Goal: Task Accomplishment & Management: Manage account settings

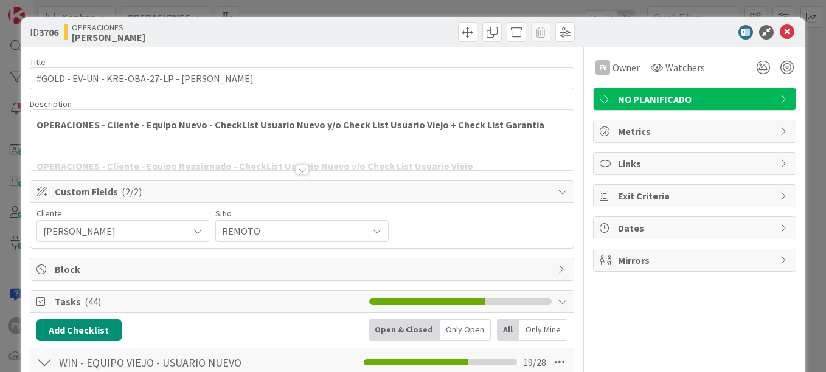
click at [780, 34] on icon at bounding box center [787, 32] width 15 height 15
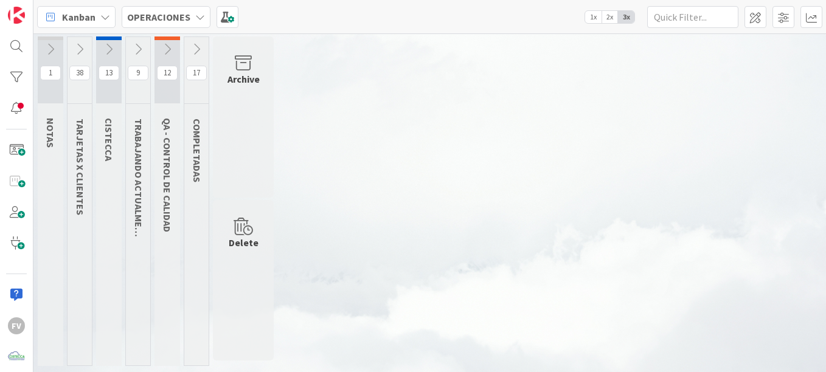
click at [137, 54] on icon at bounding box center [137, 49] width 13 height 13
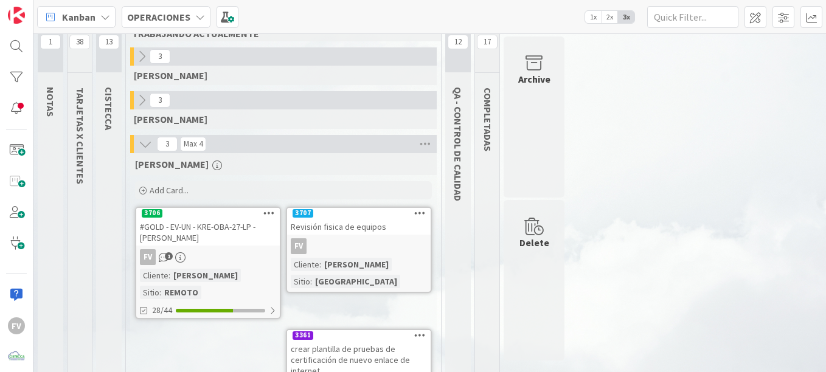
scroll to position [61, 0]
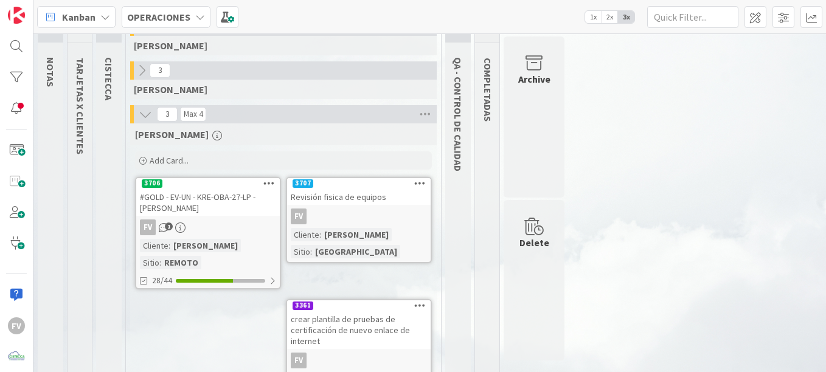
click at [220, 225] on div "FV 1" at bounding box center [208, 228] width 144 height 16
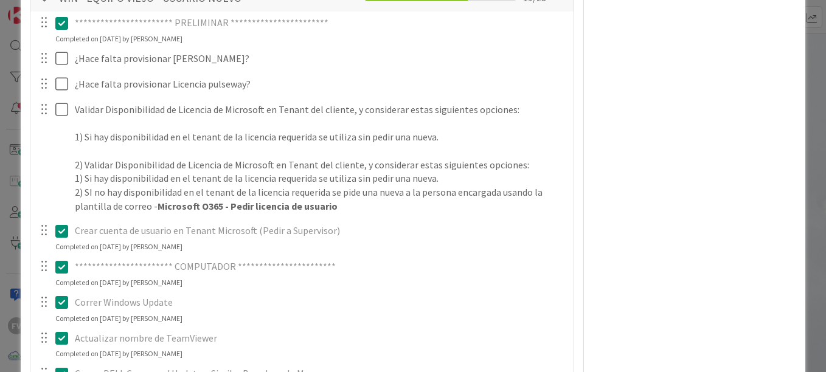
scroll to position [304, 0]
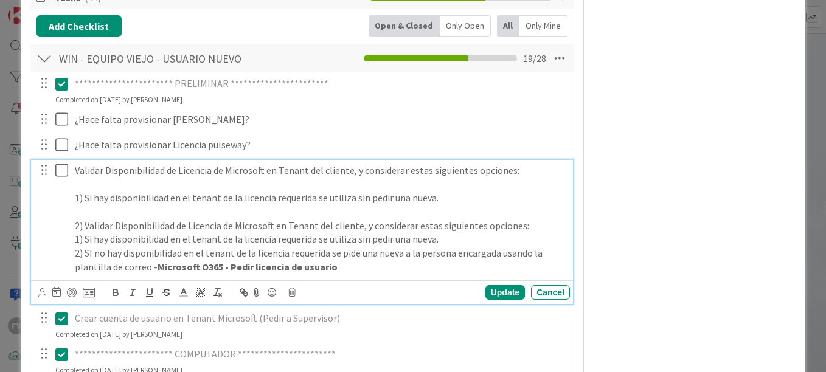
click at [56, 175] on icon at bounding box center [61, 170] width 13 height 15
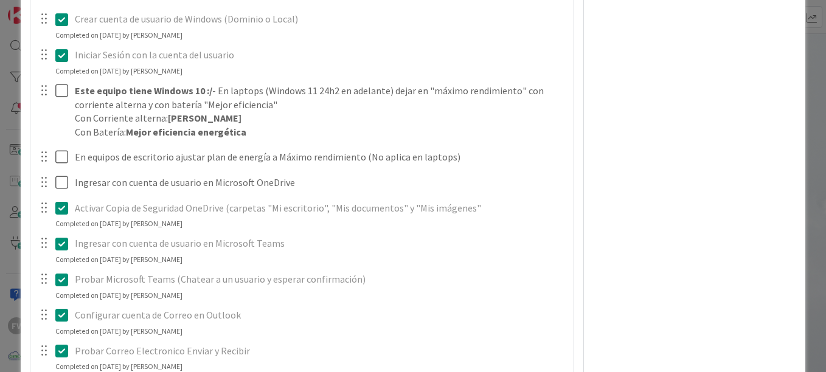
scroll to position [1035, 0]
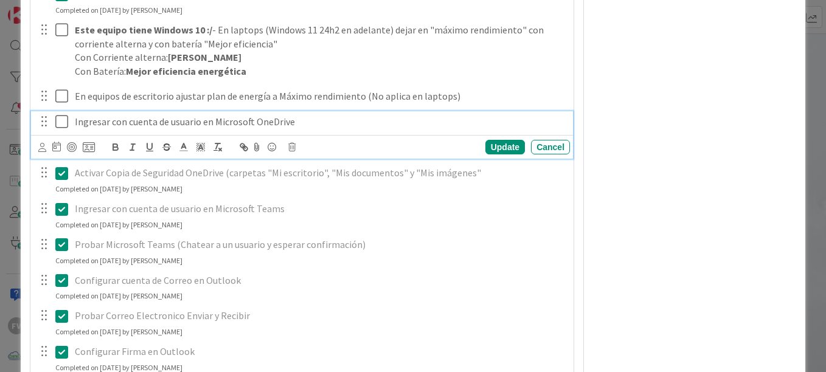
click at [66, 128] on icon at bounding box center [61, 121] width 13 height 15
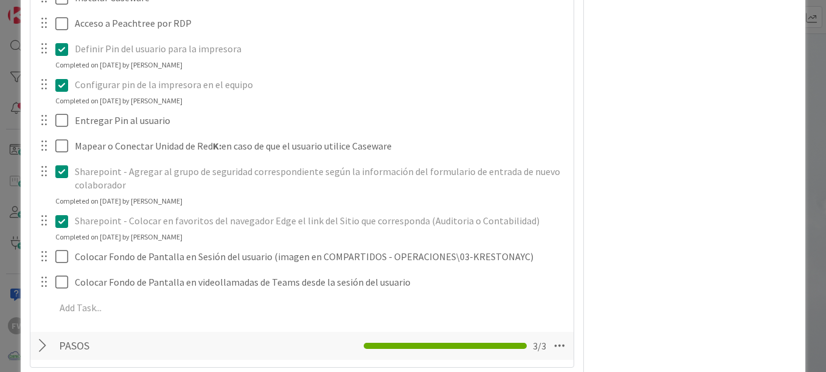
scroll to position [1582, 0]
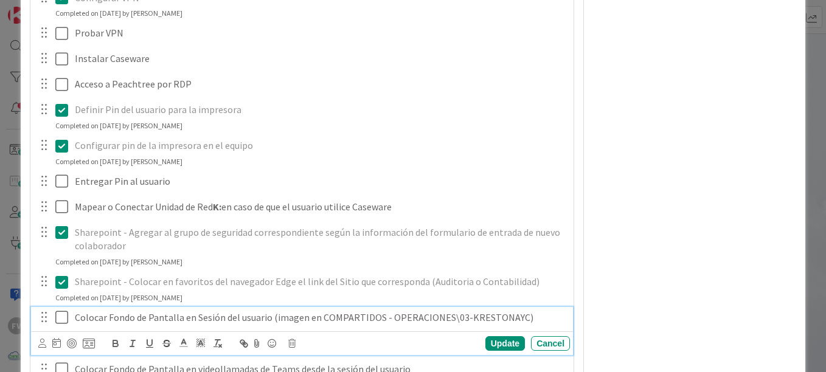
click at [61, 321] on icon at bounding box center [61, 317] width 13 height 15
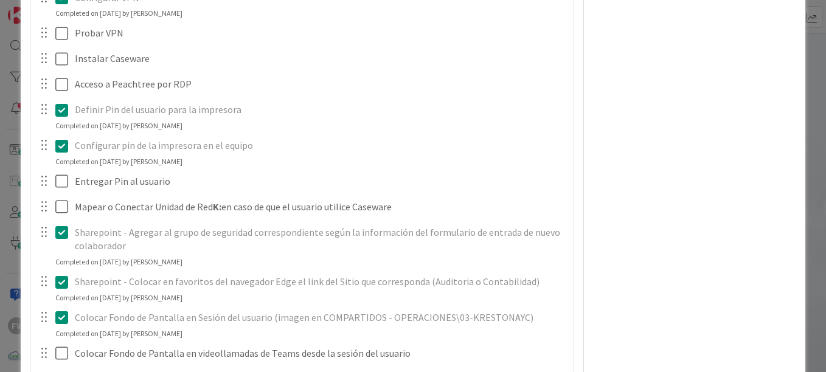
scroll to position [1704, 0]
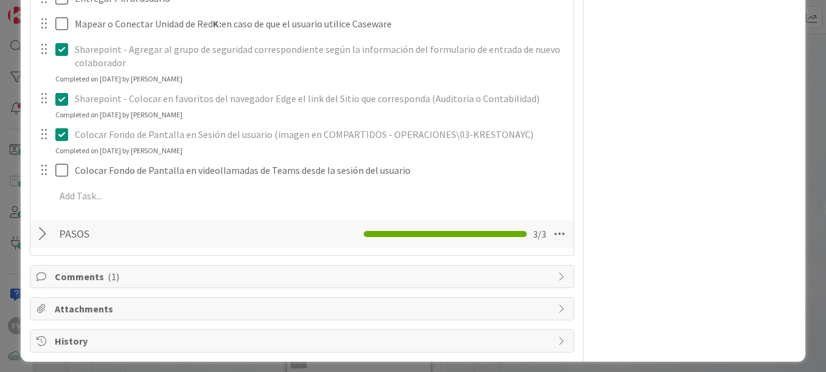
scroll to position [1772, 0]
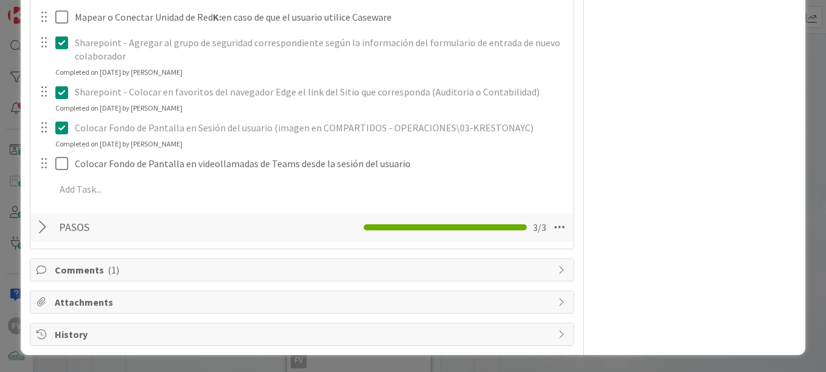
click at [92, 268] on span "Comments ( 1 )" at bounding box center [303, 270] width 497 height 15
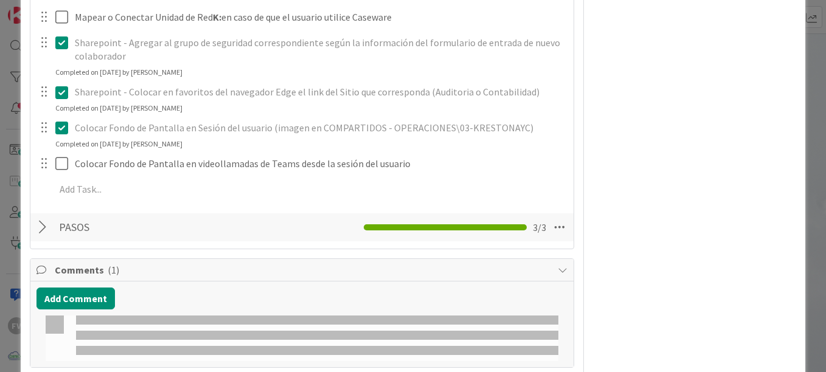
click at [93, 268] on span "Comments ( 1 )" at bounding box center [303, 270] width 497 height 15
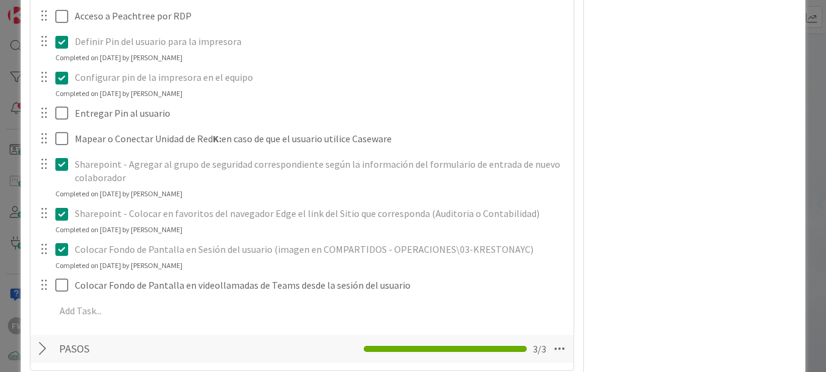
scroll to position [1589, 0]
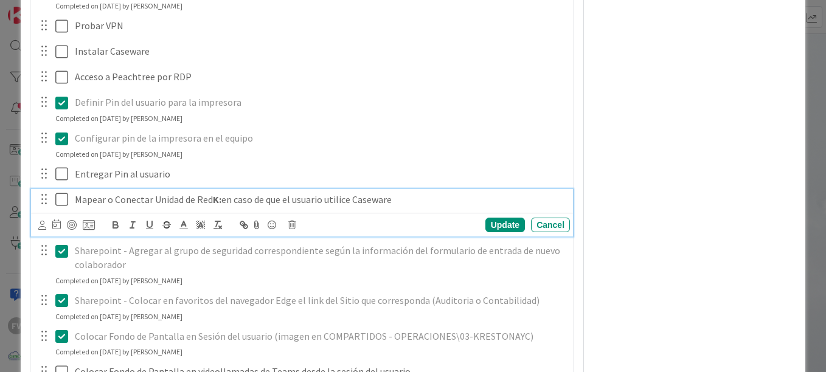
click at [76, 200] on p "Mapear o Conectar Unidad de Red K: en caso de que el usuario utilice Caseware" at bounding box center [320, 200] width 490 height 14
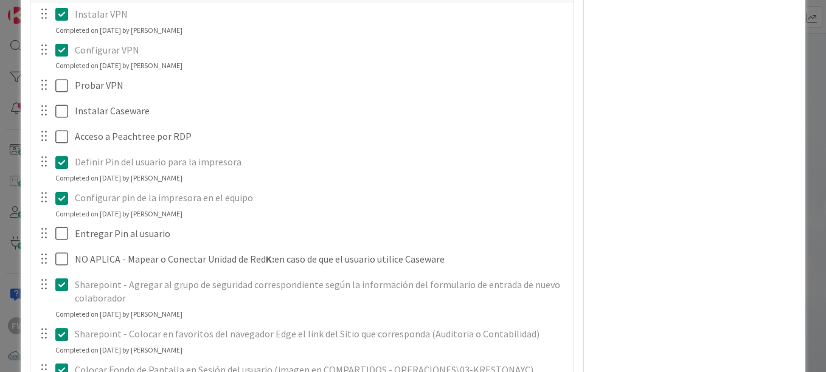
scroll to position [1529, 0]
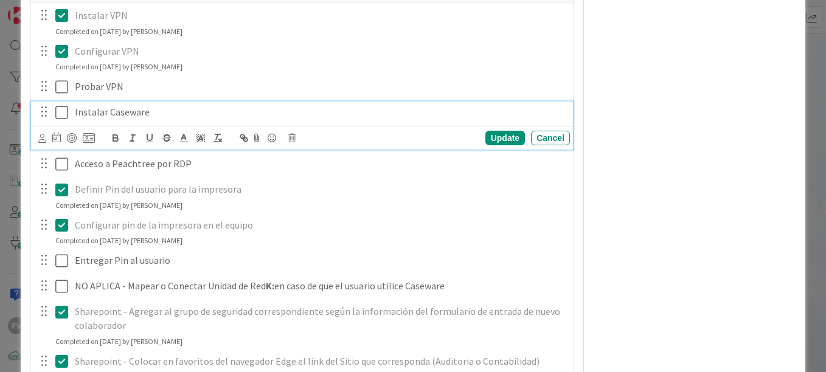
click at [73, 119] on div "Instalar Caseware" at bounding box center [320, 112] width 500 height 21
click at [124, 110] on p "NO APLICA - Instalar Caseware" at bounding box center [320, 112] width 490 height 14
click at [197, 114] on p "NO APLICA - No tendrá acceso Instalar Caseware" at bounding box center [320, 112] width 490 height 14
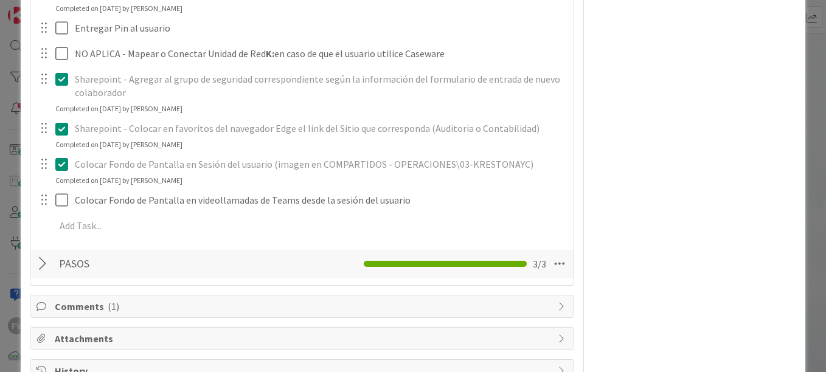
scroll to position [1772, 0]
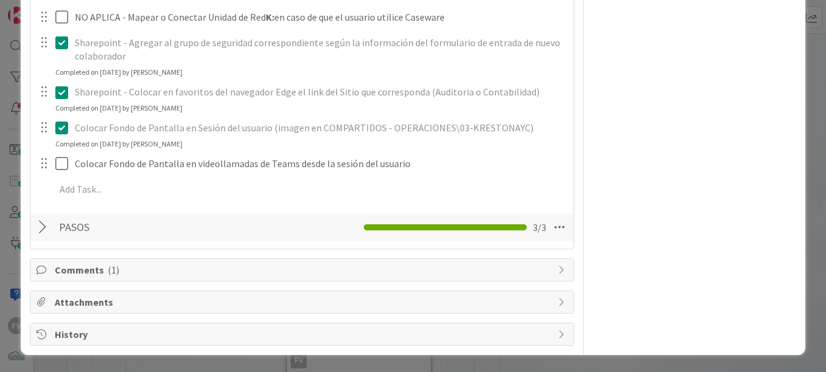
click at [40, 223] on div at bounding box center [45, 228] width 16 height 22
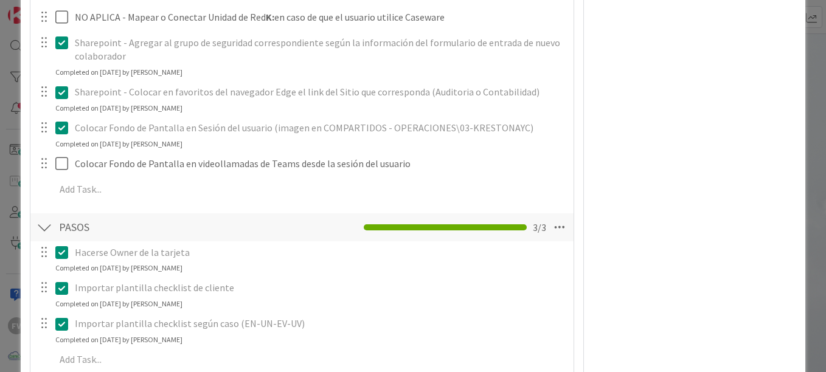
click at [41, 223] on div at bounding box center [45, 228] width 16 height 22
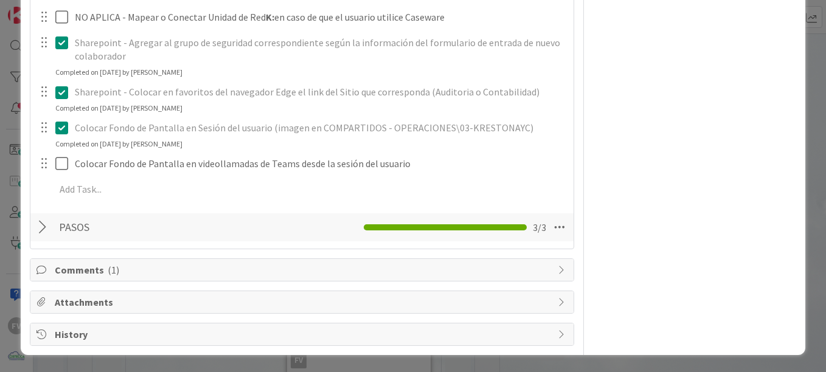
click at [46, 262] on div "Comments ( 1 )" at bounding box center [301, 270] width 543 height 22
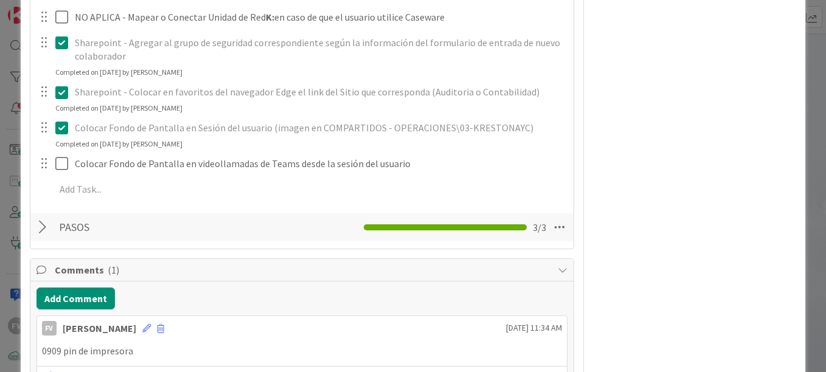
scroll to position [1882, 0]
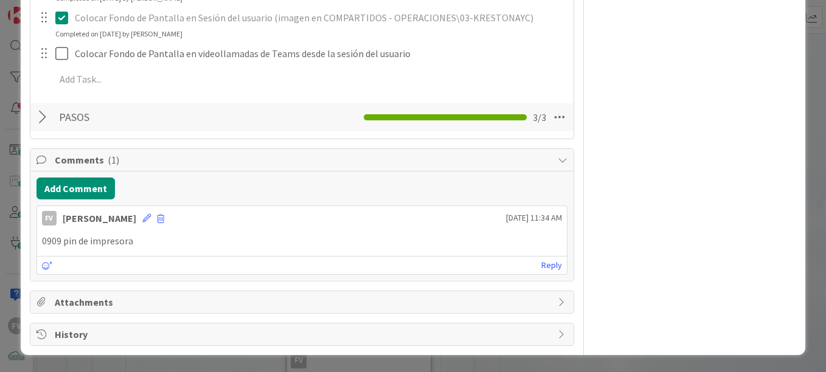
click at [432, 166] on span "Comments ( 1 )" at bounding box center [303, 160] width 497 height 15
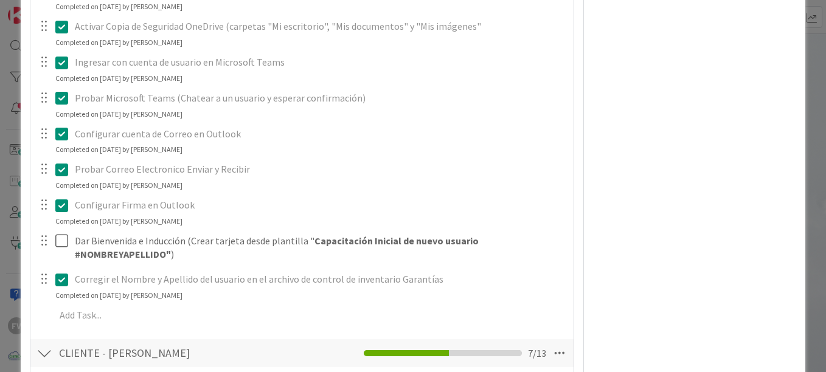
scroll to position [1103, 0]
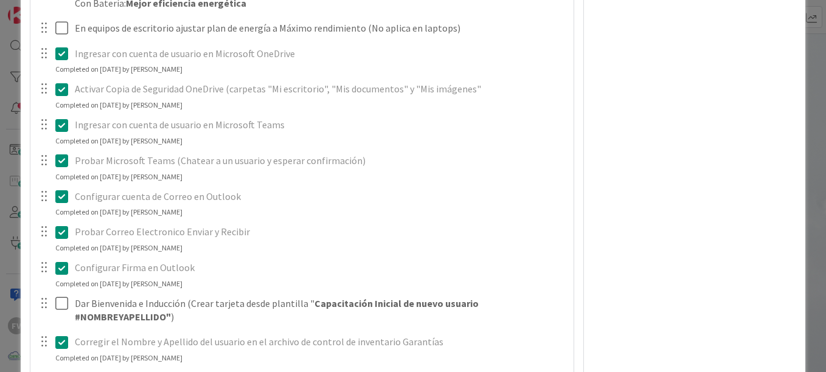
click at [7, 252] on div "**********" at bounding box center [413, 186] width 826 height 372
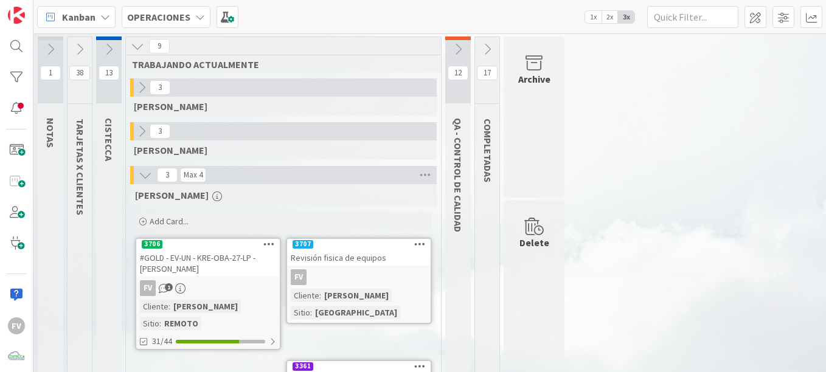
click at [80, 47] on icon at bounding box center [79, 49] width 13 height 13
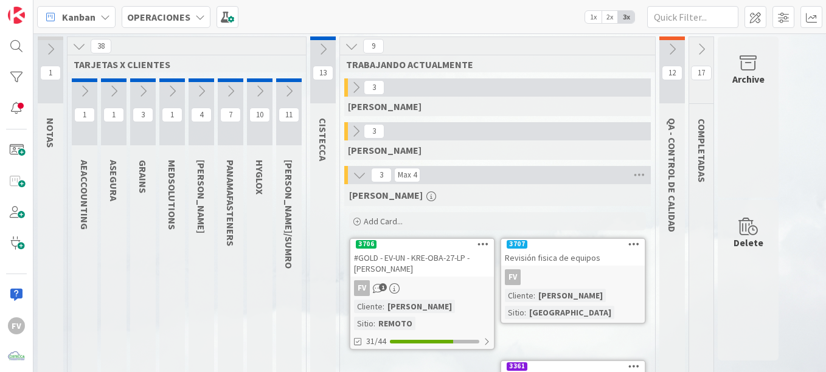
click at [202, 97] on icon at bounding box center [201, 91] width 13 height 13
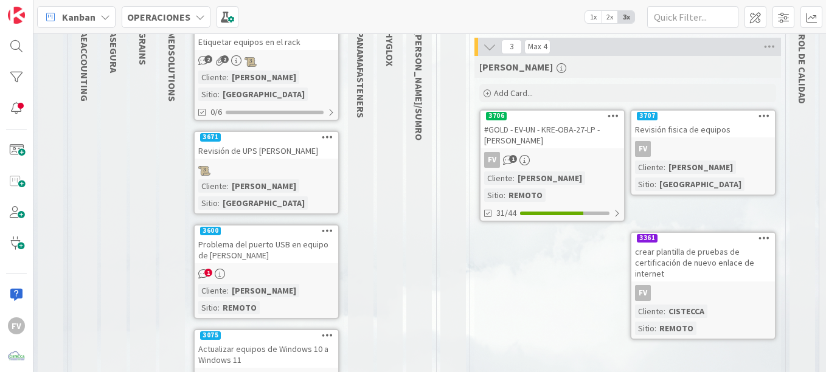
scroll to position [98, 0]
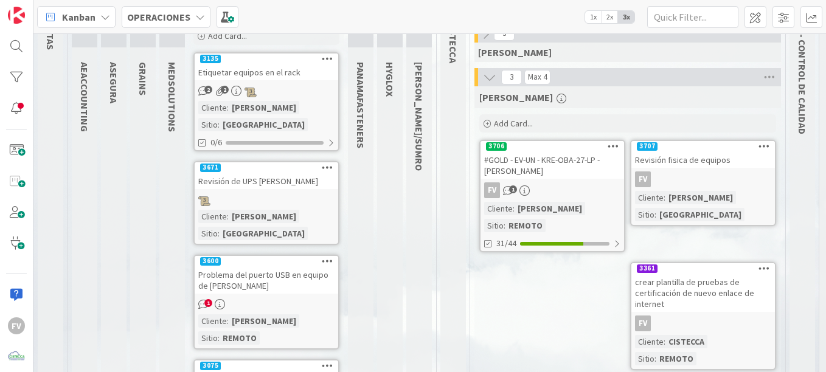
click at [274, 267] on div "Problema del puerto USB en equipo de [PERSON_NAME]" at bounding box center [267, 280] width 144 height 27
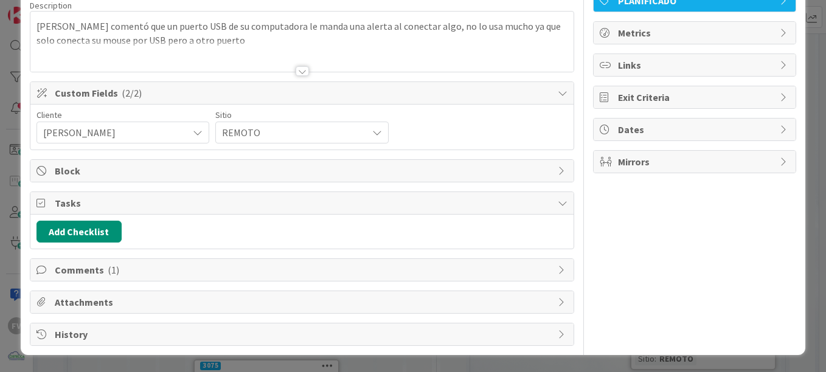
click at [147, 278] on div "Comments ( 1 )" at bounding box center [301, 270] width 543 height 22
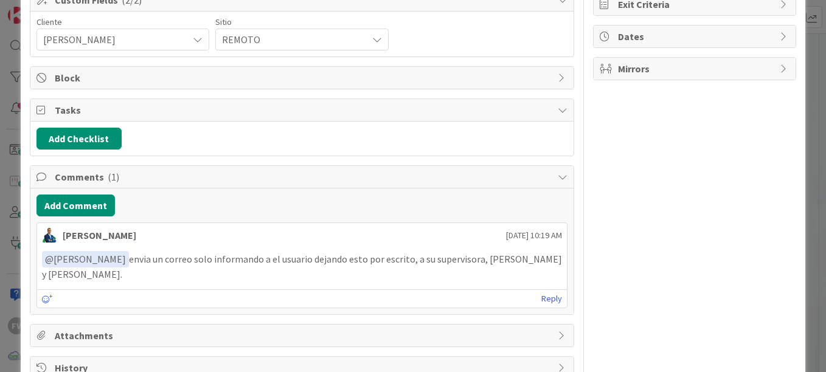
scroll to position [212, 0]
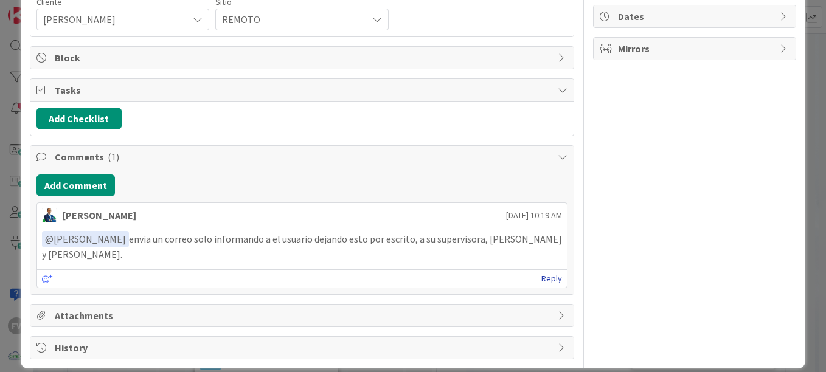
click at [546, 271] on link "Reply" at bounding box center [552, 278] width 21 height 15
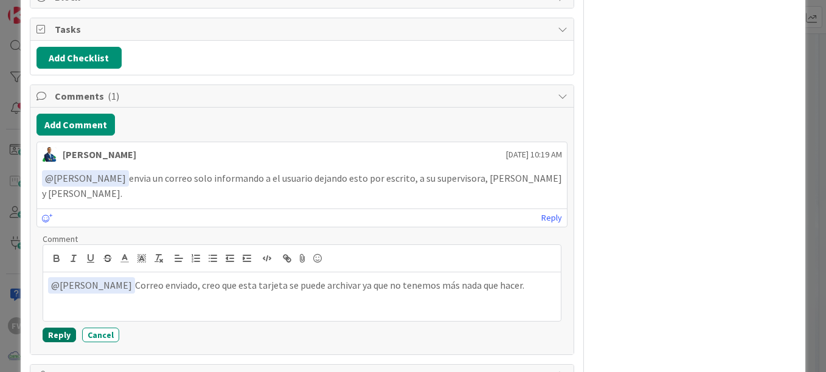
click at [68, 328] on button "Reply" at bounding box center [59, 335] width 33 height 15
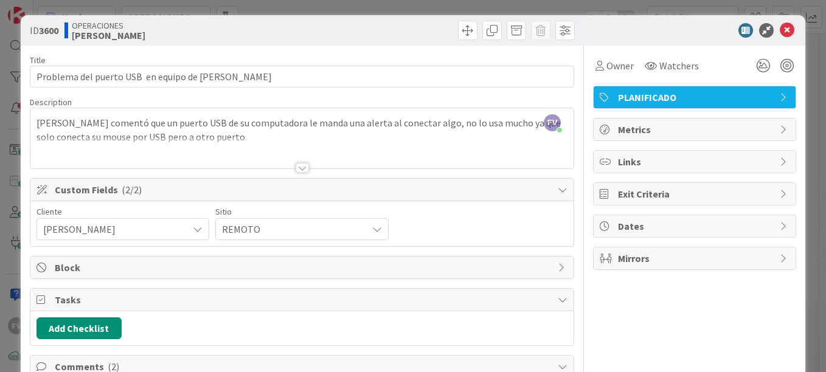
scroll to position [0, 0]
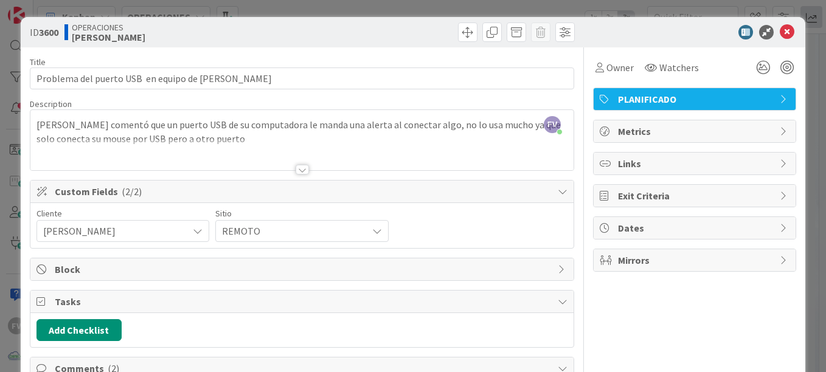
click at [803, 24] on div "ID 3600 OPERACIONES [PERSON_NAME] Title 51 / 128 Problema del puerto USB en equ…" at bounding box center [413, 186] width 826 height 372
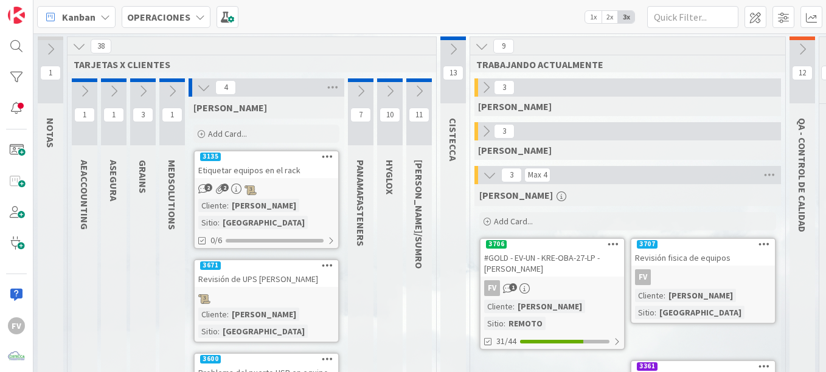
drag, startPoint x: 233, startPoint y: 125, endPoint x: 247, endPoint y: 118, distance: 15.8
click at [233, 130] on div "Add Card..." at bounding box center [267, 134] width 146 height 18
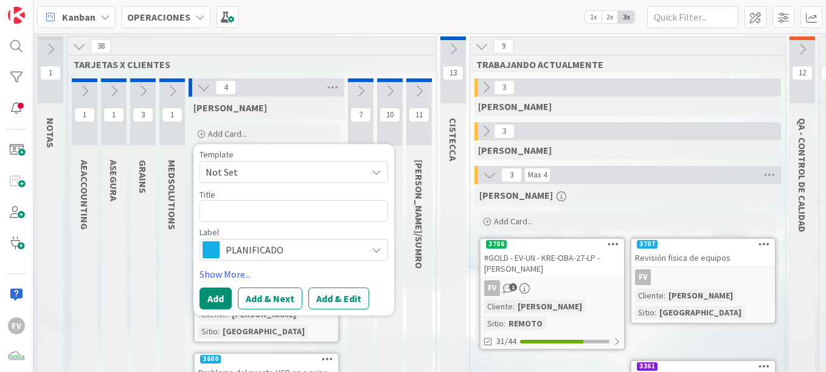
click at [327, 173] on span "Not Set" at bounding box center [282, 172] width 152 height 16
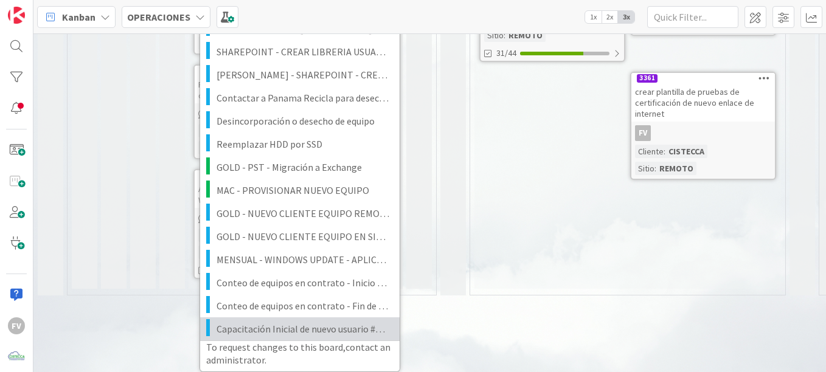
click at [312, 318] on link "Capacitación Inicial de nuevo usuario #NOMBREYAPELLIDO" at bounding box center [300, 329] width 200 height 23
type textarea "x"
type textarea "Capacitación Inicial de nuevo usuario #NOMBREYAPELLIDO"
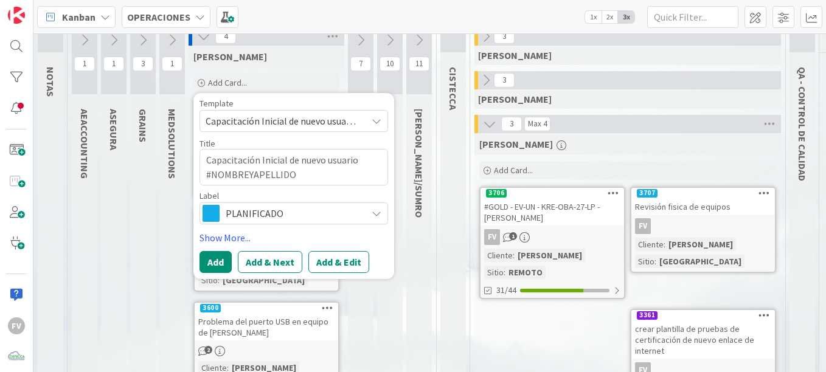
scroll to position [37, 0]
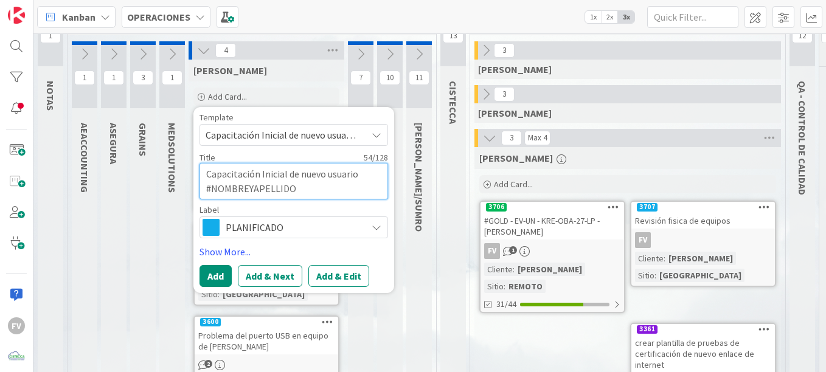
drag, startPoint x: 299, startPoint y: 194, endPoint x: 214, endPoint y: 191, distance: 85.2
click at [214, 191] on textarea "Capacitación Inicial de nuevo usuario #NOMBREYAPELLIDO" at bounding box center [294, 181] width 189 height 37
type textarea "x"
type textarea "Capacitación Inicial de nuevo usuario #L"
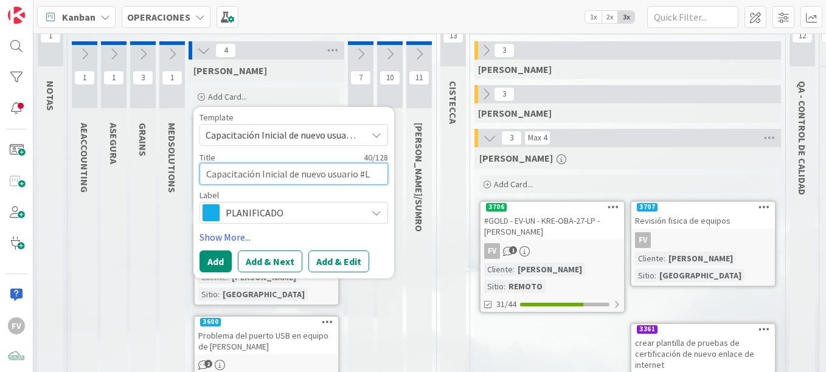
type textarea "x"
type textarea "Capacitación Inicial de nuevo usuario #Li"
type textarea "x"
type textarea "Capacitación Inicial de nuevo usuario #[PERSON_NAME]"
type textarea "x"
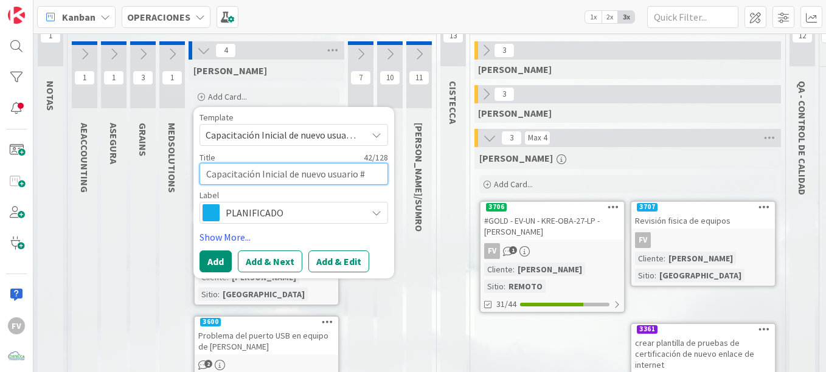
type textarea "Capacitación Inicial de nuevo usuario #Lize"
type textarea "x"
type textarea "Capacitación Inicial de nuevo usuario #[PERSON_NAME]"
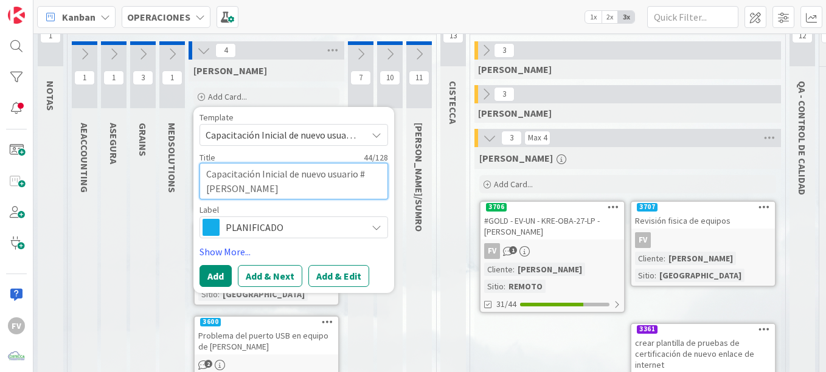
type textarea "x"
type textarea "Capacitación Inicial de nuevo usuario #Lizeth"
type textarea "x"
type textarea "Capacitación Inicial de nuevo usuario #Lizeth"
type textarea "x"
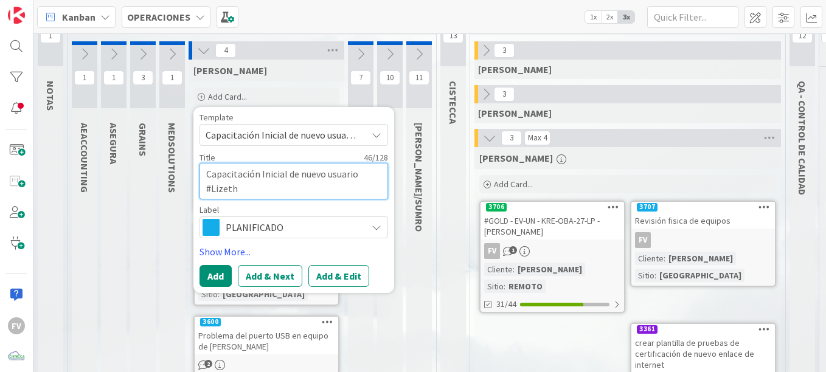
type textarea "Capacitación Inicial de nuevo usuario #[PERSON_NAME]"
type textarea "x"
type textarea "Capacitación Inicial de nuevo usuario #Lizeth"
type textarea "x"
type textarea "Capacitación Inicial de nuevo usuario #Lizeth C"
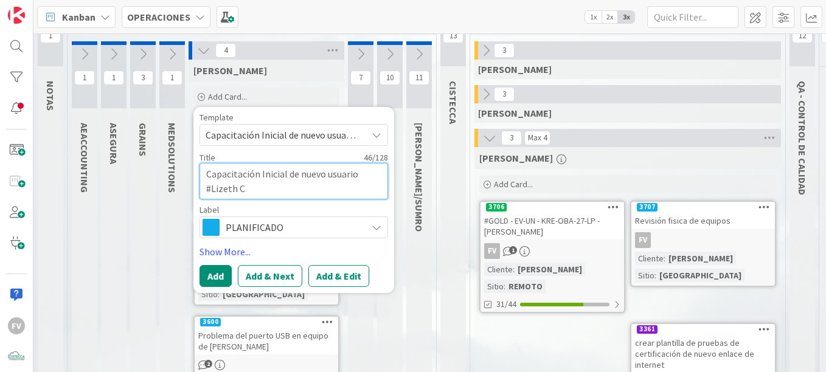
type textarea "x"
type textarea "Capacitación Inicial de nuevo usuario #Lizeth Ca"
type textarea "x"
type textarea "Capacitación Inicial de nuevo usuario #[PERSON_NAME]"
type textarea "x"
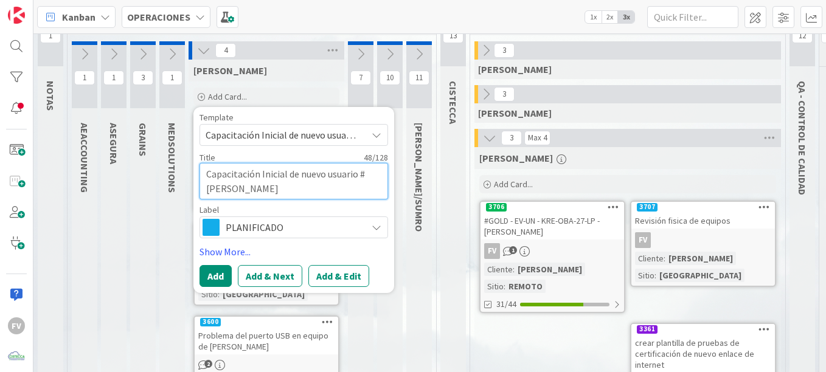
type textarea "Capacitación Inicial de nuevo usuario #[PERSON_NAME],"
type textarea "x"
type textarea "Capacitación Inicial de nuevo usuario #[PERSON_NAME]"
type textarea "x"
type textarea "Capacitación Inicial de nuevo usuario #[PERSON_NAME]"
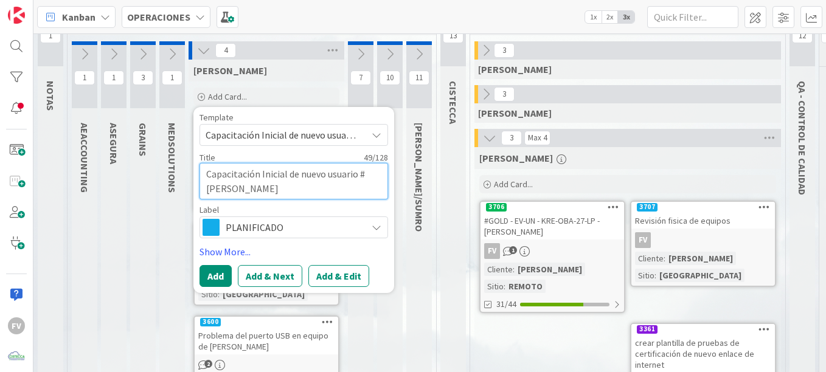
type textarea "x"
type textarea "Capacitación Inicial de nuevo usuario #[PERSON_NAME]"
type textarea "x"
type textarea "Capacitación Inicial de nuevo usuario #[PERSON_NAME]"
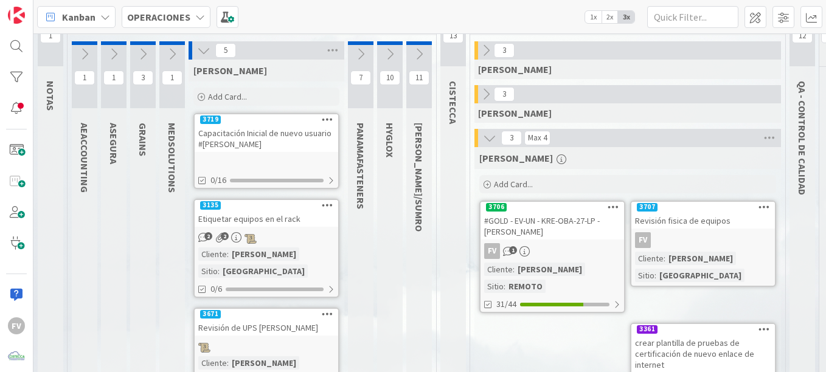
click at [242, 152] on div "Capacitación Inicial de nuevo usuario #[PERSON_NAME]" at bounding box center [267, 138] width 144 height 27
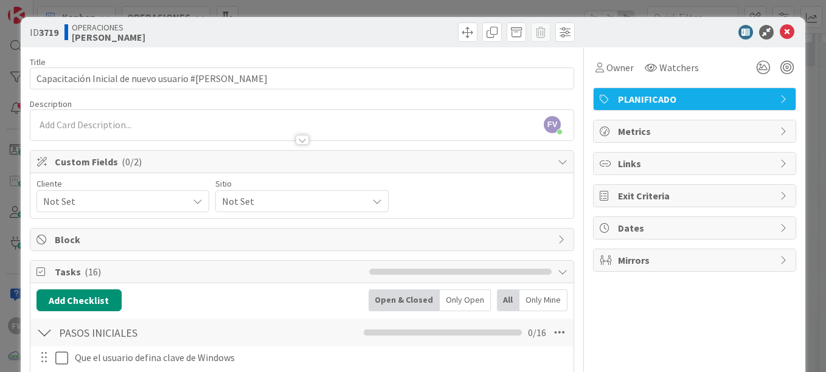
click at [114, 211] on div "Not Set" at bounding box center [123, 201] width 173 height 22
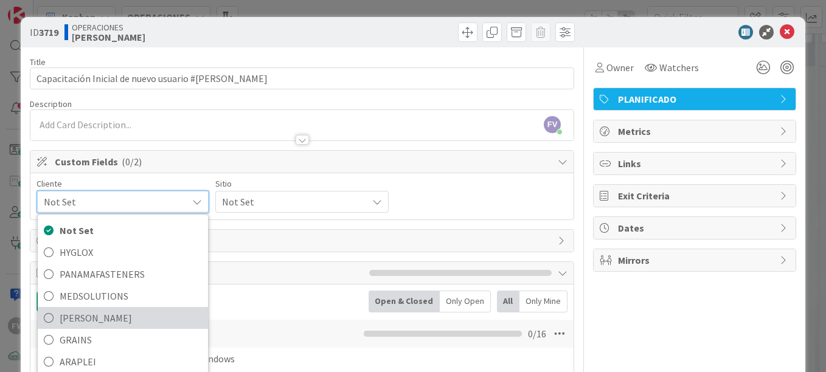
click at [91, 316] on span "[PERSON_NAME]" at bounding box center [131, 318] width 142 height 18
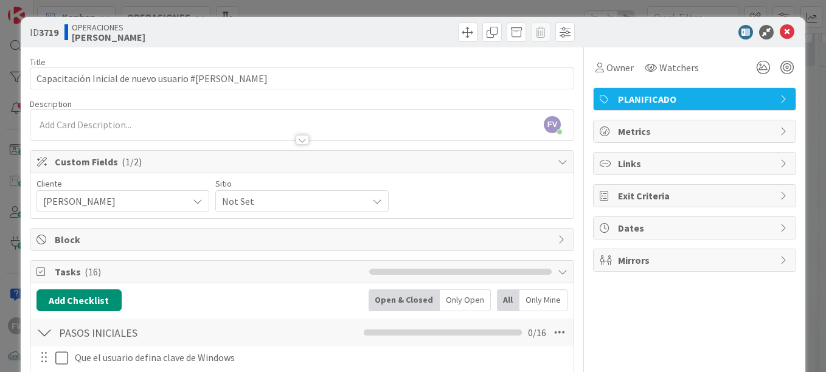
click at [230, 198] on span "Not Set" at bounding box center [291, 201] width 139 height 17
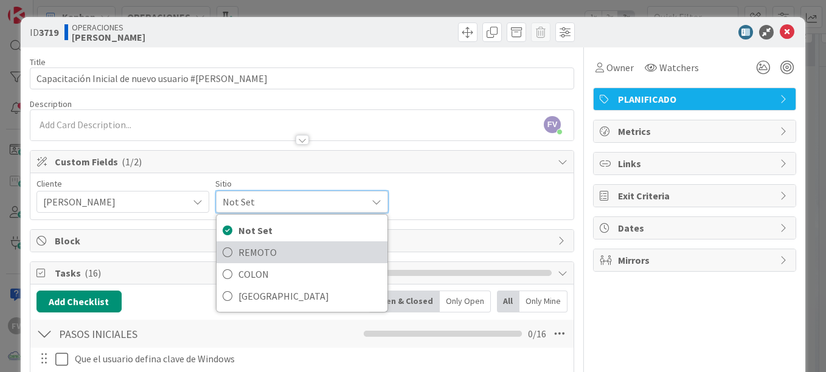
click at [232, 245] on link "REMOTO" at bounding box center [302, 253] width 170 height 22
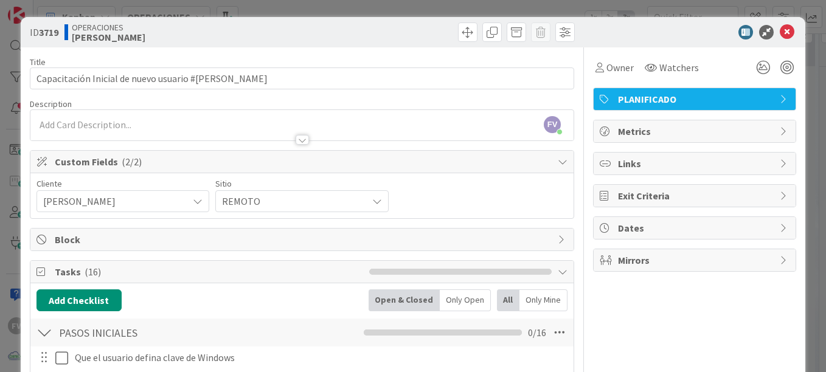
click at [139, 167] on span "Custom Fields ( 2/2 )" at bounding box center [303, 162] width 497 height 15
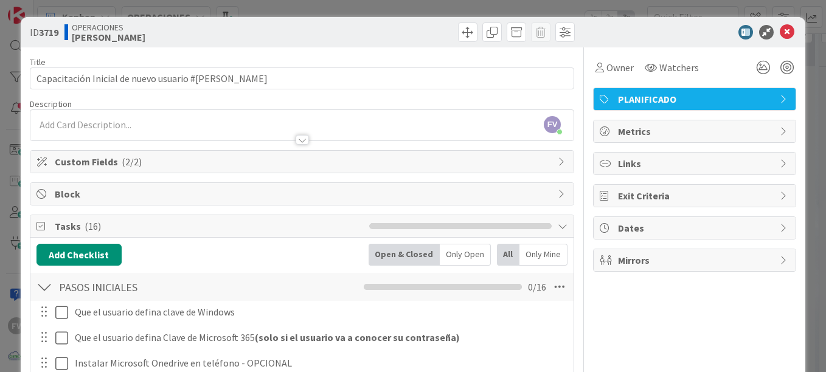
click at [96, 200] on span "Block" at bounding box center [303, 194] width 497 height 15
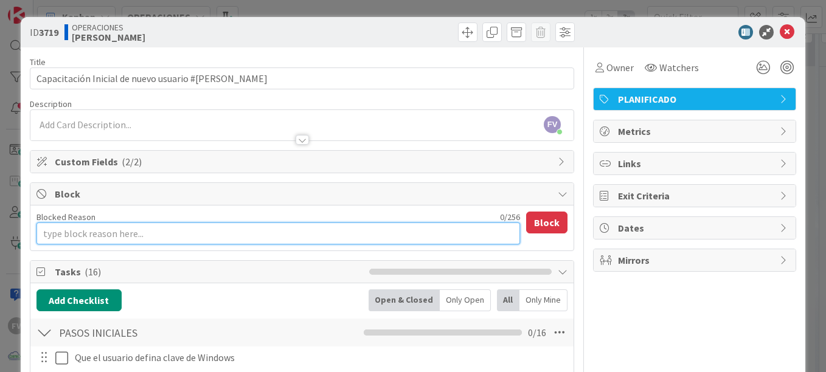
click at [106, 237] on textarea "Blocked Reason" at bounding box center [279, 234] width 484 height 22
type textarea "x"
type textarea "E"
type textarea "x"
type textarea "Es"
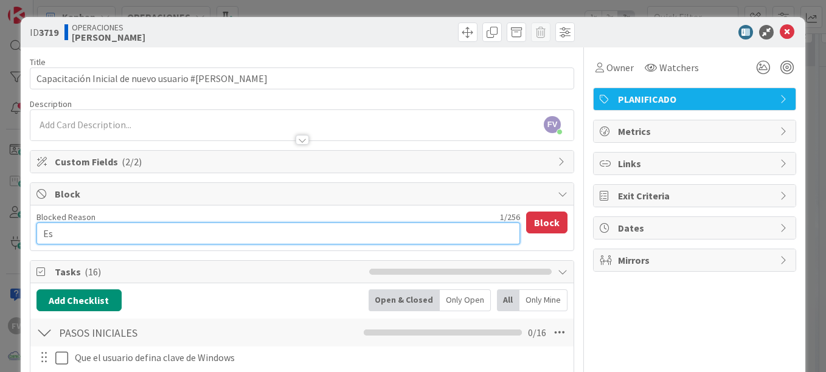
type textarea "x"
type textarea "Esp"
type textarea "x"
type textarea "Espe"
type textarea "x"
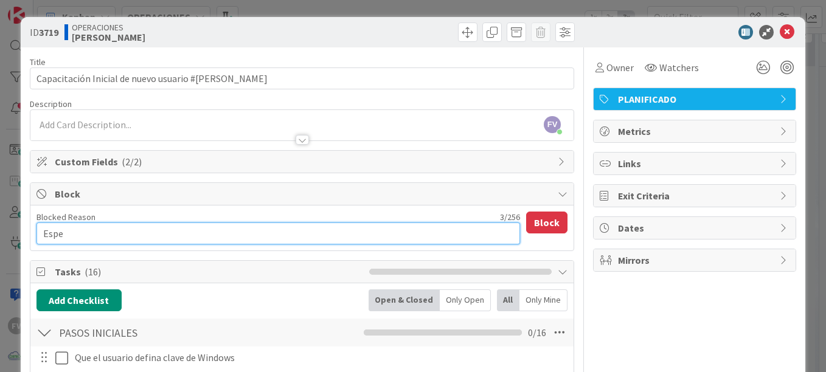
type textarea "Esper"
type textarea "x"
type textarea "Espera"
type textarea "x"
type textarea "Esperad"
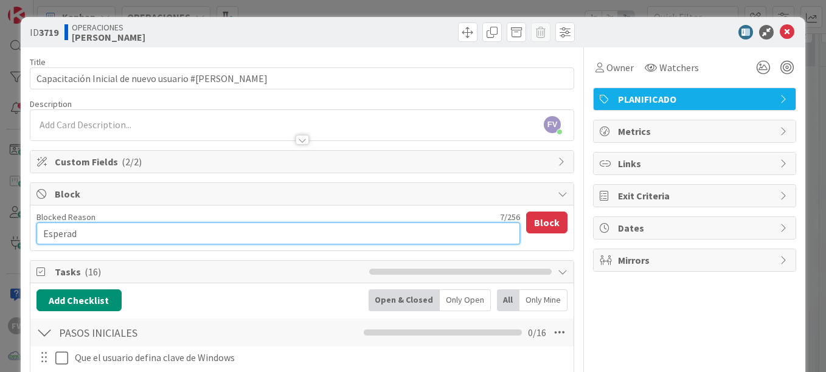
type textarea "x"
type textarea "Espera"
type textarea "x"
type textarea "Esperan"
type textarea "x"
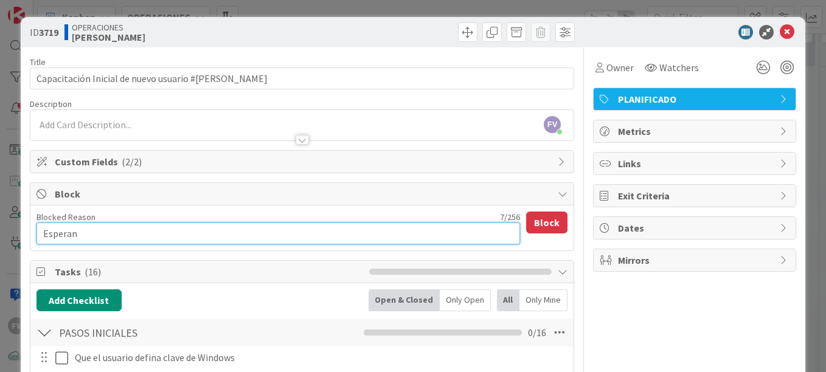
type textarea "Esperand"
type textarea "x"
type textarea "Esperando"
type textarea "x"
type textarea "Esperando"
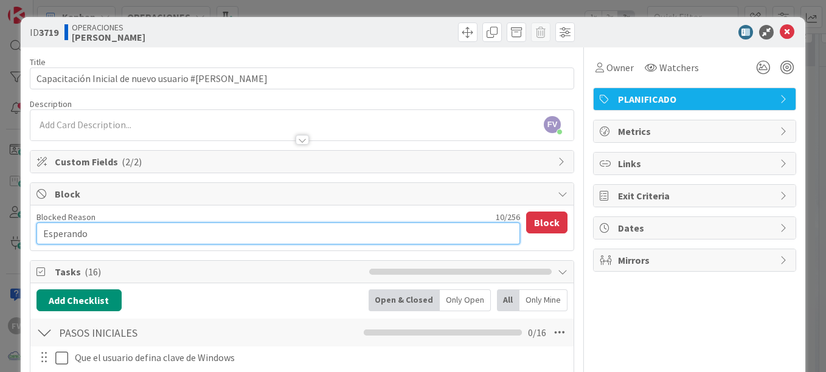
type textarea "x"
type textarea "Esperando l"
type textarea "x"
type textarea "Esperando ll"
type textarea "x"
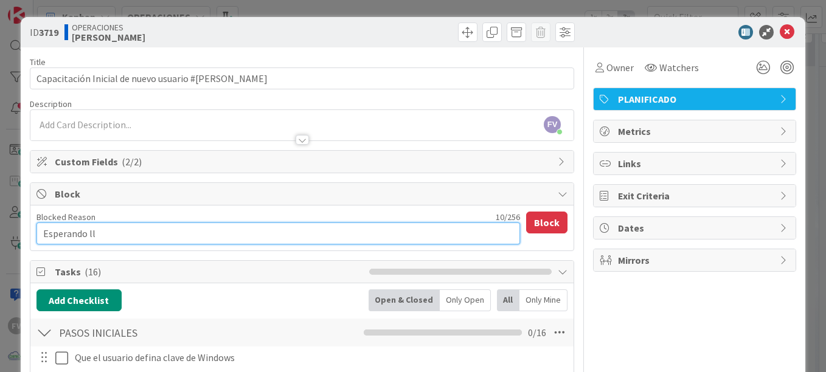
type textarea "Esperando lle"
type textarea "x"
type textarea "Esperando lleg"
type textarea "x"
type textarea "Esperando llega"
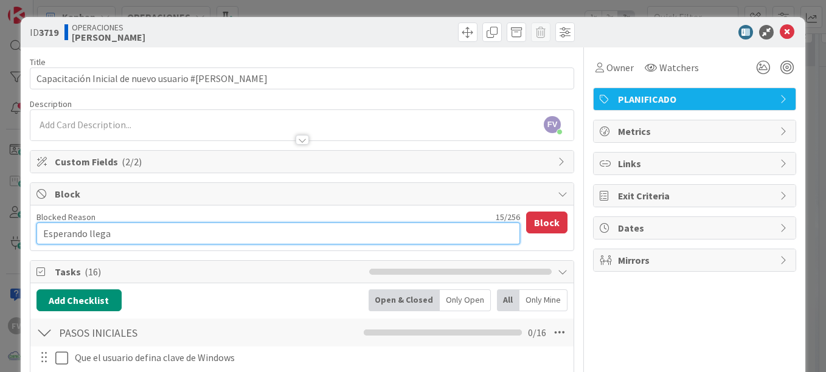
type textarea "x"
type textarea "Esperando llegad"
type textarea "x"
type textarea "Esperando llegada"
type textarea "x"
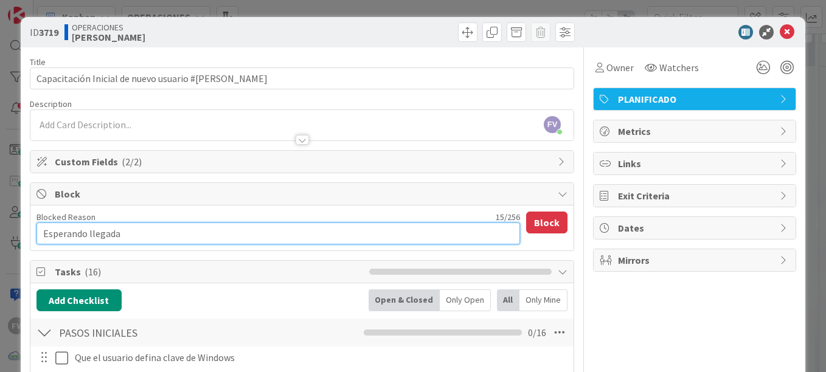
type textarea "Esperando llegada"
type textarea "x"
type textarea "Esperando llegada d"
type textarea "x"
type textarea "Esperando llegada de"
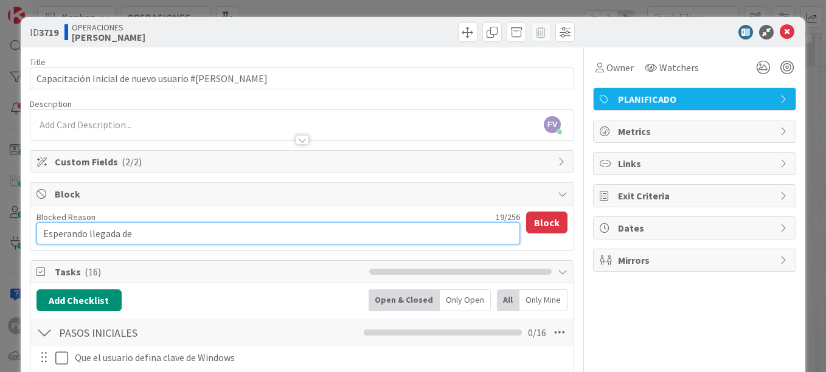
type textarea "x"
type textarea "Esperando llegada del"
type textarea "x"
type textarea "Esperando llegada del"
type textarea "x"
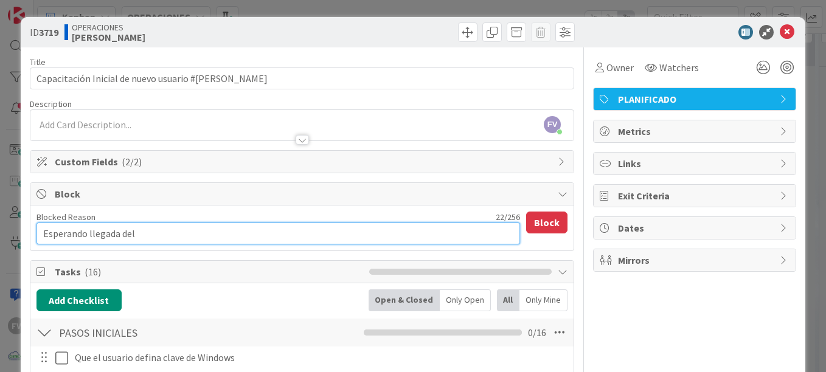
type textarea "Esperando llegada del u"
type textarea "x"
type textarea "Esperando llegada del us"
type textarea "x"
type textarea "Esperando llegada del usu"
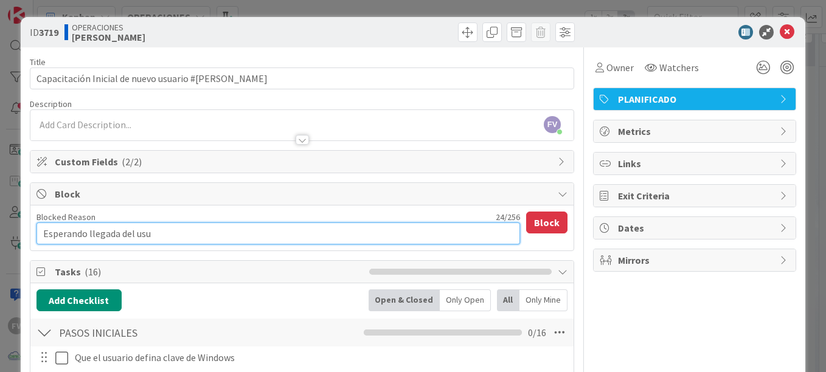
type textarea "x"
type textarea "Esperando llegada del usua"
type textarea "x"
type textarea "Esperando llegada del usuar"
type textarea "x"
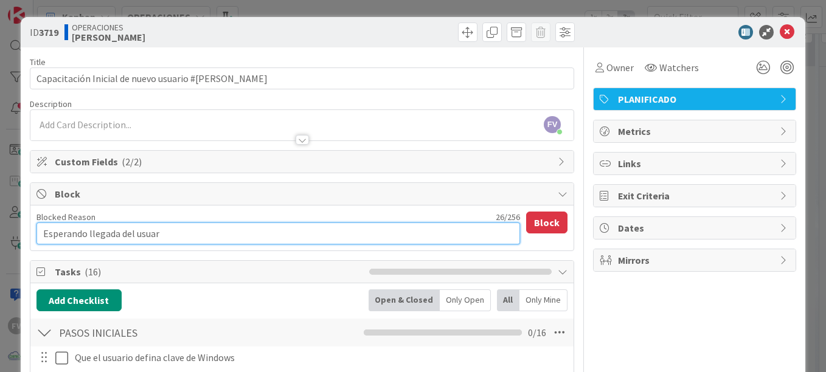
type textarea "Esperando llegada del usuari"
type textarea "x"
type textarea "Esperando llegada del usuario"
type textarea "x"
type textarea "Esperando llegada del usuario"
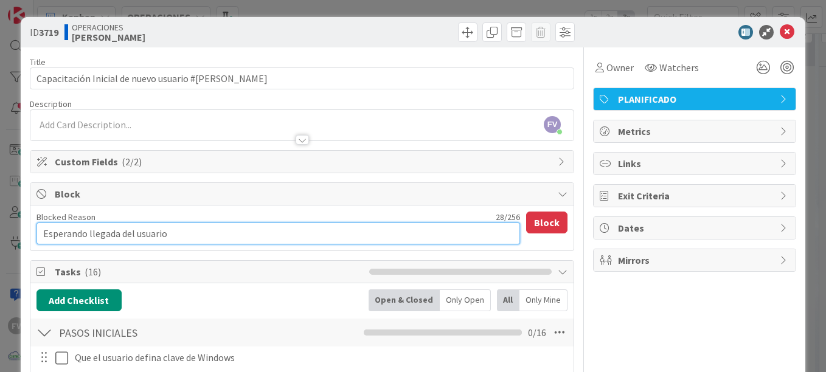
type textarea "x"
type textarea "Esperando llegada del usuario e"
type textarea "x"
type textarea "Esperando llegada del usuario"
type textarea "x"
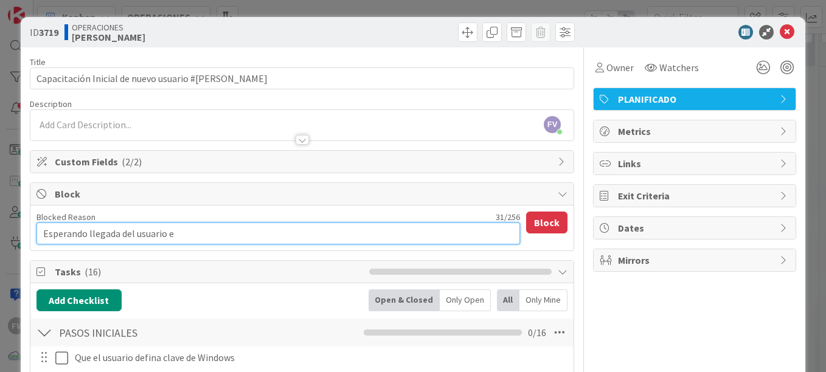
type textarea "Esperando llegada del usuario el"
type textarea "x"
type textarea "Esperando llegada del usuario el"
type textarea "x"
type textarea "Esperando llegada del usuario el 1"
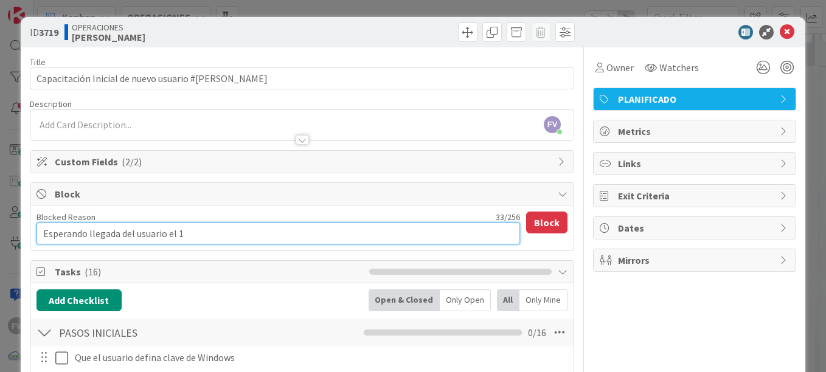
type textarea "x"
type textarea "Esperando llegada del usuario el 16"
type textarea "x"
type textarea "Esperando llegada del usuario el 16"
type textarea "x"
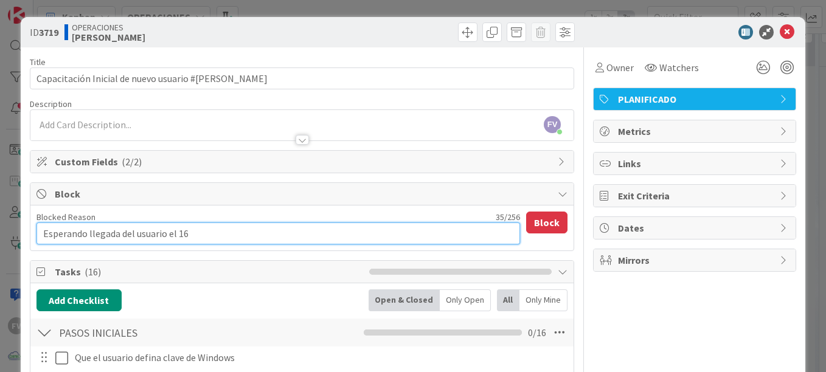
type textarea "Esperando llegada del usuario el 16 d"
type textarea "x"
type textarea "Esperando llegada del usuario el 16 de"
type textarea "x"
type textarea "Esperando llegada del usuario el 16 de"
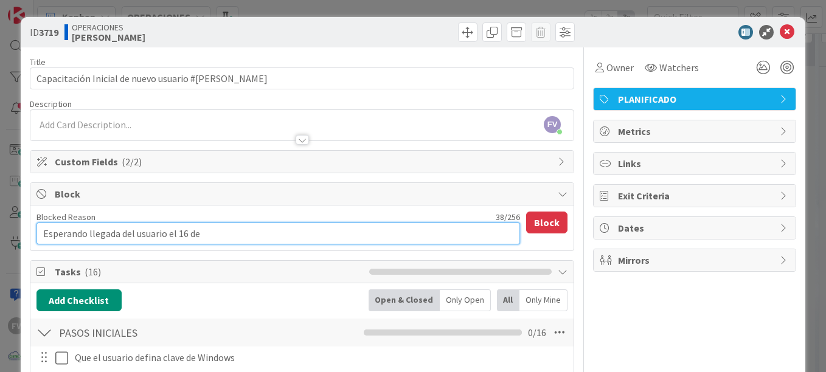
type textarea "x"
type textarea "Esperando llegada del usuario el 16 de s"
type textarea "x"
type textarea "Esperando llegada del usuario el [DATE]"
type textarea "x"
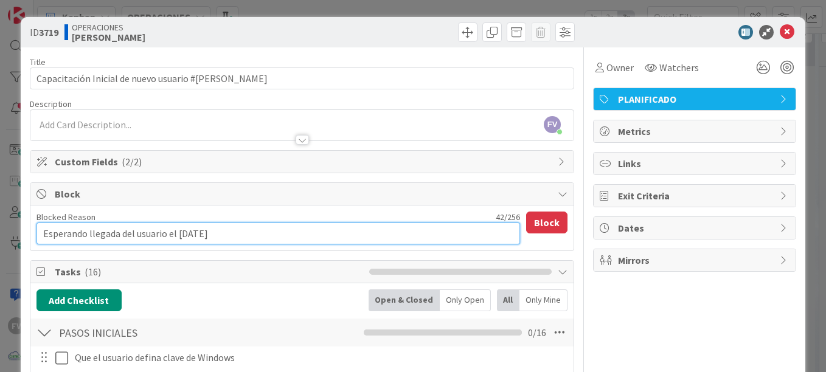
type textarea "Esperando llegada del usuario el 16 de septi"
type textarea "x"
type textarea "Esperando llegada del usuario el 16 de septie"
type textarea "x"
type textarea "Esperando llegada del usuario el 16 de septiemb"
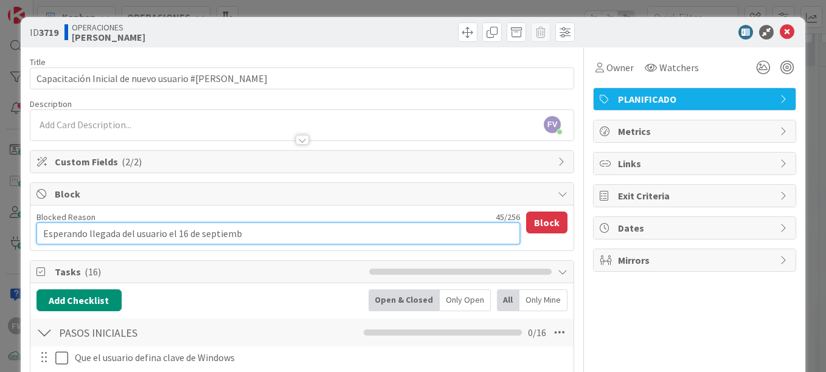
type textarea "x"
type textarea "Esperando llegada del usuario el 16 de septiembn"
type textarea "x"
type textarea "Esperando llegada del usuario el 16 de septiembnr"
type textarea "x"
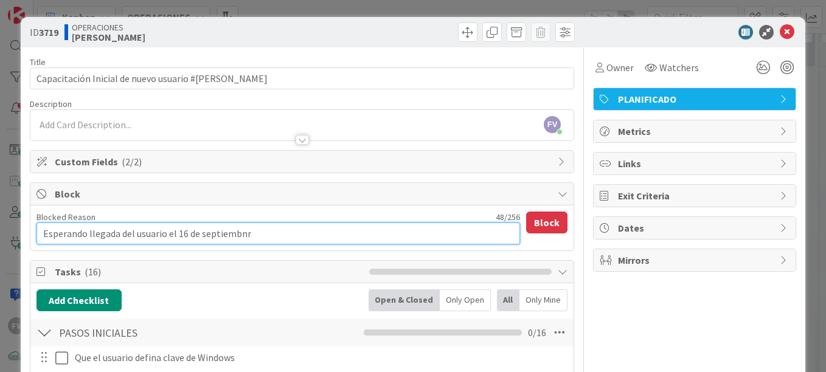
type textarea "Esperando llegada del usuario el 16 de septiembnre"
type textarea "x"
type textarea "Esperando llegada del usuario el 16 de septiembnr"
type textarea "x"
type textarea "Esperando llegada del usuario el 16 de septiembn"
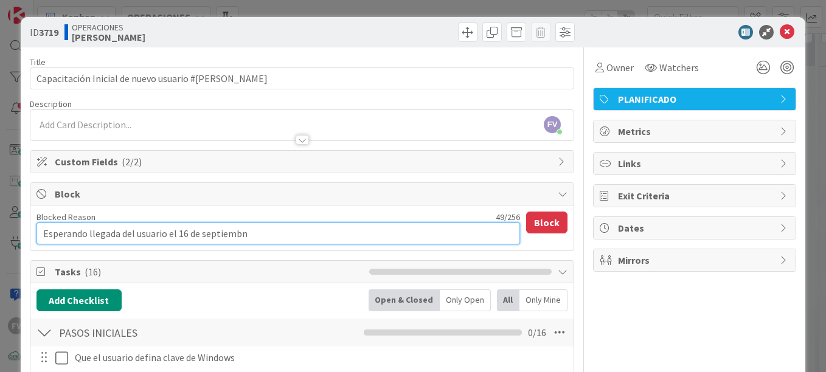
type textarea "x"
type textarea "Esperando llegada del usuario el 16 de septiemb"
type textarea "x"
type textarea "Esperando llegada del usuario el 16 de septiembr"
type textarea "x"
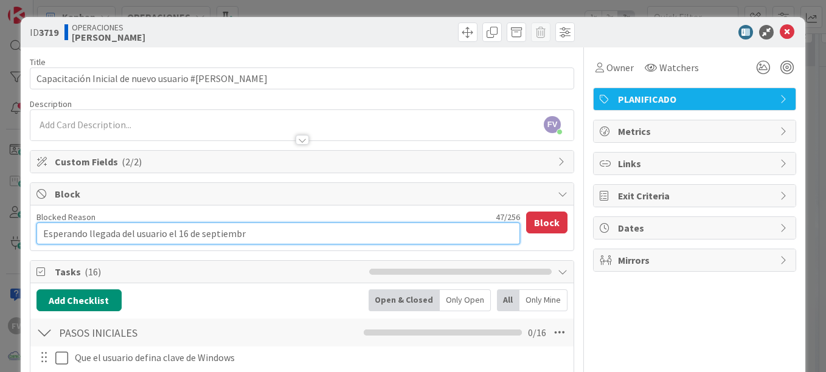
type textarea "Esperando llegada del usuario el [DATE]"
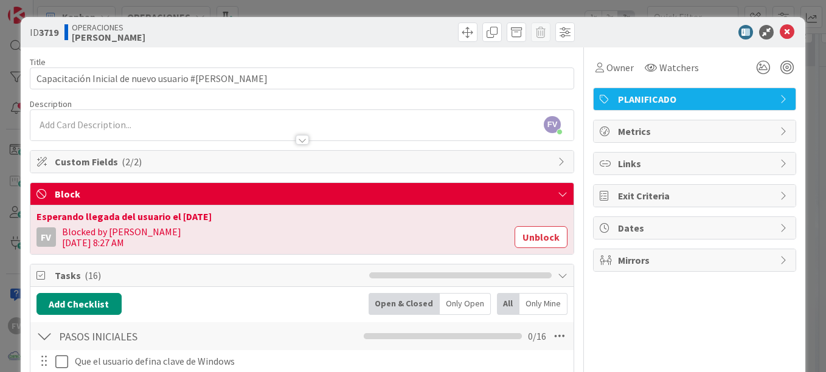
click at [800, 91] on div "ID 3719 OPERACIONES [PERSON_NAME] Title 52 / 128 Capacitación Inicial de nuevo …" at bounding box center [413, 186] width 826 height 372
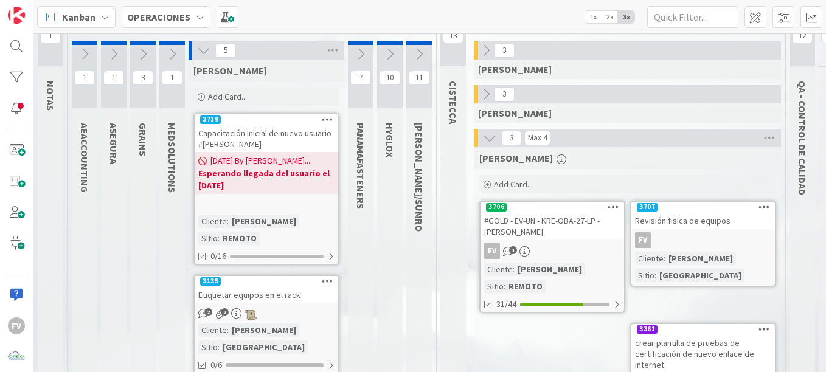
click at [201, 53] on icon at bounding box center [203, 50] width 13 height 13
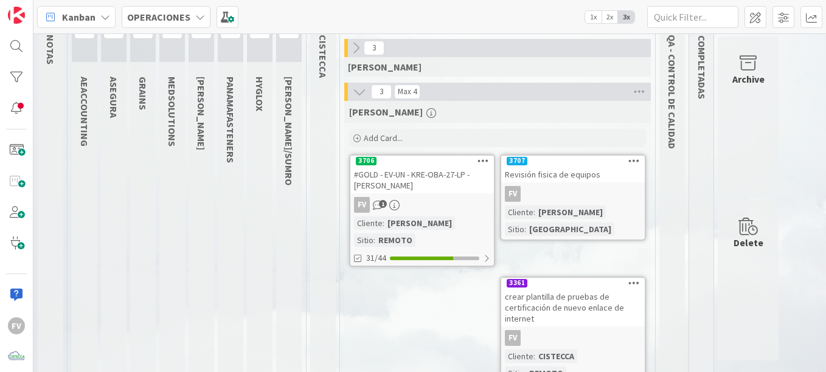
scroll to position [85, 0]
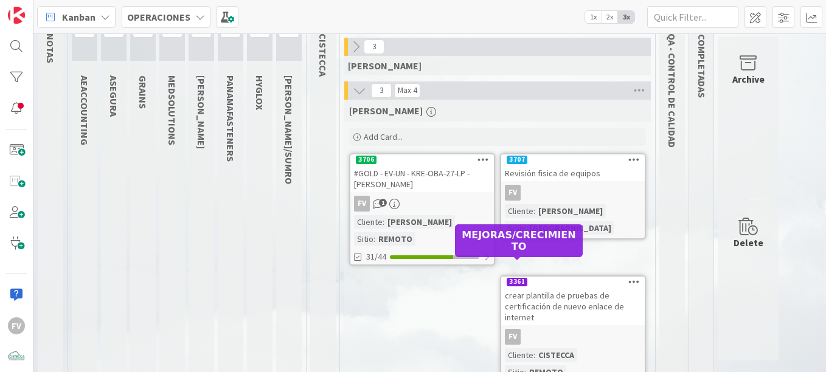
click at [420, 215] on div "[PERSON_NAME]" at bounding box center [420, 221] width 71 height 13
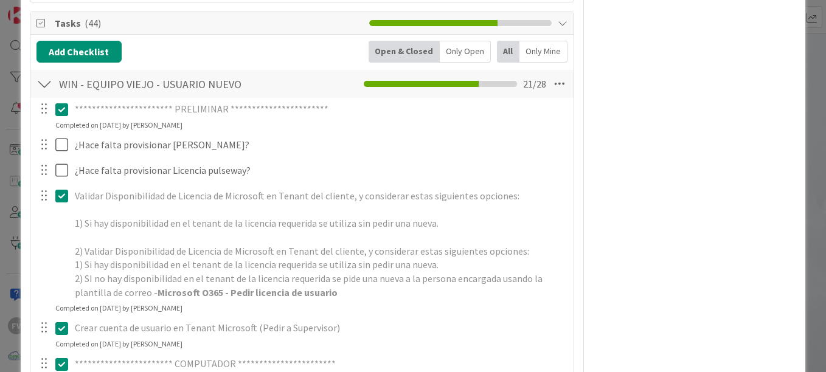
scroll to position [243, 0]
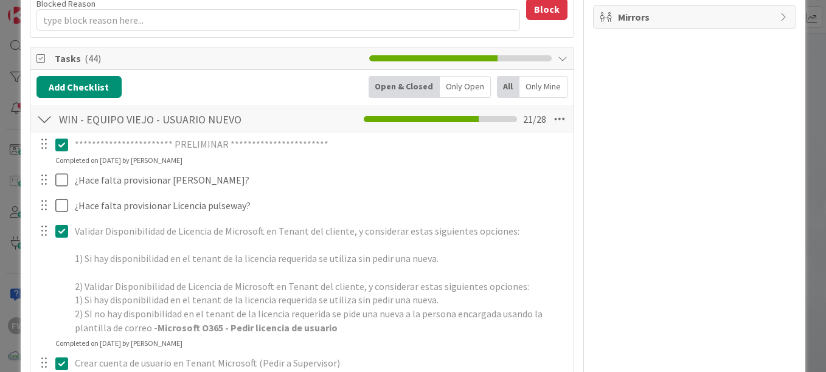
click at [16, 171] on div "**********" at bounding box center [413, 186] width 826 height 372
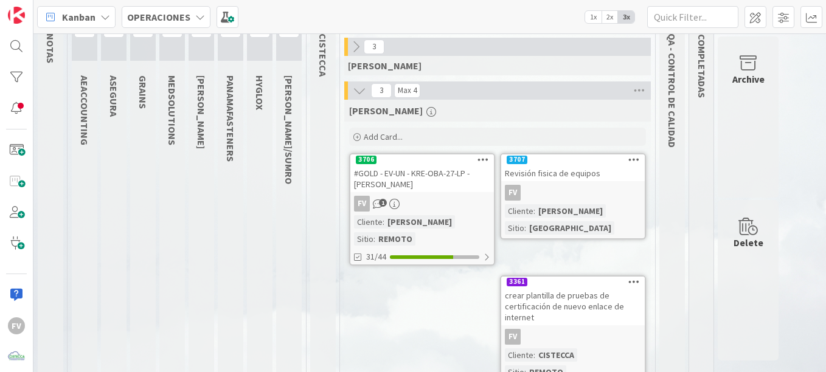
click at [588, 196] on div "FV" at bounding box center [573, 193] width 144 height 16
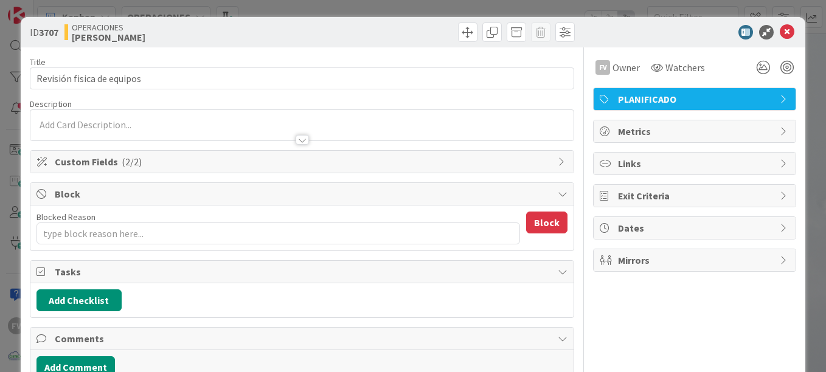
click at [630, 85] on div "FV Owner Watchers PLANIFICADO Metrics Links Exit Criteria Dates Mirrors" at bounding box center [694, 248] width 203 height 402
click at [635, 102] on span "PLANIFICADO" at bounding box center [696, 99] width 156 height 15
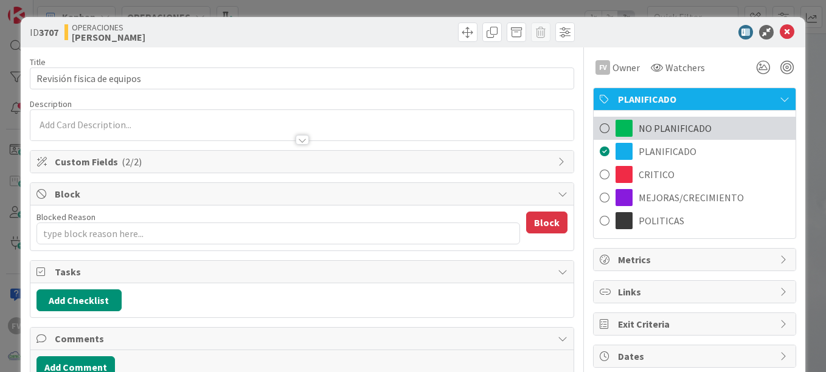
click at [652, 131] on span "NO PLANIFICADO" at bounding box center [675, 128] width 73 height 15
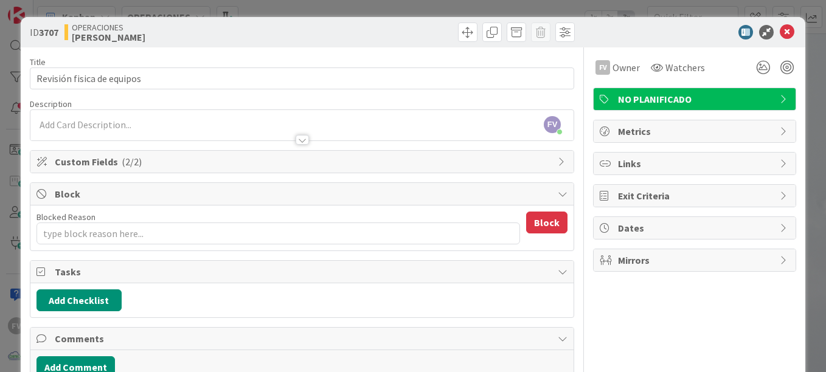
click at [721, 94] on span "NO PLANIFICADO" at bounding box center [696, 99] width 156 height 15
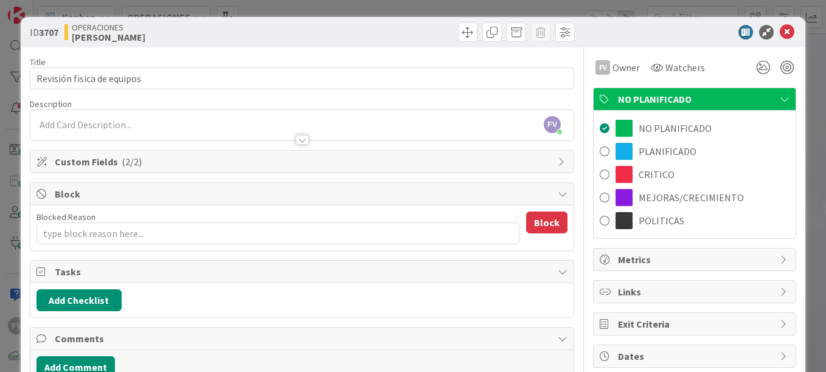
click at [803, 153] on div "ID 3707 OPERACIONES [PERSON_NAME] Title 26 / 128 Revisión fisica de equipos Des…" at bounding box center [413, 186] width 826 height 372
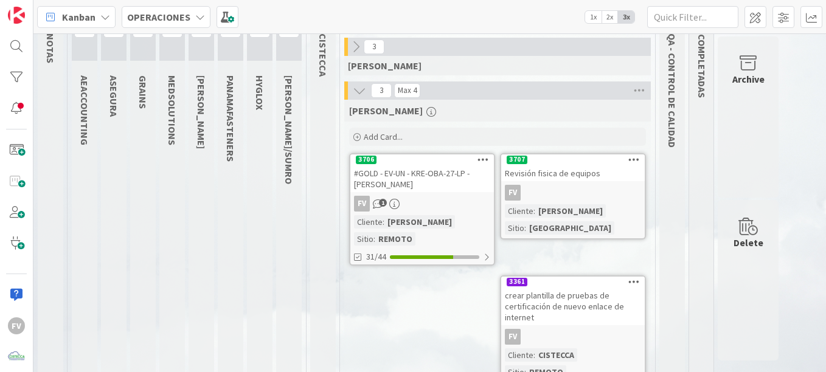
click at [425, 185] on div "#GOLD - EV-UN - KRE-OBA-27-LP - [PERSON_NAME]" at bounding box center [423, 179] width 144 height 27
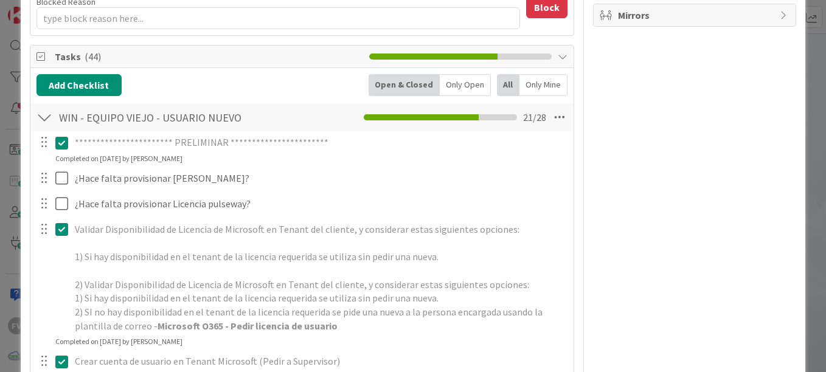
scroll to position [243, 0]
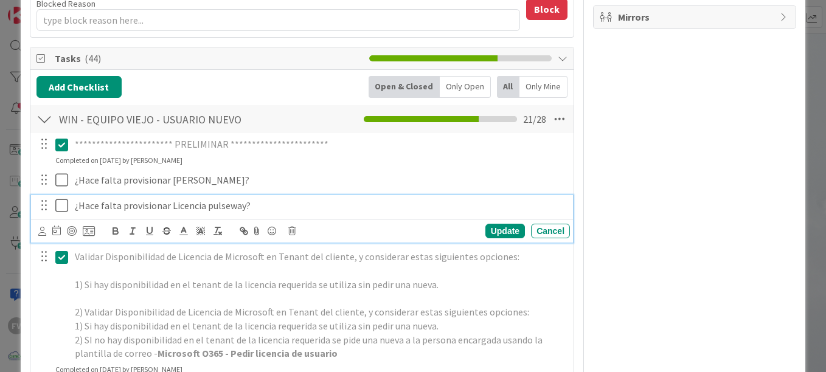
click at [60, 212] on icon at bounding box center [61, 205] width 13 height 15
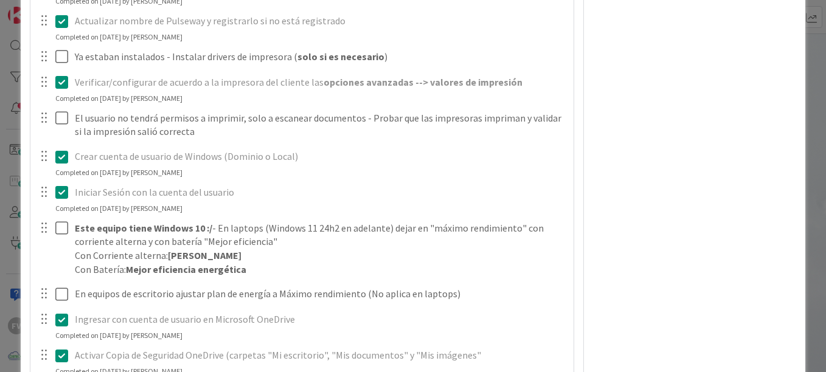
scroll to position [852, 0]
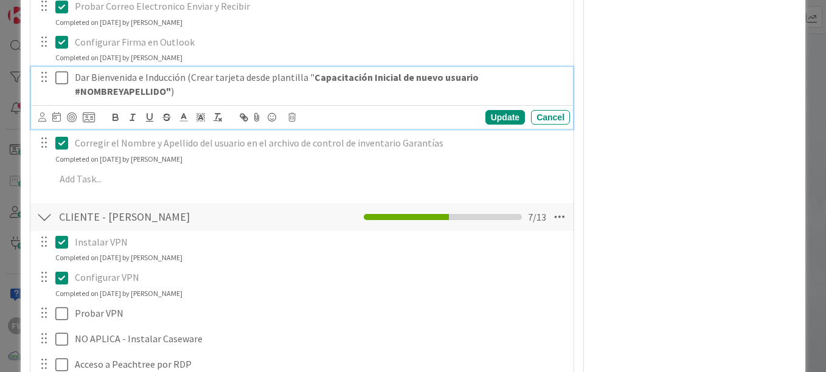
click at [69, 72] on button at bounding box center [62, 77] width 15 height 19
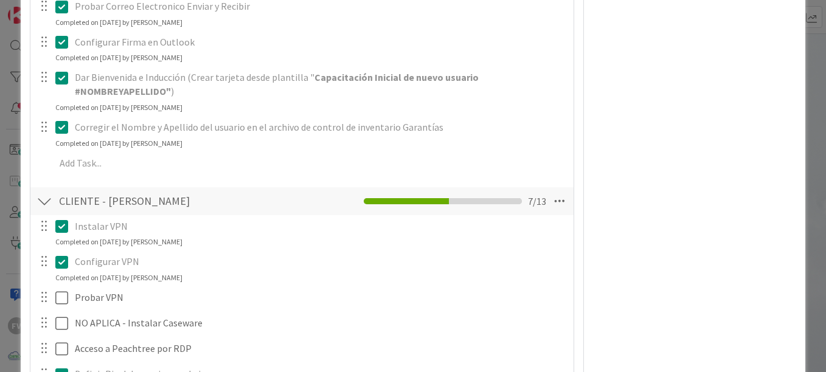
type textarea "x"
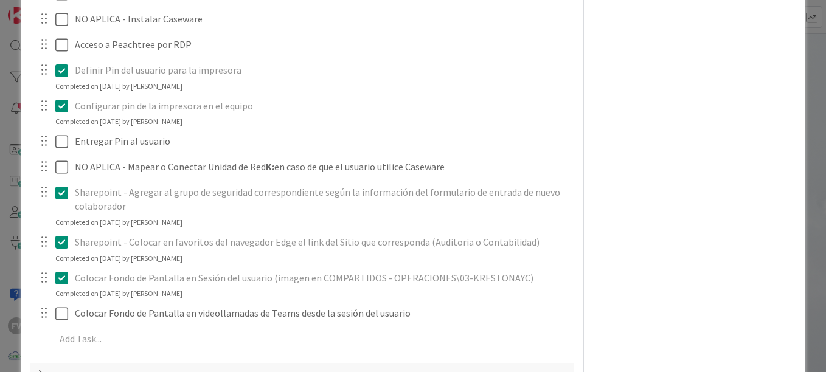
scroll to position [1904, 0]
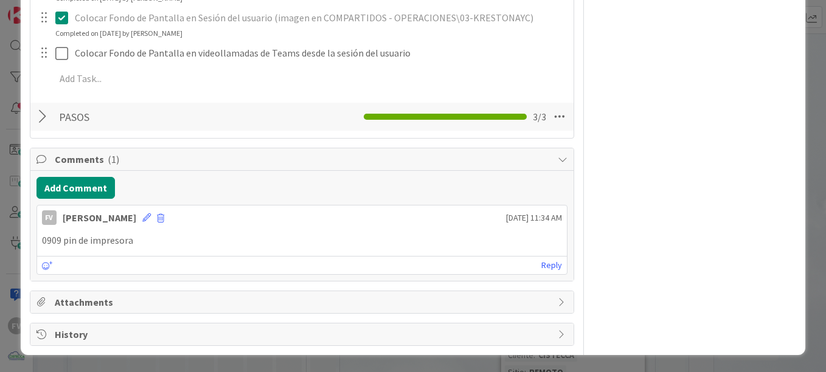
click at [90, 202] on div "Add Comment FV [PERSON_NAME] [DATE] 11:34 AM 0909 pin de impresora [DATE] 11:34…" at bounding box center [301, 226] width 543 height 110
click at [83, 195] on button "Add Comment" at bounding box center [76, 188] width 79 height 22
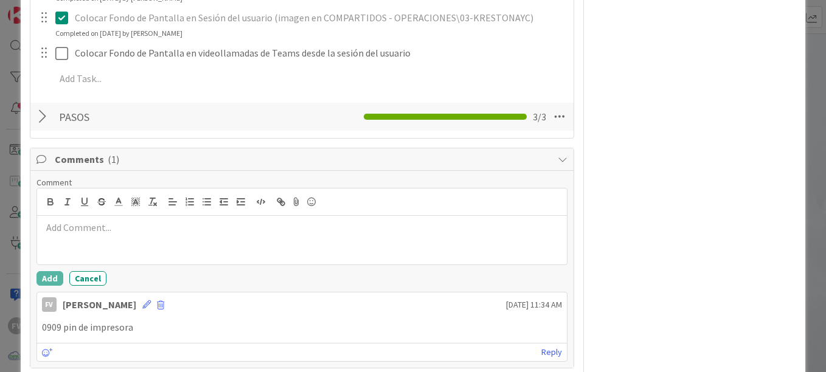
click at [111, 227] on p at bounding box center [302, 228] width 520 height 14
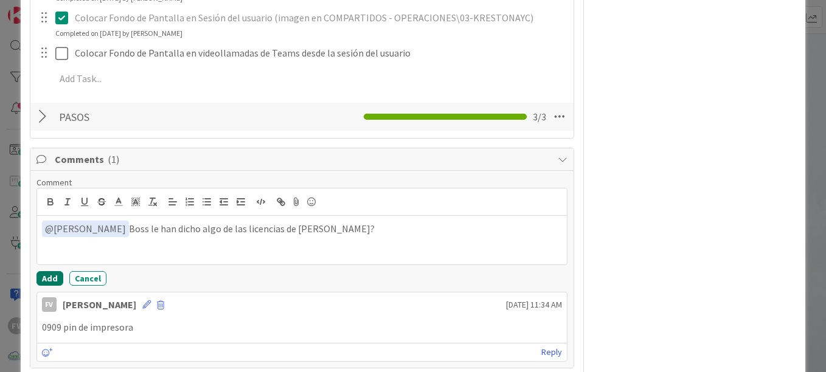
click at [51, 274] on button "Add" at bounding box center [50, 278] width 27 height 15
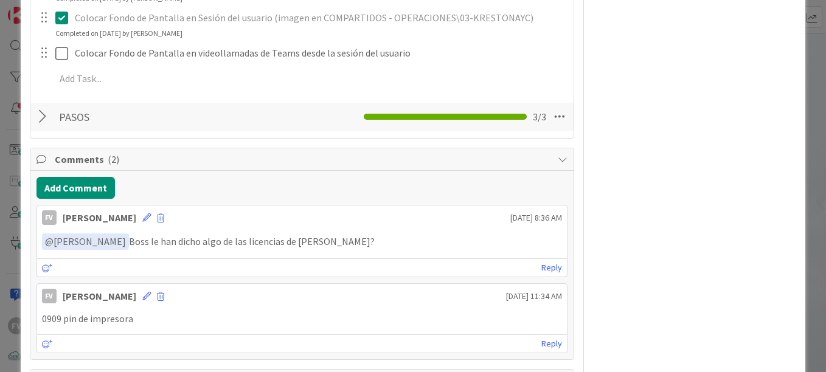
click at [175, 155] on span "Comments ( 2 )" at bounding box center [303, 159] width 497 height 15
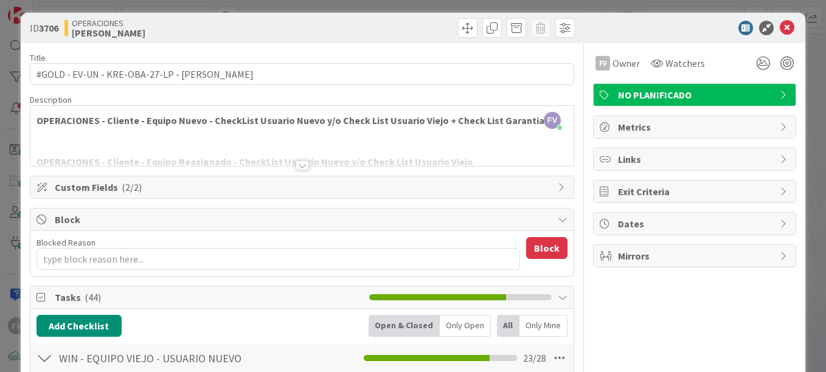
scroll to position [0, 0]
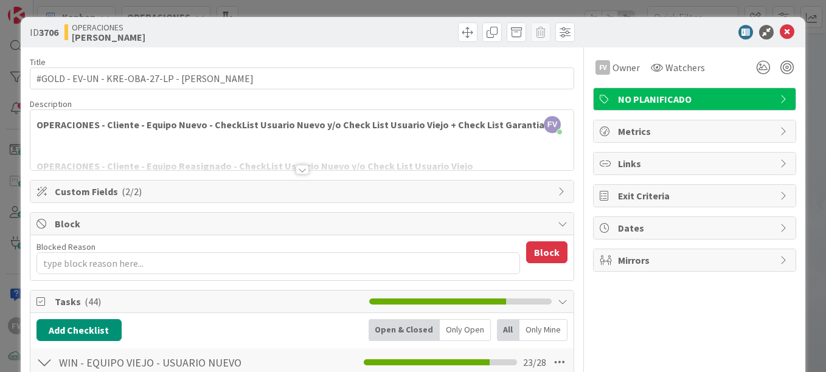
click at [780, 38] on icon at bounding box center [787, 32] width 15 height 15
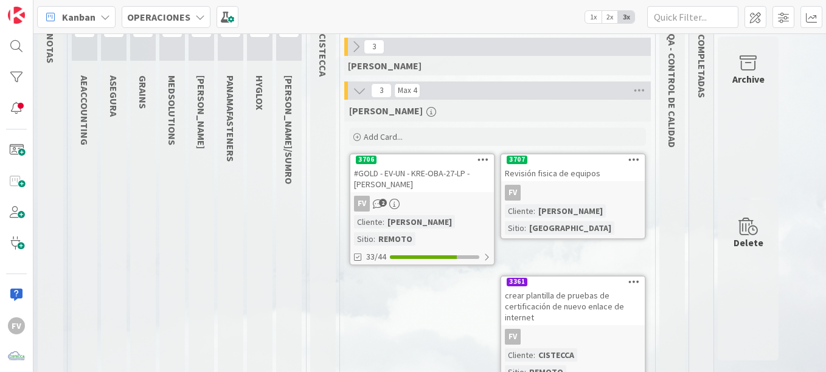
click at [276, 208] on div "11 [PERSON_NAME]/SUMRO" at bounding box center [289, 194] width 26 height 400
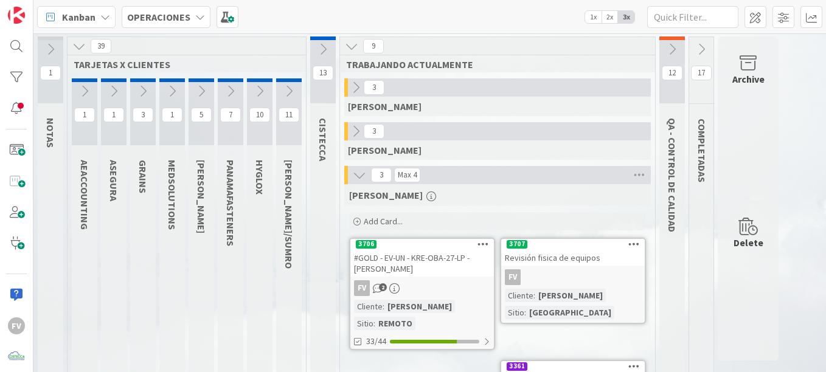
click at [397, 257] on div "#GOLD - EV-UN - KRE-OBA-27-LP - [PERSON_NAME]" at bounding box center [423, 263] width 144 height 27
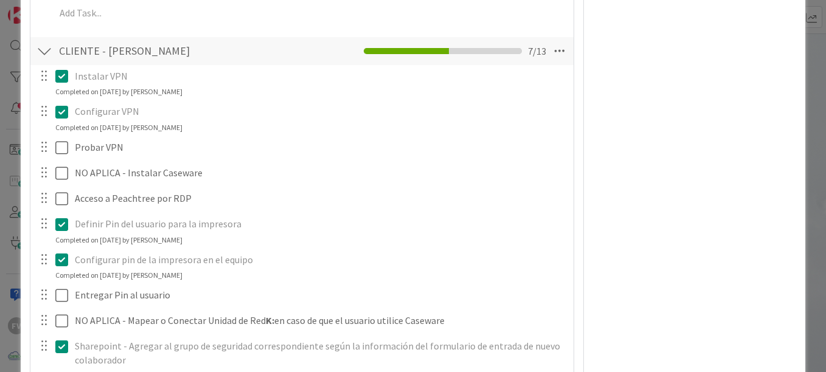
scroll to position [1550, 0]
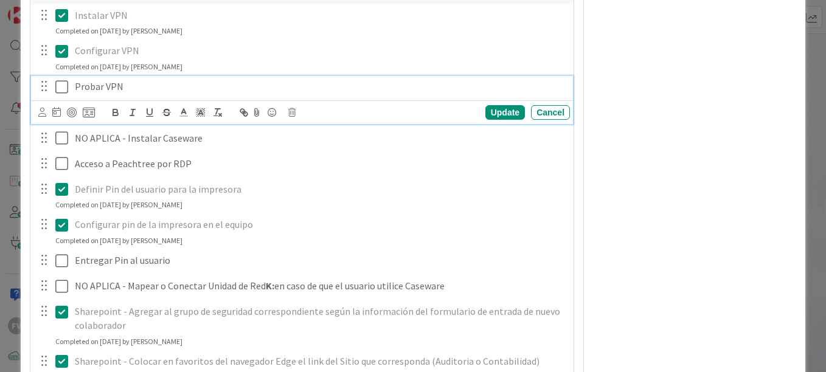
click at [60, 89] on icon at bounding box center [61, 87] width 13 height 15
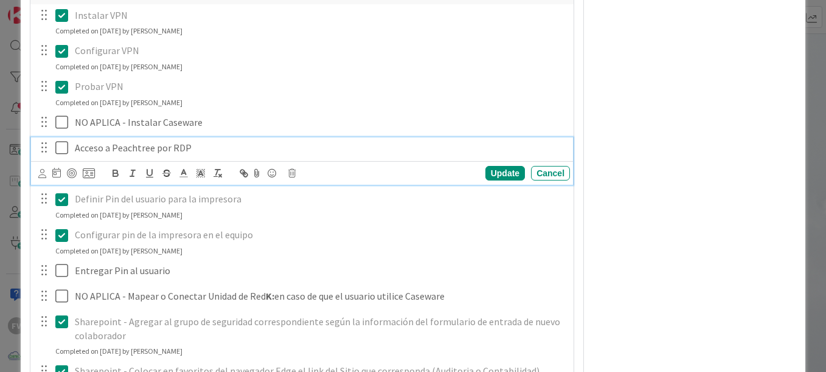
click at [64, 155] on icon at bounding box center [61, 148] width 13 height 15
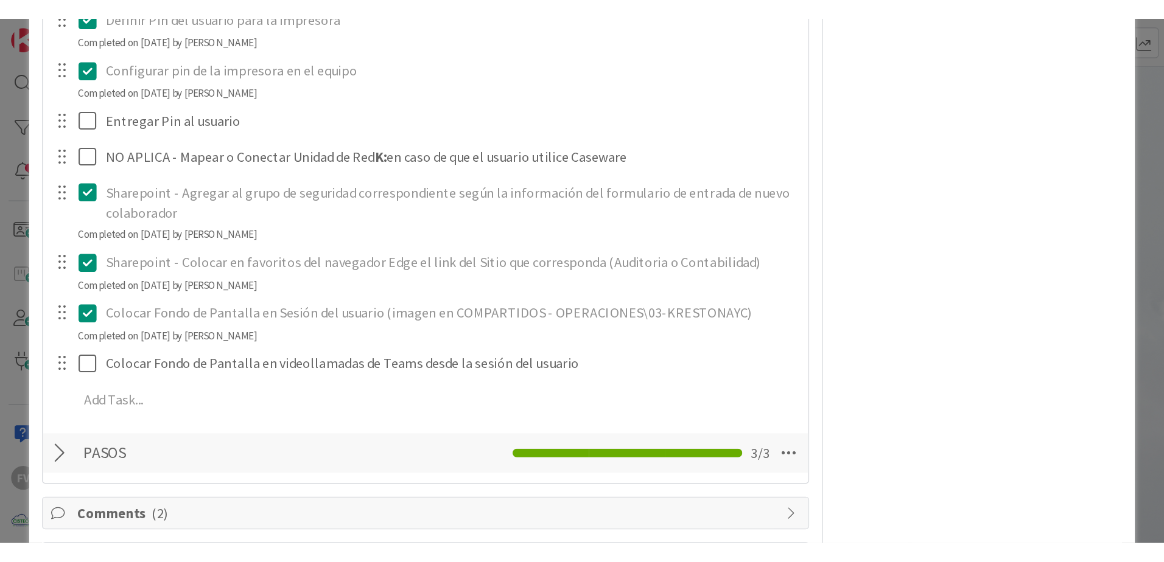
scroll to position [1793, 0]
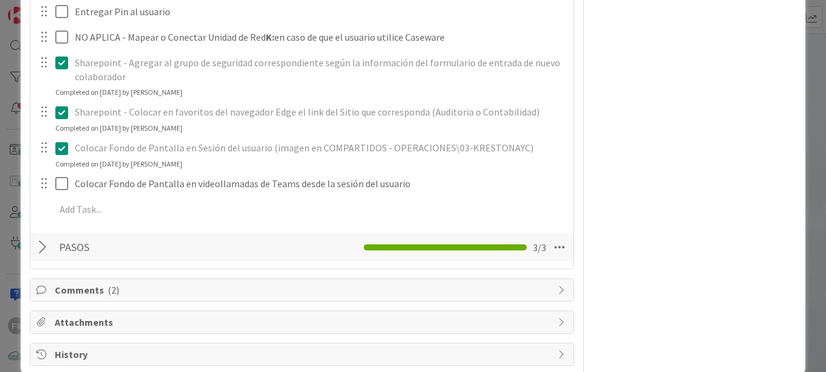
type textarea "x"
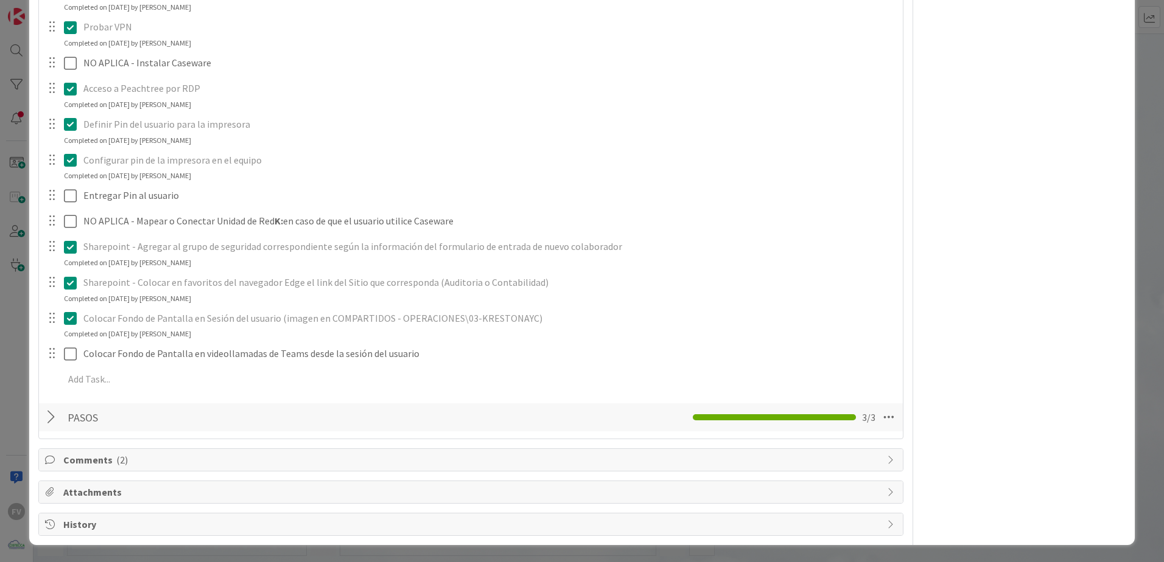
scroll to position [1555, 0]
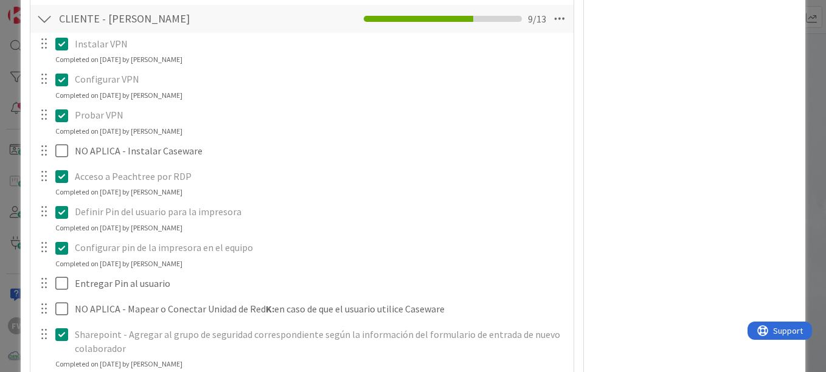
scroll to position [1765, 0]
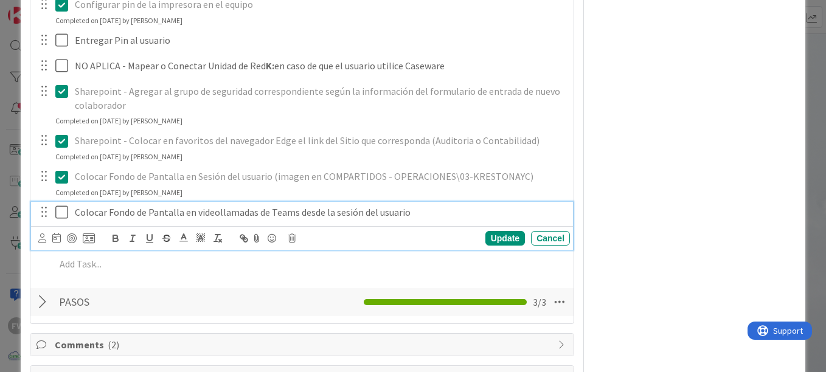
click at [71, 209] on div "Colocar Fondo de Pantalla en videollamadas de Teams desde la sesión del usuario" at bounding box center [320, 212] width 500 height 21
click at [63, 211] on icon at bounding box center [61, 212] width 13 height 15
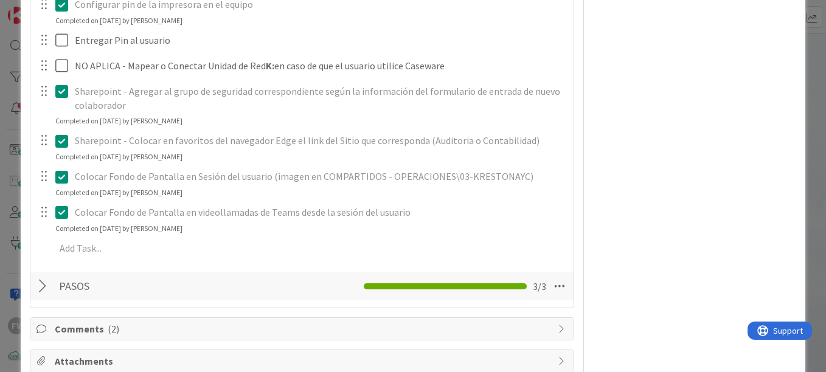
type textarea "x"
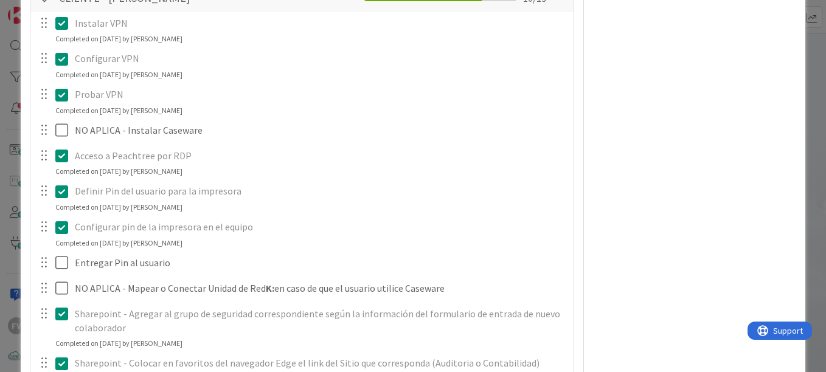
scroll to position [1521, 0]
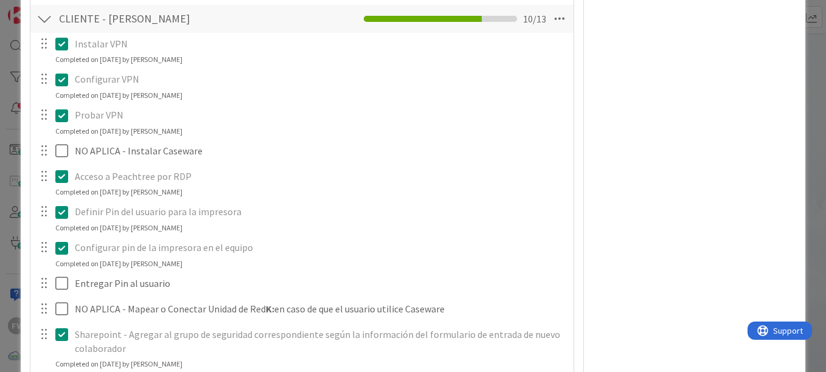
click at [9, 194] on div "**********" at bounding box center [413, 186] width 826 height 372
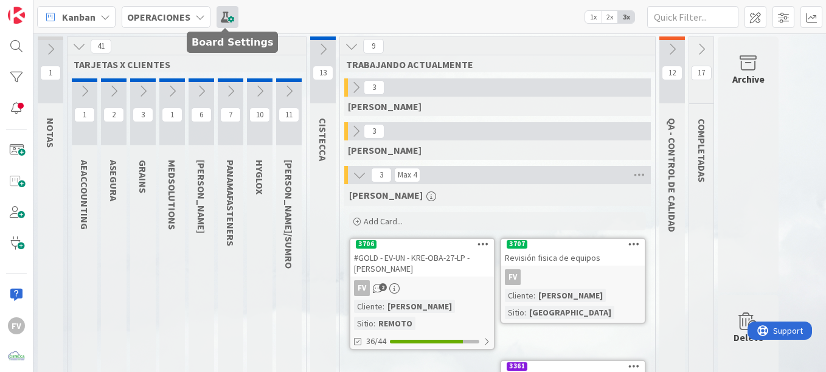
click at [220, 18] on span at bounding box center [228, 17] width 22 height 22
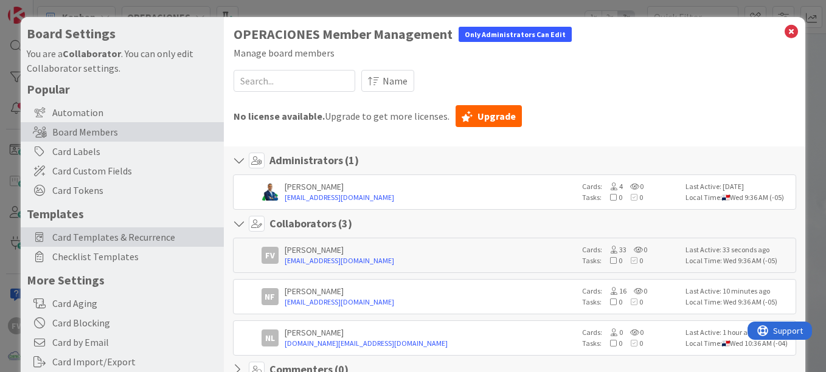
click at [127, 243] on span "Card Templates & Recurrence" at bounding box center [135, 237] width 166 height 15
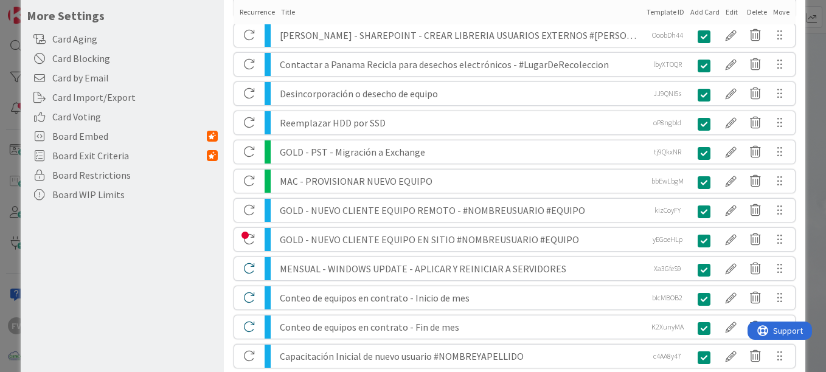
scroll to position [270, 0]
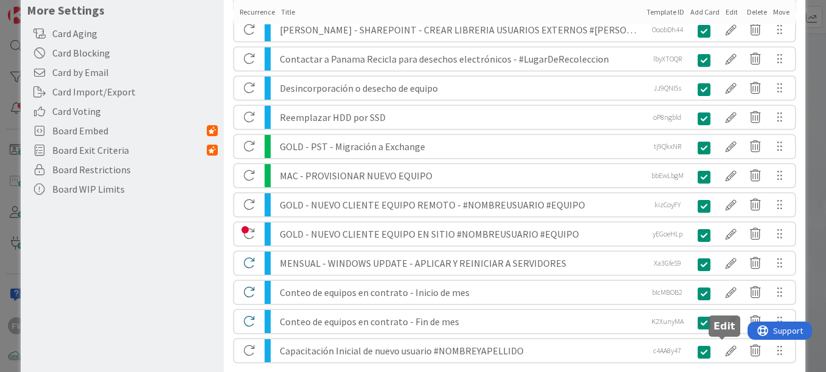
click at [720, 346] on div at bounding box center [731, 351] width 24 height 21
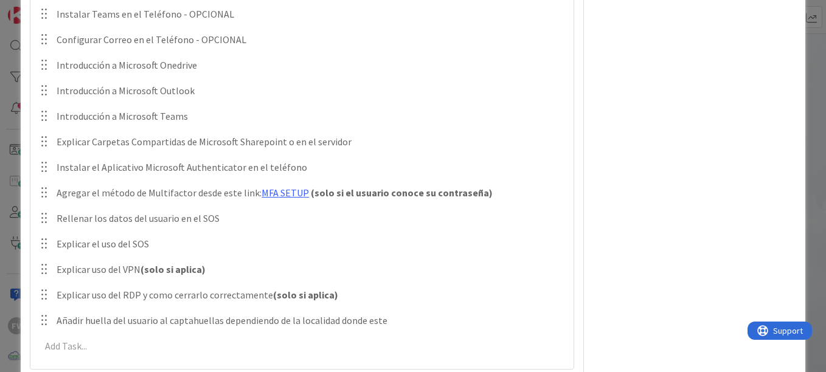
scroll to position [399, 0]
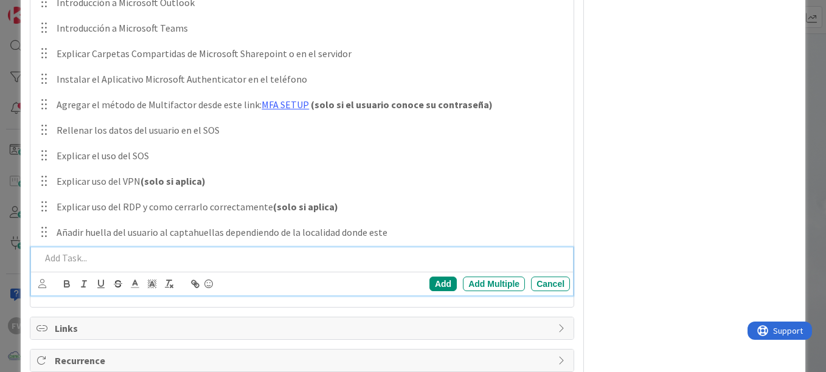
click at [156, 253] on p at bounding box center [303, 258] width 525 height 14
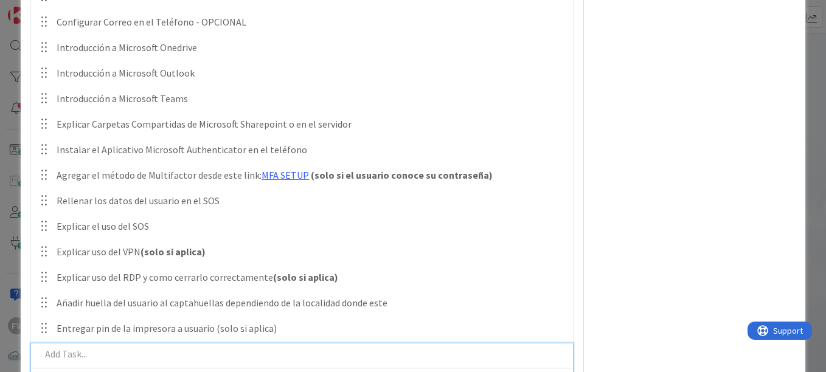
scroll to position [365, 0]
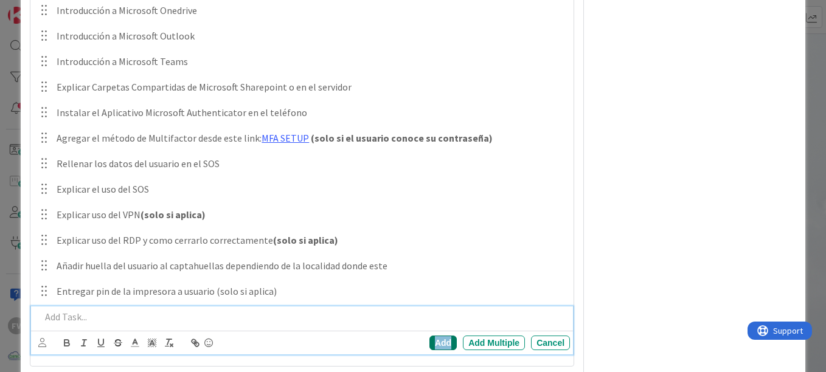
click at [437, 348] on div "Add" at bounding box center [443, 343] width 27 height 15
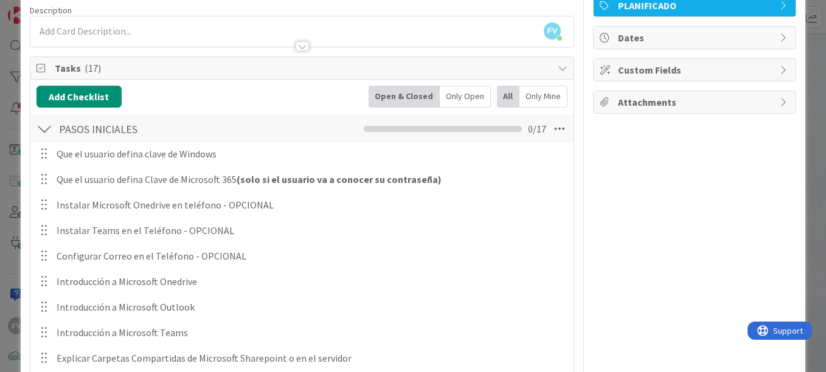
scroll to position [0, 0]
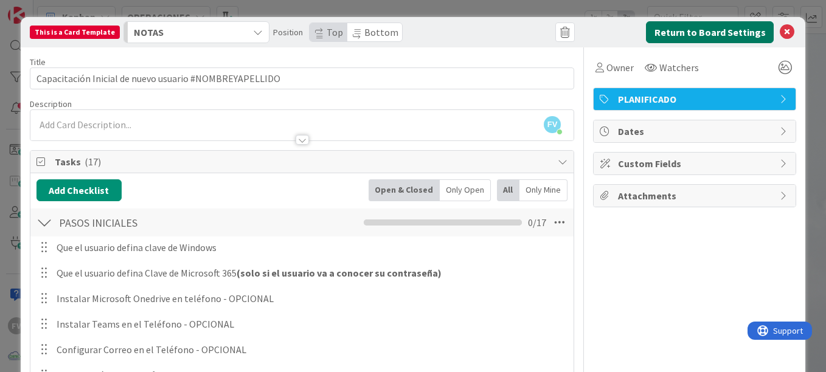
click at [734, 41] on button "Return to Board Settings" at bounding box center [710, 32] width 128 height 22
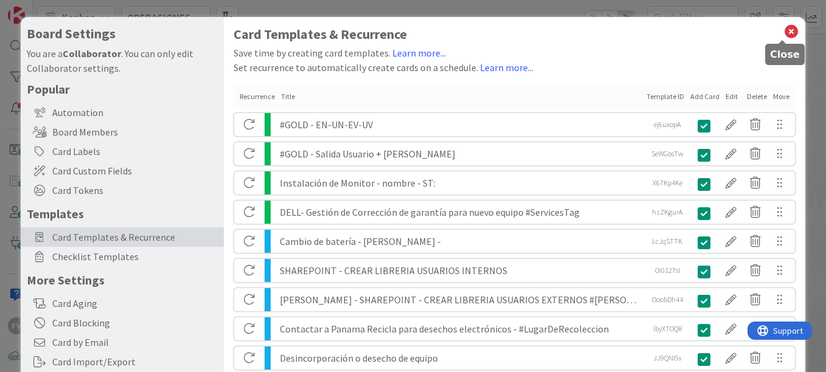
drag, startPoint x: 776, startPoint y: 35, endPoint x: 769, endPoint y: 45, distance: 11.8
click at [784, 35] on icon at bounding box center [792, 31] width 16 height 17
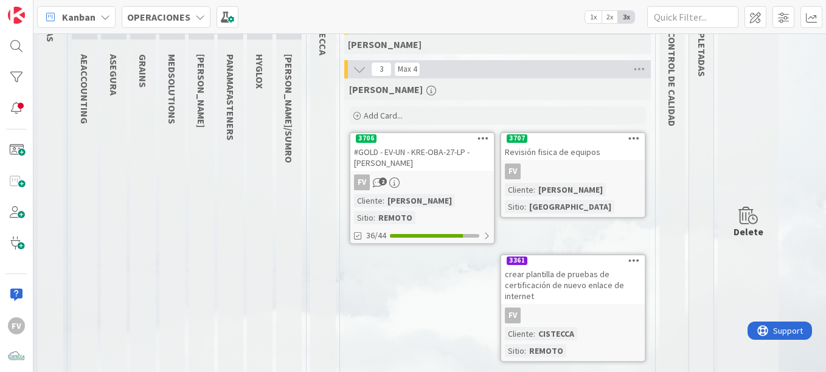
scroll to position [122, 0]
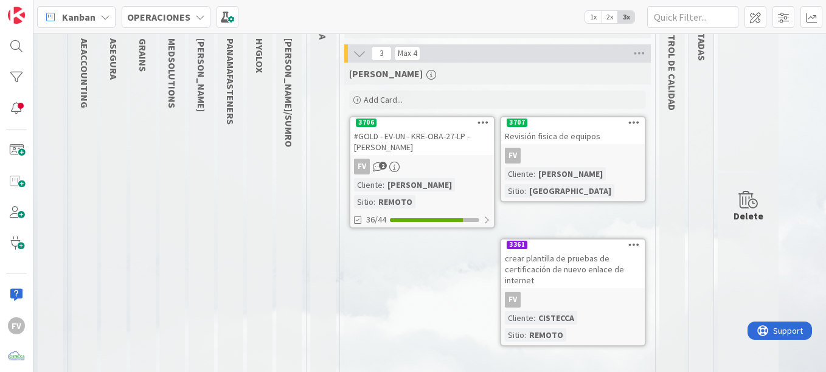
click at [446, 146] on div "#GOLD - EV-UN - KRE-OBA-27-LP - [PERSON_NAME]" at bounding box center [423, 141] width 144 height 27
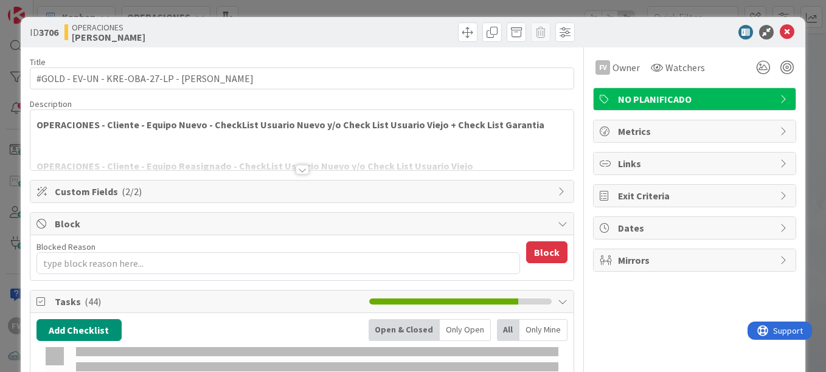
type textarea "x"
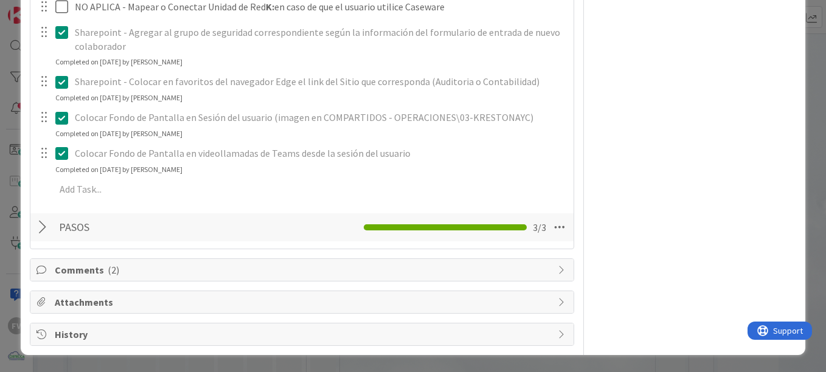
scroll to position [1641, 0]
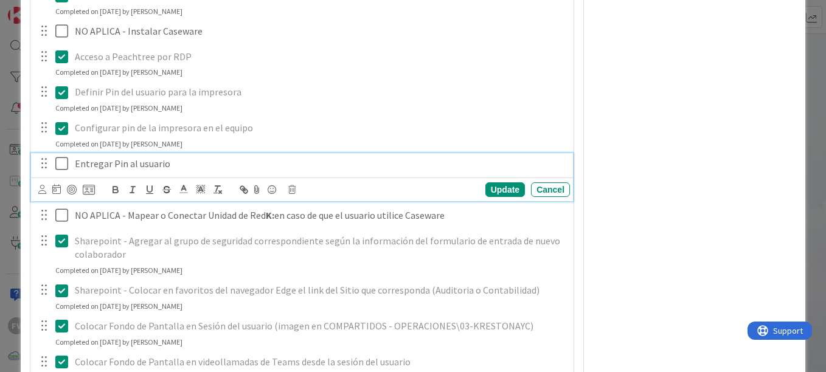
click at [175, 161] on p "Entregar Pin al usuario" at bounding box center [320, 164] width 490 height 14
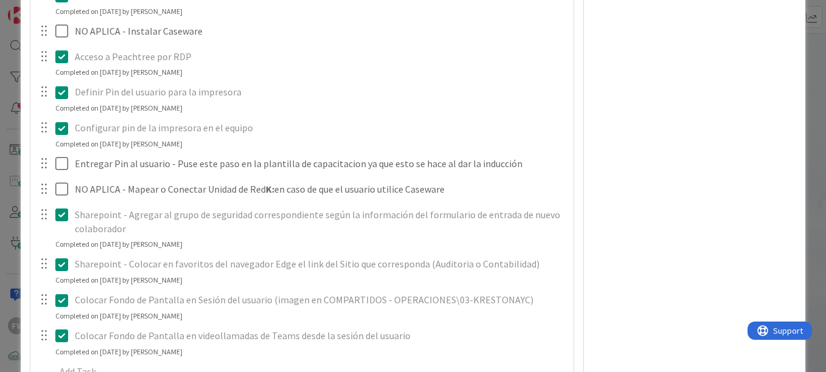
click at [8, 150] on div "**********" at bounding box center [413, 186] width 826 height 372
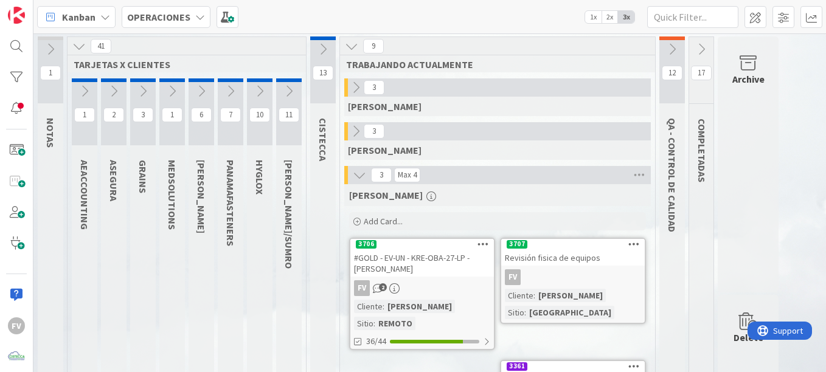
click at [201, 97] on icon at bounding box center [201, 91] width 13 height 13
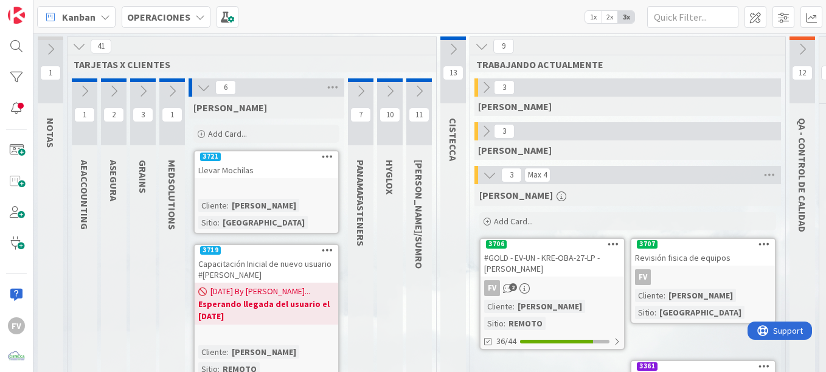
click at [242, 163] on div "Llevar Mochilas" at bounding box center [267, 170] width 144 height 16
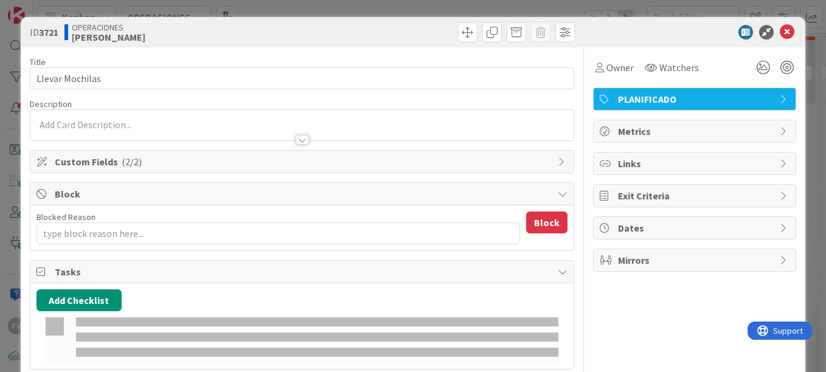
type textarea "x"
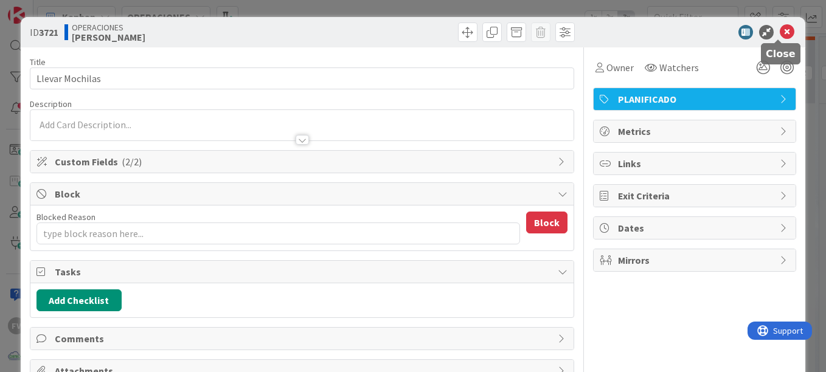
click at [780, 30] on icon at bounding box center [787, 32] width 15 height 15
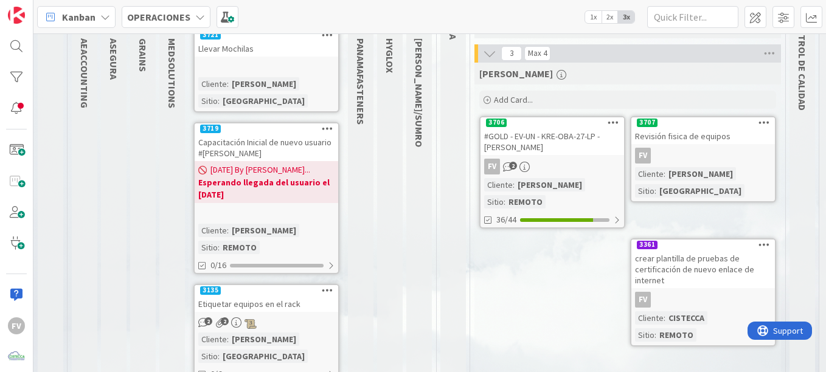
click at [293, 136] on div "Capacitación Inicial de nuevo usuario #[PERSON_NAME]" at bounding box center [267, 147] width 144 height 27
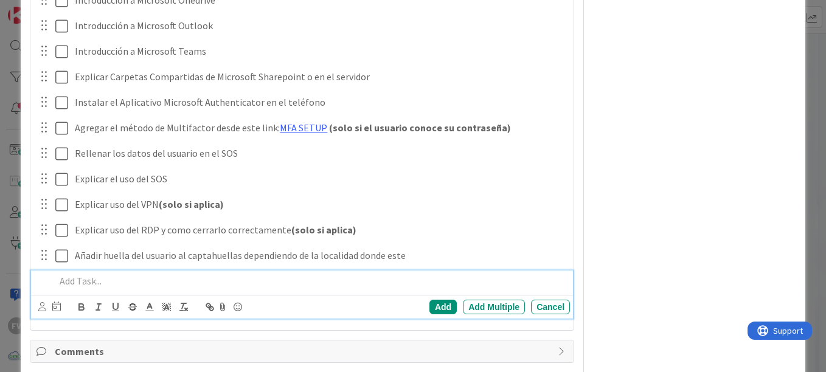
click at [131, 272] on div "Que el usuario defina clave de Windows Update Cancel Que el usuario defina Clav…" at bounding box center [302, 92] width 531 height 462
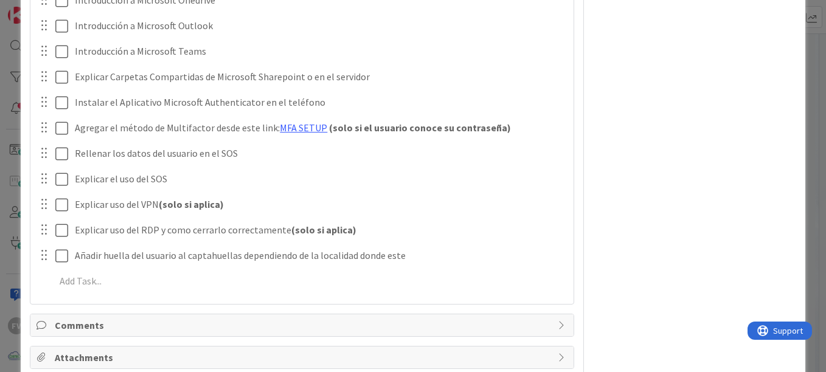
click at [8, 211] on div "ID 3719 OPERACIONES KRESTON Title 52 / 128 Capacitación Inicial de nuevo usuari…" at bounding box center [413, 186] width 826 height 372
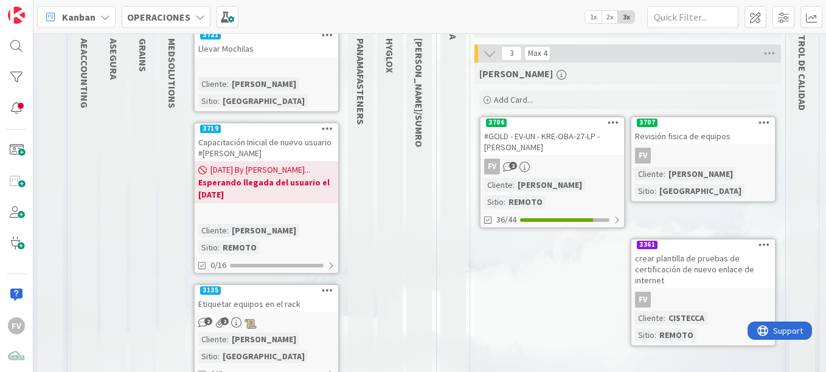
click at [242, 18] on div "Kanban OPERACIONES 1x 2x 3x" at bounding box center [429, 16] width 793 height 33
click at [234, 18] on span at bounding box center [228, 17] width 22 height 22
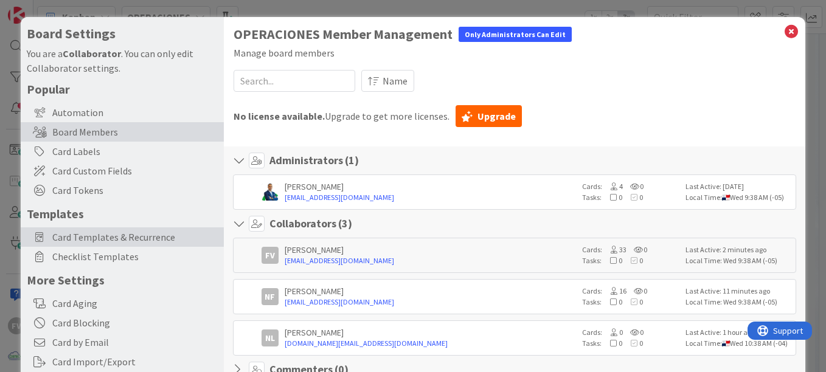
click at [148, 245] on div "Card Templates & Recurrence" at bounding box center [122, 237] width 203 height 19
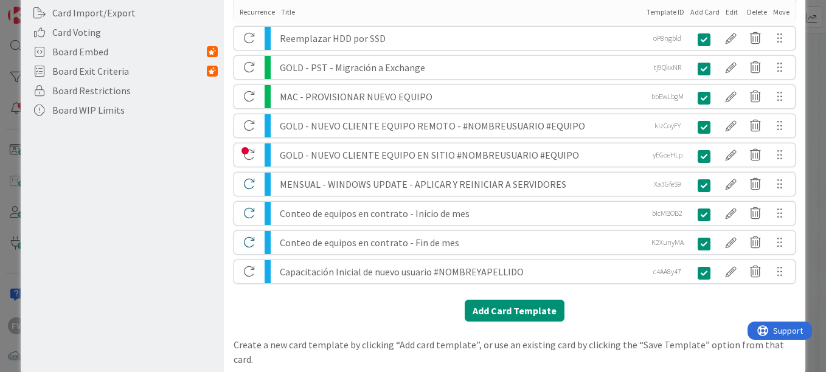
scroll to position [371, 0]
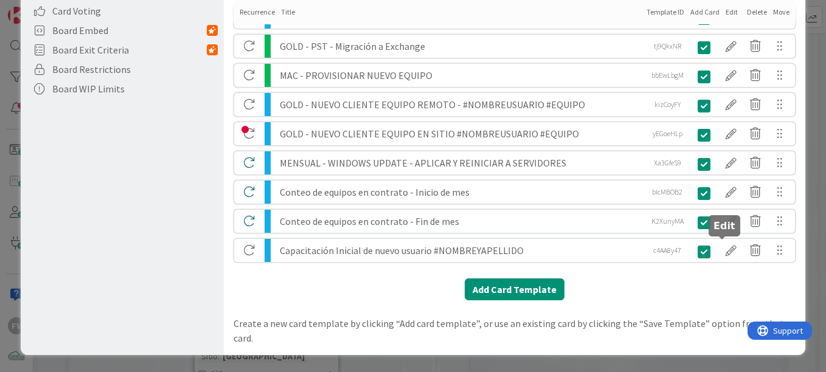
click at [723, 245] on div at bounding box center [731, 250] width 24 height 21
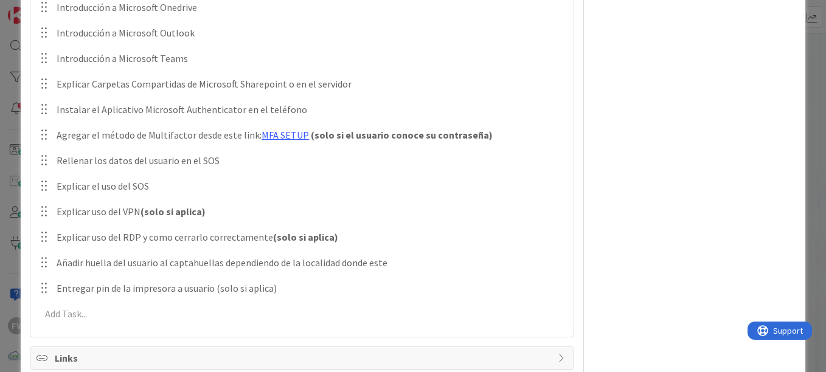
scroll to position [424, 0]
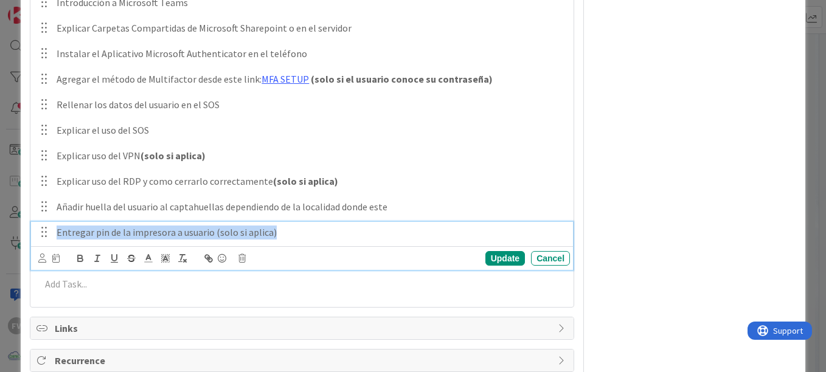
drag, startPoint x: 282, startPoint y: 239, endPoint x: 57, endPoint y: 242, distance: 224.6
click at [57, 242] on div "Entregar pin de la impresora a usuario (solo si aplica)" at bounding box center [311, 232] width 518 height 21
copy p "Entregar pin de la impresora a usuario (solo si aplica)"
click at [14, 179] on div "This is a Card Template NOTAS Position Top Bottom Return to Board Settings Titl…" at bounding box center [413, 186] width 826 height 372
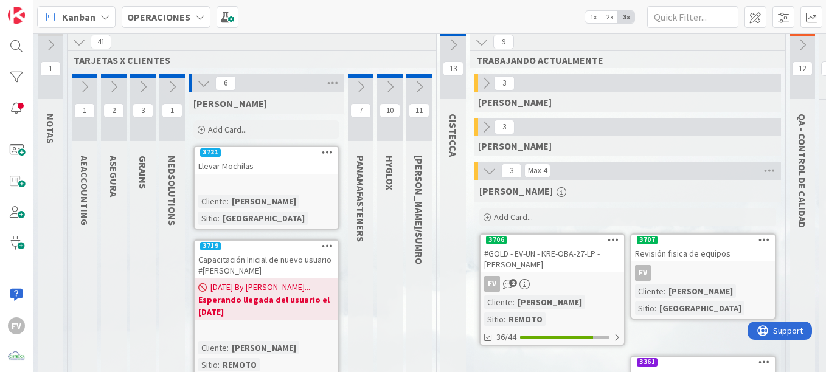
scroll to position [0, 0]
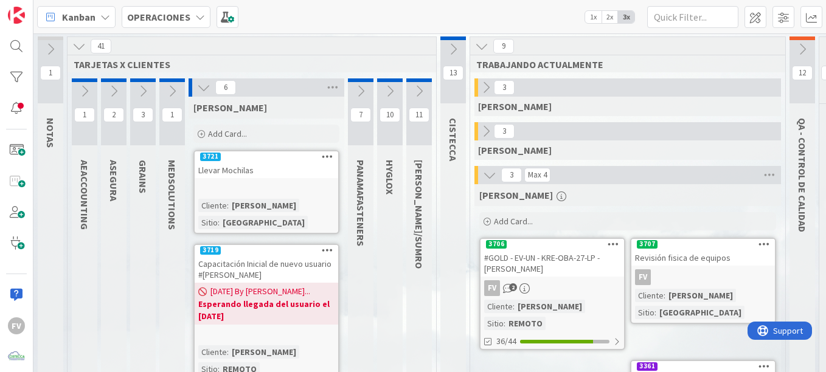
click at [265, 260] on div "Capacitación Inicial de nuevo usuario #[PERSON_NAME]" at bounding box center [267, 269] width 144 height 27
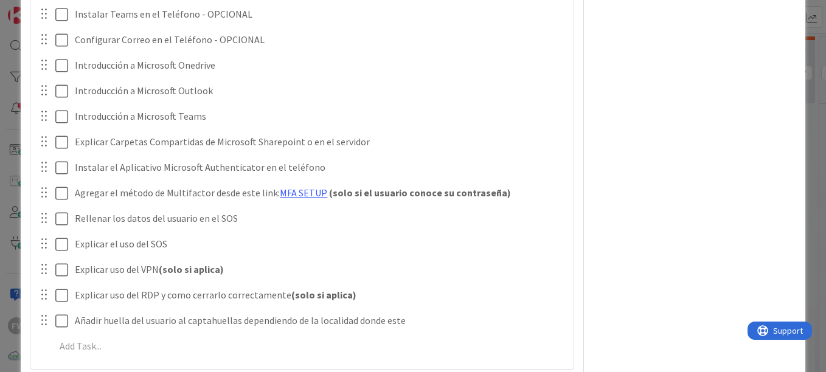
scroll to position [487, 0]
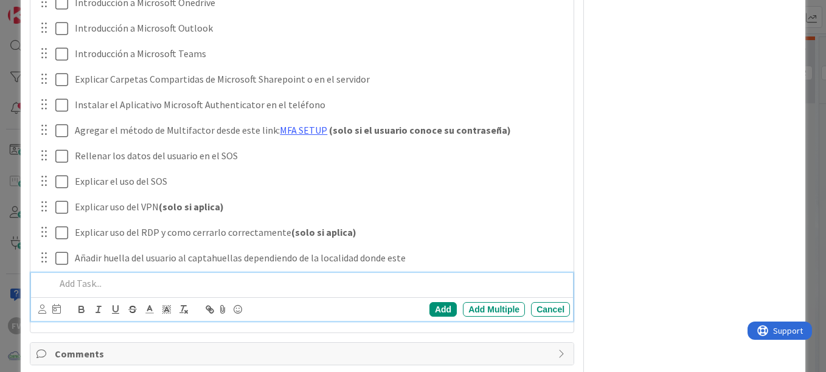
click at [176, 291] on div at bounding box center [311, 283] width 520 height 21
click at [432, 310] on div "Add" at bounding box center [443, 309] width 27 height 15
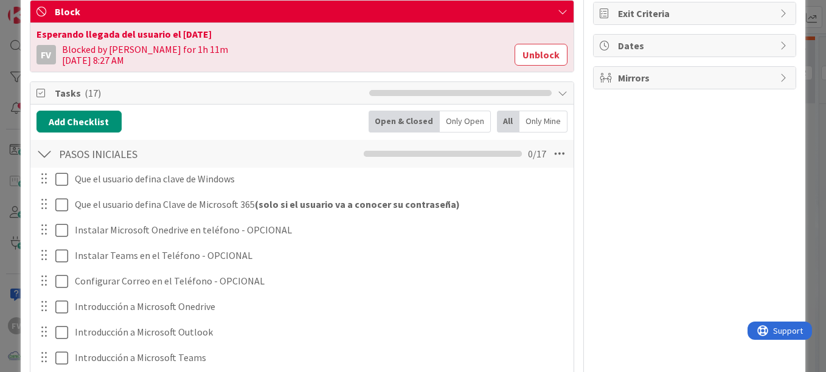
scroll to position [548, 0]
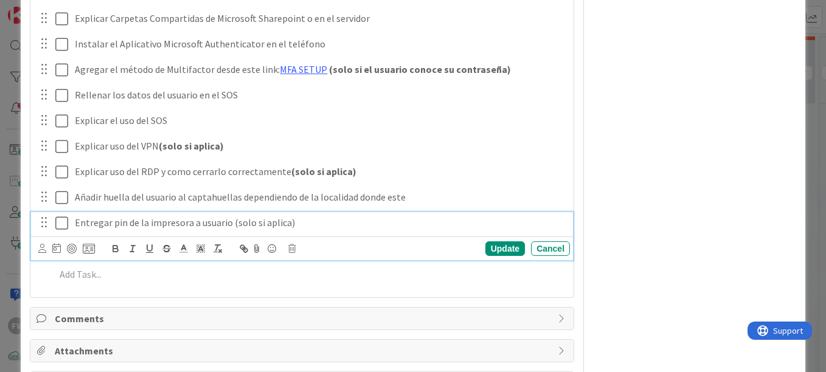
click at [306, 216] on p "Entregar pin de la impresora a usuario (solo si aplica)" at bounding box center [320, 223] width 490 height 14
drag, startPoint x: 296, startPoint y: 224, endPoint x: 315, endPoint y: 223, distance: 18.9
click at [315, 223] on p "Entregar pin de la impresora a usuario (solo si aplica) - 0909" at bounding box center [320, 223] width 490 height 14
click at [116, 249] on icon "button" at bounding box center [115, 248] width 11 height 11
click at [487, 259] on div "Update Cancel" at bounding box center [302, 249] width 542 height 24
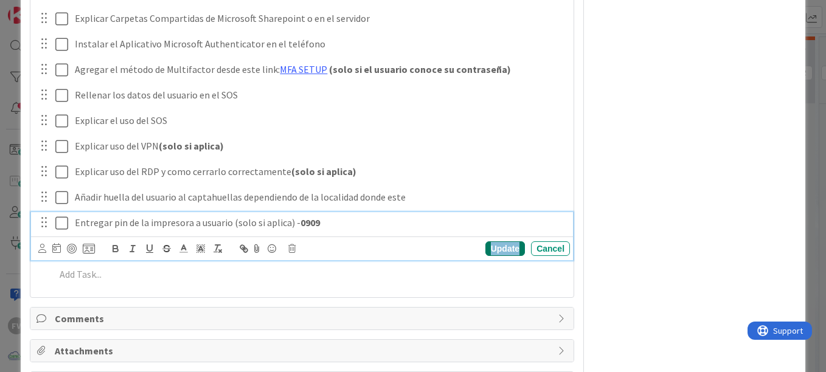
click at [488, 256] on div "Update" at bounding box center [506, 249] width 40 height 15
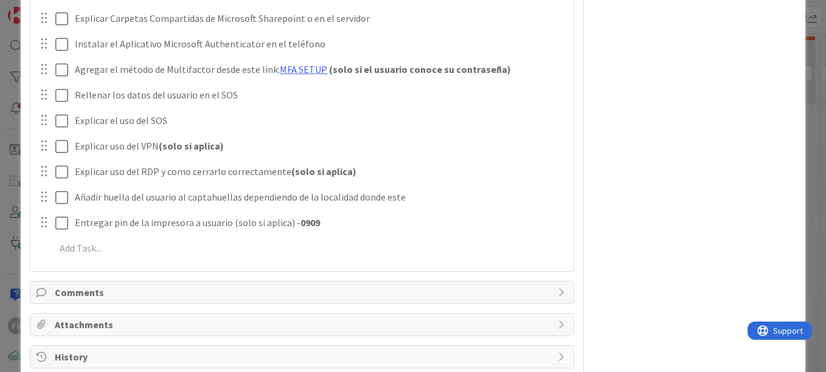
click at [809, 145] on div "ID 3719 OPERACIONES KRESTON Title 52 / 128 Capacitación Inicial de nuevo usuari…" at bounding box center [413, 186] width 826 height 372
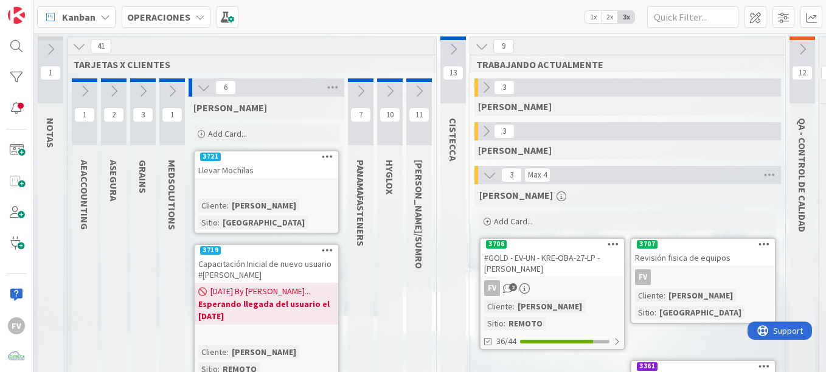
click at [198, 89] on icon at bounding box center [203, 87] width 13 height 13
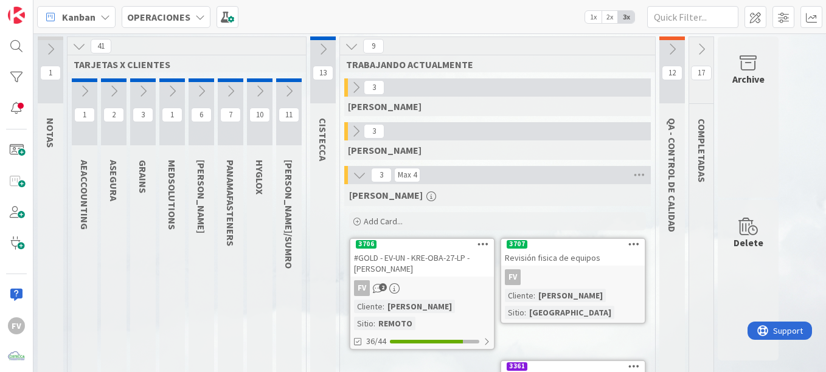
click at [234, 94] on icon at bounding box center [230, 91] width 13 height 13
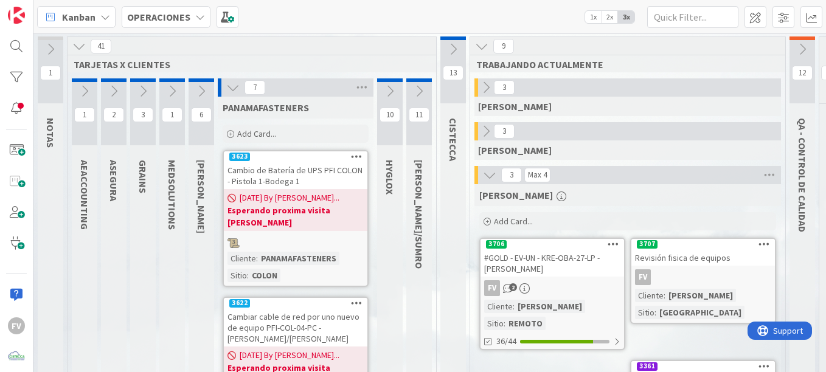
click at [228, 85] on icon at bounding box center [232, 87] width 13 height 13
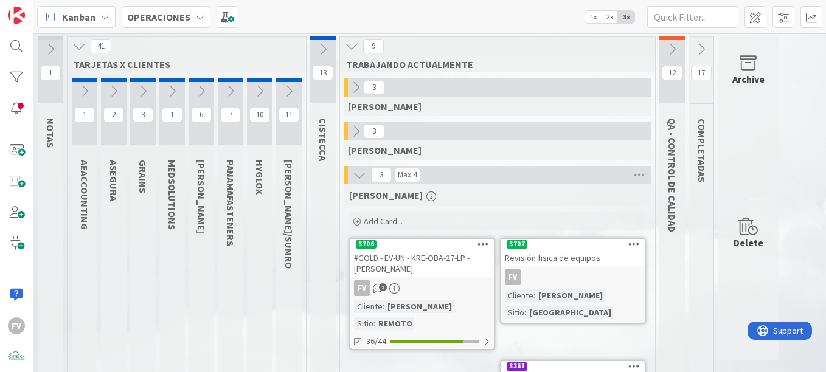
click at [671, 51] on icon at bounding box center [672, 49] width 13 height 13
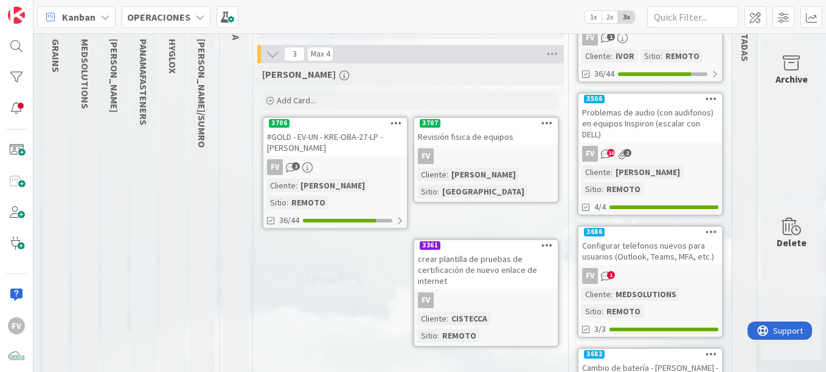
scroll to position [122, 96]
click at [666, 124] on div "Problemas de audio (con audifonos) en equipos Inspiron (escalar con DELL)" at bounding box center [651, 123] width 144 height 38
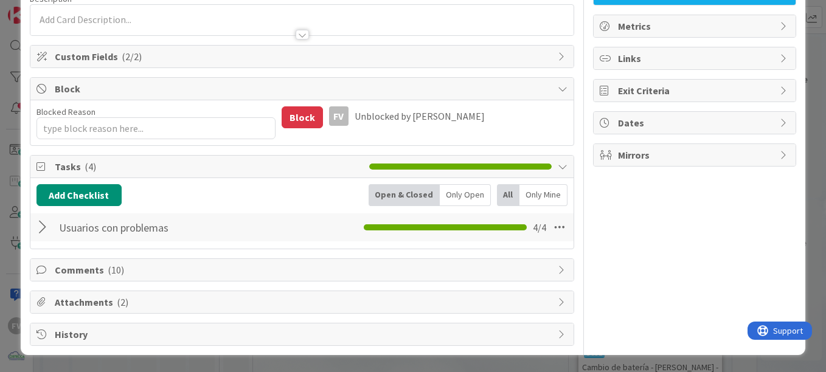
click at [145, 276] on span "Comments ( 10 )" at bounding box center [303, 270] width 497 height 15
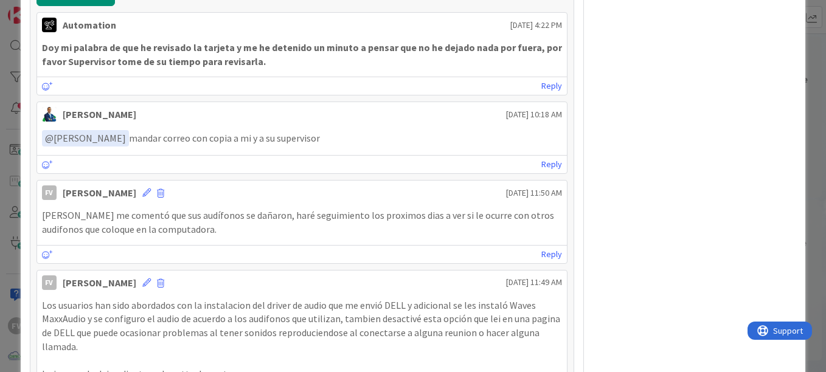
scroll to position [410, 0]
click at [23, 85] on div "ID 3506 OPERACIONES QA - CONTROL DE CALIDAD Title 73 / 128 Problemas de audio (…" at bounding box center [413, 311] width 785 height 1408
click at [15, 81] on div "ID 3506 OPERACIONES QA - CONTROL DE CALIDAD Title 73 / 128 Problemas de audio (…" at bounding box center [413, 186] width 826 height 372
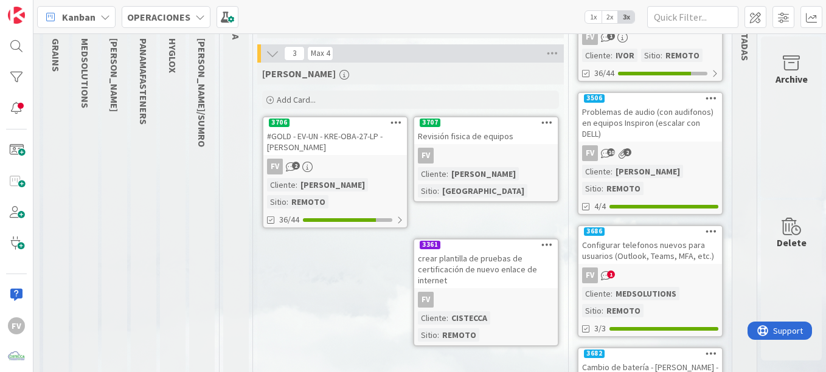
click at [632, 237] on div "Configurar telefonos nuevos para usuarios (Outlook, Teams, MFA, etc.)" at bounding box center [651, 250] width 144 height 27
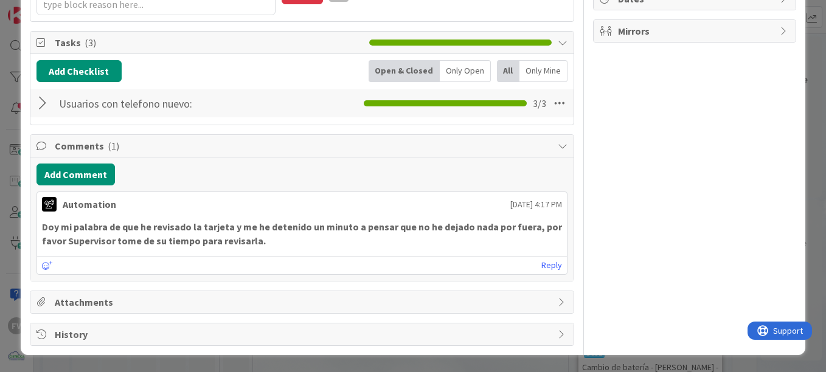
click at [13, 189] on div "ID 3686 OPERACIONES QA - CONTROL DE CALIDAD Title 69 / 128 Configurar telefonos…" at bounding box center [413, 186] width 826 height 372
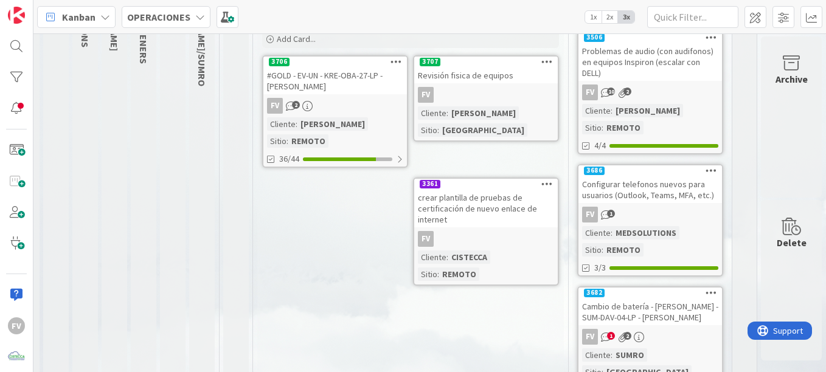
click at [659, 299] on div "Cambio de batería - Equipo Portatil - SUM-DAV-04-LP - Luis Varela" at bounding box center [651, 312] width 144 height 27
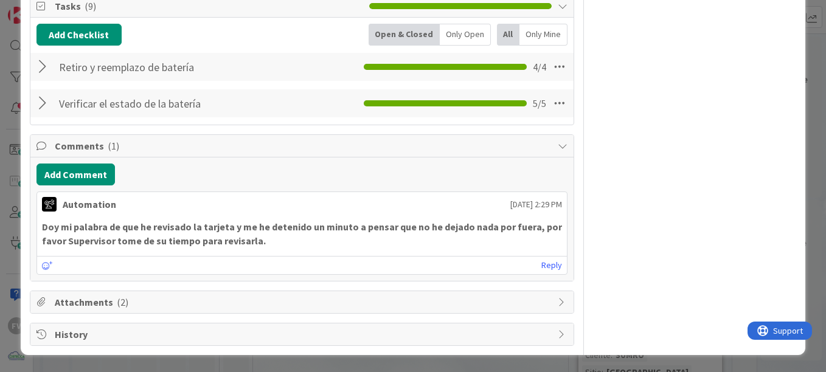
click at [39, 100] on div at bounding box center [45, 103] width 16 height 22
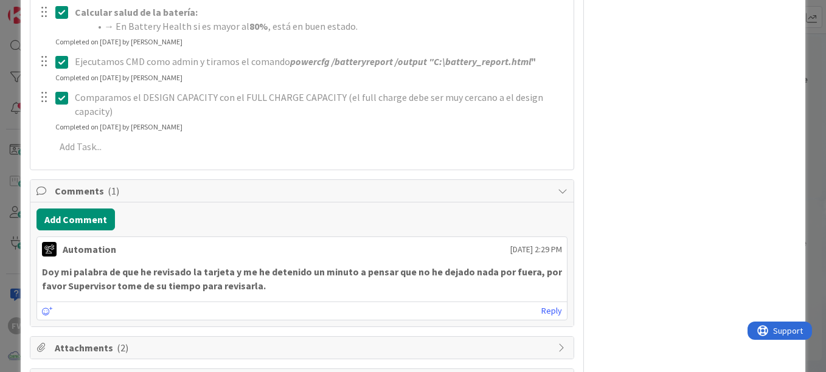
scroll to position [557, 0]
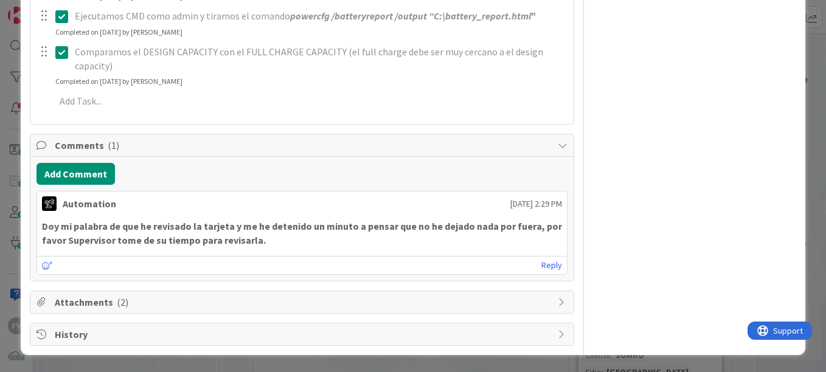
click at [94, 299] on span "Attachments ( 2 )" at bounding box center [303, 302] width 497 height 15
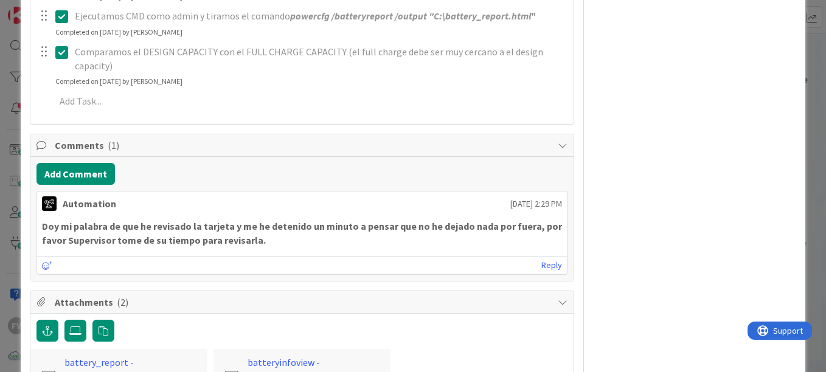
click at [97, 303] on span "Attachments ( 2 )" at bounding box center [303, 302] width 497 height 15
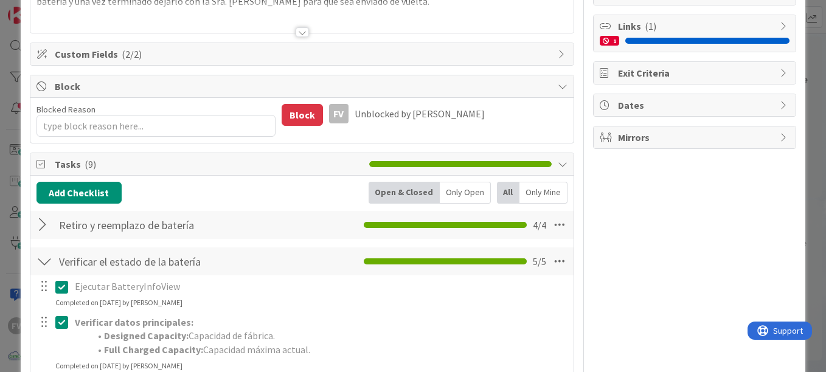
scroll to position [131, 0]
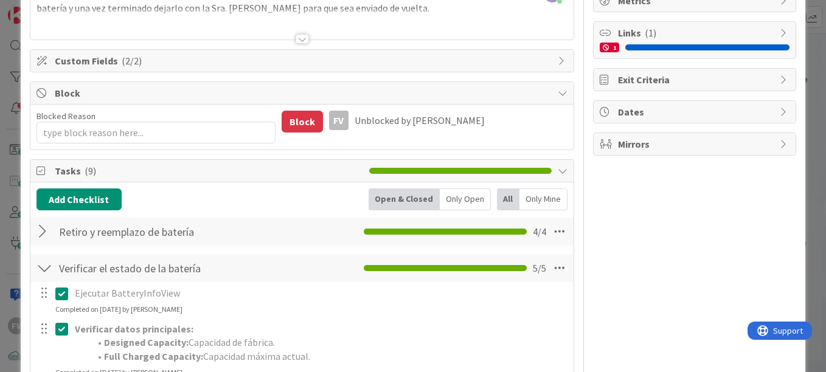
click at [46, 263] on div at bounding box center [45, 268] width 16 height 22
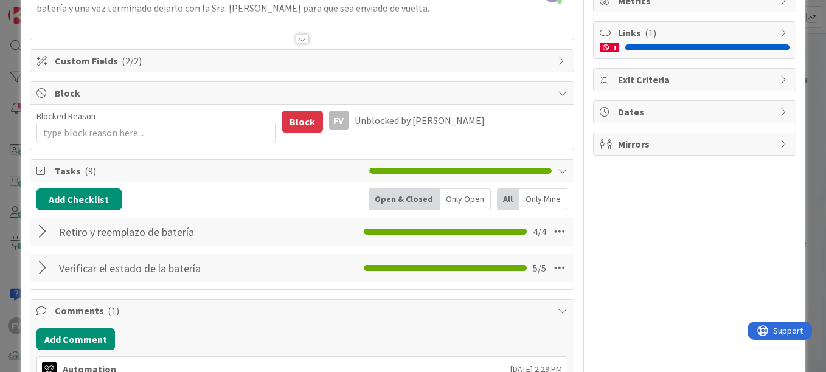
click at [8, 219] on div "ID 3682 OPERACIONES QA - CONTROL DE CALIDAD Title 65 / 128 Cambio de batería - …" at bounding box center [413, 186] width 826 height 372
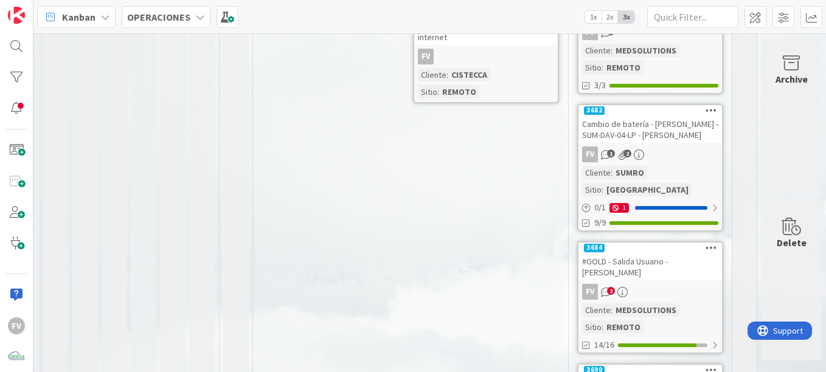
scroll to position [443, 96]
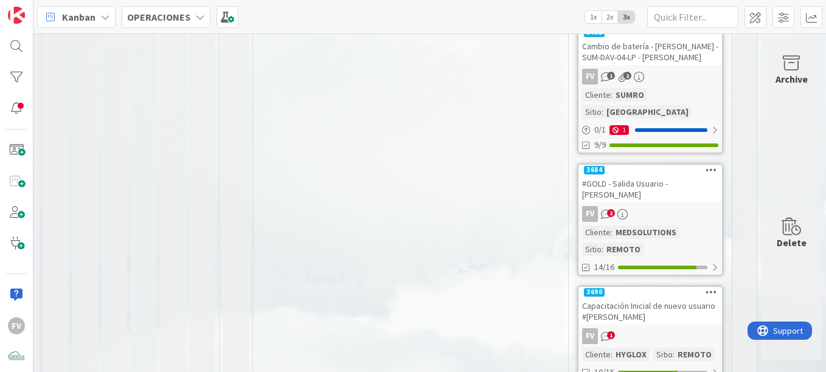
click at [635, 206] on div "FV 2" at bounding box center [651, 214] width 144 height 16
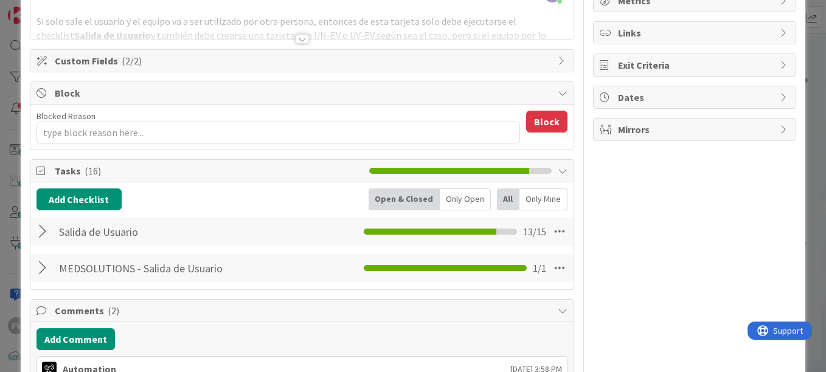
click at [41, 236] on div at bounding box center [45, 232] width 16 height 22
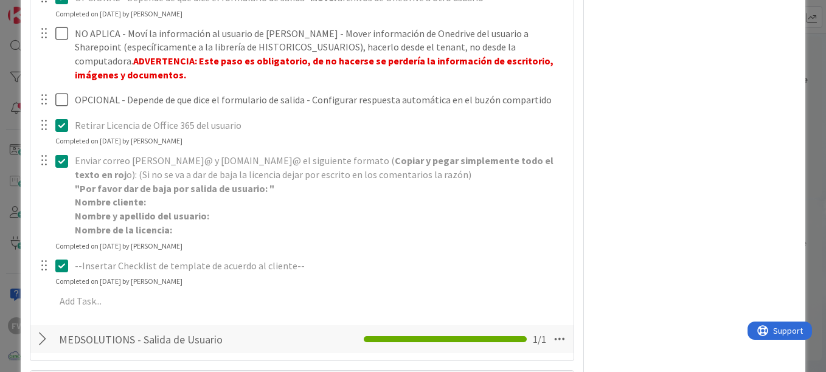
click at [5, 157] on div "ID 3684 OPERACIONES QA - CONTROL DE CALIDAD Title 37 / 128 #GOLD - Salida Usuar…" at bounding box center [413, 186] width 826 height 372
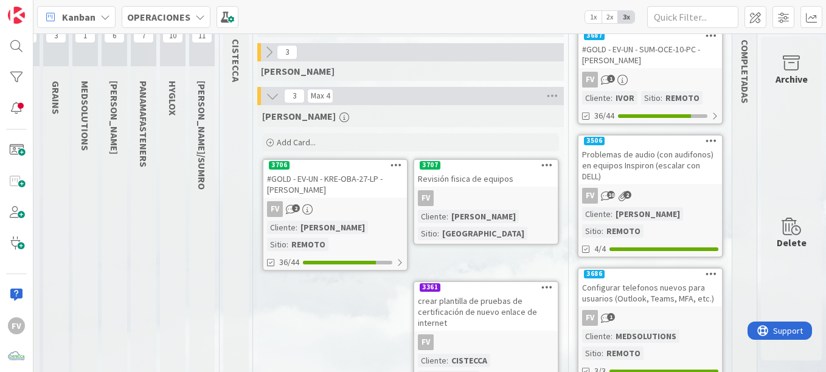
scroll to position [78, 96]
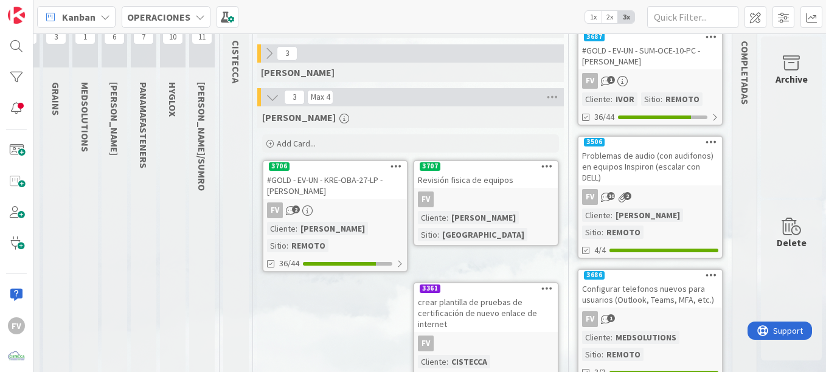
click at [352, 206] on div "FV 2" at bounding box center [335, 211] width 144 height 16
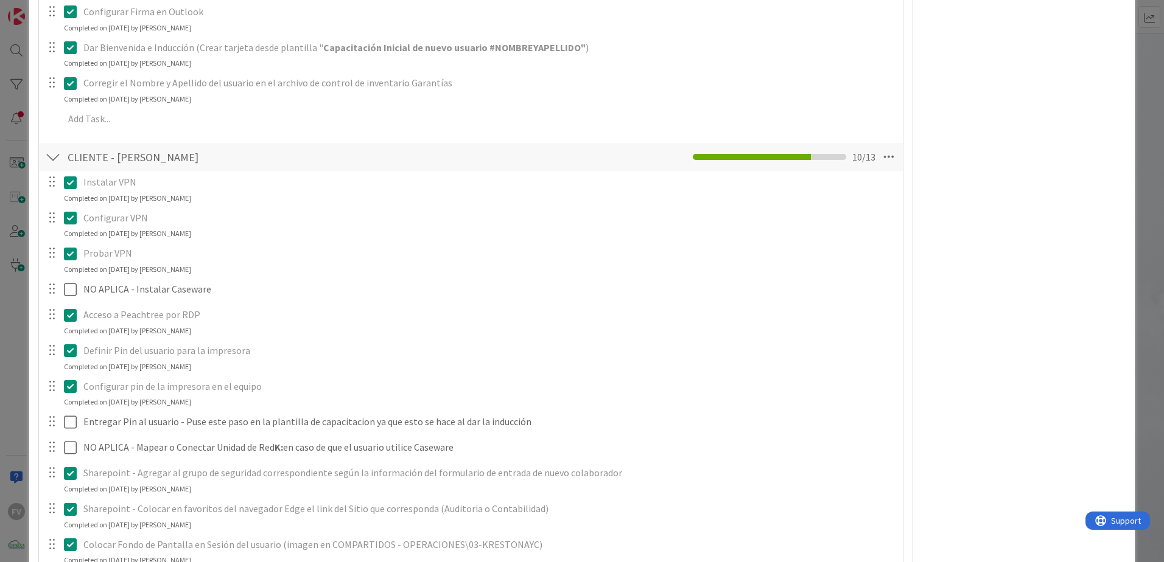
scroll to position [1207, 0]
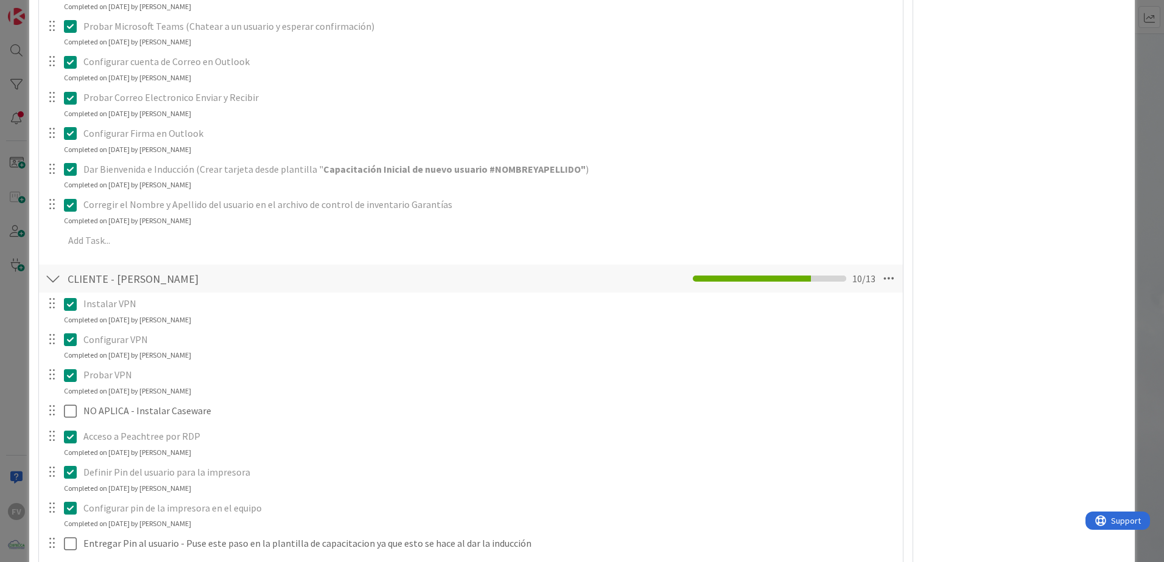
click at [21, 236] on div "**********" at bounding box center [582, 281] width 1164 height 562
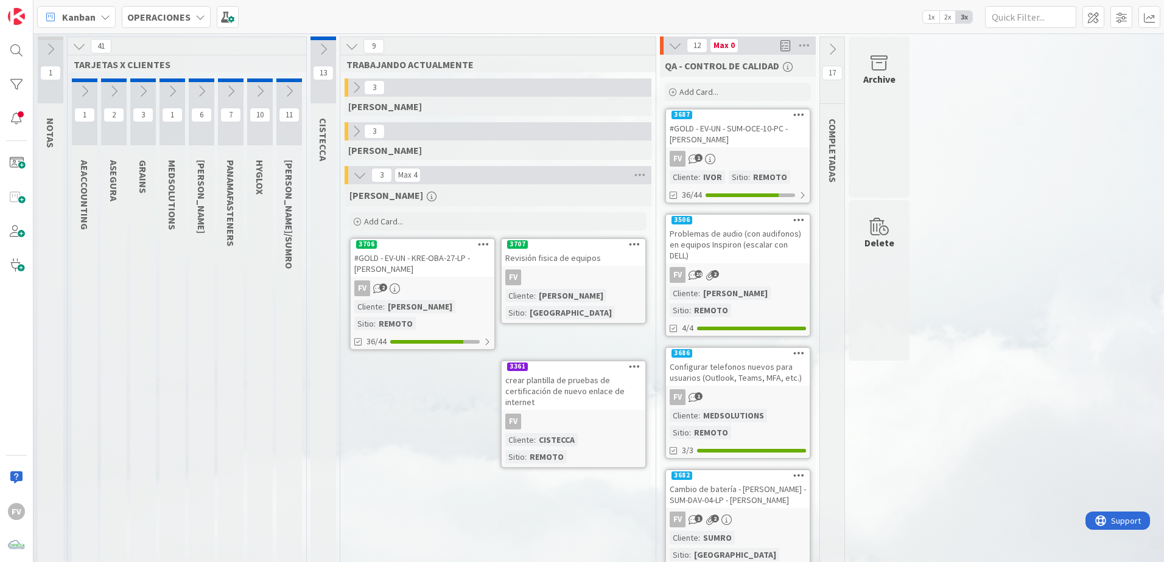
click at [287, 86] on icon at bounding box center [288, 91] width 13 height 13
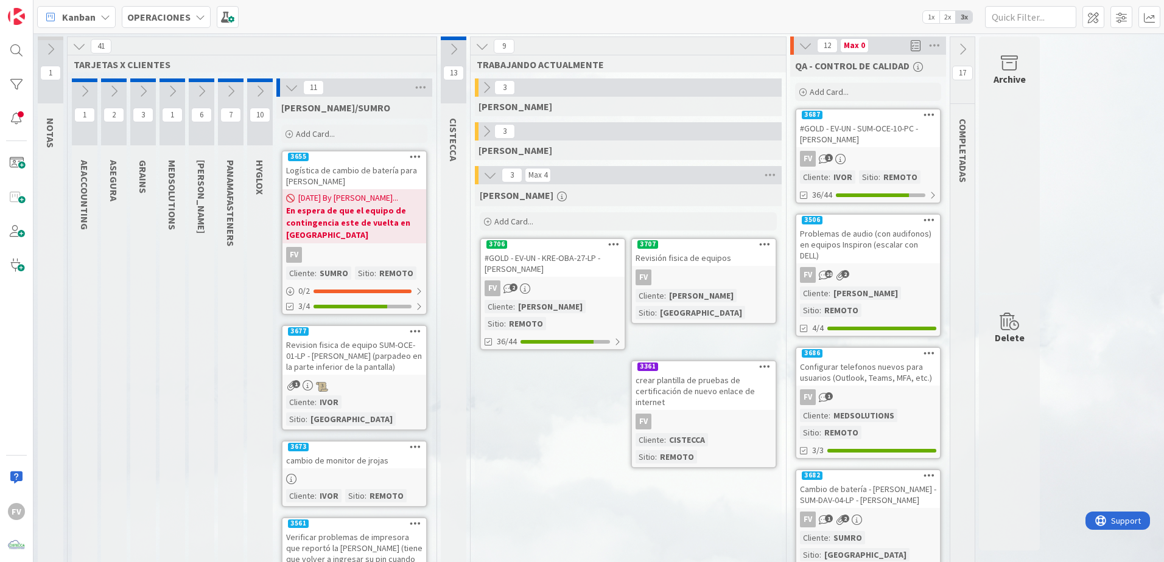
click at [287, 86] on icon at bounding box center [291, 87] width 13 height 13
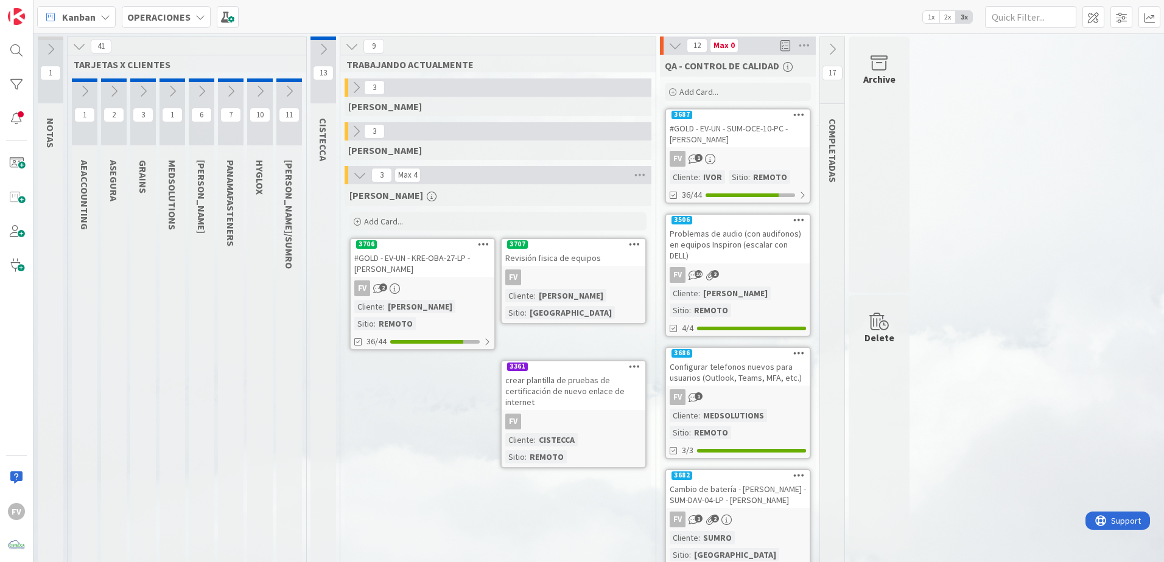
click at [258, 88] on icon at bounding box center [259, 91] width 13 height 13
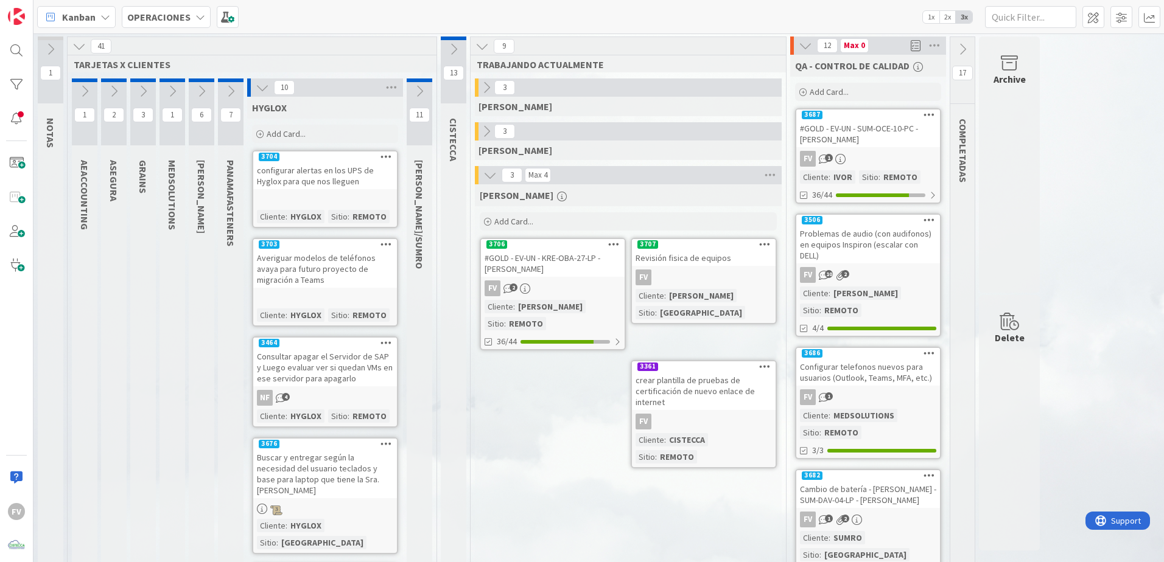
click at [258, 88] on icon at bounding box center [262, 87] width 13 height 13
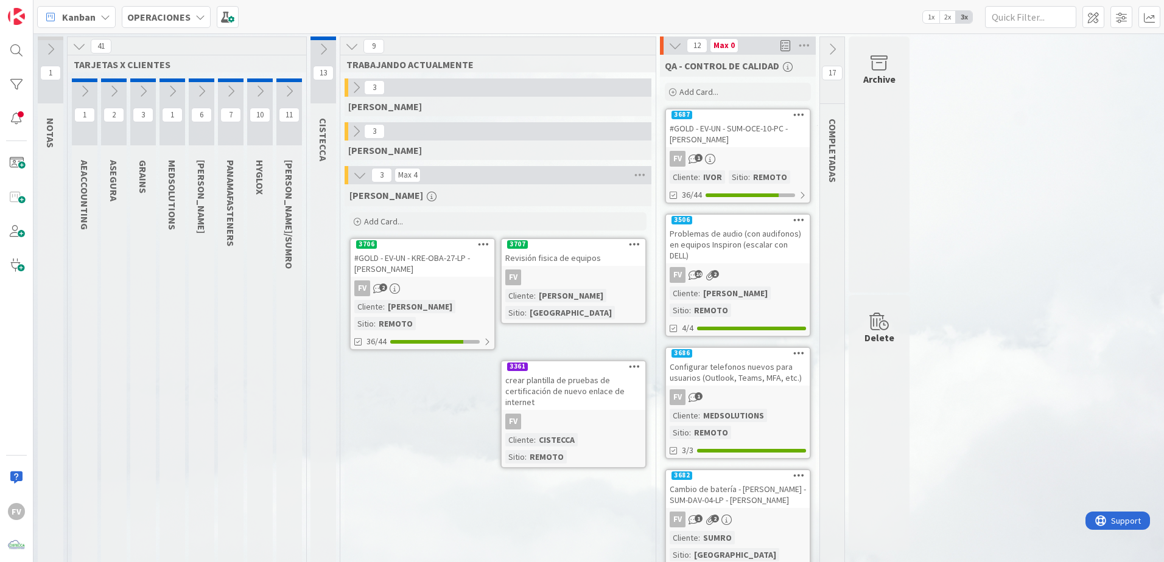
click at [167, 88] on icon at bounding box center [172, 91] width 13 height 13
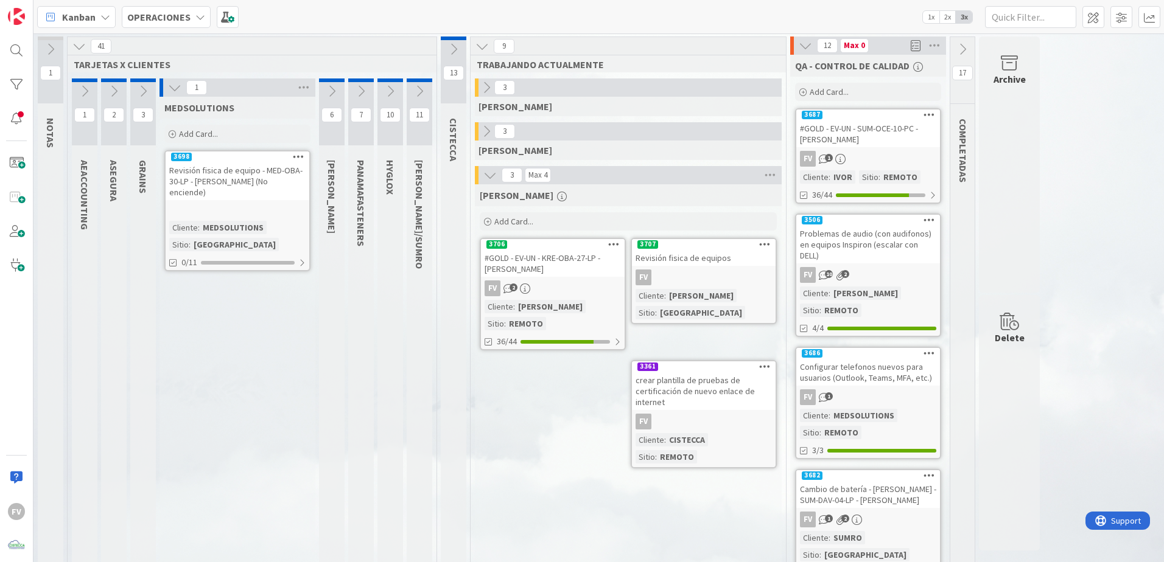
click at [171, 88] on icon at bounding box center [174, 87] width 13 height 13
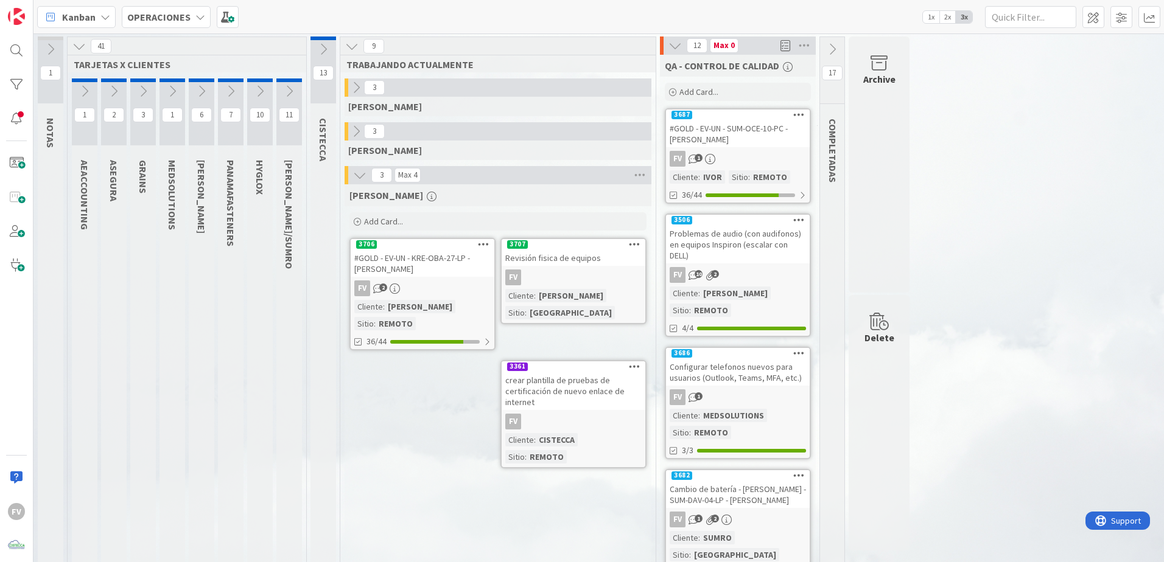
click at [436, 277] on link "3706 #GOLD - EV-UN - KRE-OBA-27-LP - Lizeth Campos FV 2 Cliente : KRESTON Sitio…" at bounding box center [422, 294] width 146 height 113
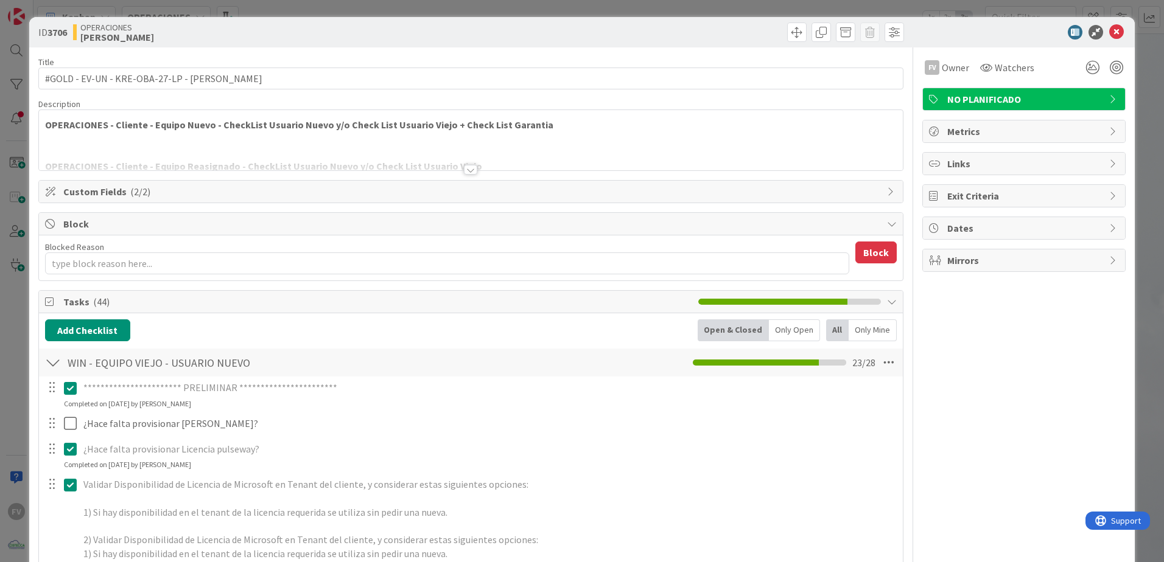
click at [20, 254] on div "**********" at bounding box center [582, 281] width 1164 height 562
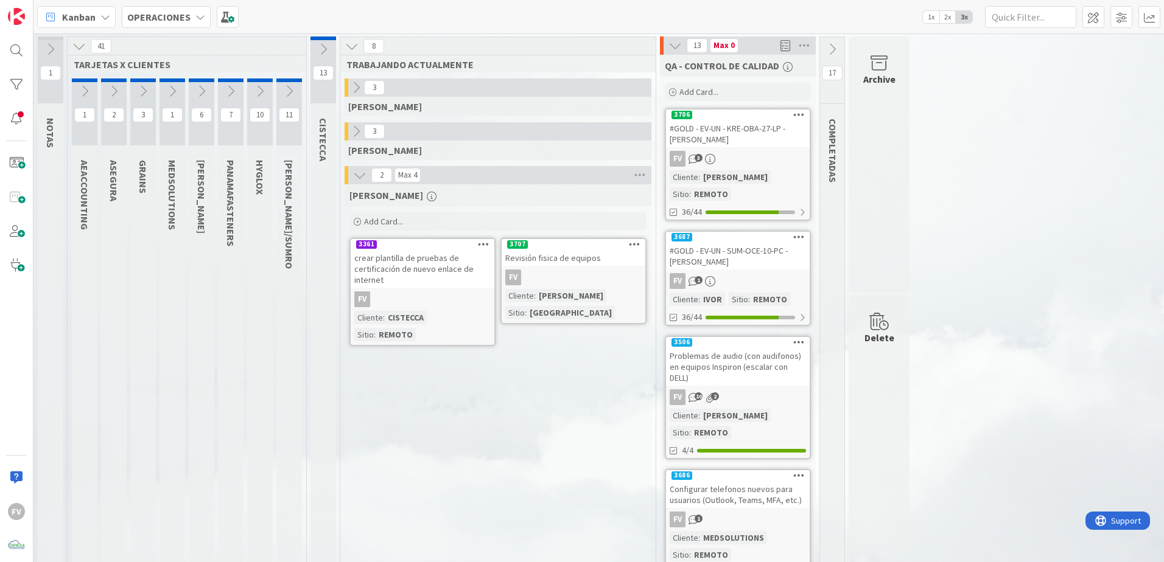
click at [560, 278] on div "FV" at bounding box center [573, 278] width 144 height 16
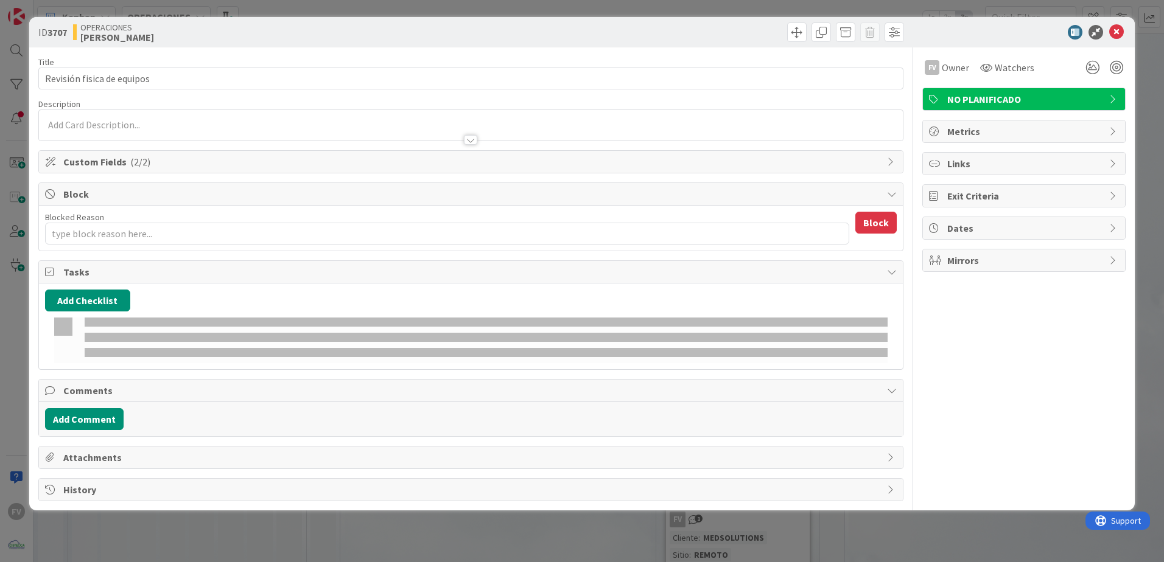
type textarea "x"
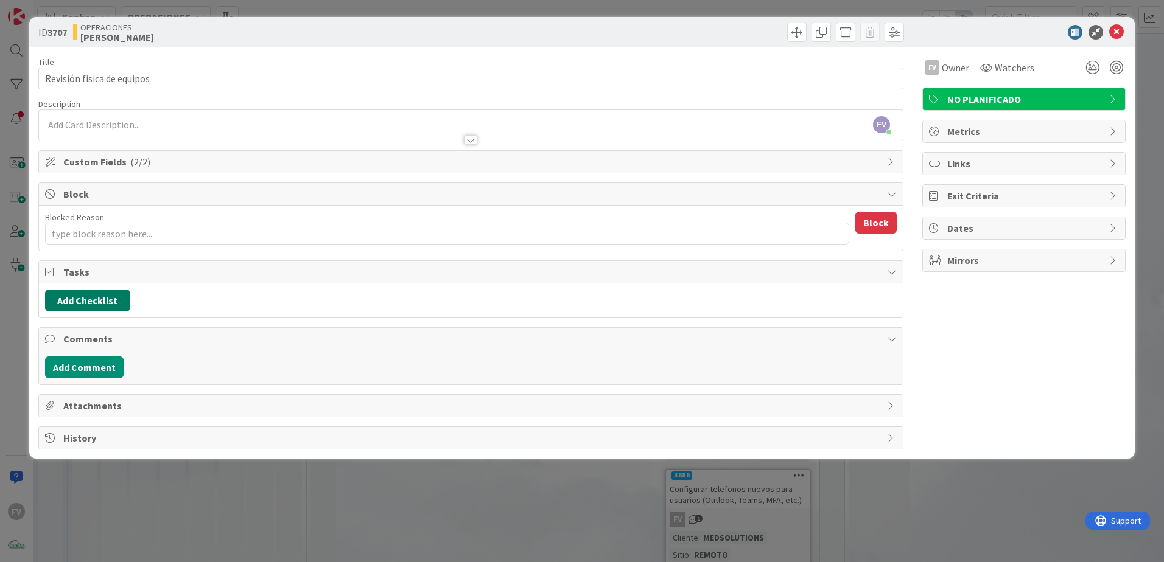
click at [91, 301] on button "Add Checklist" at bounding box center [87, 301] width 85 height 22
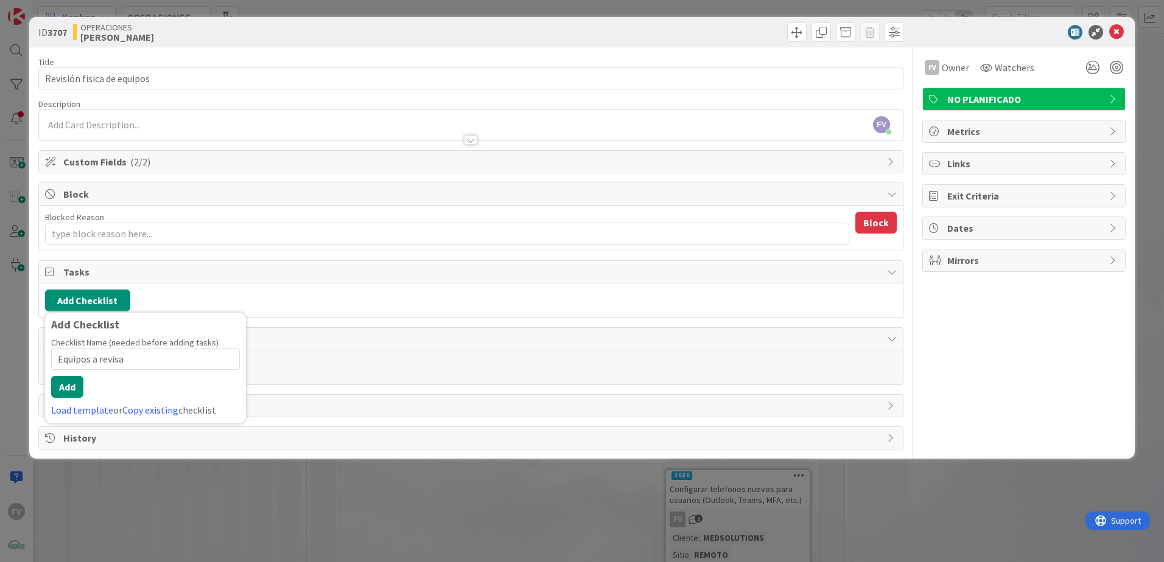
type input "Equipos a revisar"
type textarea "x"
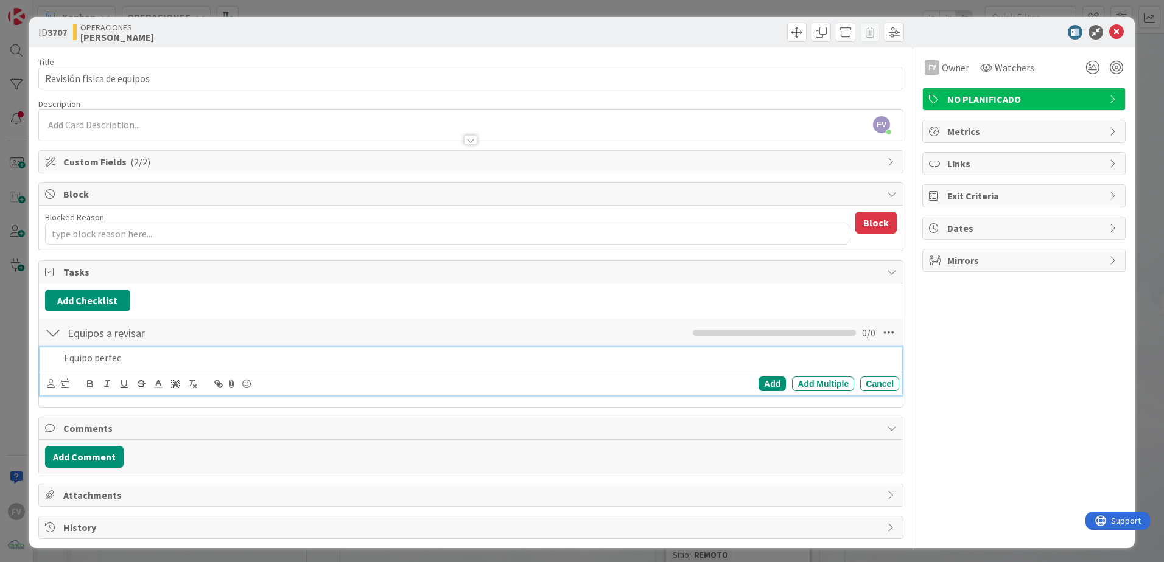
click at [169, 363] on p "Equipo perfec" at bounding box center [479, 358] width 830 height 14
drag, startPoint x: 147, startPoint y: 349, endPoint x: 154, endPoint y: 352, distance: 7.9
click at [147, 349] on div "Equipo perfec" at bounding box center [479, 357] width 840 height 21
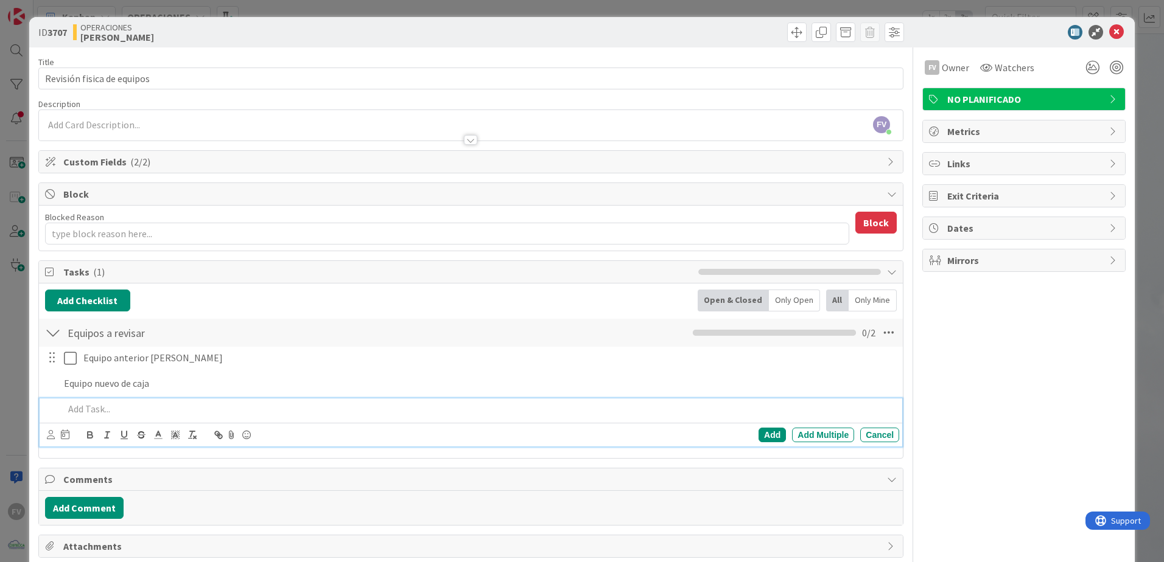
type textarea "x"
click at [963, 408] on div "FV Owner Watchers NO PLANIFICADO Metrics Links Exit Criteria Dates Mirrors" at bounding box center [1023, 318] width 203 height 543
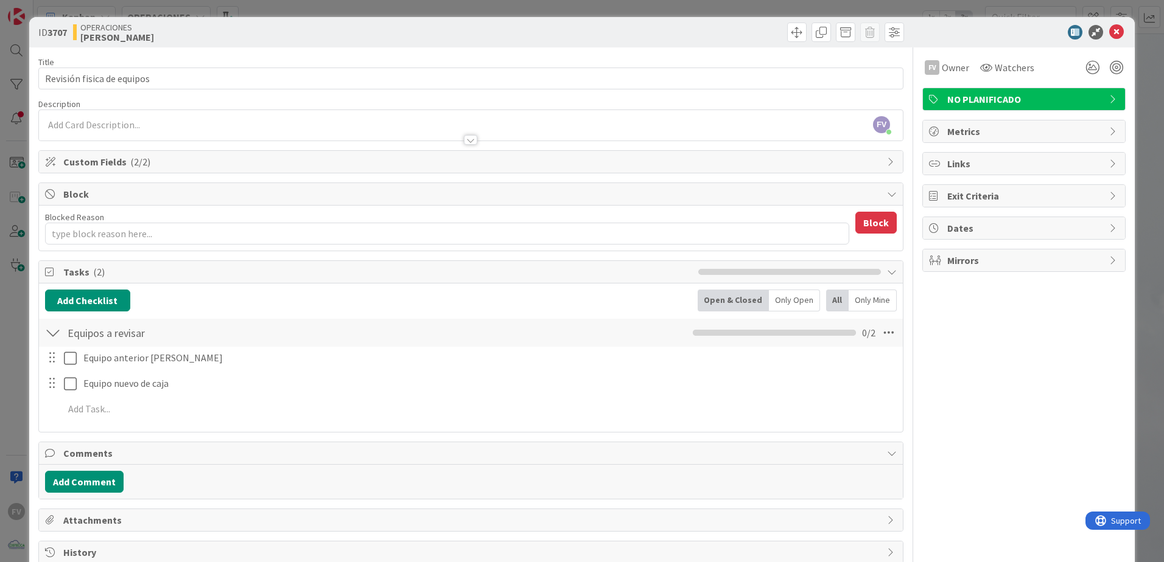
click at [1146, 287] on div "ID 3707 OPERACIONES FERNANDO Title 26 / 128 Revisión fisica de equipos Descript…" at bounding box center [582, 281] width 1164 height 562
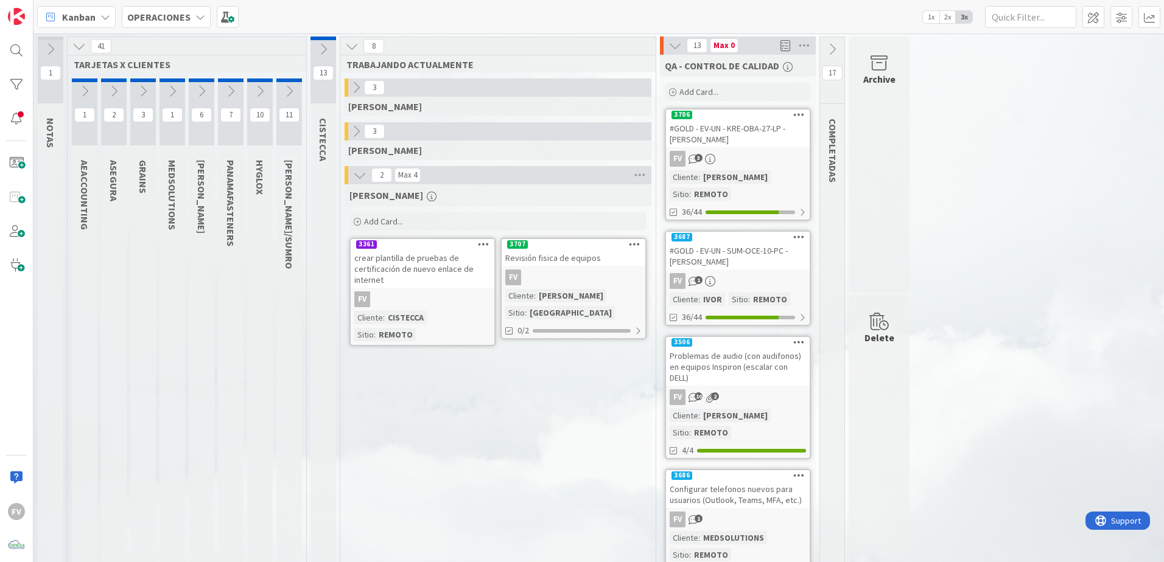
click at [277, 89] on button at bounding box center [289, 91] width 26 height 18
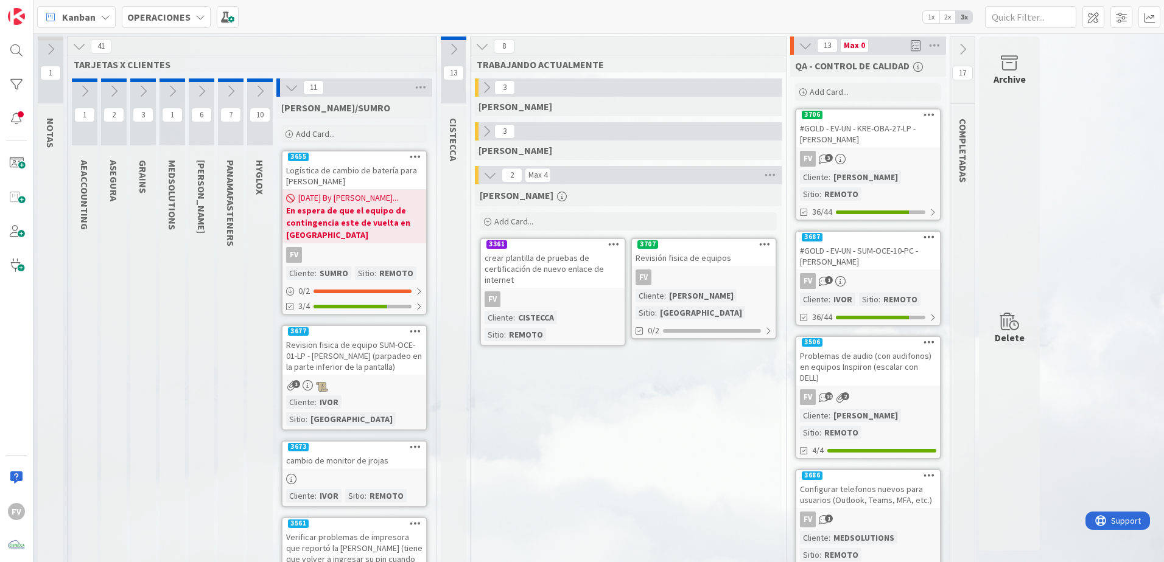
click at [371, 197] on span "09/09/2025 By Fernando..." at bounding box center [348, 198] width 100 height 13
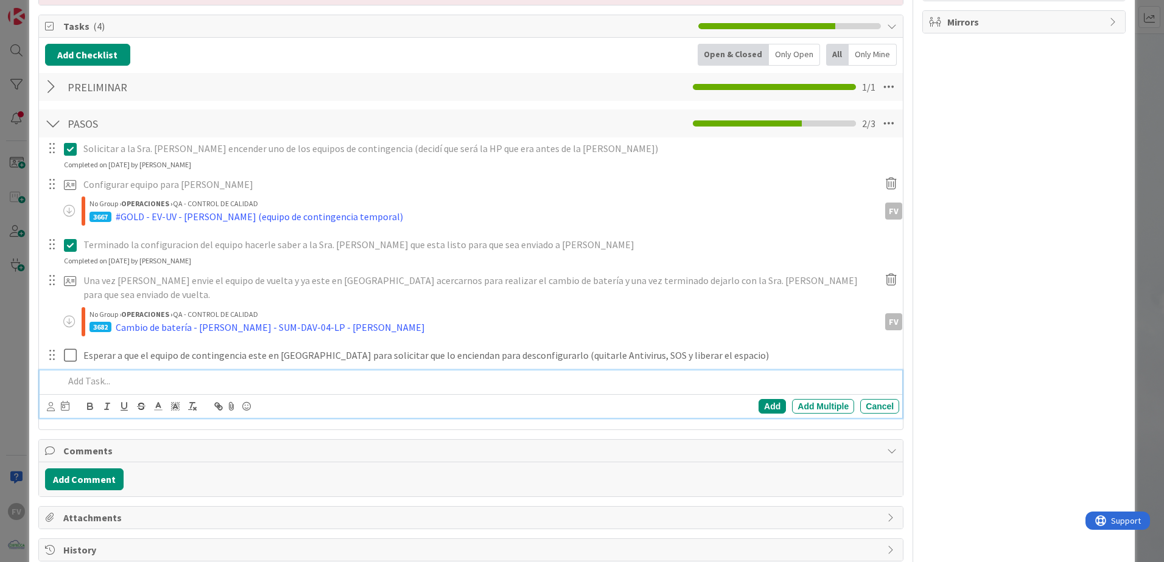
click at [610, 376] on p at bounding box center [479, 381] width 830 height 14
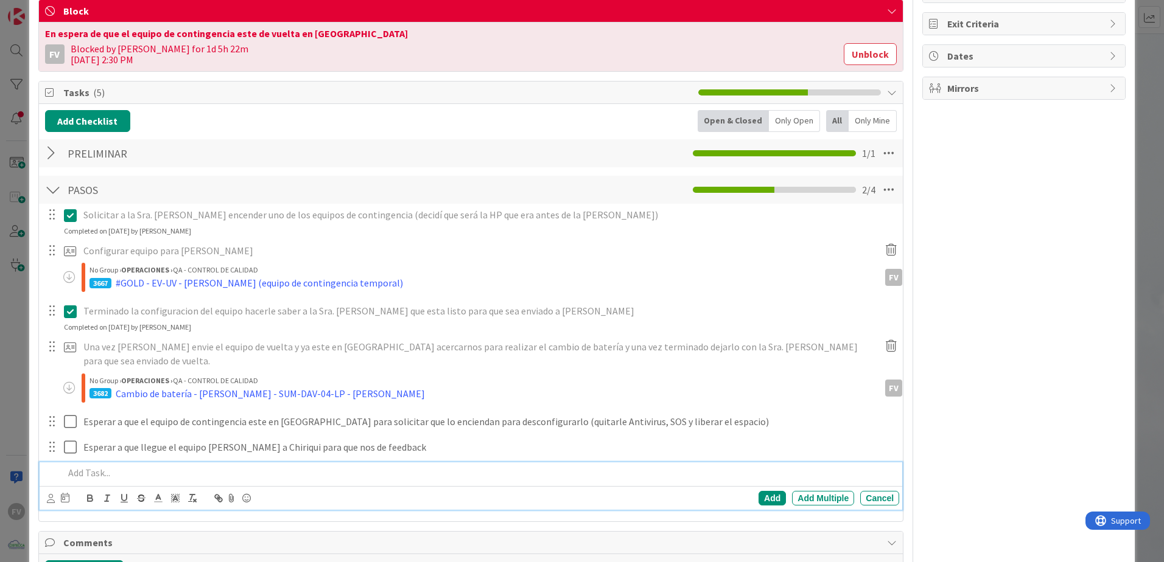
scroll to position [153, 0]
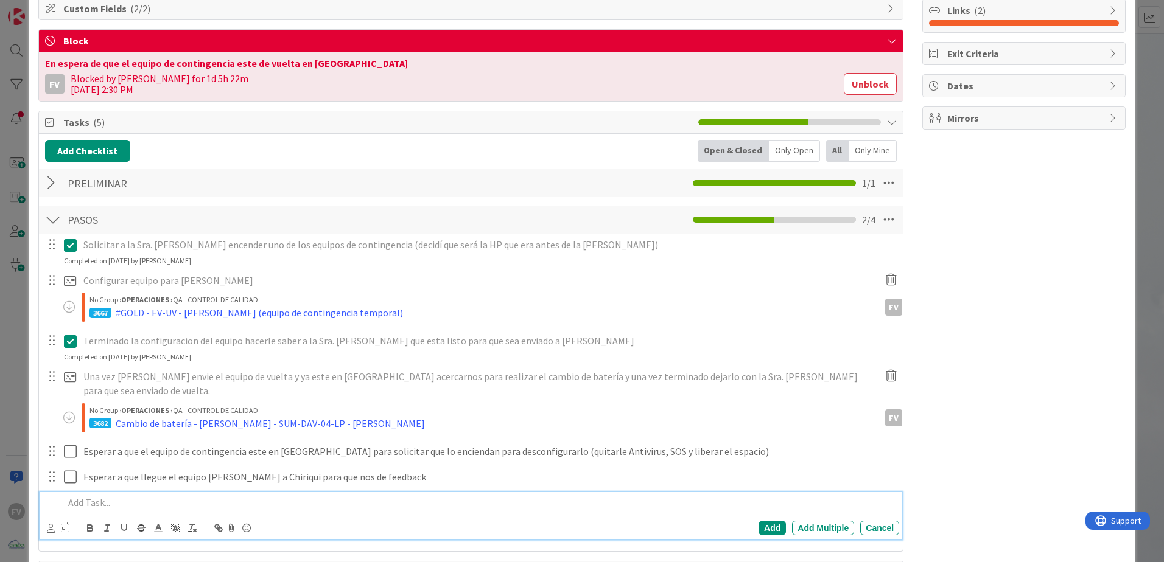
click at [55, 223] on div at bounding box center [53, 220] width 16 height 22
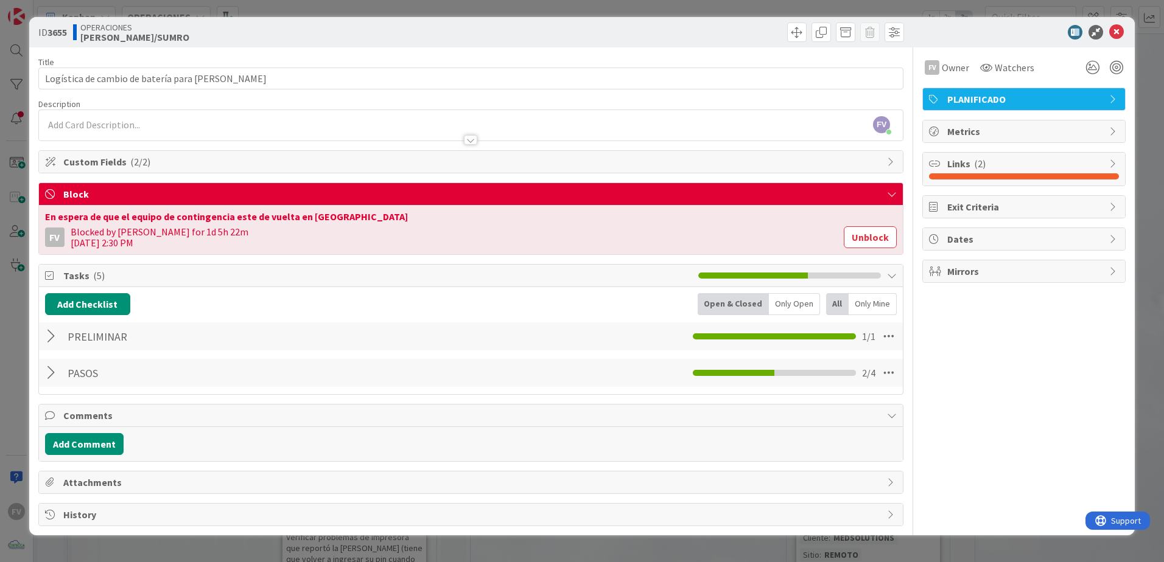
click at [15, 200] on div "ID 3655 OPERACIONES IVOR/SUMRO Title 47 / 128 Logística de cambio de batería pa…" at bounding box center [582, 281] width 1164 height 562
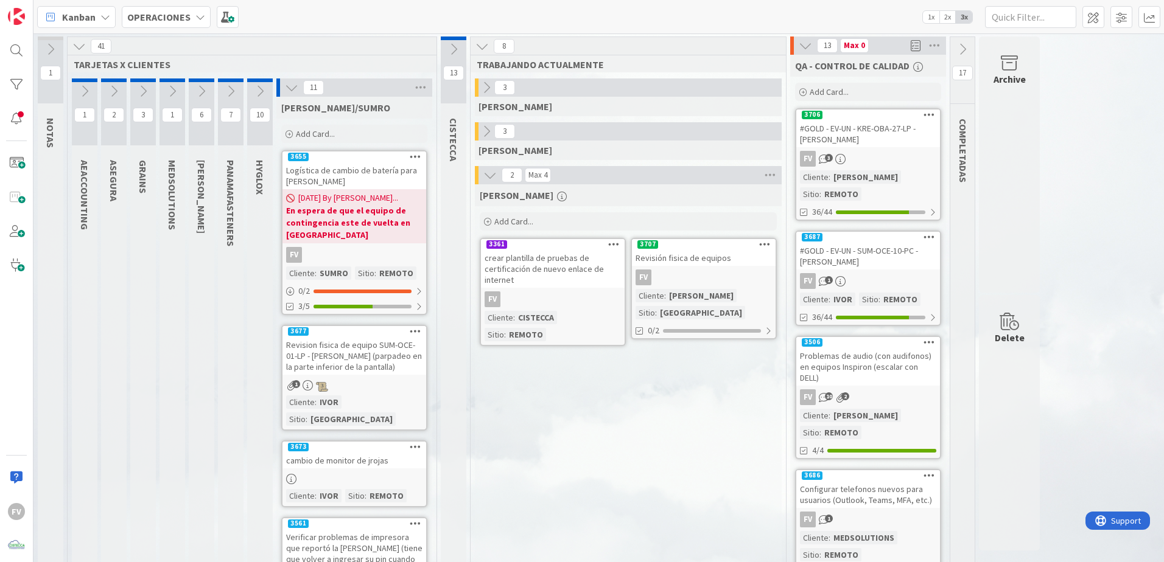
click at [290, 86] on icon at bounding box center [291, 87] width 13 height 13
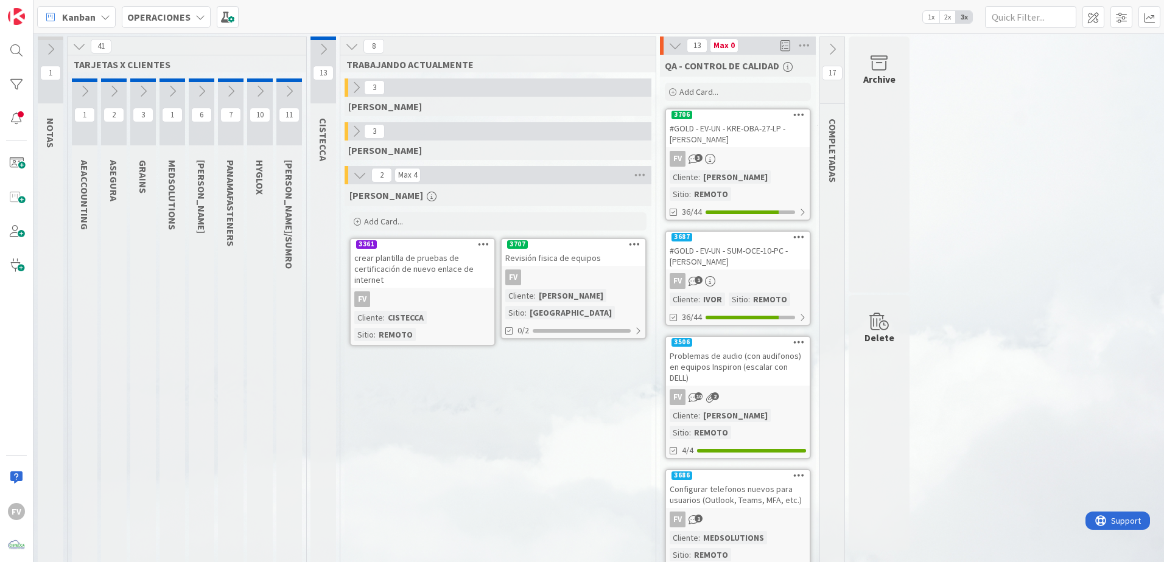
click at [260, 98] on button at bounding box center [260, 91] width 26 height 18
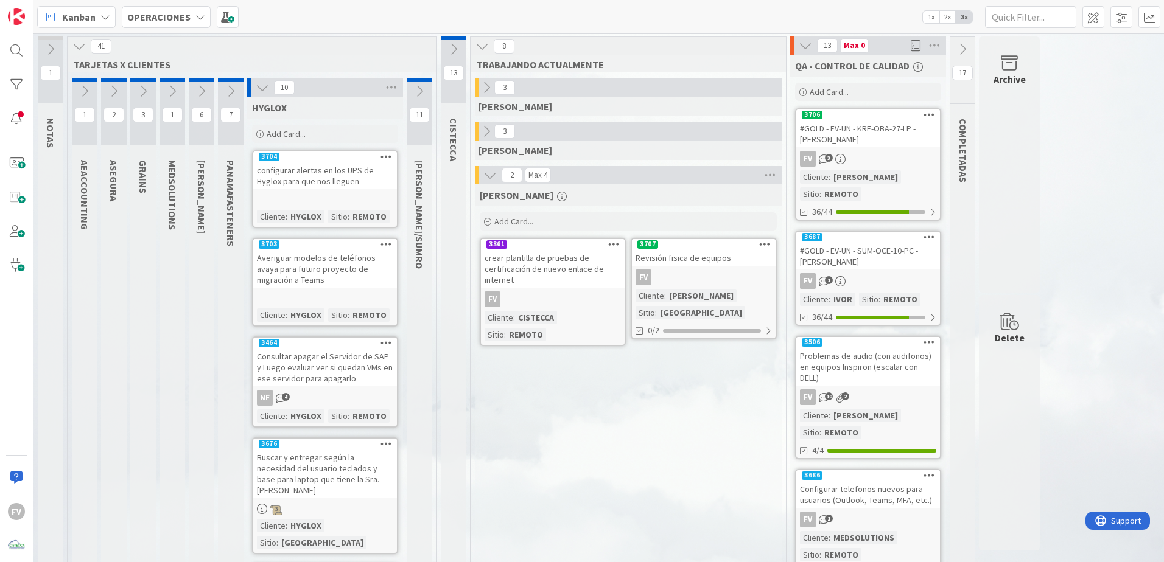
click at [260, 97] on div "HYGLOX" at bounding box center [325, 108] width 156 height 22
click at [258, 92] on icon at bounding box center [262, 87] width 13 height 13
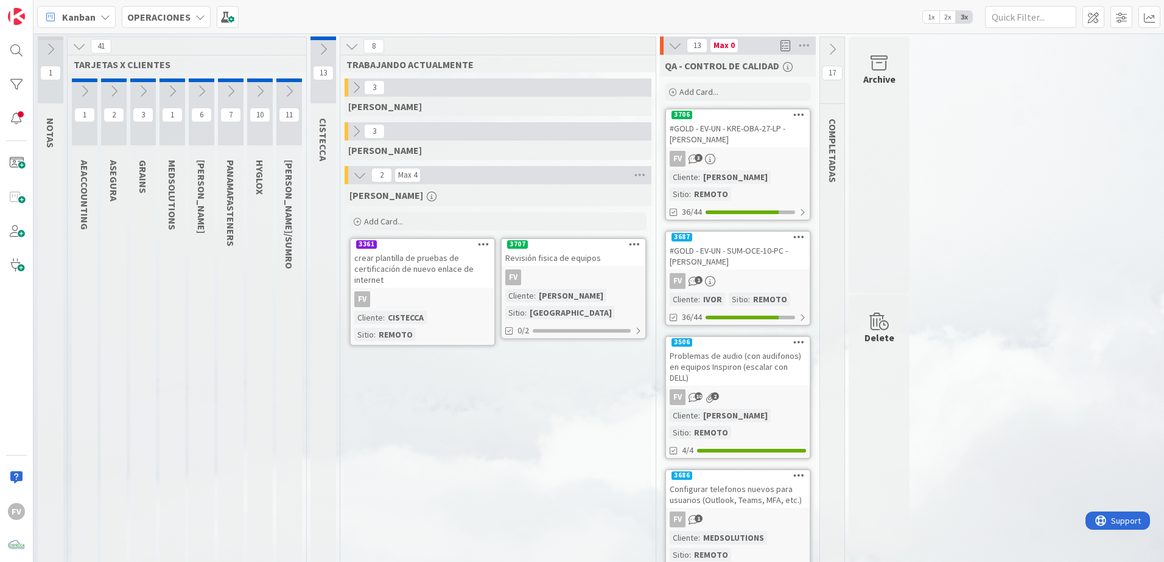
click at [337, 124] on div "CISTECCA" at bounding box center [324, 139] width 29 height 55
click at [347, 127] on div at bounding box center [346, 131] width 4 height 18
click at [354, 128] on icon at bounding box center [355, 131] width 13 height 13
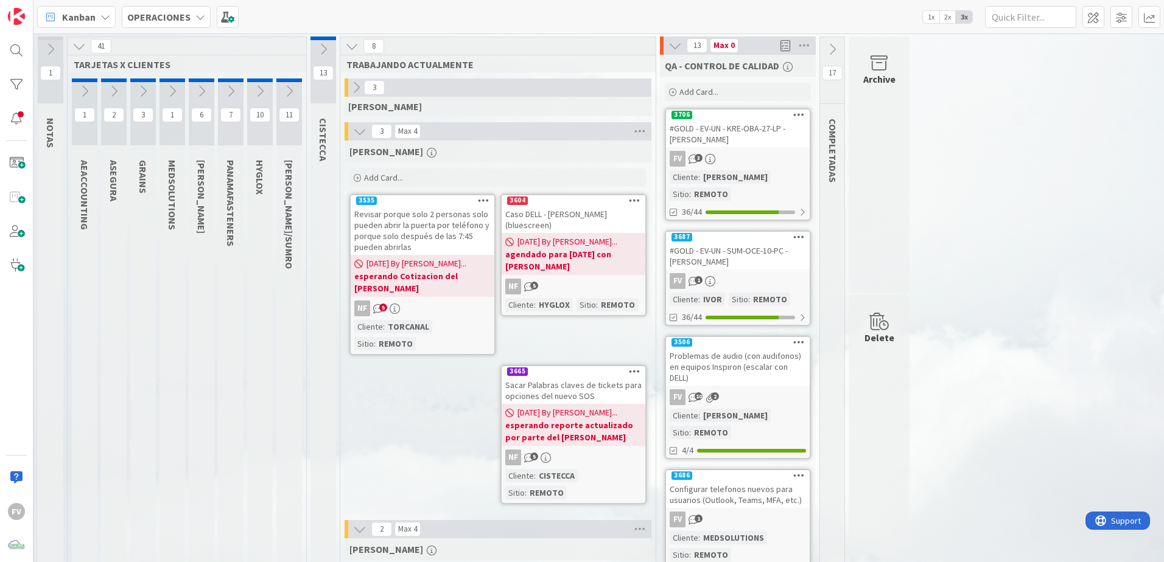
click at [355, 92] on icon at bounding box center [355, 87] width 13 height 13
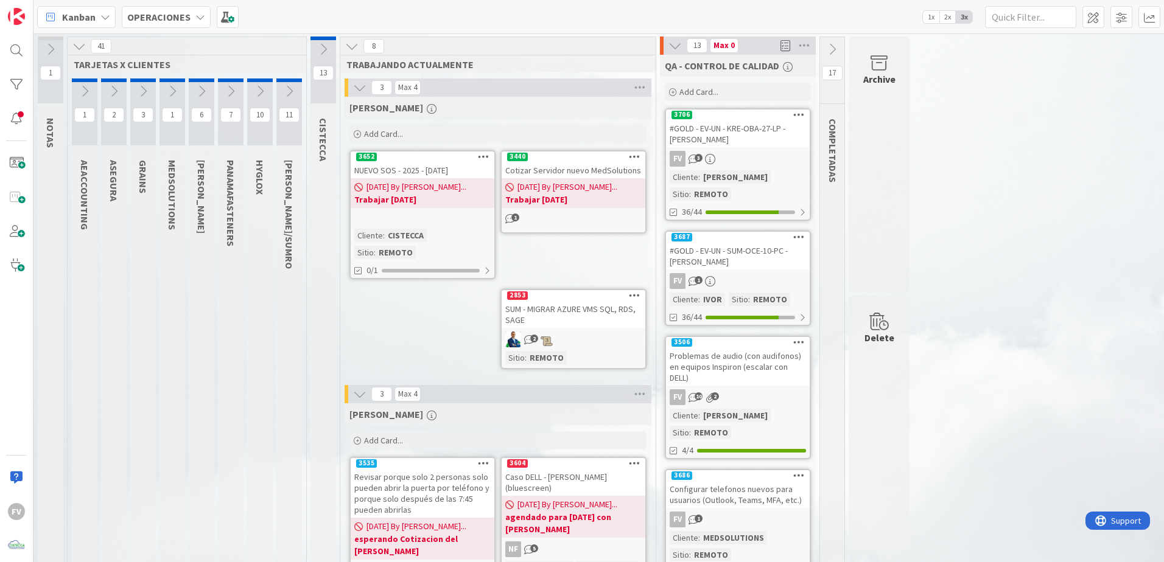
click at [360, 90] on icon at bounding box center [359, 87] width 13 height 13
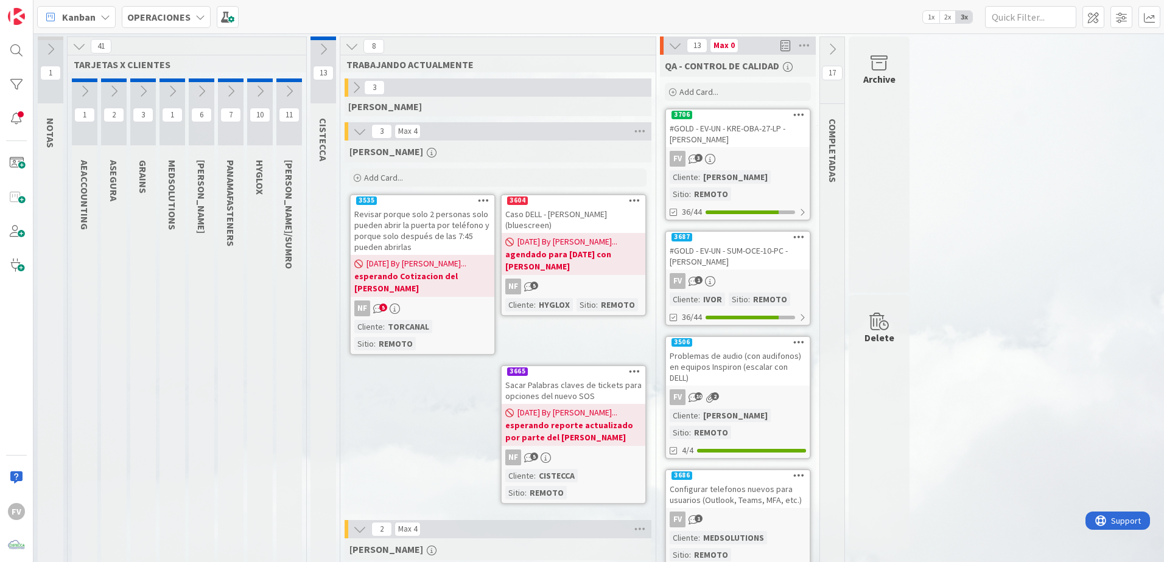
click at [670, 44] on icon at bounding box center [674, 45] width 13 height 13
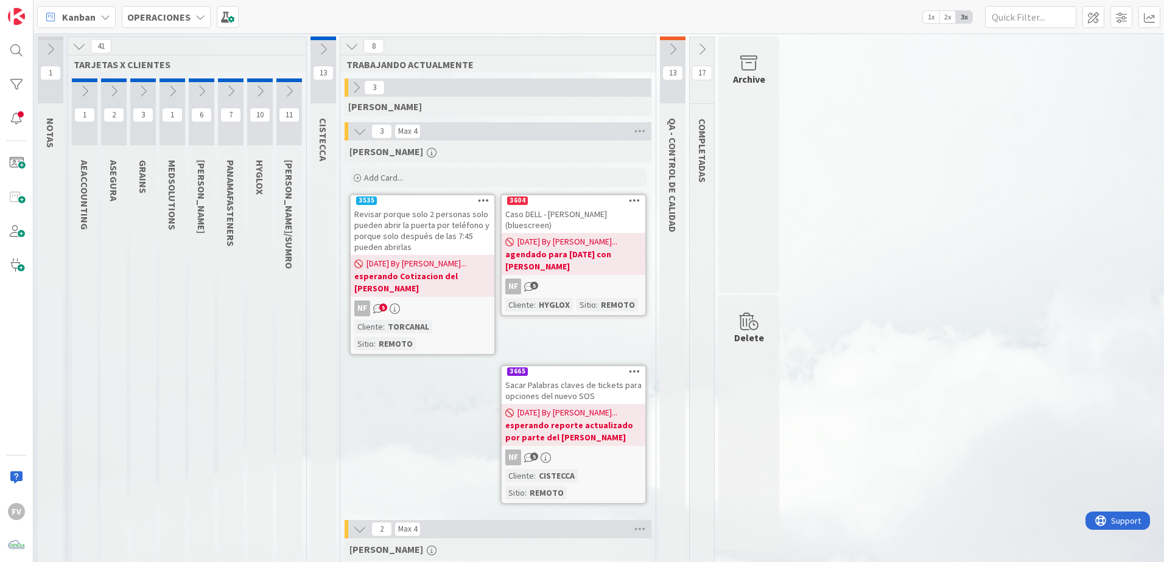
click at [363, 126] on icon at bounding box center [359, 131] width 13 height 13
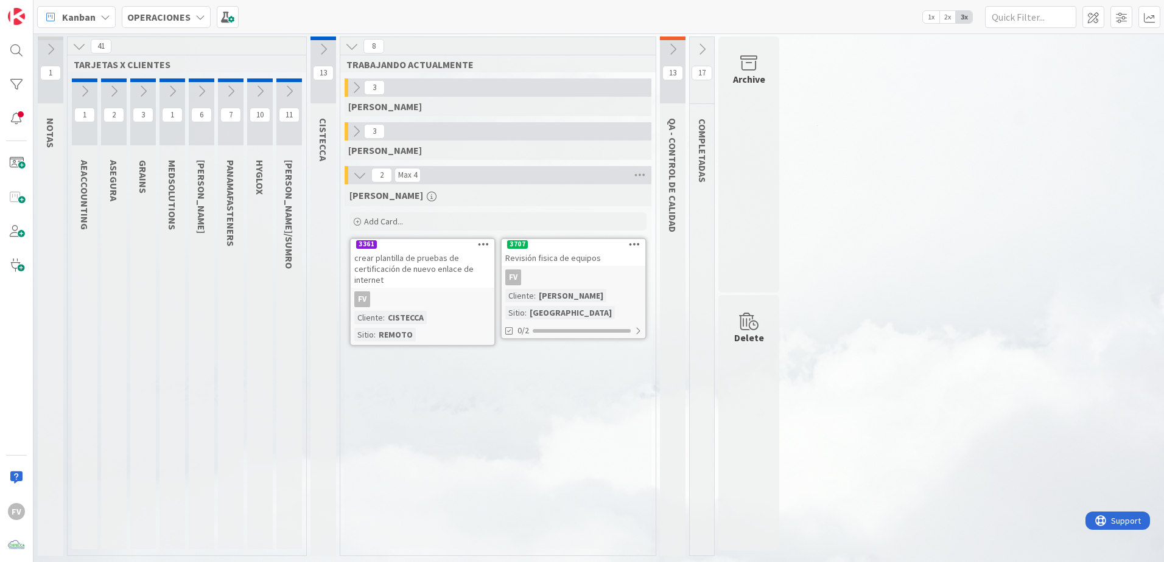
click at [293, 82] on button at bounding box center [289, 91] width 26 height 18
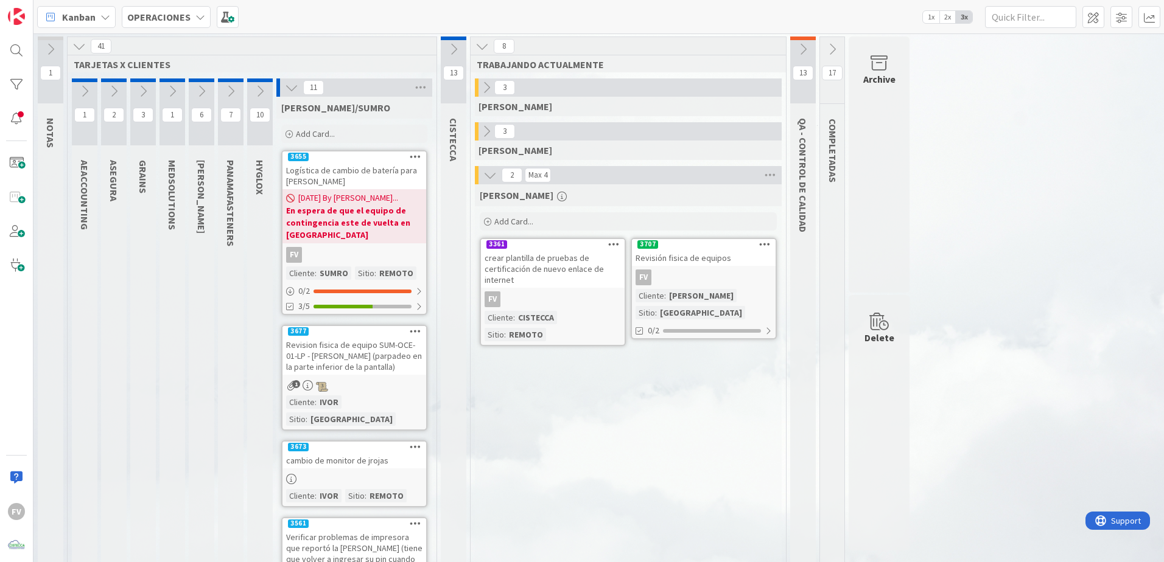
click at [261, 91] on icon at bounding box center [259, 91] width 13 height 13
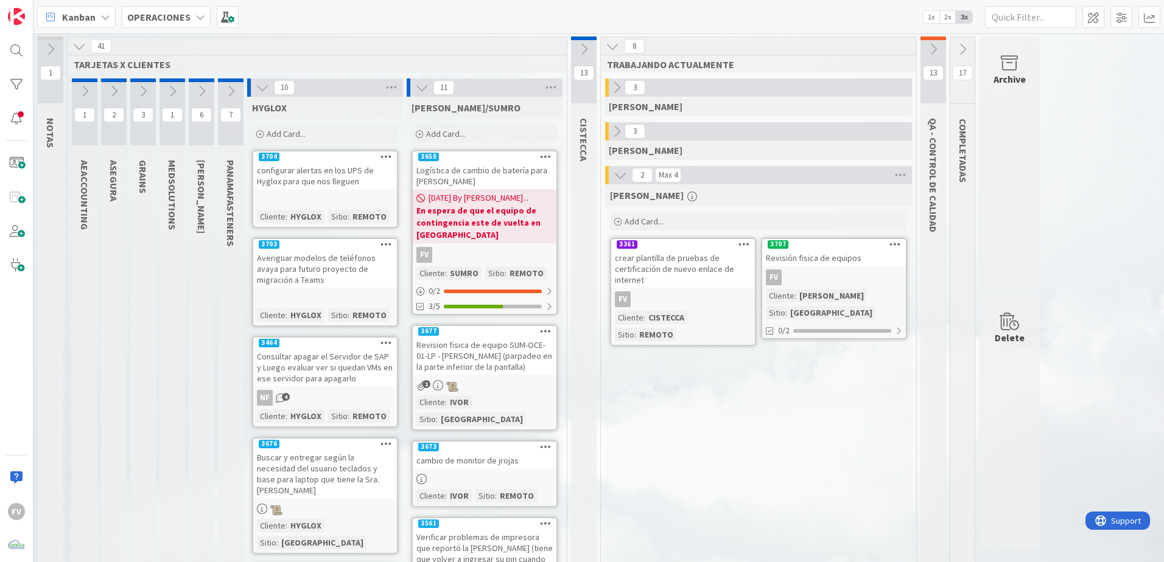
click at [291, 129] on span "Add Card..." at bounding box center [286, 133] width 39 height 11
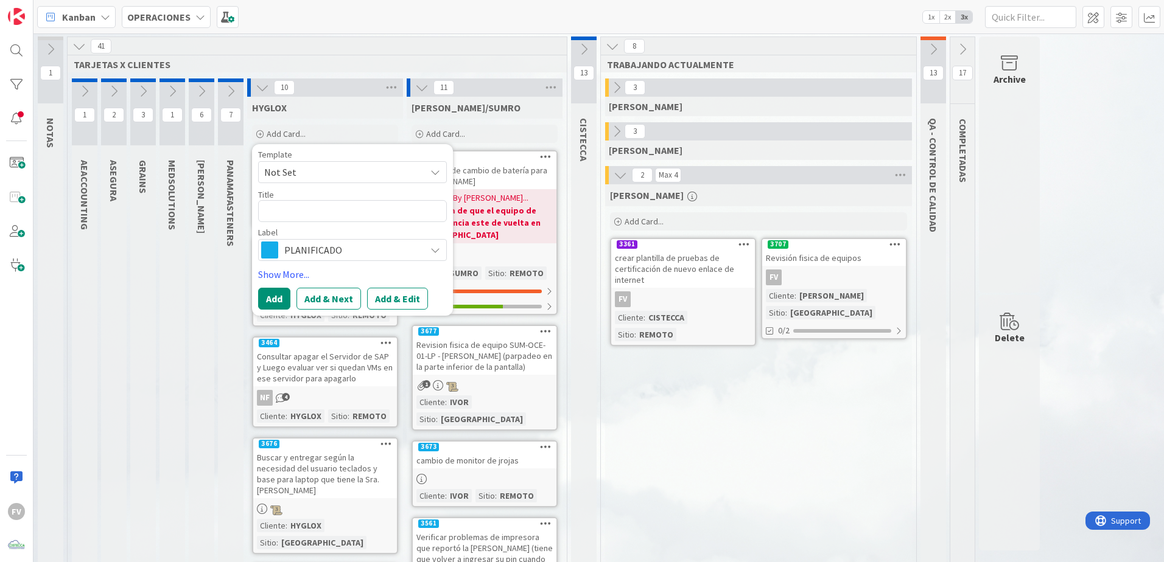
type textarea "x"
type textarea "Co"
type textarea "x"
type textarea "Cot"
type textarea "x"
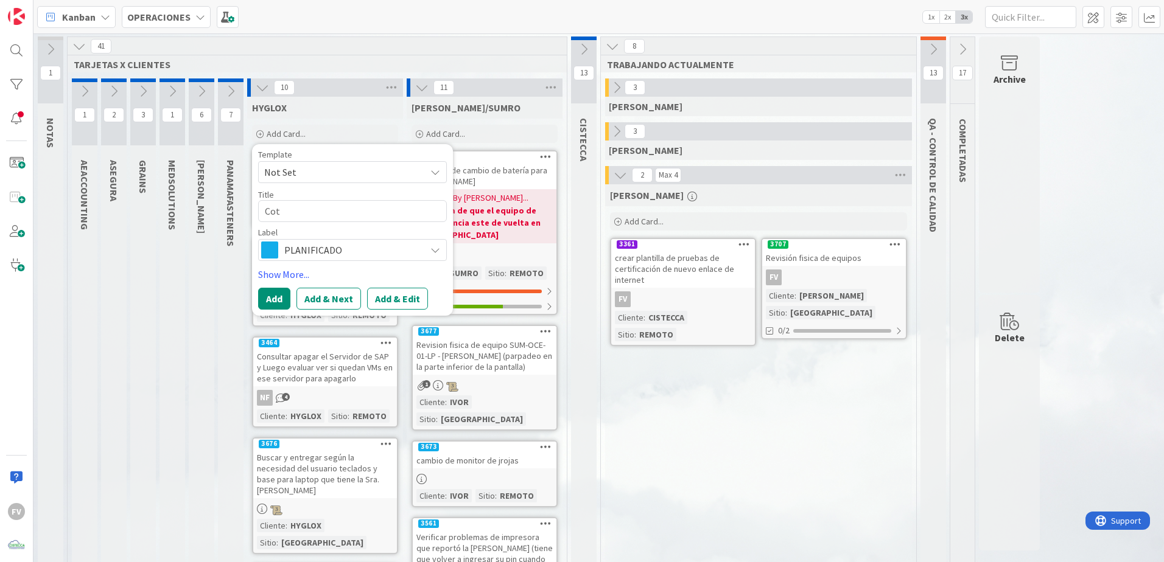
type textarea "Coti"
type textarea "x"
type textarea "Cotiz"
type textarea "x"
type textarea "Cotiza"
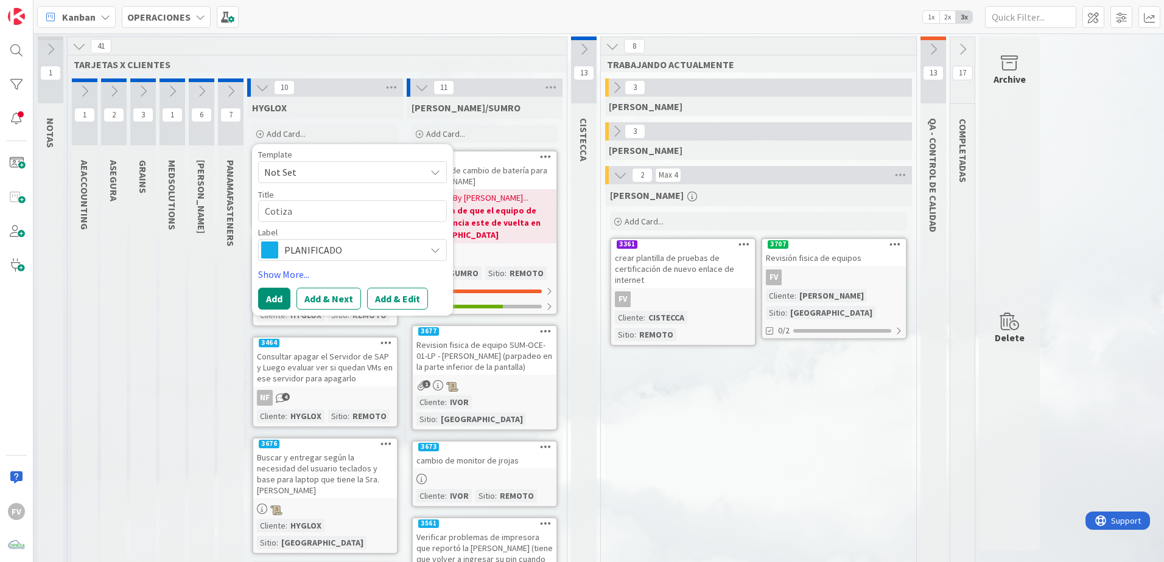
type textarea "x"
type textarea "Cotizac"
type textarea "x"
type textarea "Cotizaci"
type textarea "x"
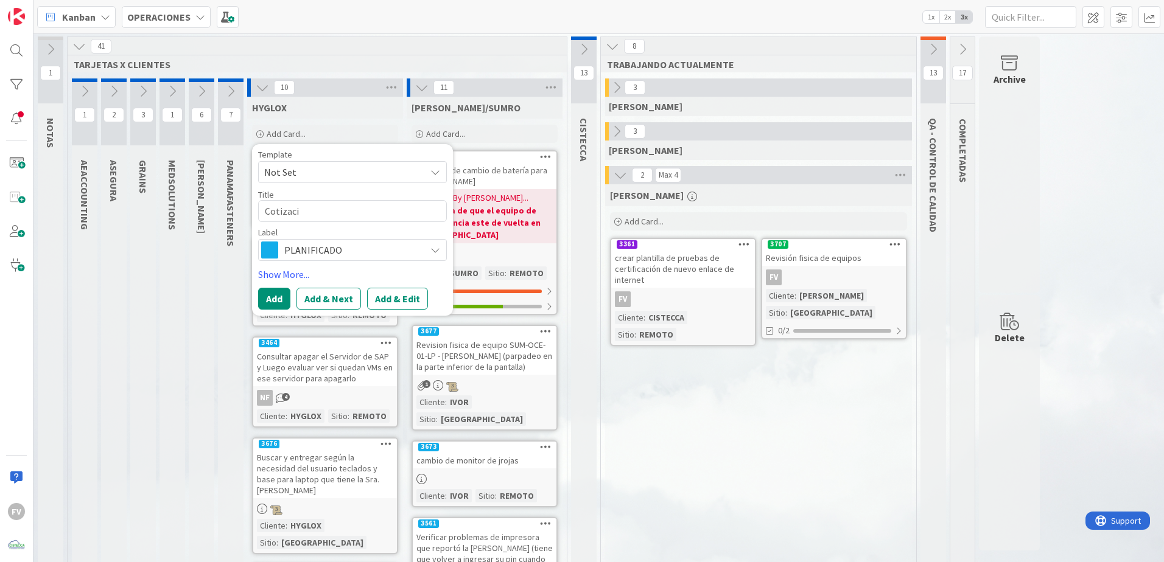
type textarea "Cotizacio"
type textarea "x"
type textarea "Cotizacion"
type textarea "x"
type textarea "Cotizacion"
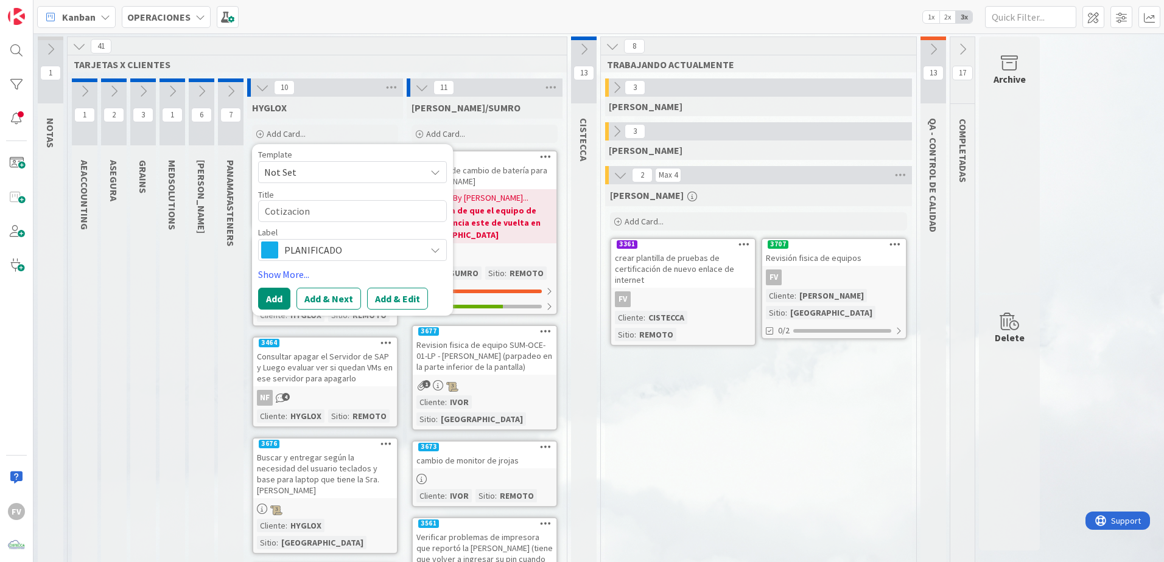
type textarea "x"
type textarea "Cotizacion ba"
type textarea "x"
type textarea "Cotizacion bat"
type textarea "x"
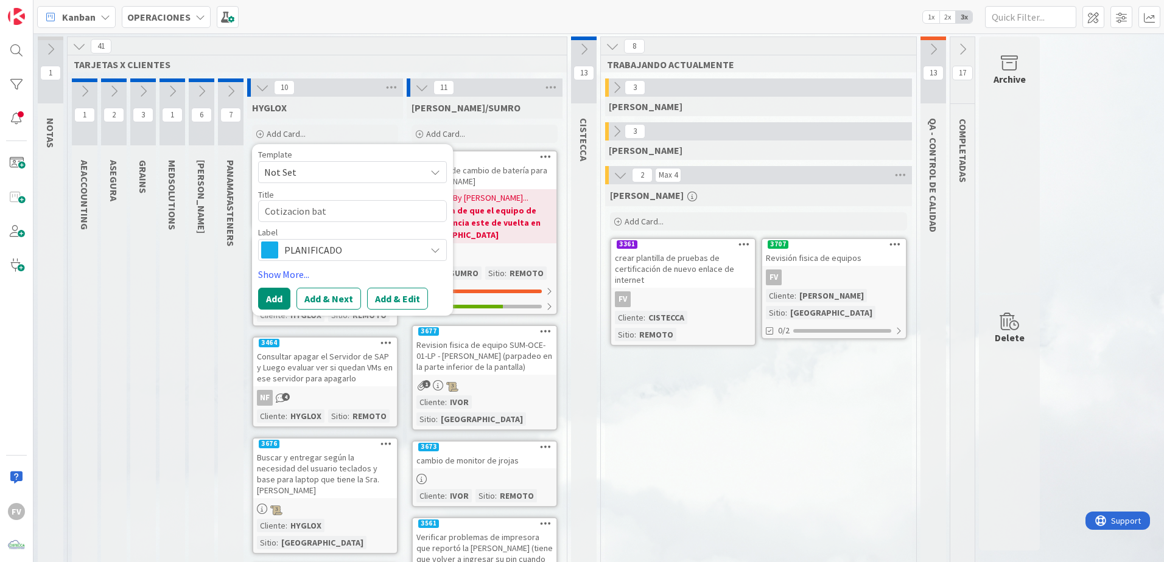
type textarea "Cotizacion bate"
type textarea "x"
type textarea "Cotizacion bater"
type textarea "x"
type textarea "Cotizacion bateri"
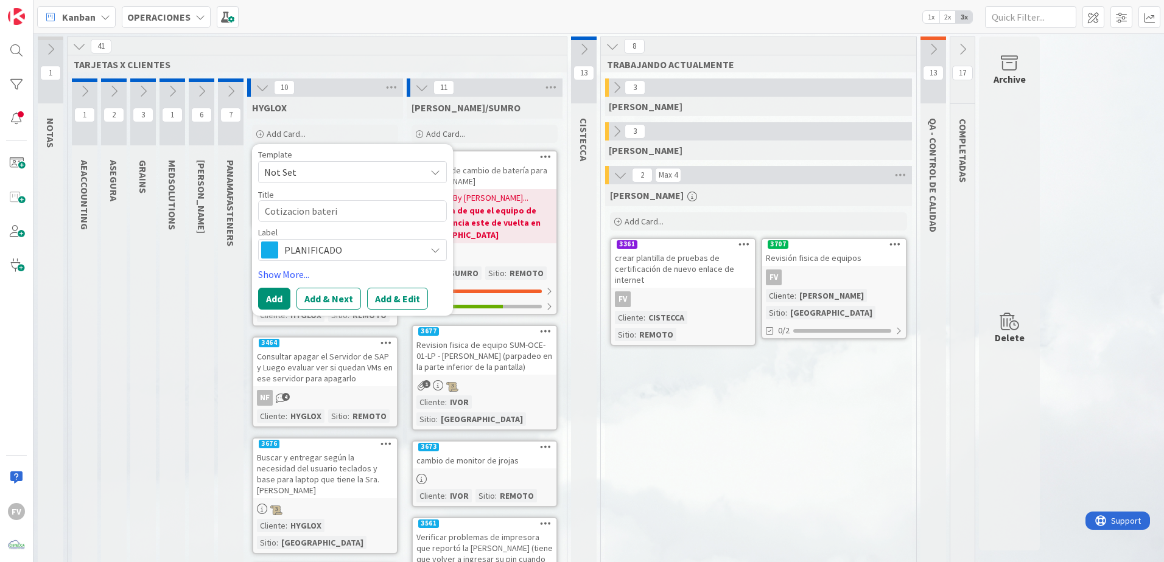
type textarea "x"
type textarea "Cotizacion bateria"
type textarea "x"
type textarea "Cotizacion bateria"
type textarea "x"
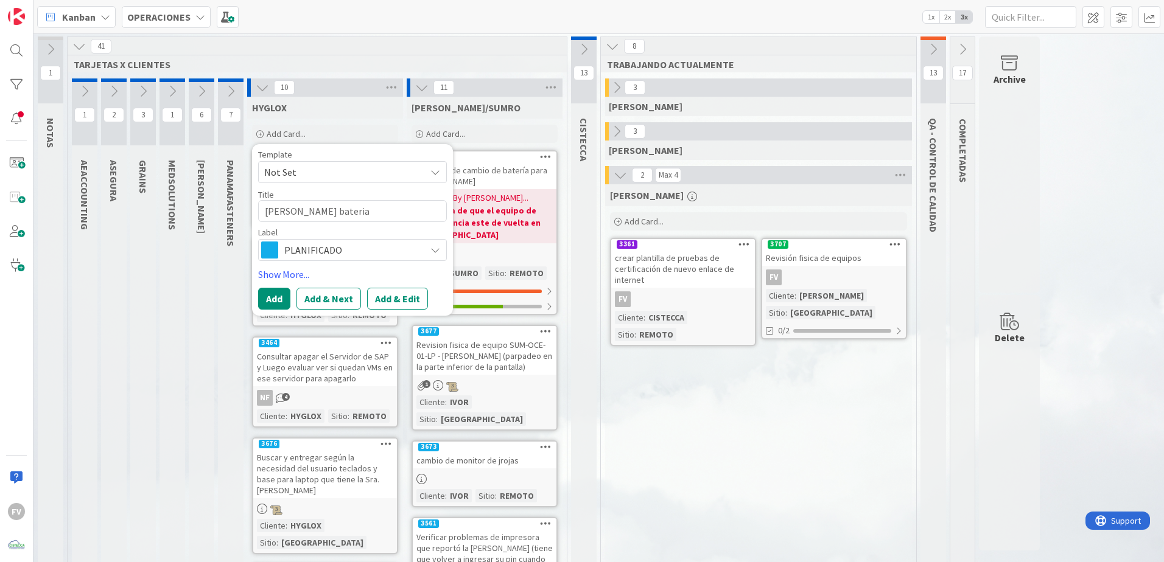
type textarea "Cotizacion bateria D"
type textarea "x"
type textarea "Cotizacion bateria Da"
type textarea "x"
type textarea "Cotizacion bateria Dap"
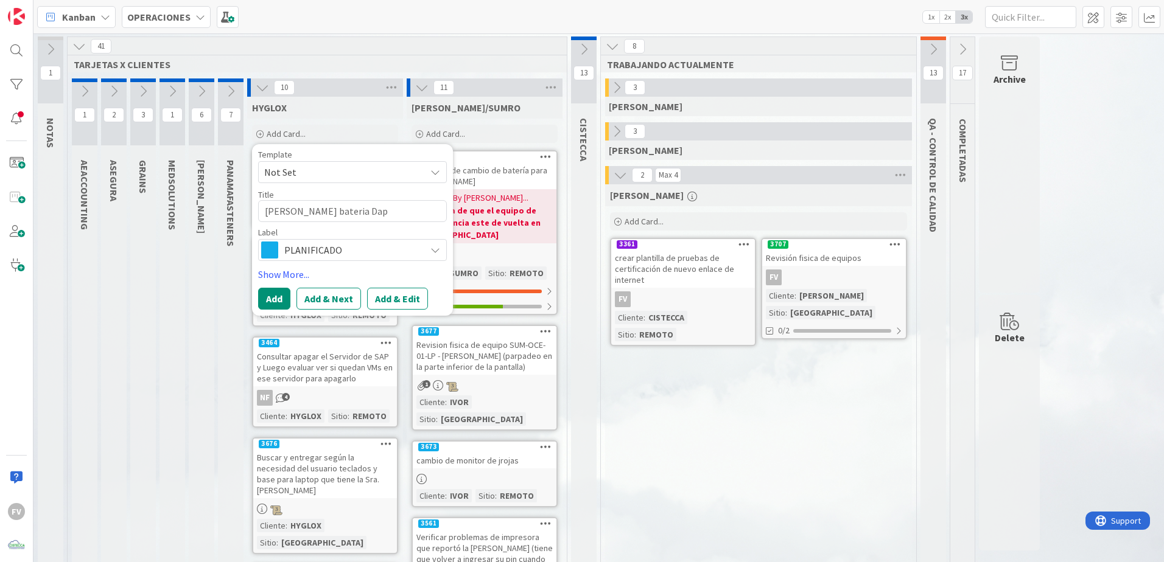
type textarea "x"
type textarea "Cotizacion bateria Daph"
type textarea "x"
type textarea "Cotizacion bateria Daphn"
type textarea "x"
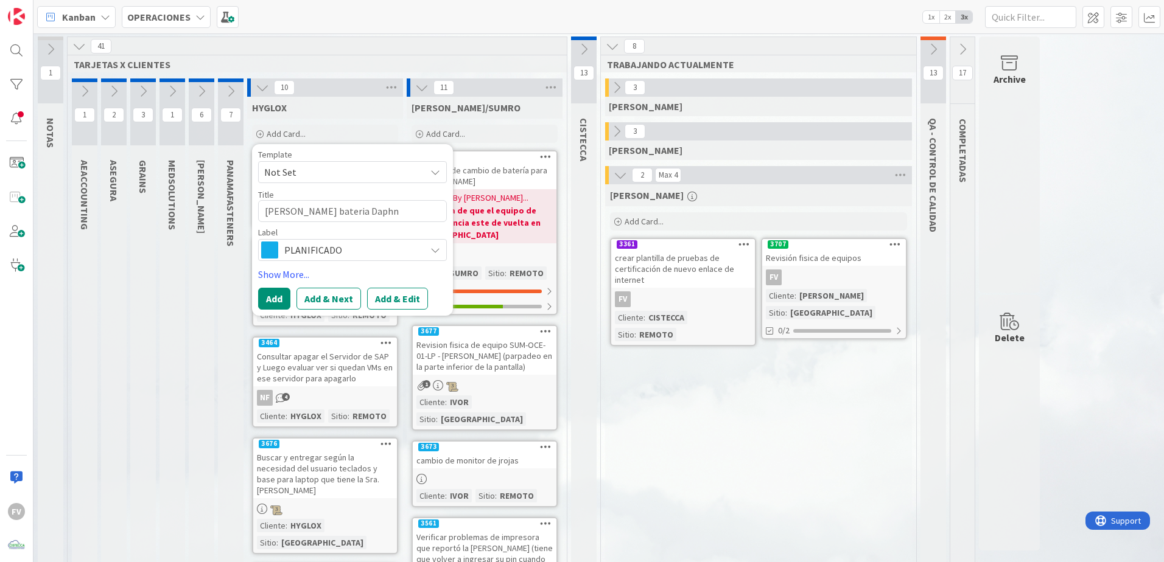
type textarea "Cotizacion bateria Daphne"
type textarea "x"
type textarea "Cotizacion bateria Daphne"
type textarea "x"
type textarea "Cotizacion bateria Daphne"
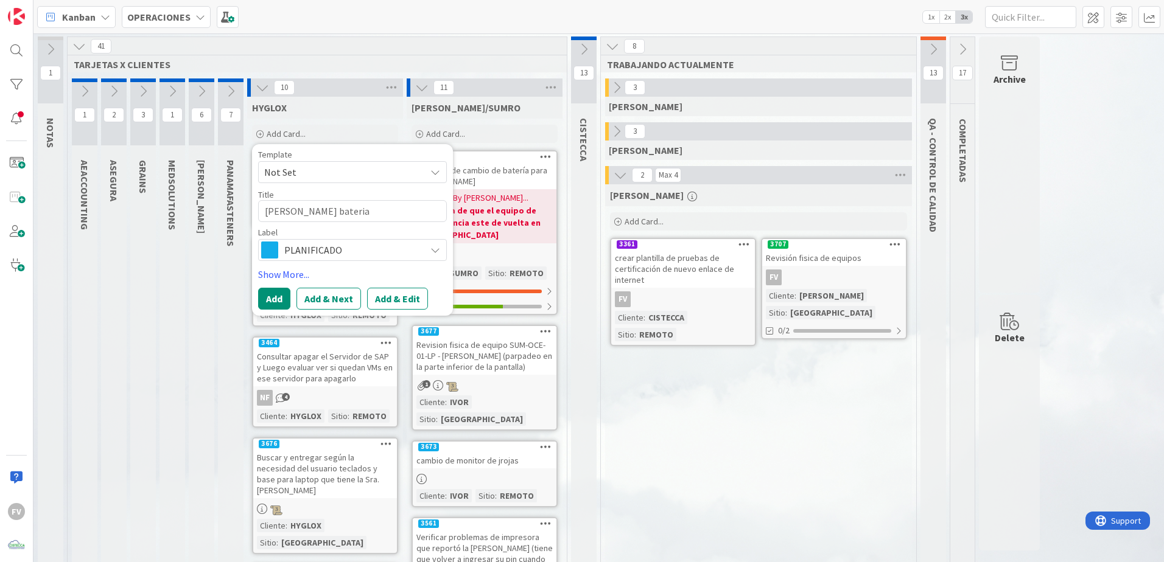
type textarea "x"
type textarea "Cotizacion bateria Daphne"
type textarea "x"
type textarea "Cotizacion bateria Daphne -"
type textarea "x"
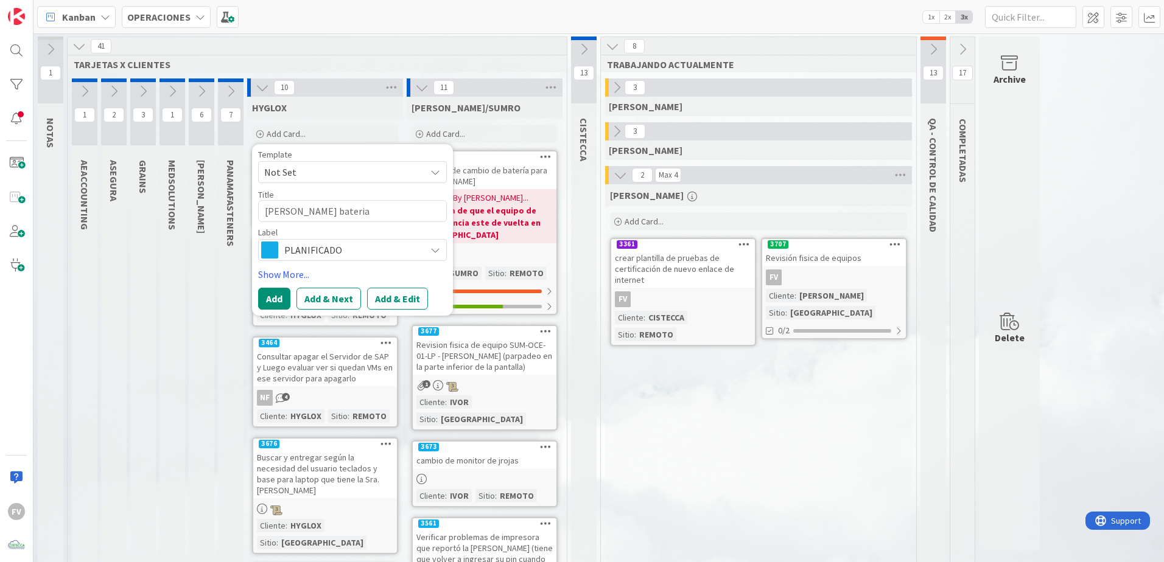
type textarea "Cotizacion bateria Daphne -"
type textarea "x"
type textarea "Cotizacion bateria Daphne - K"
type textarea "x"
type textarea "Cotizacion bateria Daphne - Ka"
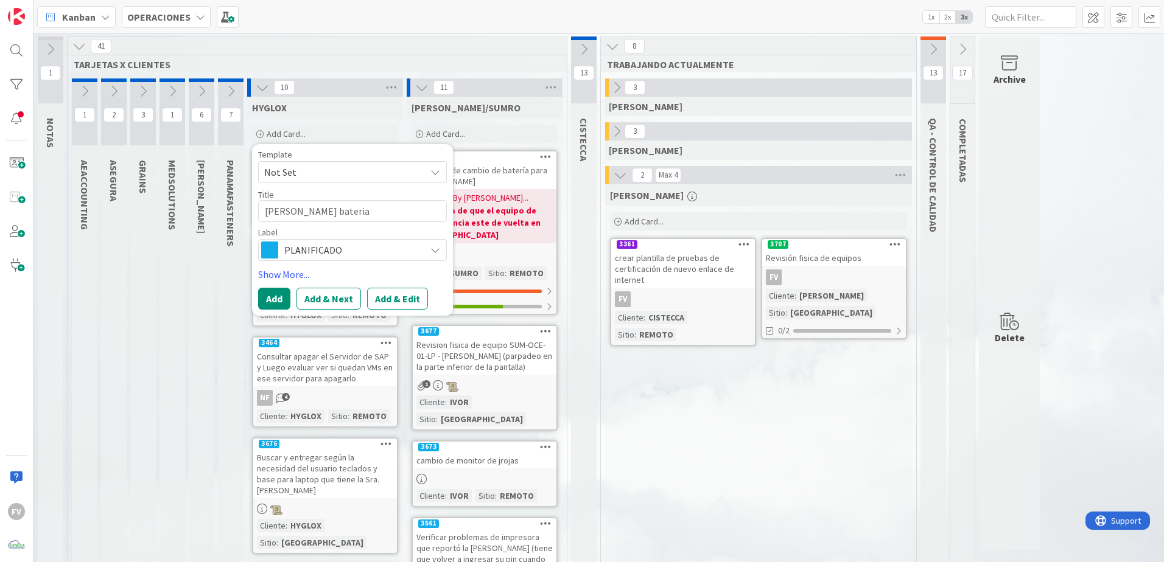
type textarea "x"
type textarea "Cotizacion bateria Daphne - Kat"
type textarea "x"
type textarea "Cotizacion bateria Daphne - Kath"
type textarea "x"
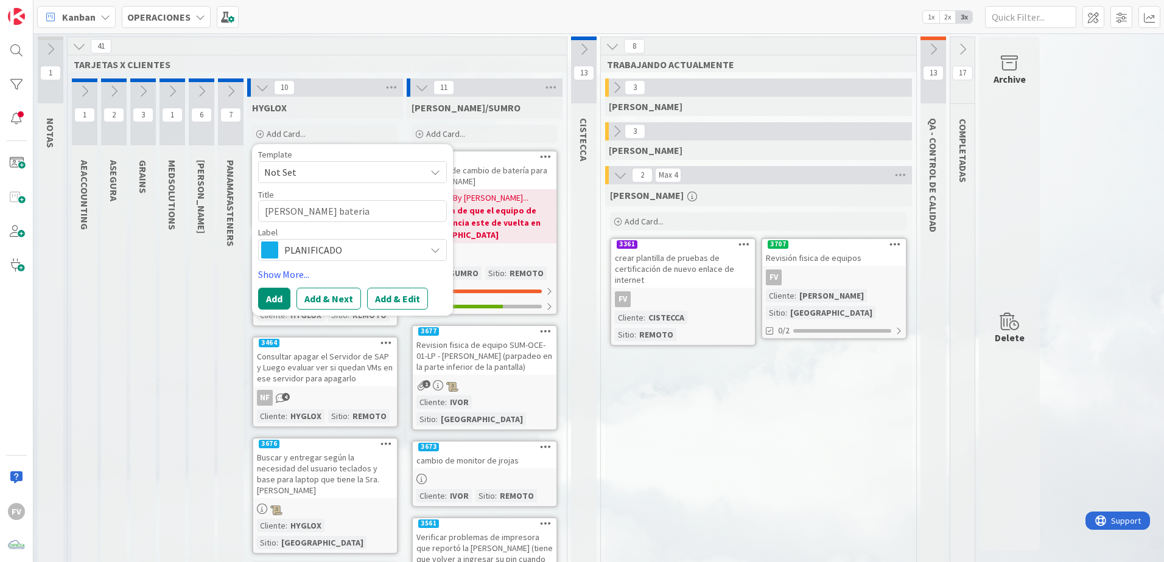
type textarea "Cotizacion bateria Daphne - Kathia"
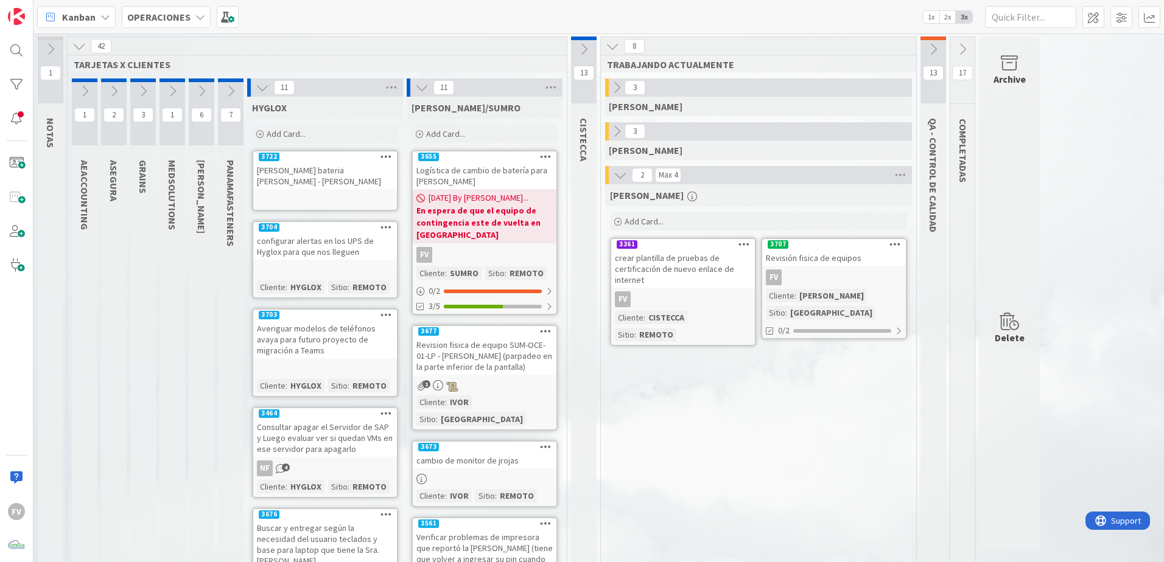
drag, startPoint x: 305, startPoint y: 141, endPoint x: 335, endPoint y: 166, distance: 38.9
click at [335, 166] on div "Cotizacion bateria Daphne - Kathia" at bounding box center [325, 175] width 144 height 27
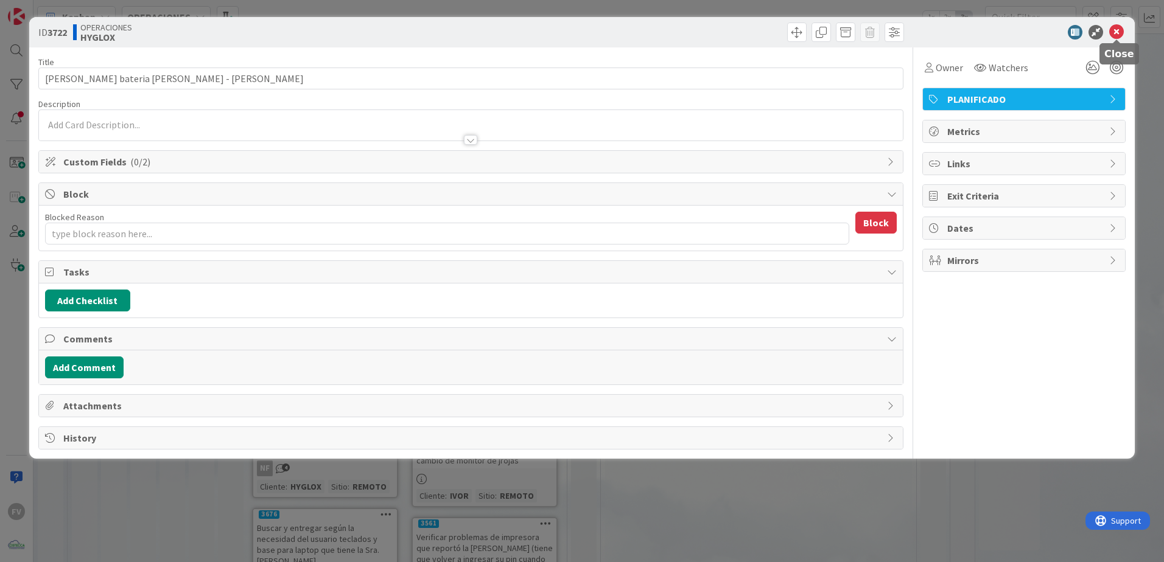
click at [1117, 31] on icon at bounding box center [1116, 32] width 15 height 15
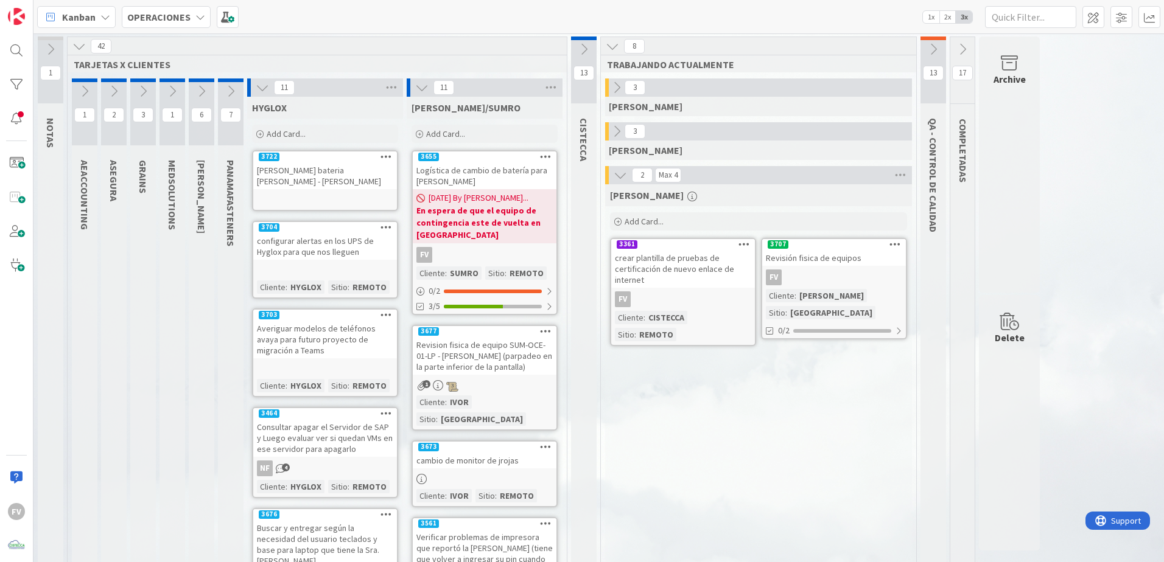
click at [621, 82] on button at bounding box center [617, 88] width 16 height 16
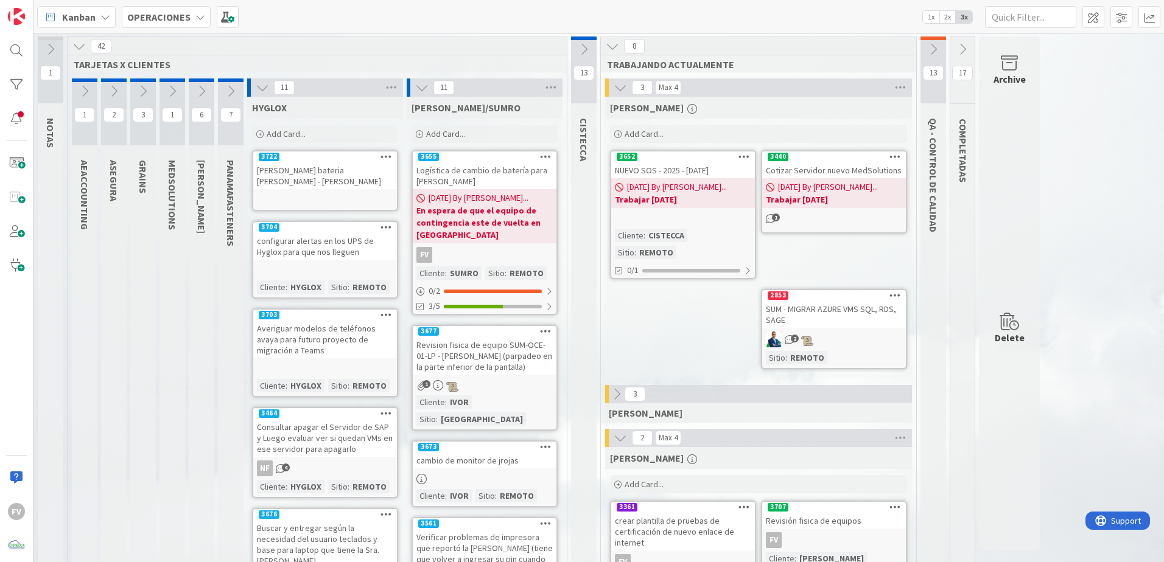
click at [621, 82] on icon at bounding box center [619, 87] width 13 height 13
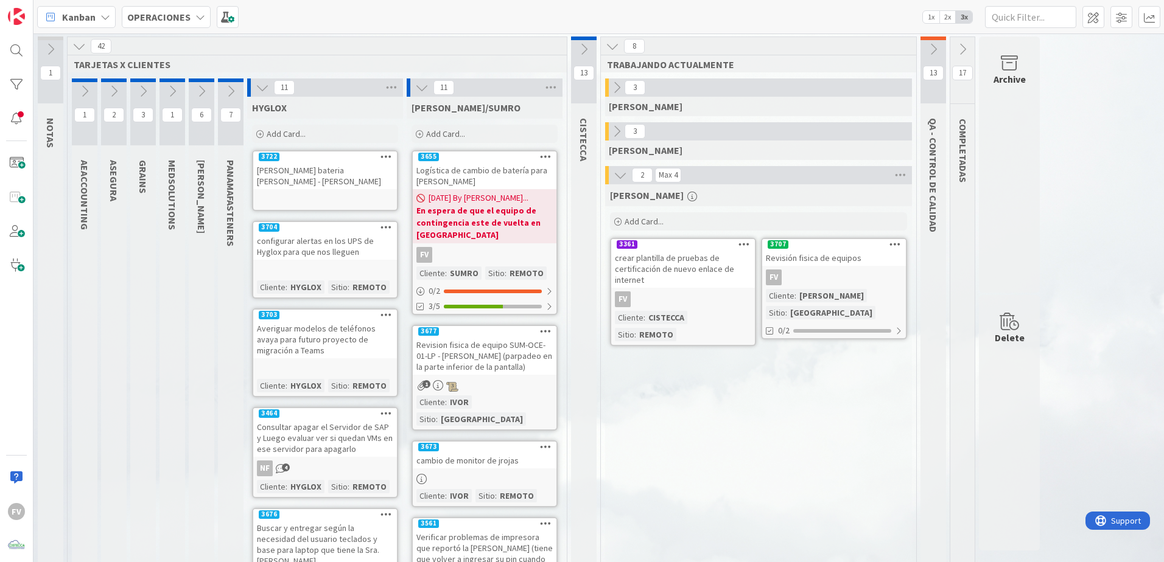
click at [617, 90] on icon at bounding box center [616, 87] width 13 height 13
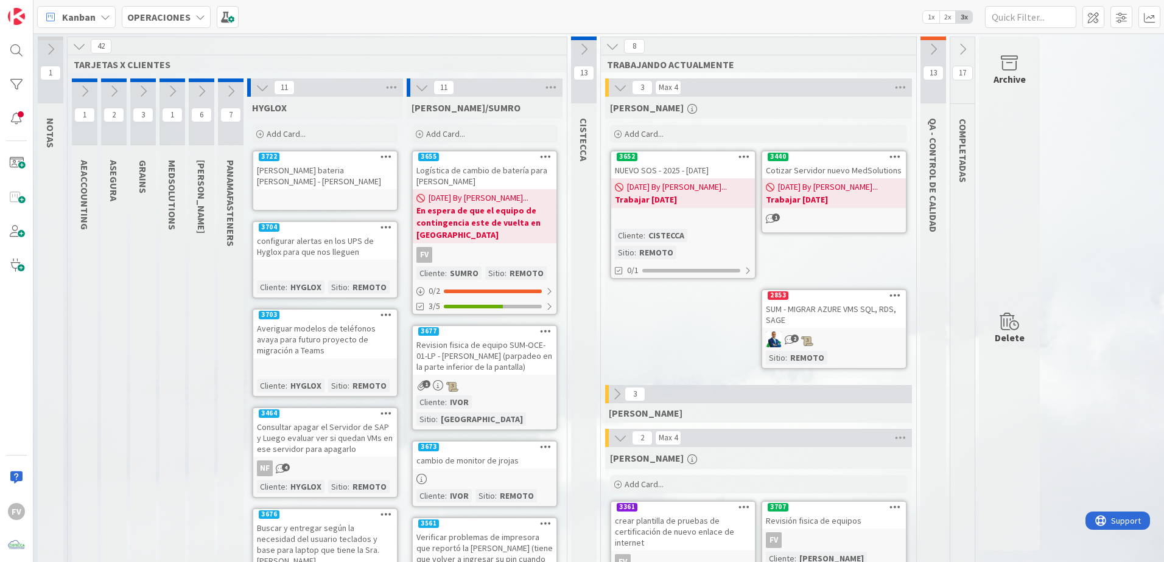
click at [627, 83] on icon at bounding box center [619, 87] width 13 height 13
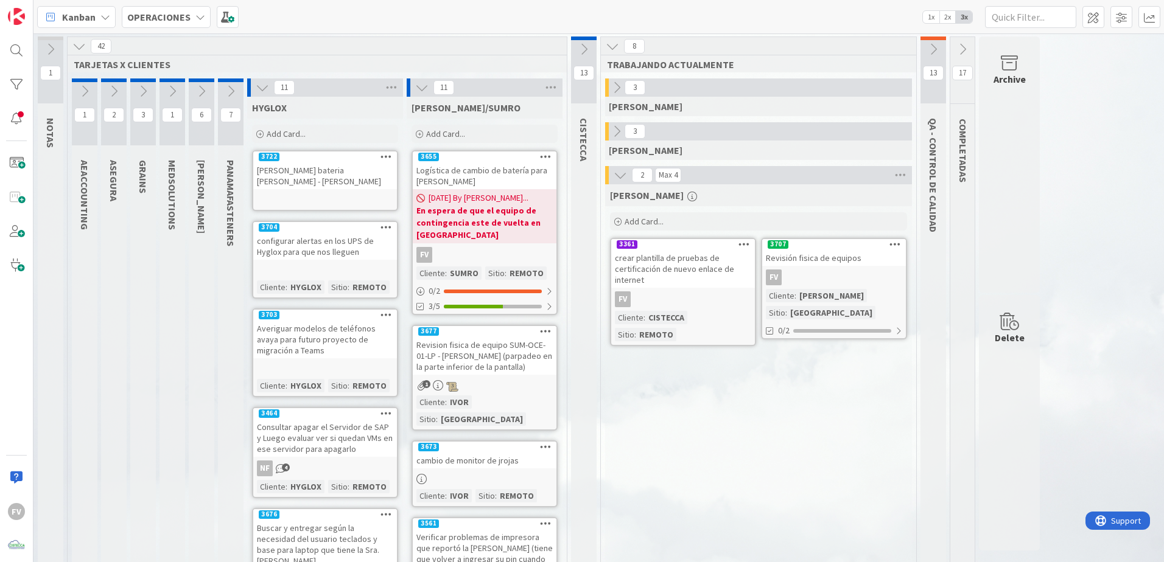
click at [935, 41] on button at bounding box center [933, 49] width 26 height 18
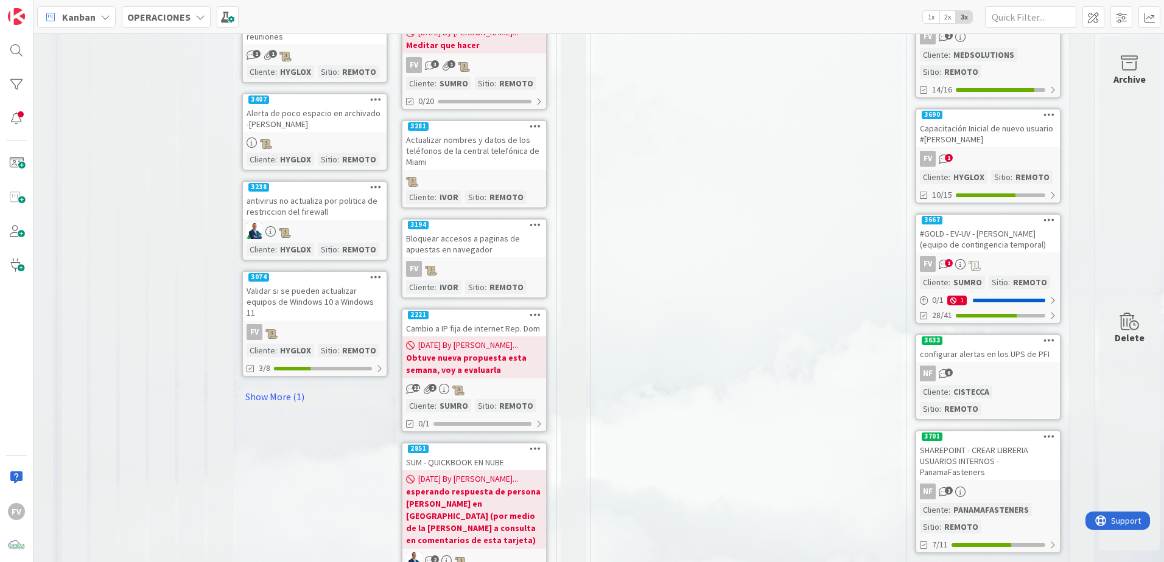
scroll to position [791, 19]
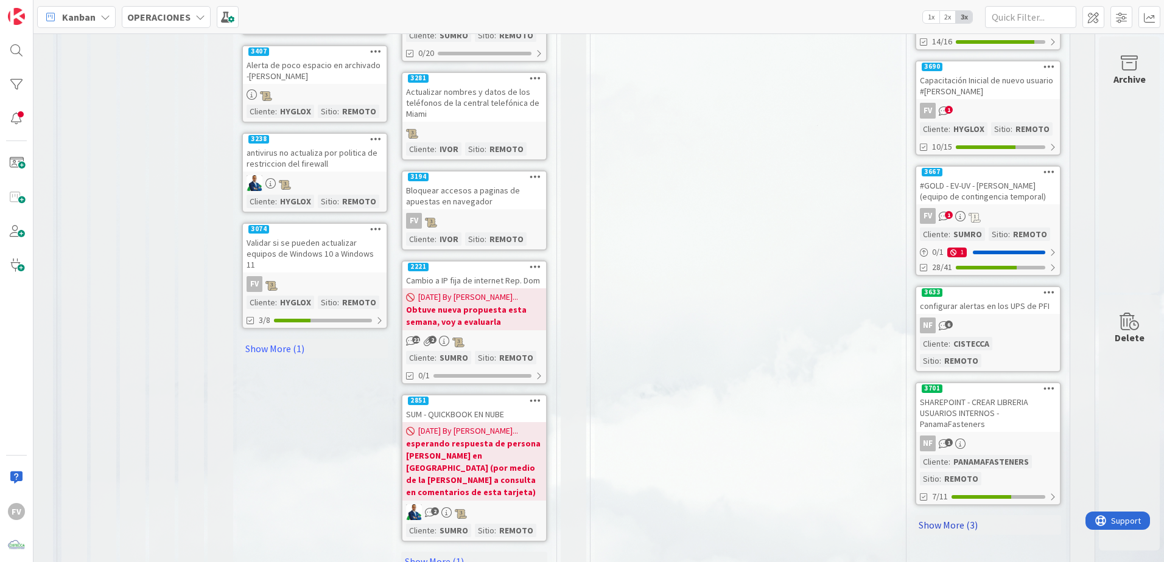
click at [943, 515] on link "Show More (3)" at bounding box center [988, 524] width 146 height 19
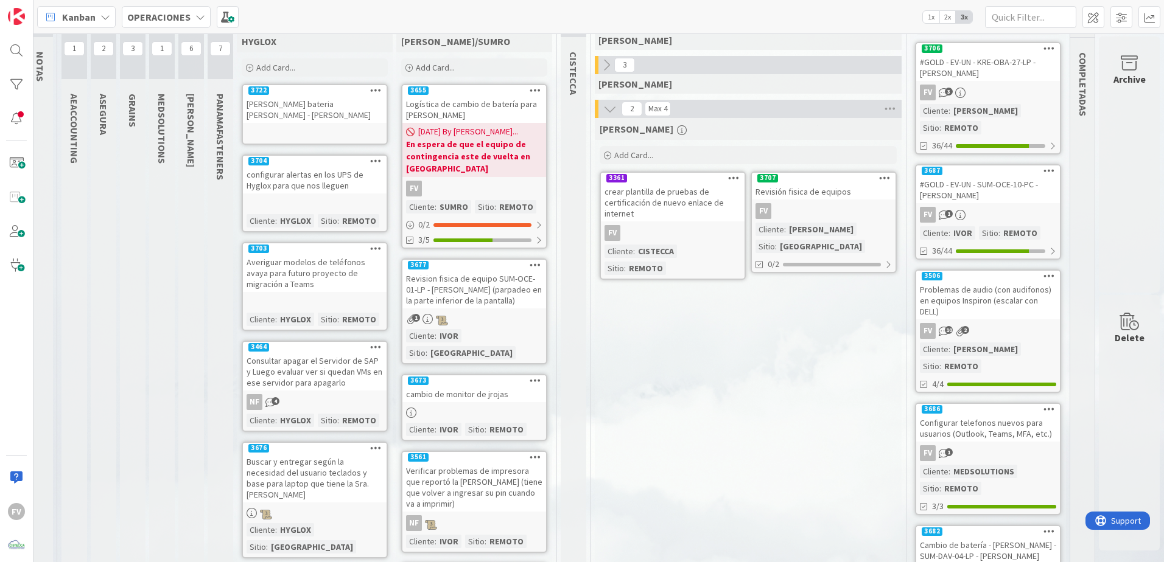
scroll to position [0, 19]
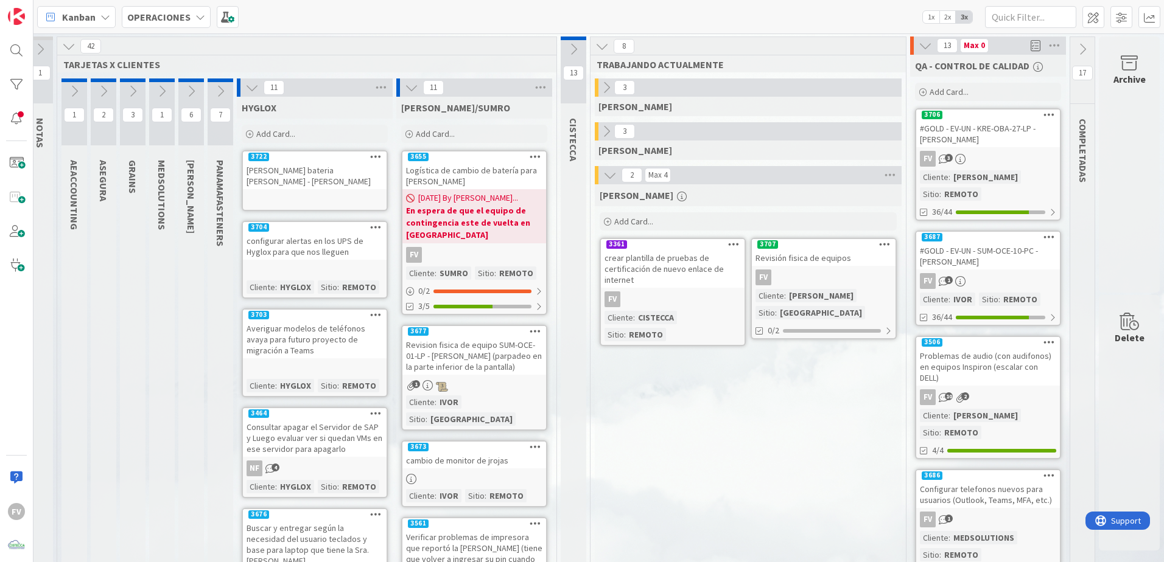
click at [918, 48] on icon at bounding box center [924, 45] width 13 height 13
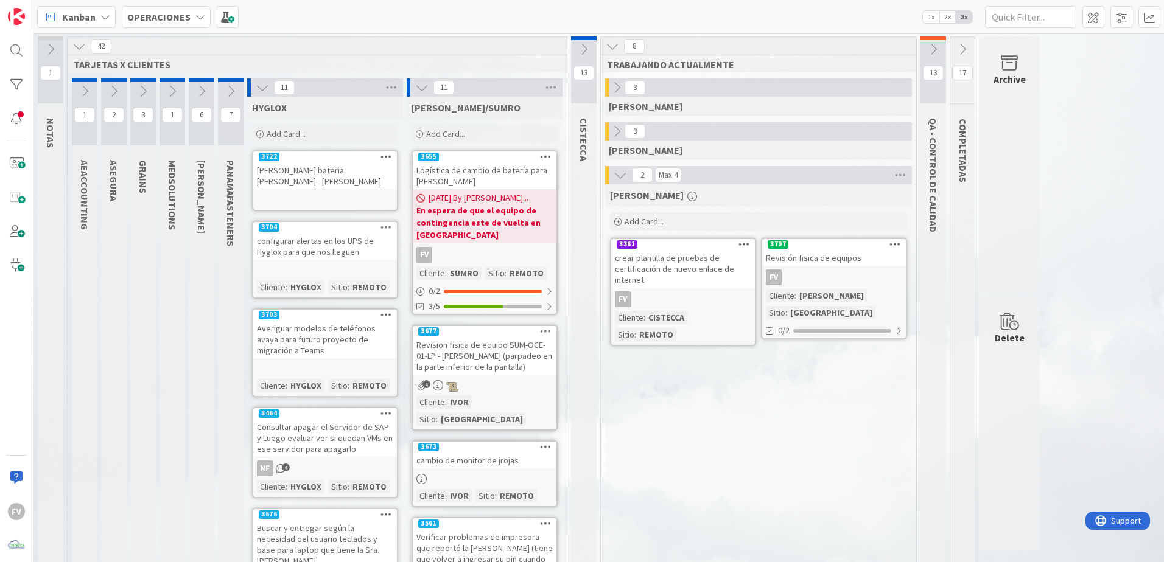
click at [952, 51] on button at bounding box center [962, 49] width 24 height 18
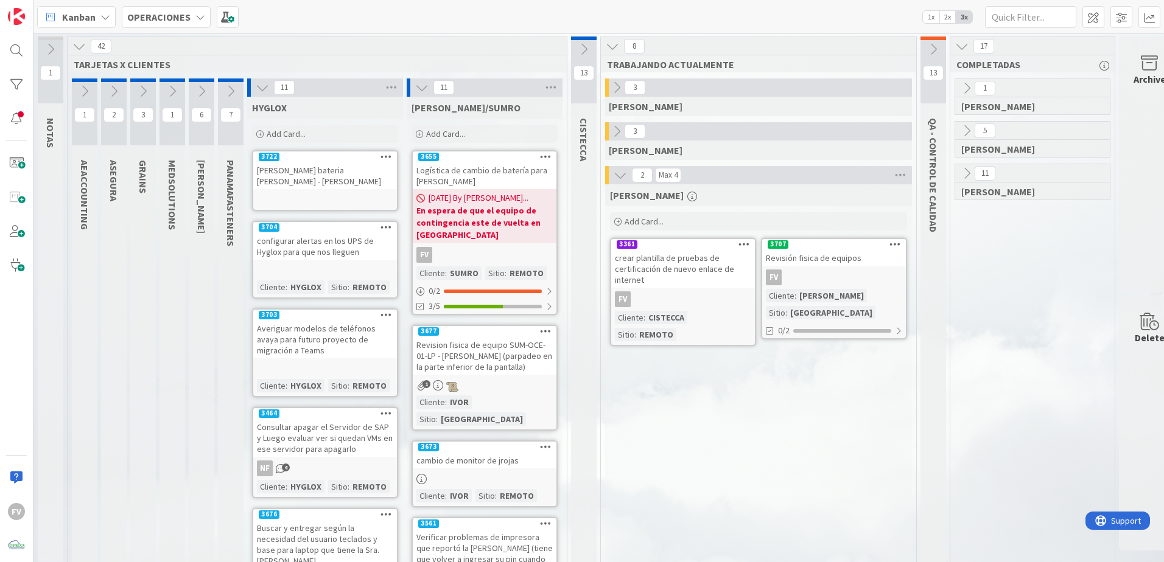
click at [965, 177] on icon at bounding box center [966, 173] width 13 height 13
click at [967, 217] on icon at bounding box center [970, 214] width 13 height 13
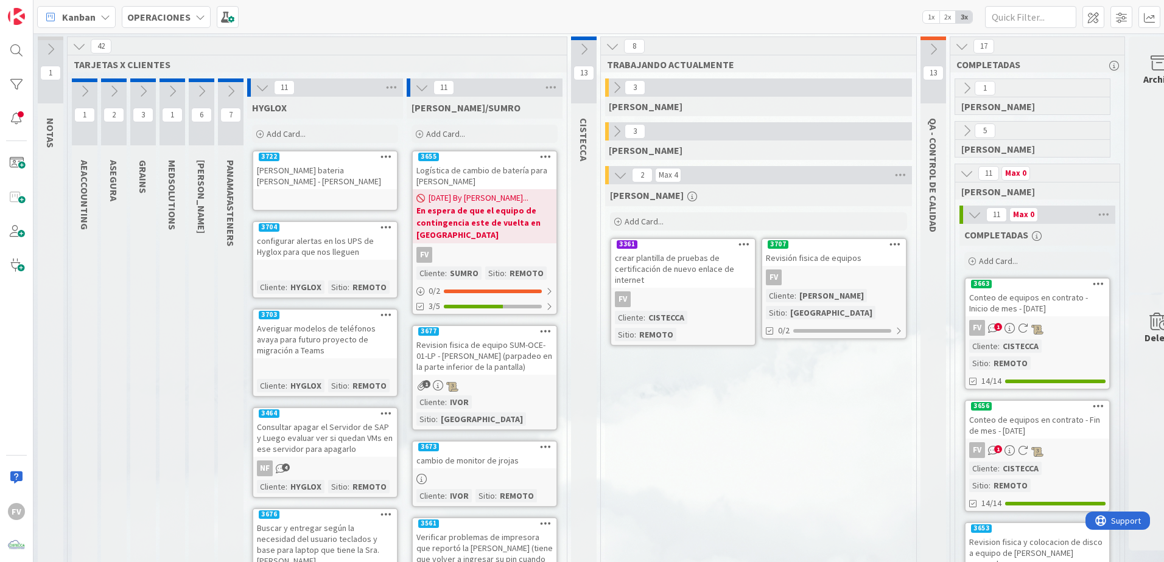
click at [965, 126] on icon at bounding box center [966, 130] width 13 height 13
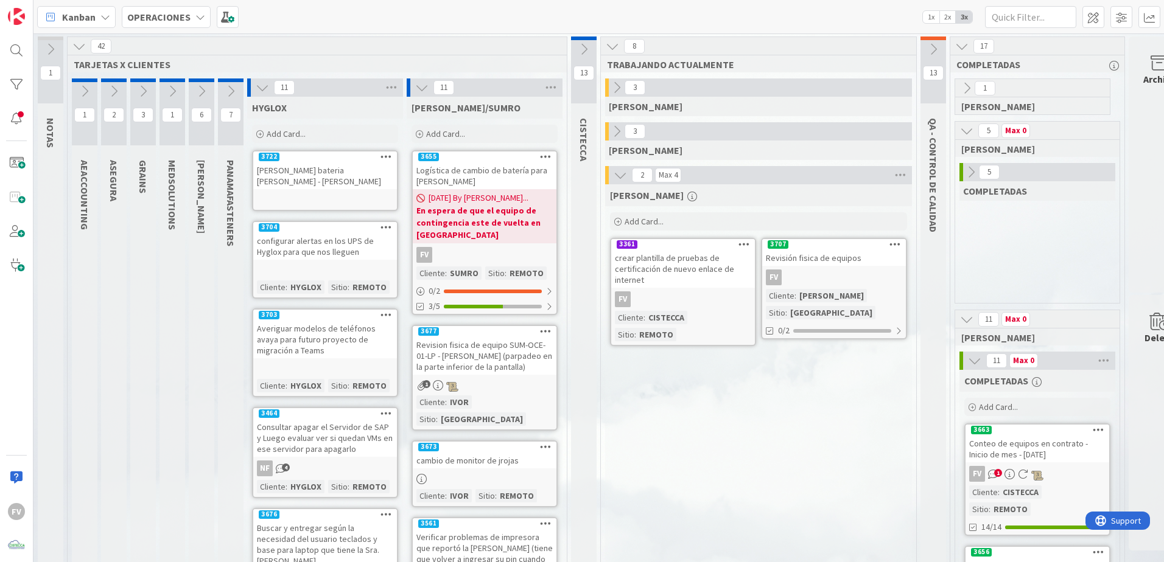
click at [965, 186] on span "COMPLETADAS" at bounding box center [995, 191] width 64 height 12
click at [970, 173] on icon at bounding box center [970, 172] width 13 height 13
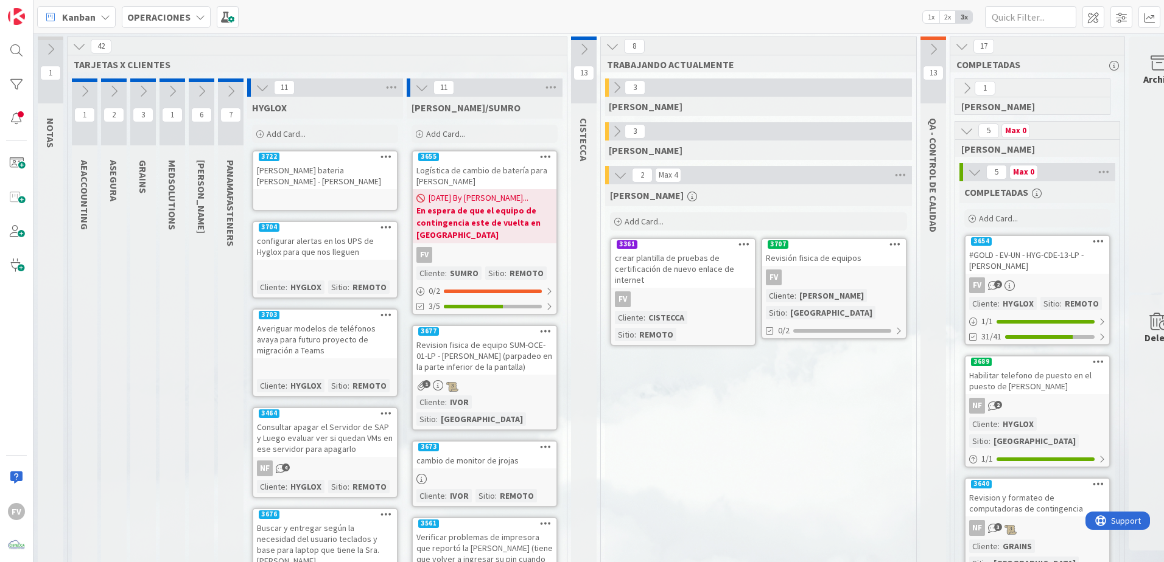
click at [970, 173] on icon at bounding box center [974, 172] width 13 height 13
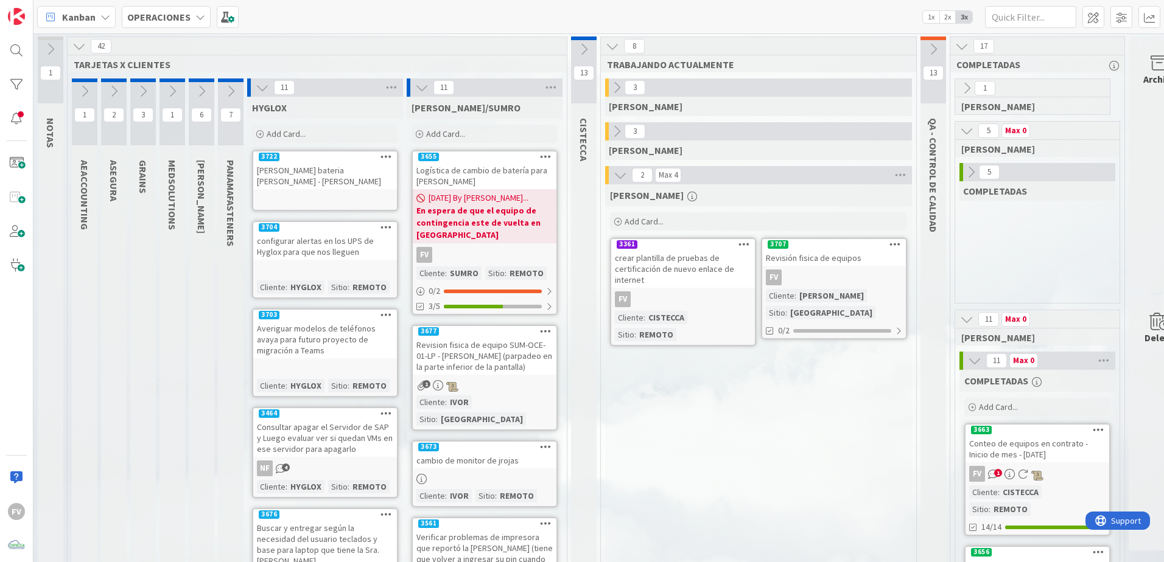
click at [968, 126] on icon at bounding box center [966, 130] width 13 height 13
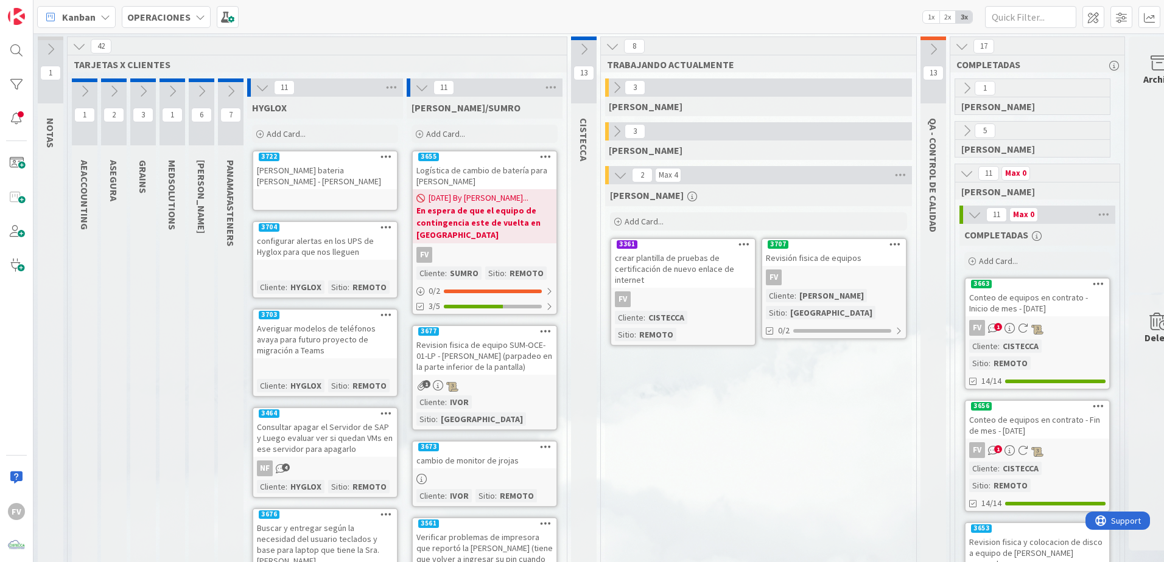
click at [958, 89] on button at bounding box center [966, 88] width 16 height 16
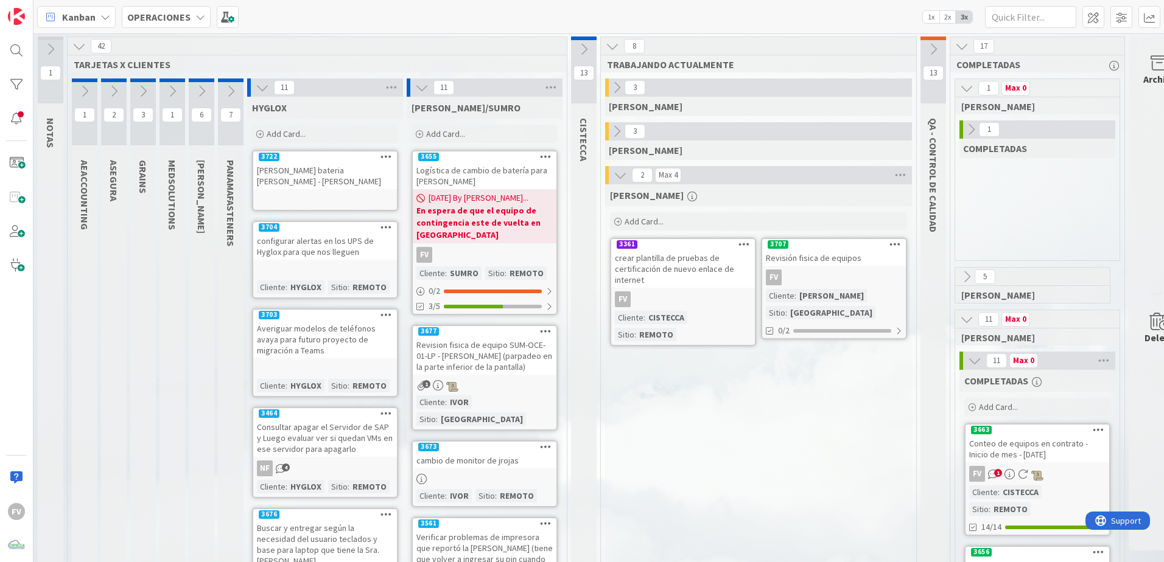
click at [974, 133] on icon at bounding box center [970, 129] width 13 height 13
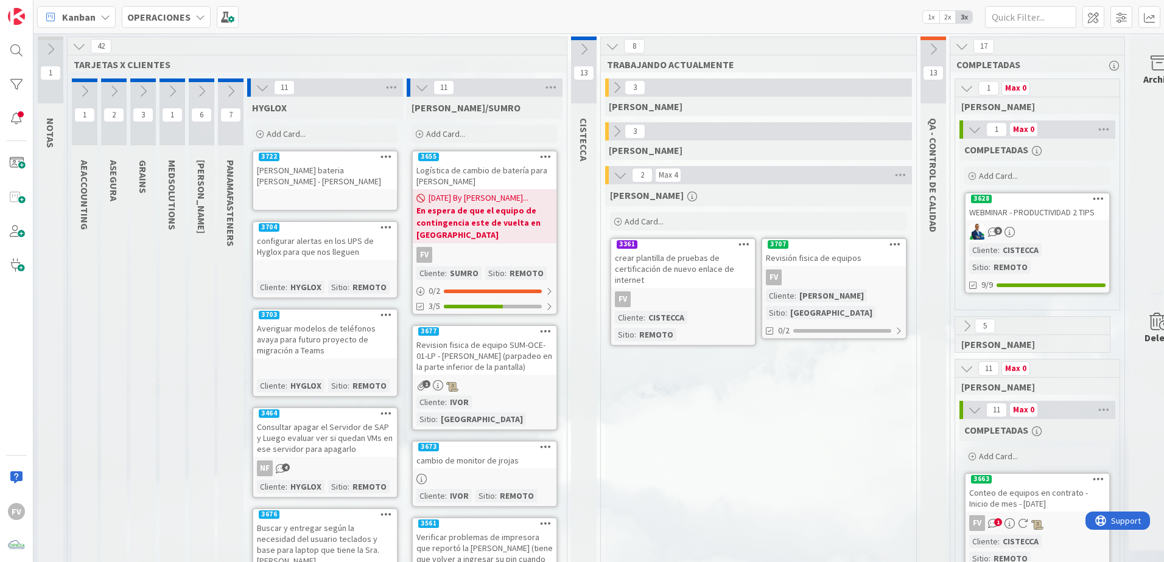
click at [1028, 203] on div "3628" at bounding box center [1037, 199] width 144 height 11
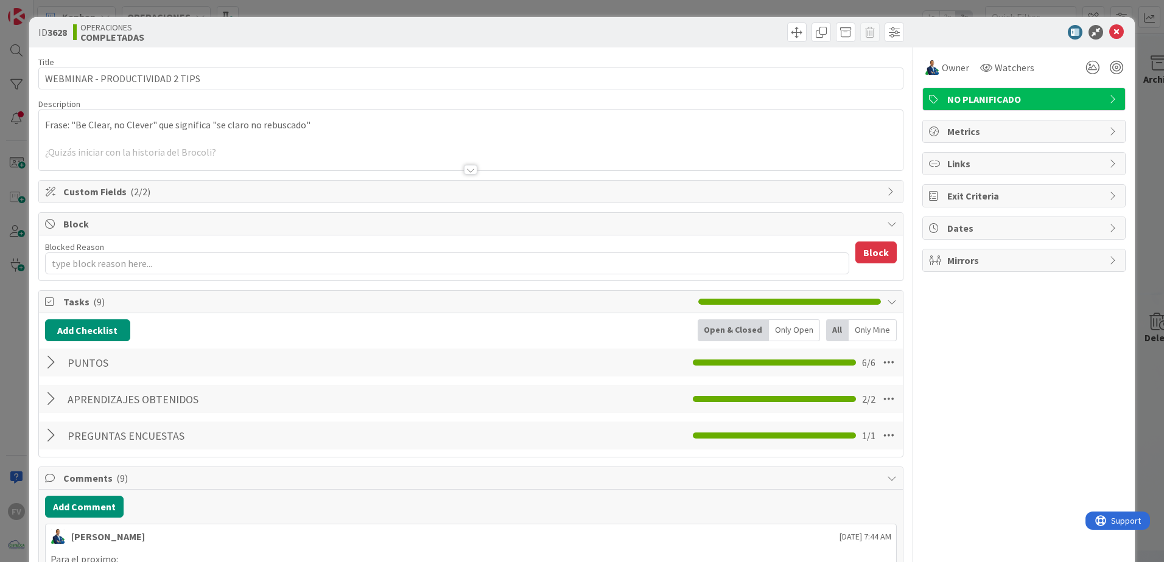
type textarea "x"
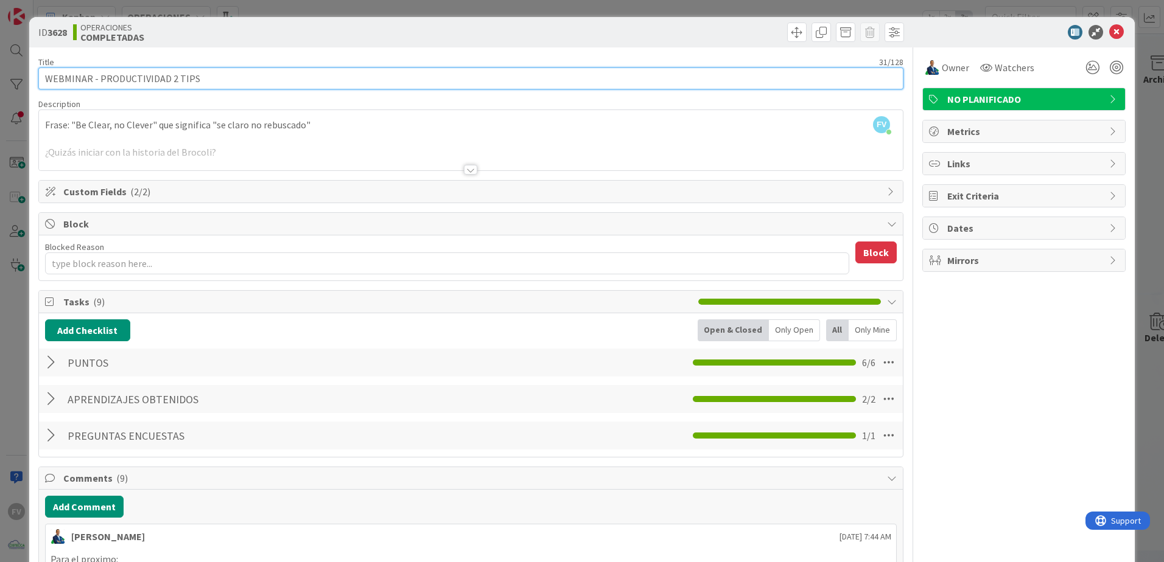
drag, startPoint x: 71, startPoint y: 81, endPoint x: 116, endPoint y: 117, distance: 58.1
click at [80, 85] on input "WEBMINAR - PRODUCTIVIDAD 2 TIPS" at bounding box center [470, 79] width 865 height 22
click at [56, 75] on input "WEBMINAR - PRODUCTIVIDAD 2 TIPS" at bounding box center [470, 79] width 865 height 22
click at [62, 76] on input "WEBMINAR - PRODUCTIVIDAD 2 TIPS" at bounding box center [470, 79] width 865 height 22
type input "WEBIMINAR - PRODUCTIVIDAD 2 TIPS"
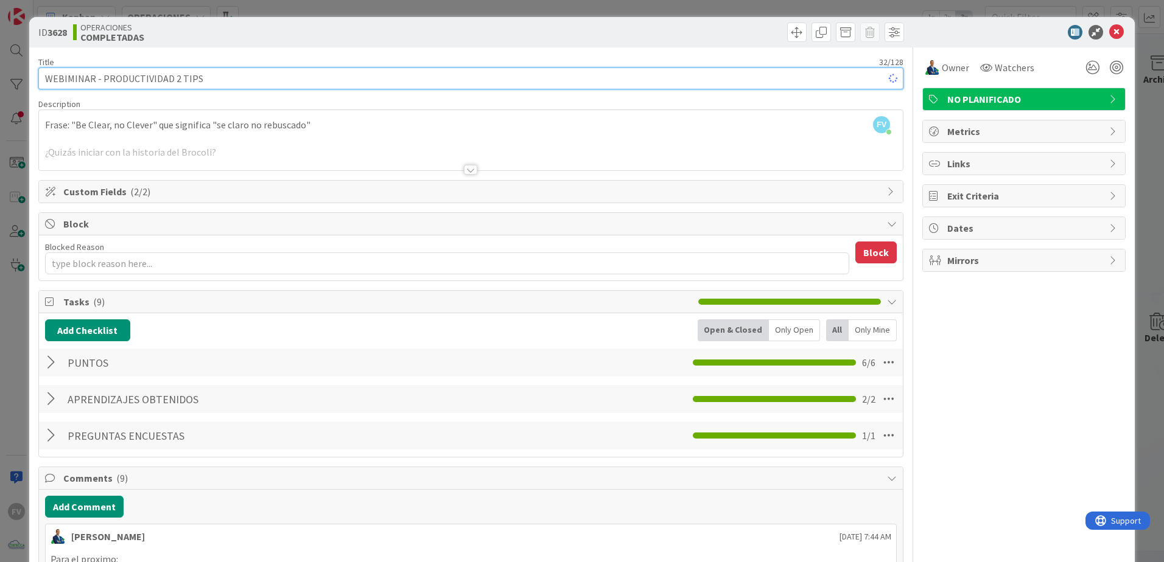
type textarea "x"
type input "WEBINAR - PRODUCTIVIDAD 2 TIPS"
type textarea "x"
type input "WEBINAR - PRODUCTIVIDAD 2 TIPS"
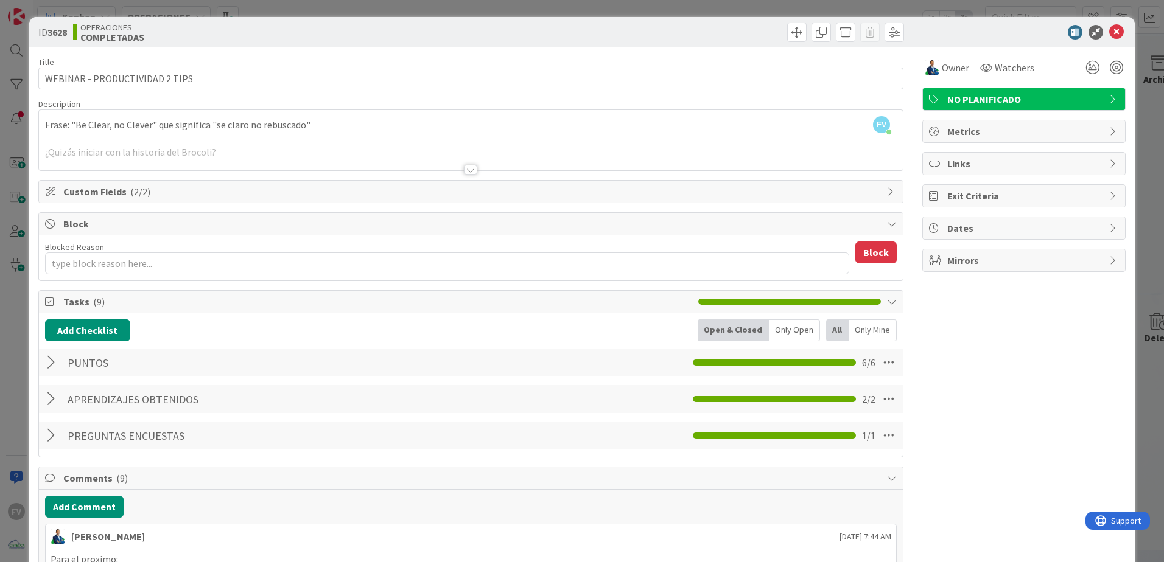
click at [321, 38] on div "OPERACIONES COMPLETADAS" at bounding box center [270, 32] width 395 height 19
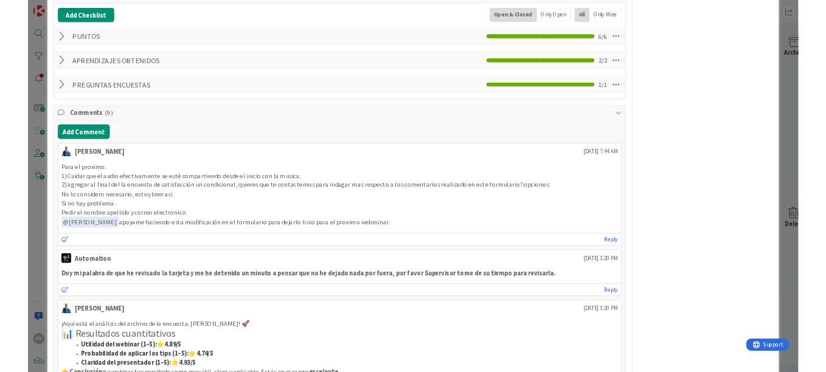
scroll to position [365, 0]
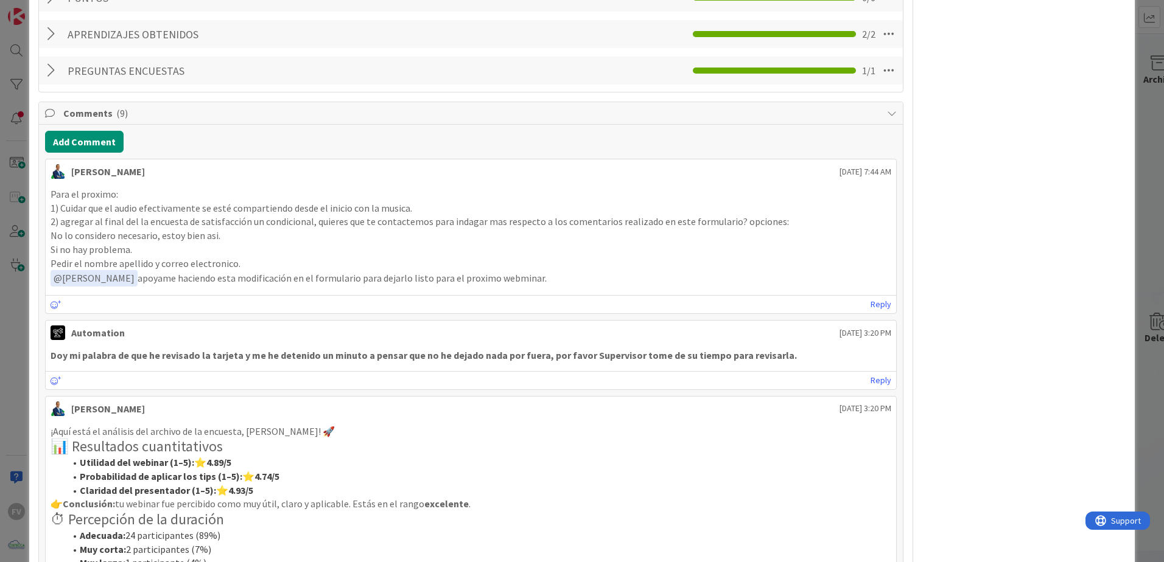
type textarea "x"
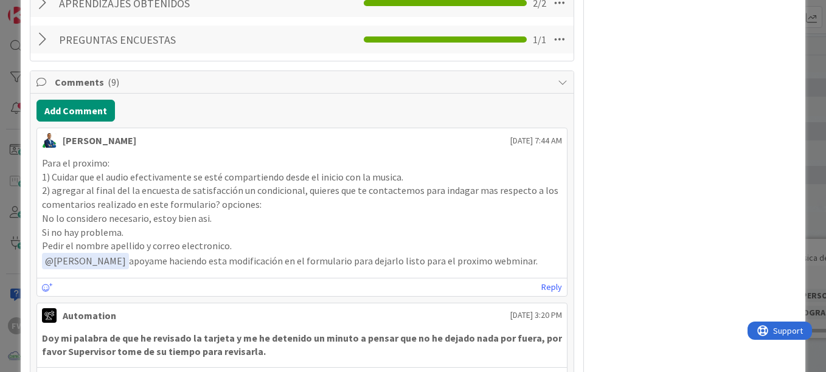
scroll to position [426, 0]
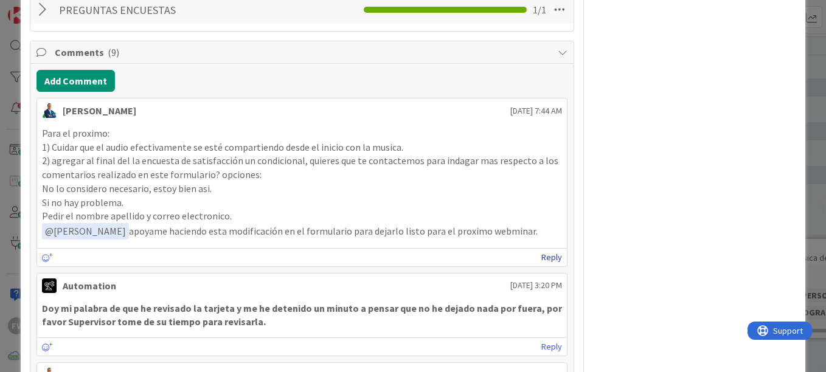
click at [548, 252] on link "Reply" at bounding box center [552, 257] width 21 height 15
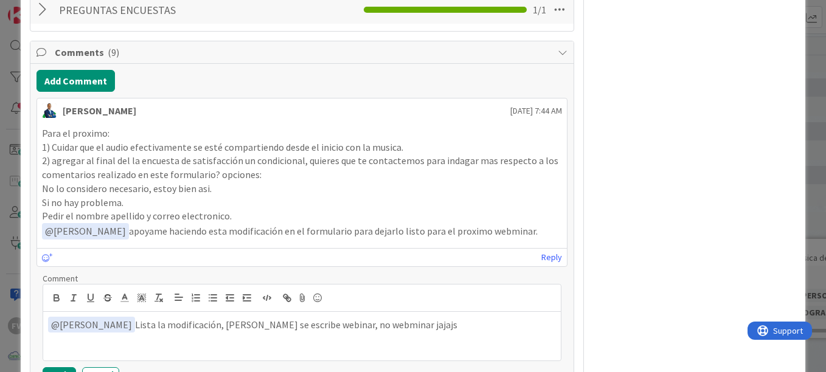
scroll to position [487, 0]
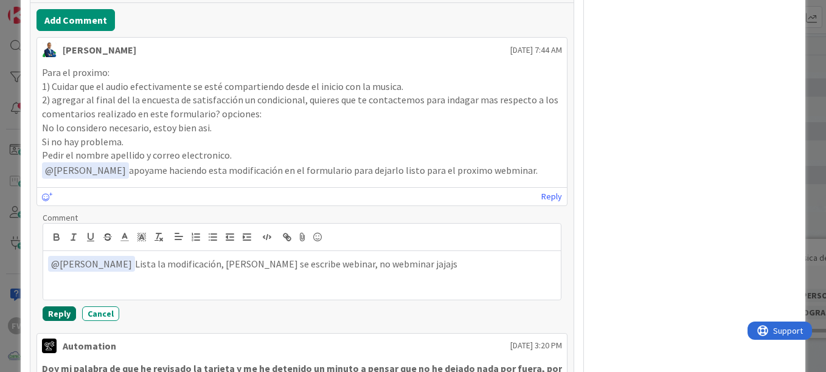
click at [67, 318] on button "Reply" at bounding box center [59, 314] width 33 height 15
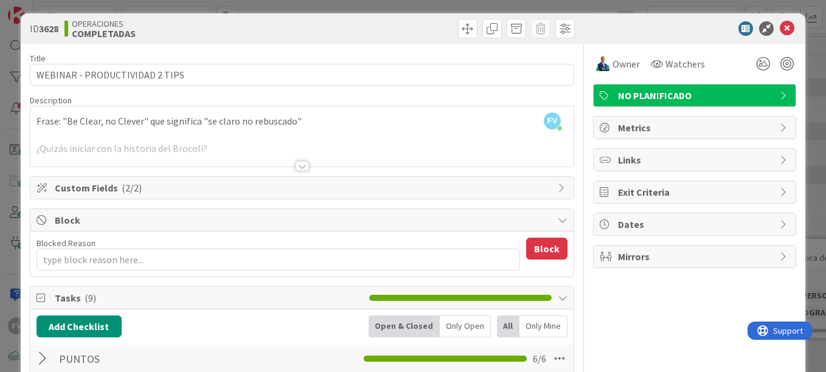
scroll to position [0, 0]
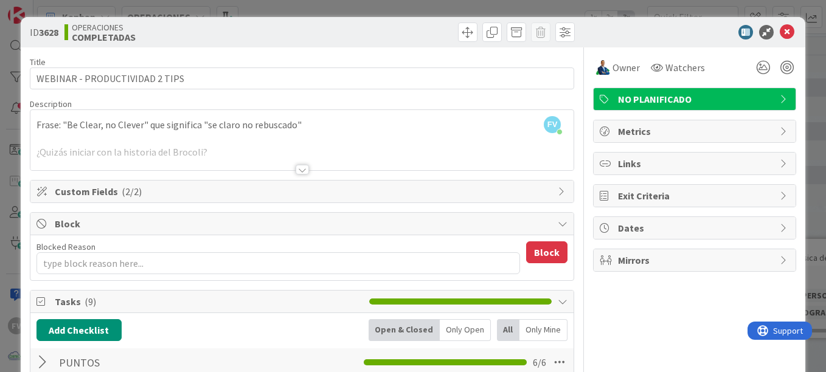
click at [649, 14] on div "ID 3628 OPERACIONES COMPLETADAS Title 30 / 128 WEBINAR - PRODUCTIVIDAD 2 TIPS D…" at bounding box center [413, 186] width 826 height 372
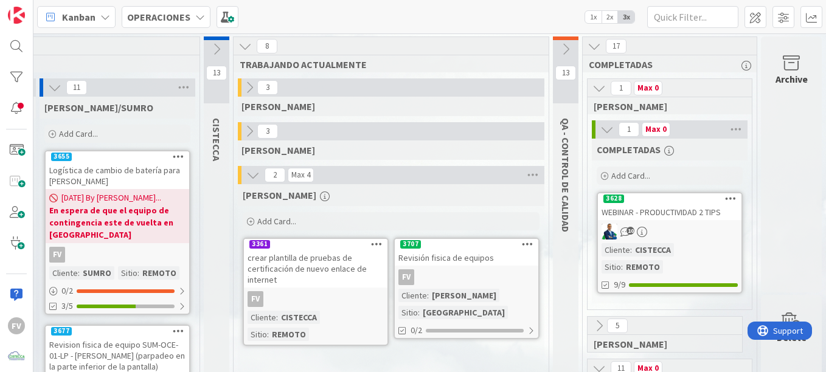
click at [601, 128] on icon at bounding box center [607, 129] width 13 height 13
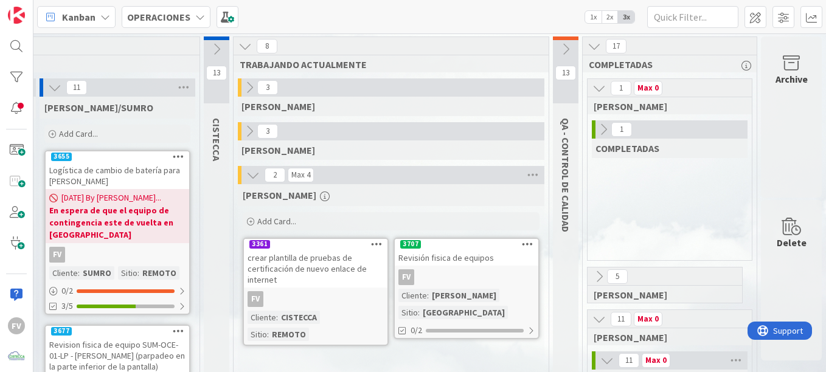
click at [593, 87] on icon at bounding box center [599, 88] width 13 height 13
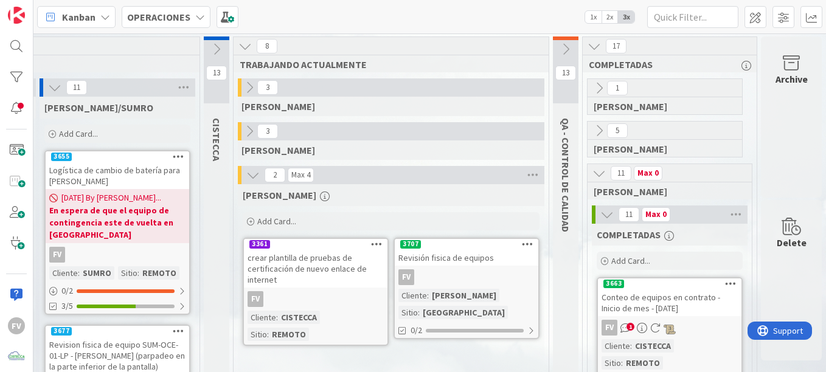
click at [601, 211] on icon at bounding box center [607, 214] width 13 height 13
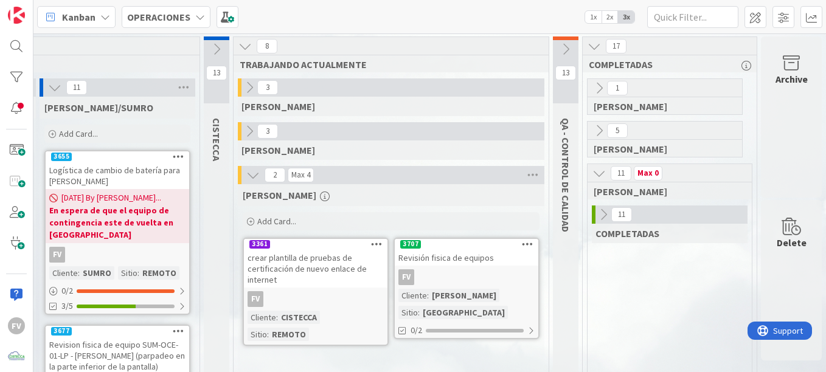
click at [593, 170] on icon at bounding box center [599, 173] width 13 height 13
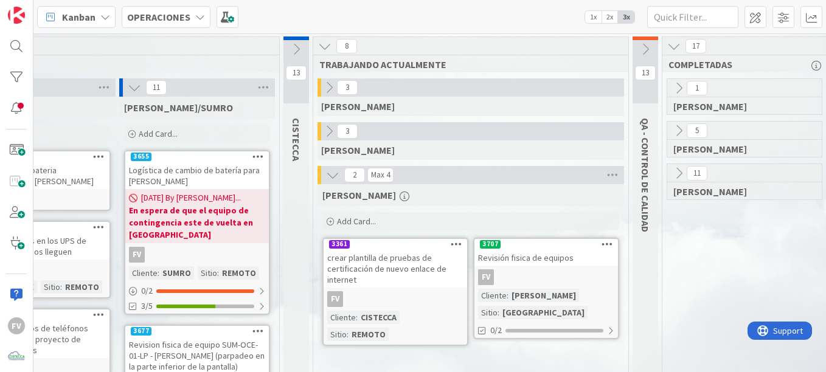
scroll to position [0, 366]
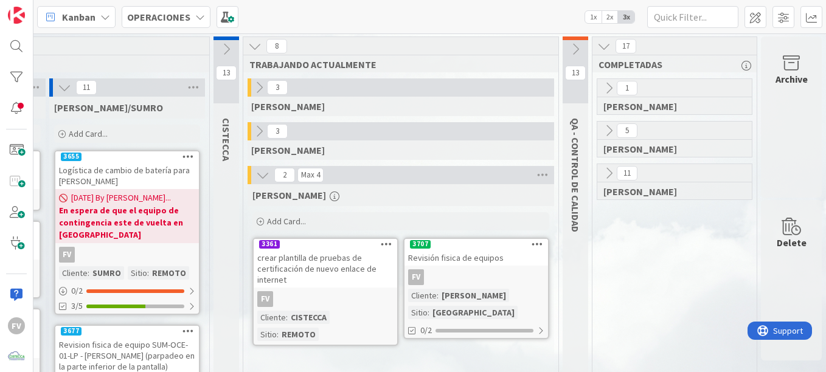
click at [565, 58] on button at bounding box center [576, 49] width 26 height 18
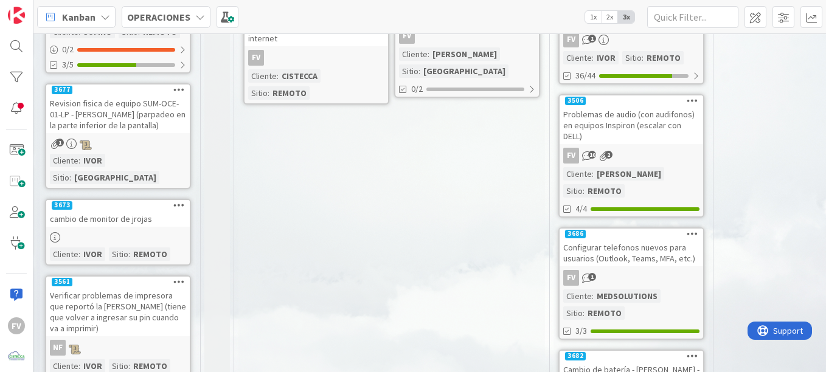
scroll to position [243, 366]
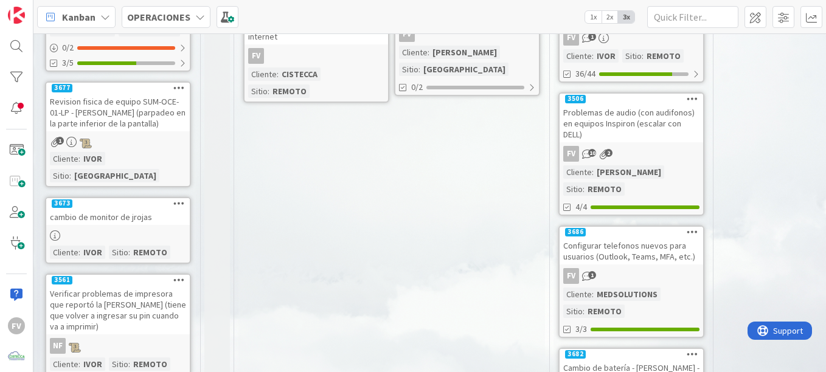
click at [669, 238] on div "Configurar telefonos nuevos para usuarios (Outlook, Teams, MFA, etc.)" at bounding box center [632, 251] width 144 height 27
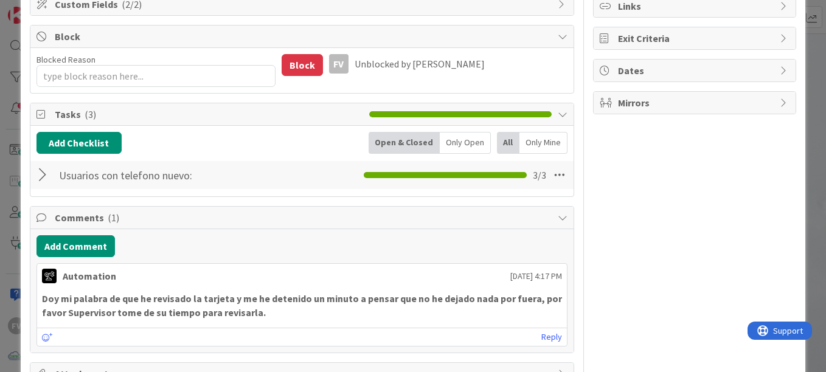
scroll to position [183, 0]
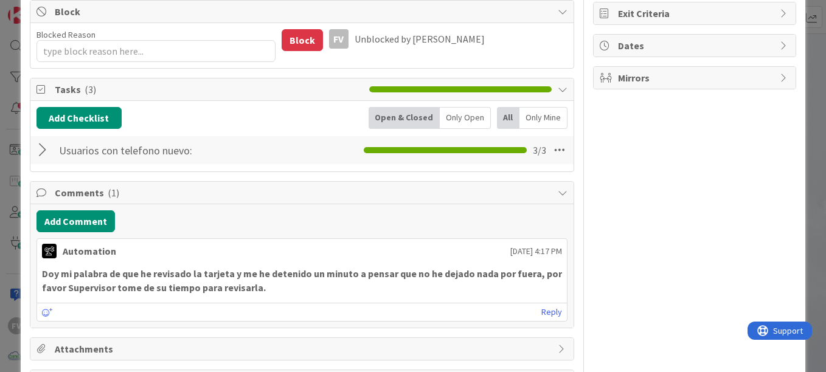
click at [41, 151] on div at bounding box center [45, 150] width 16 height 22
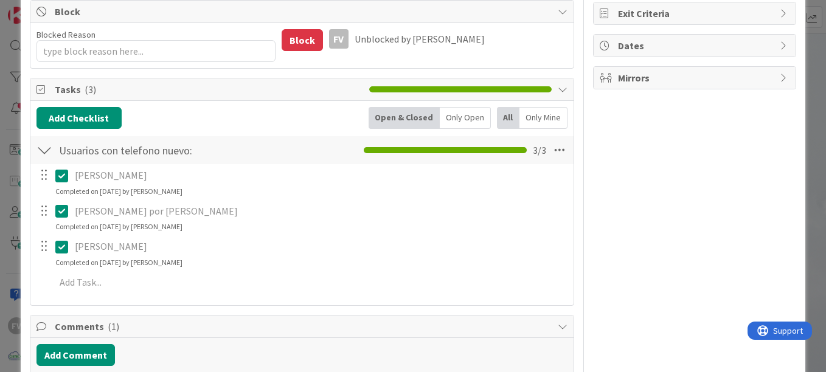
click at [41, 151] on div at bounding box center [45, 150] width 16 height 22
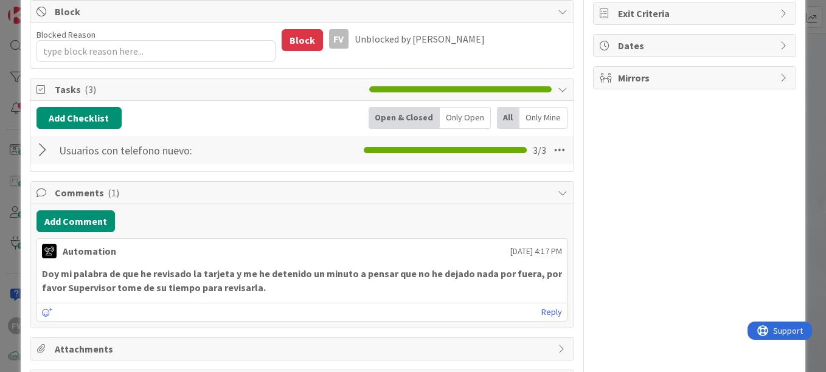
click at [15, 134] on div "ID 3686 OPERACIONES QA - CONTROL DE CALIDAD Title 69 / 128 Configurar telefonos…" at bounding box center [413, 186] width 826 height 372
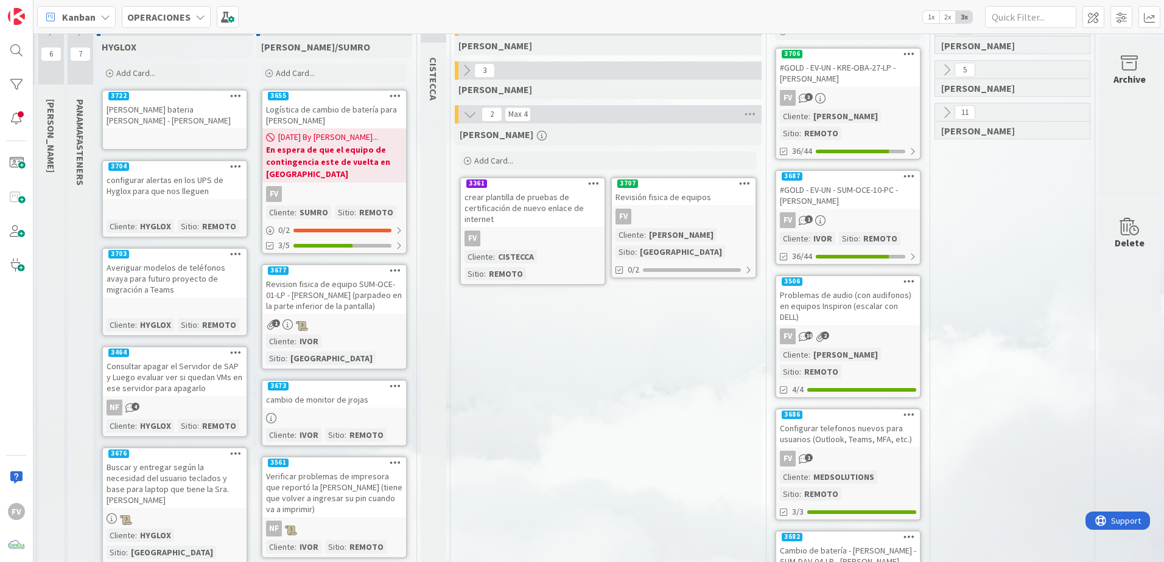
scroll to position [61, 159]
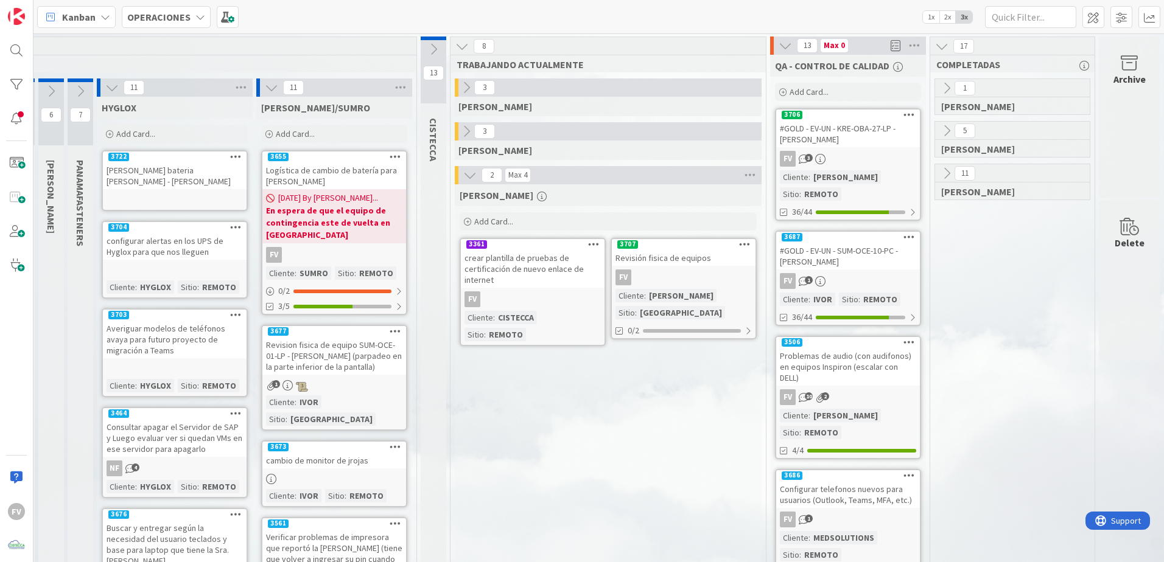
click at [170, 175] on div "Cotizacion bateria Daphne - Kathia" at bounding box center [175, 175] width 144 height 27
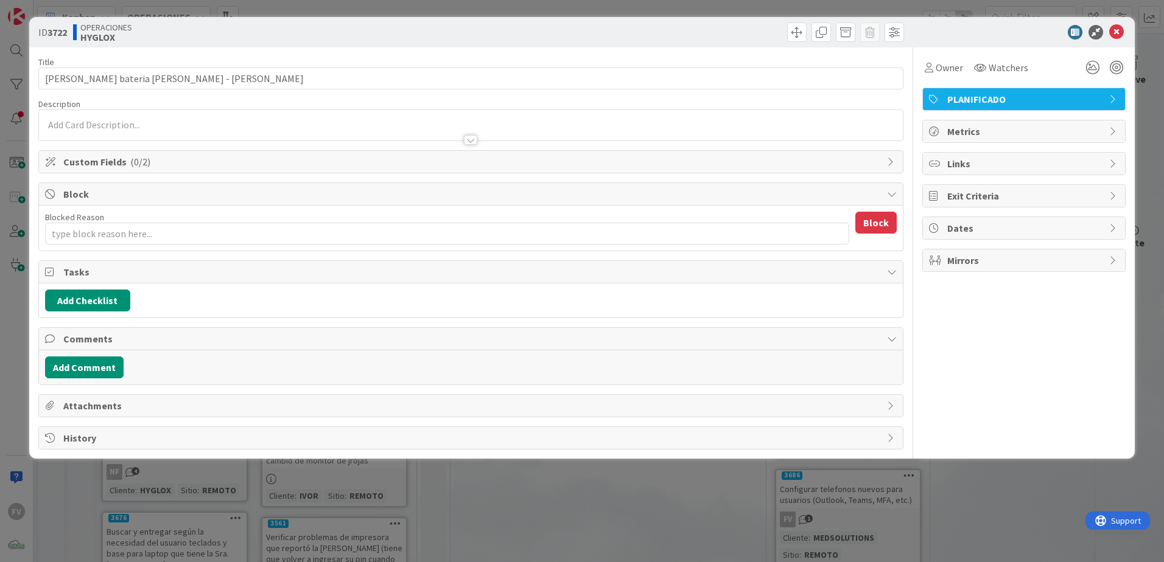
click at [68, 197] on span "Block" at bounding box center [471, 194] width 817 height 15
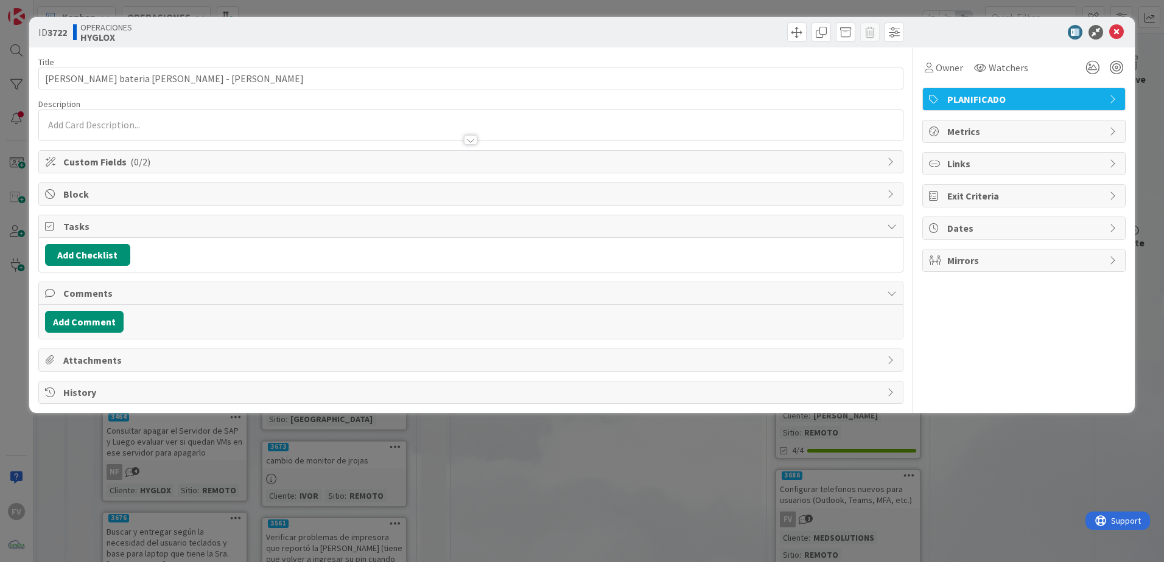
click at [135, 166] on span "( 0/2 )" at bounding box center [140, 162] width 20 height 12
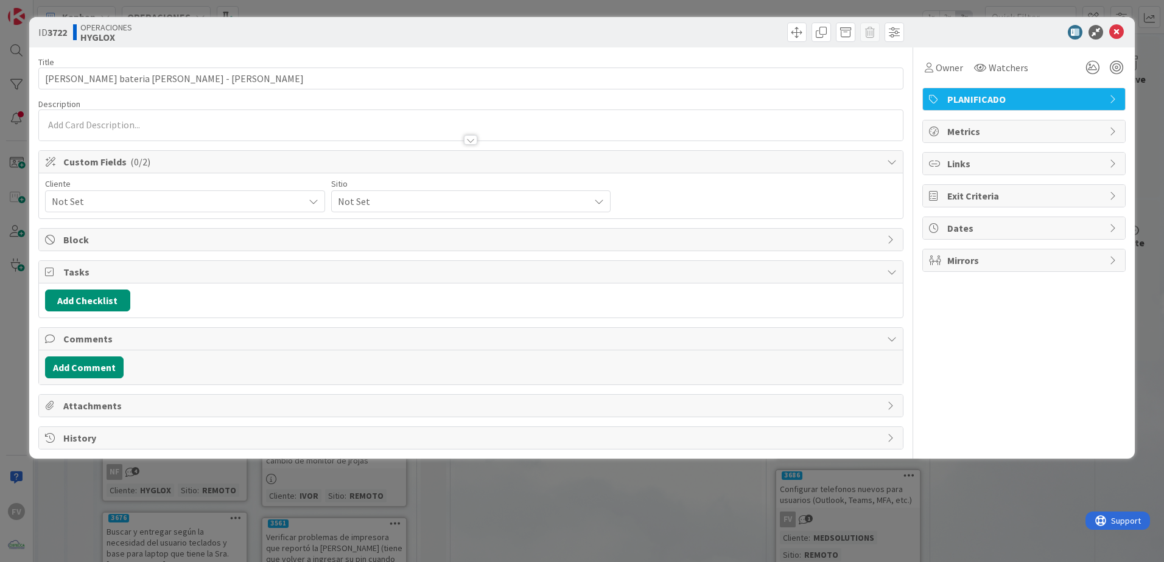
click at [83, 211] on div "Not Set" at bounding box center [185, 201] width 280 height 22
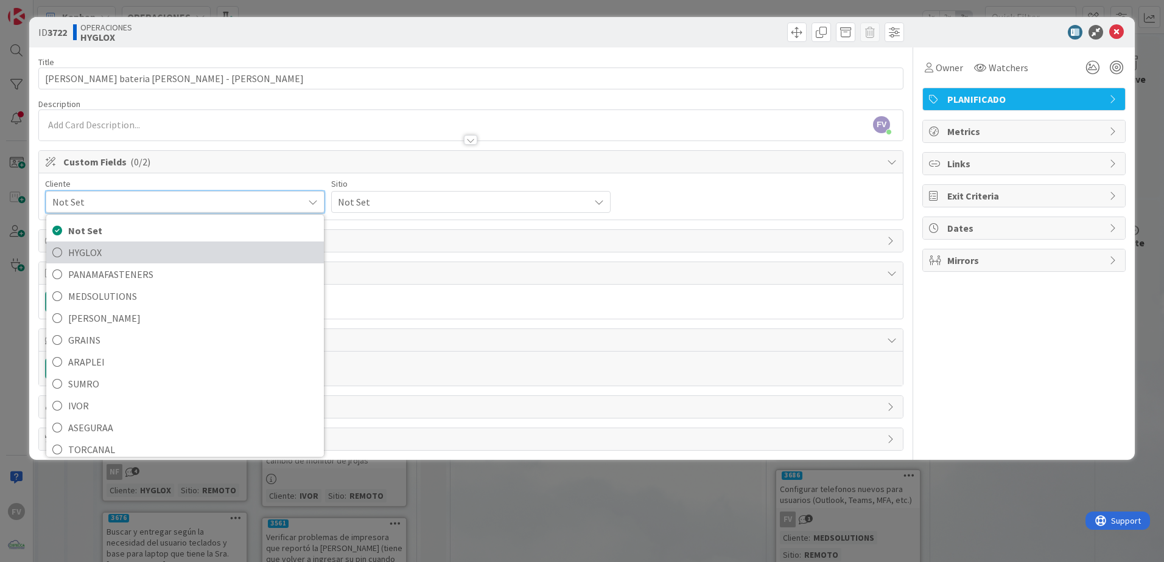
click at [133, 248] on span "HYGLOX" at bounding box center [192, 252] width 249 height 18
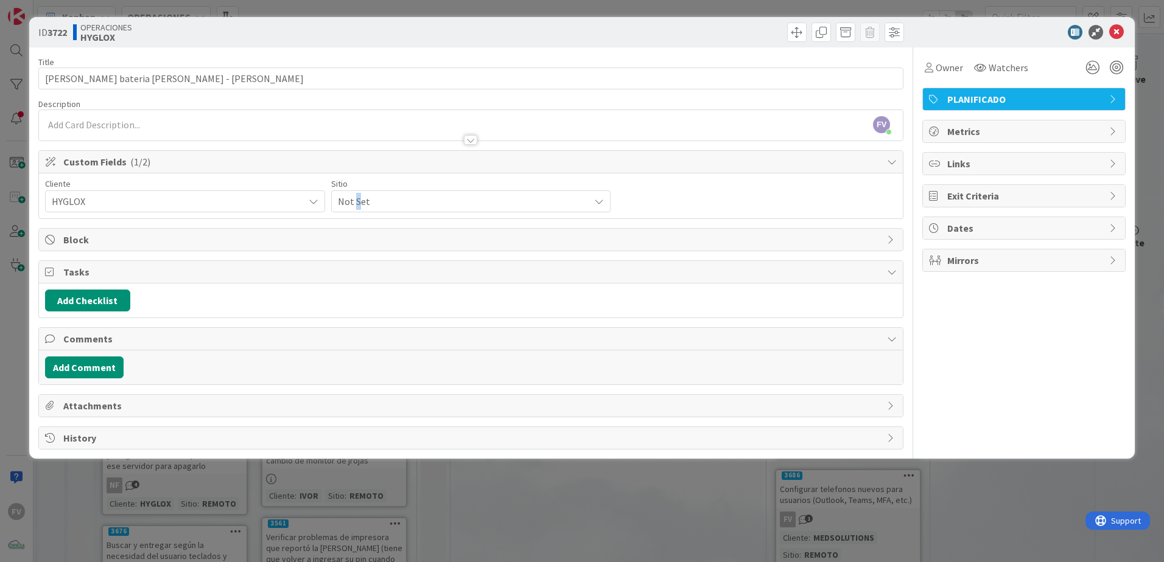
click at [358, 195] on span "Not Set" at bounding box center [461, 201] width 246 height 17
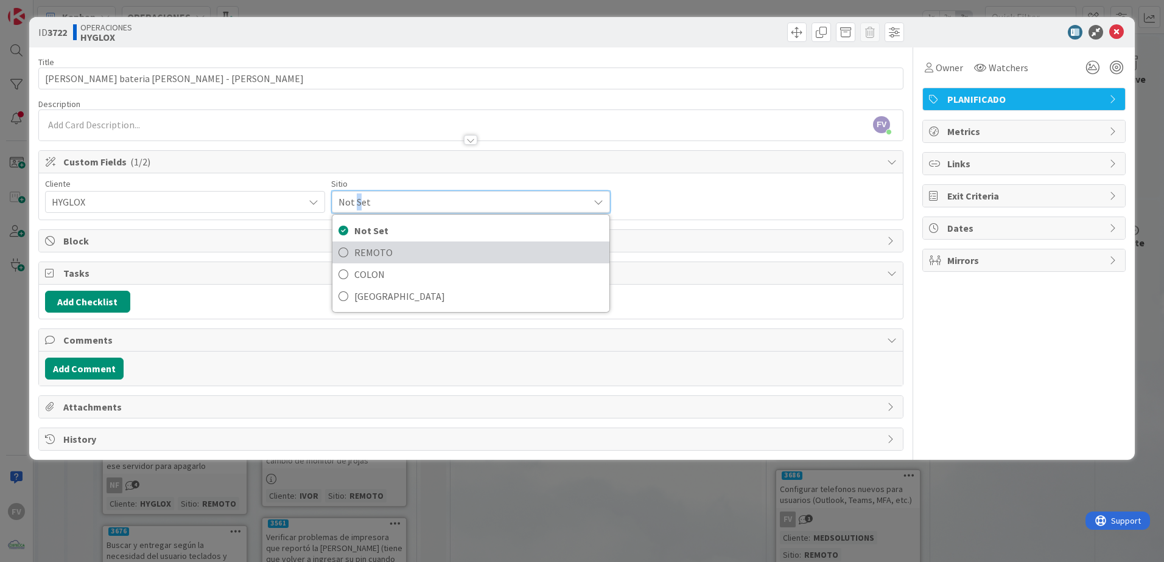
click at [446, 257] on span "REMOTO" at bounding box center [478, 252] width 249 height 18
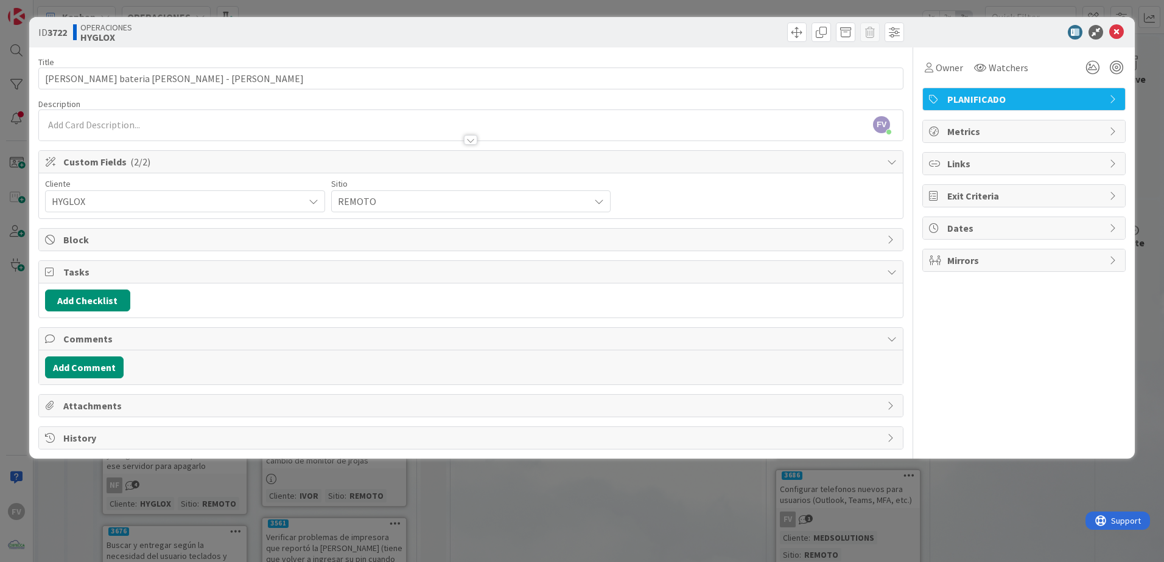
click at [1055, 484] on div "ID 3722 OPERACIONES HYGLOX Title 34 / 128 Cotizacion bateria Daphne - Kathia De…" at bounding box center [582, 281] width 1164 height 562
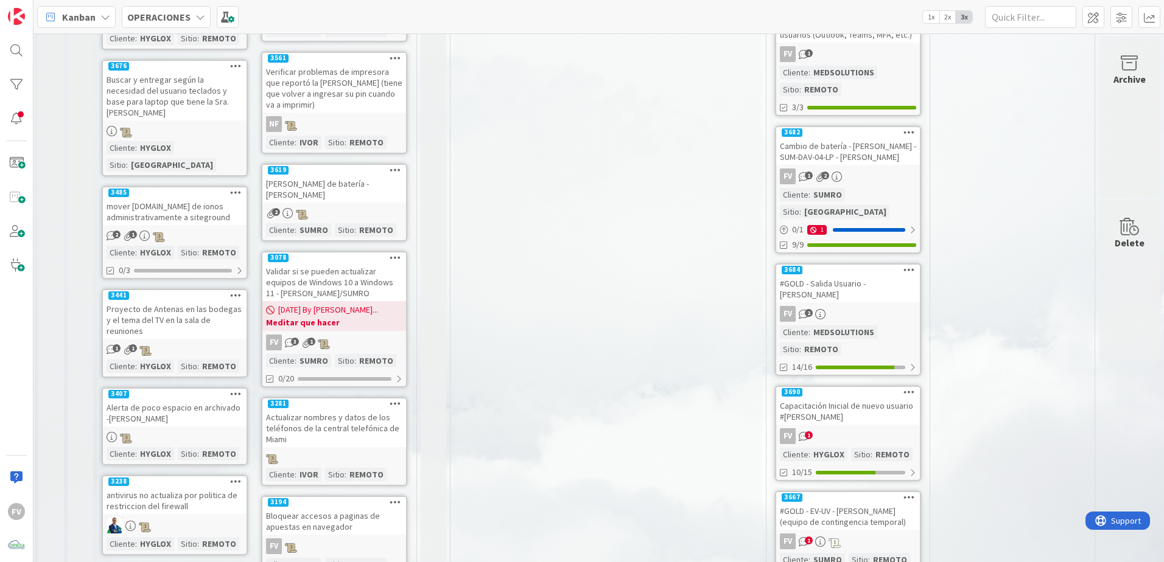
scroll to position [487, 159]
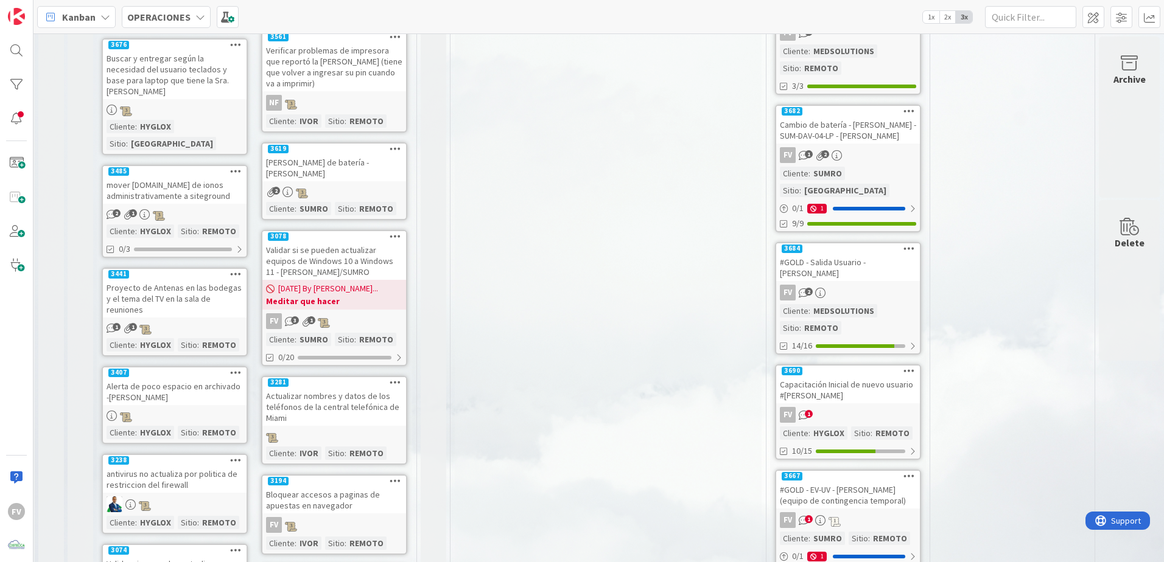
click at [825, 377] on div "Capacitación Inicial de nuevo usuario #Karla Medina" at bounding box center [848, 390] width 144 height 27
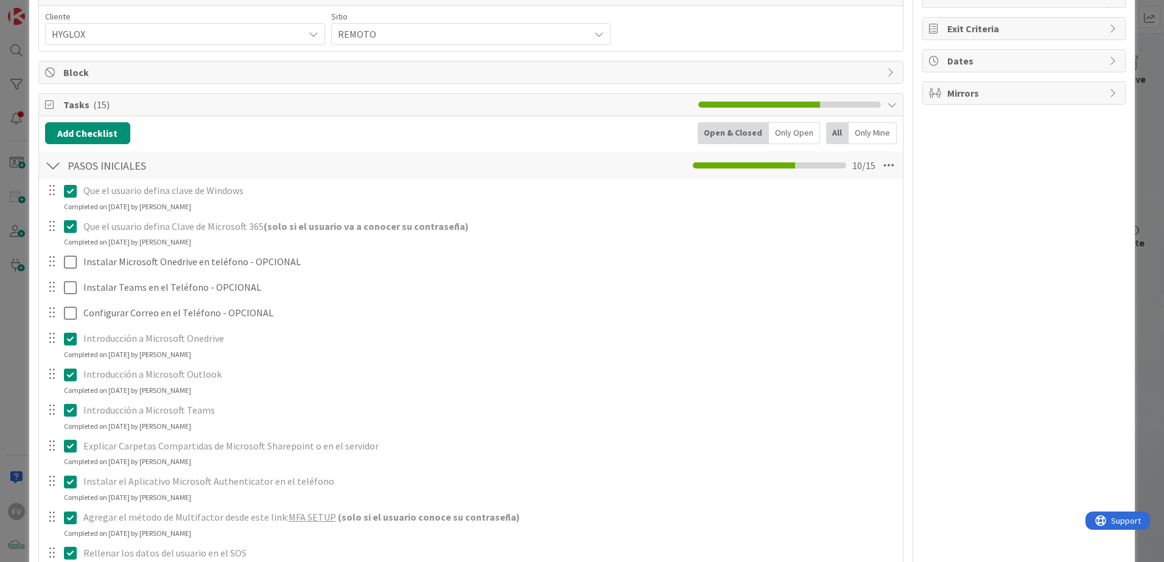
scroll to position [183, 0]
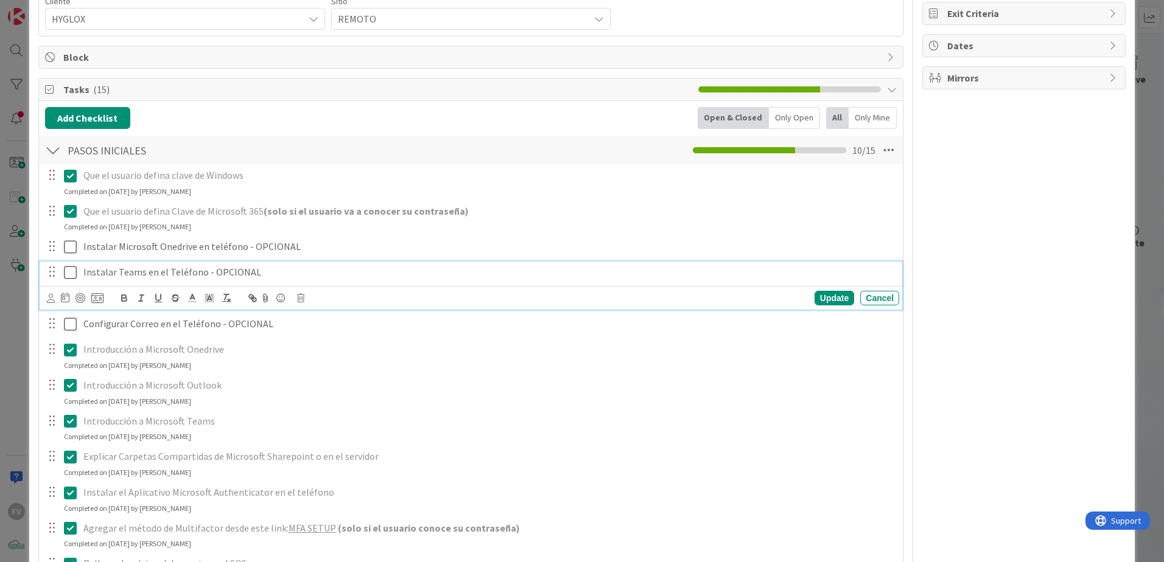
click at [69, 268] on icon at bounding box center [70, 272] width 13 height 15
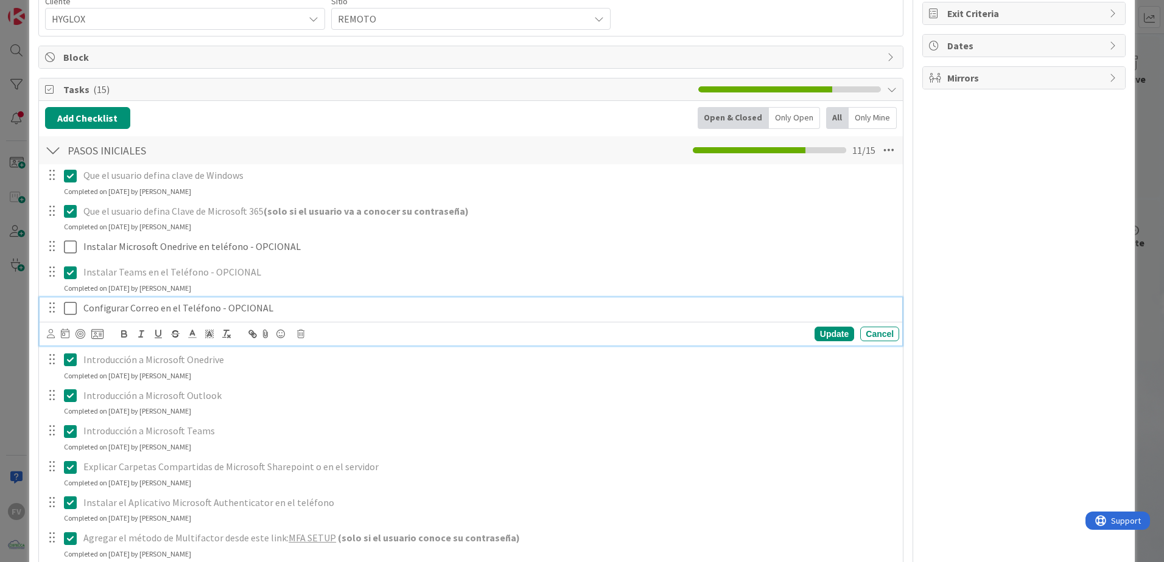
click at [68, 308] on icon at bounding box center [70, 308] width 13 height 15
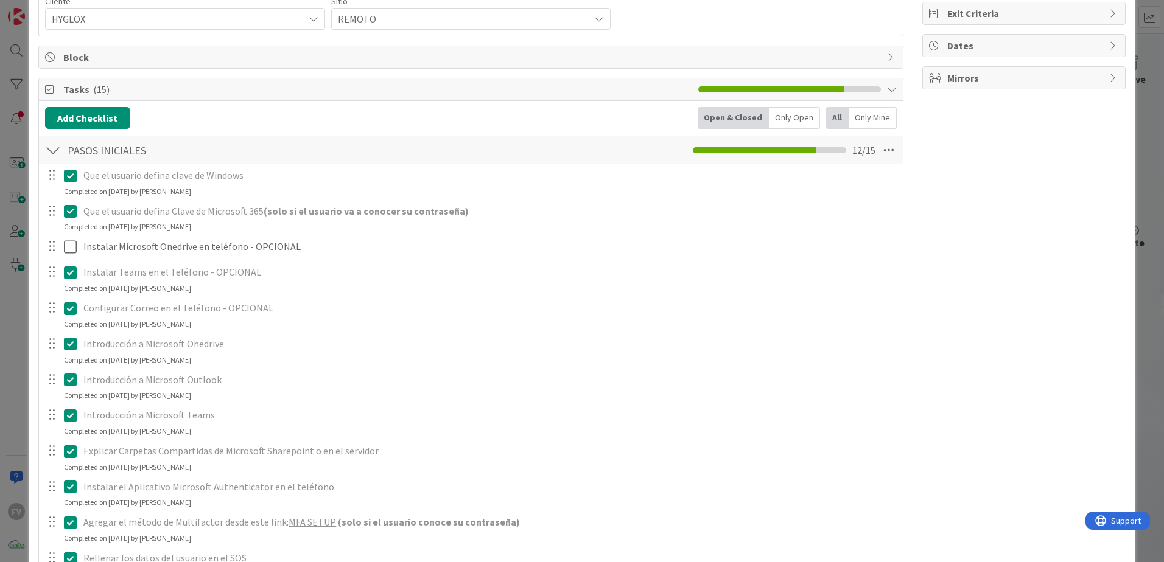
click at [68, 257] on div at bounding box center [61, 246] width 34 height 21
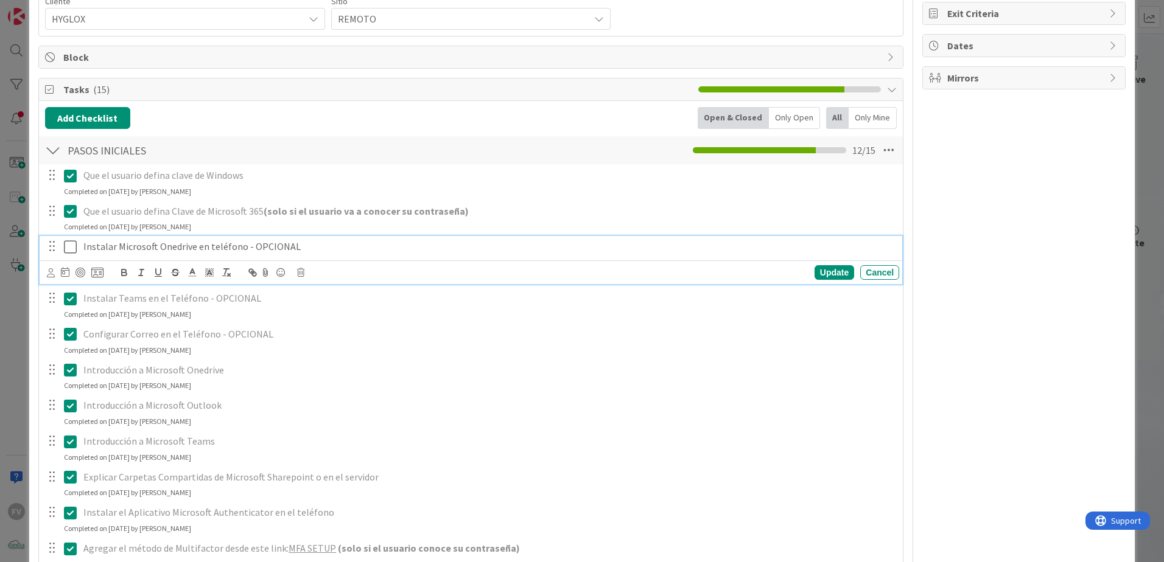
click at [67, 251] on icon at bounding box center [70, 247] width 13 height 15
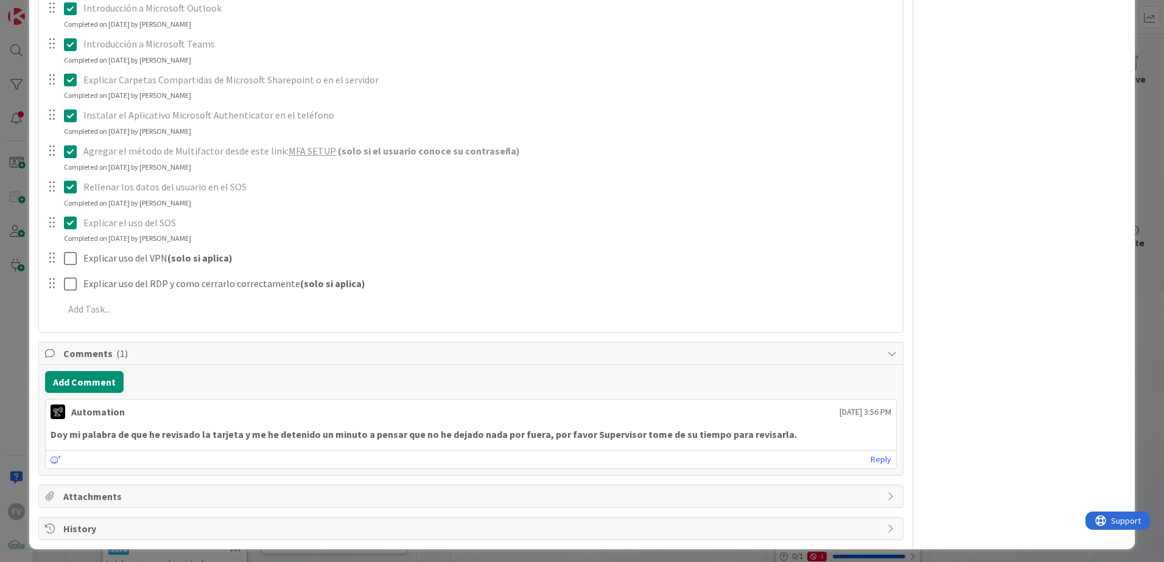
scroll to position [568, 0]
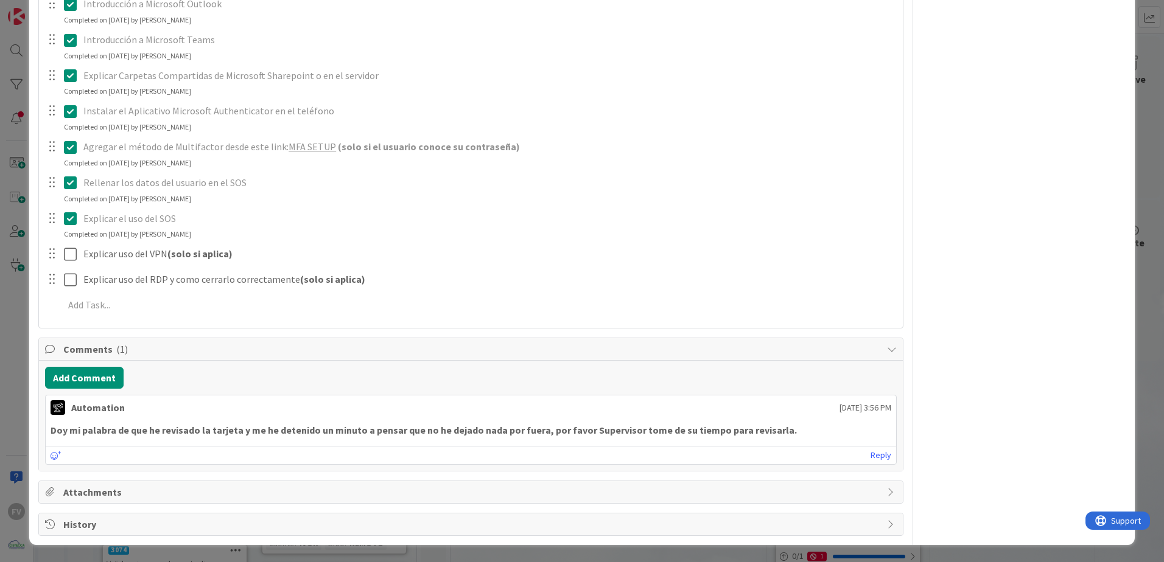
click at [12, 320] on div "ID 3690 OPERACIONES QA - CONTROL DE CALIDAD Title 51 / 128 Capacitación Inicial…" at bounding box center [582, 281] width 1164 height 562
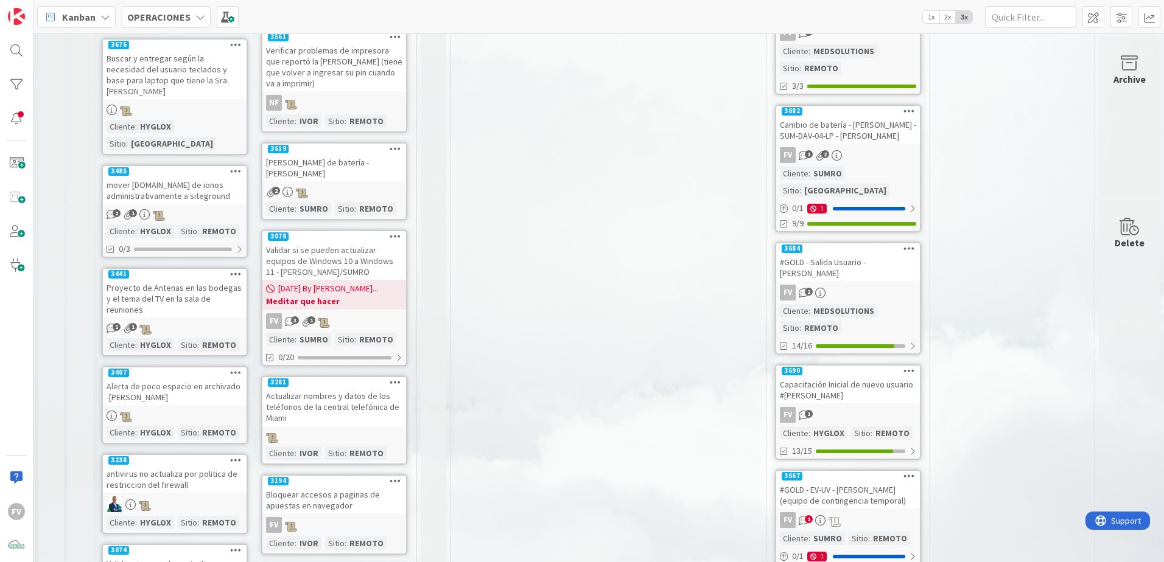
scroll to position [0, 159]
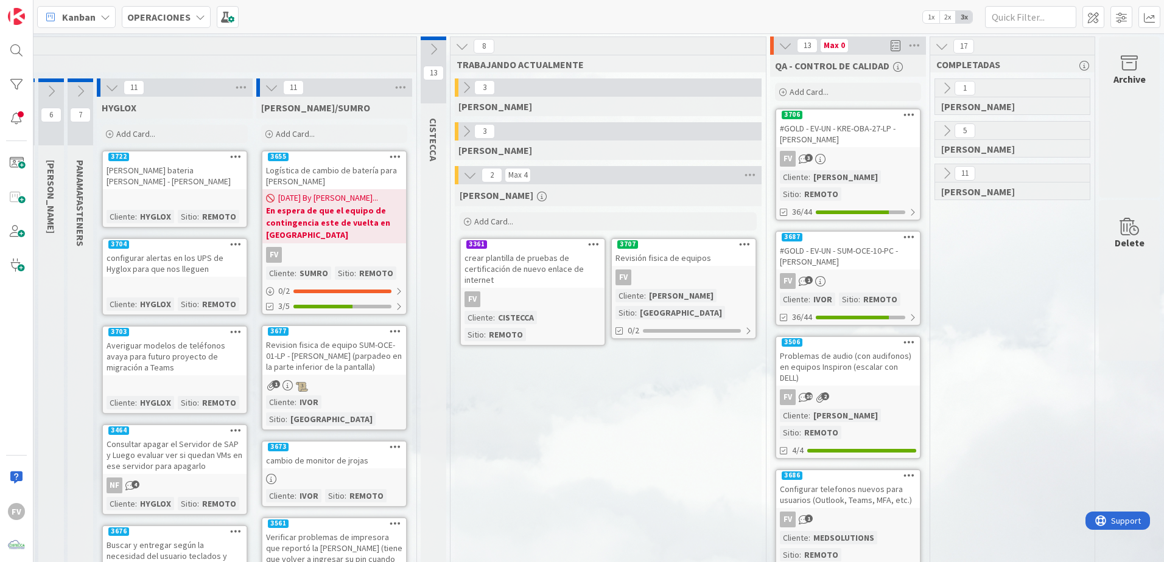
click at [105, 88] on icon at bounding box center [111, 87] width 13 height 13
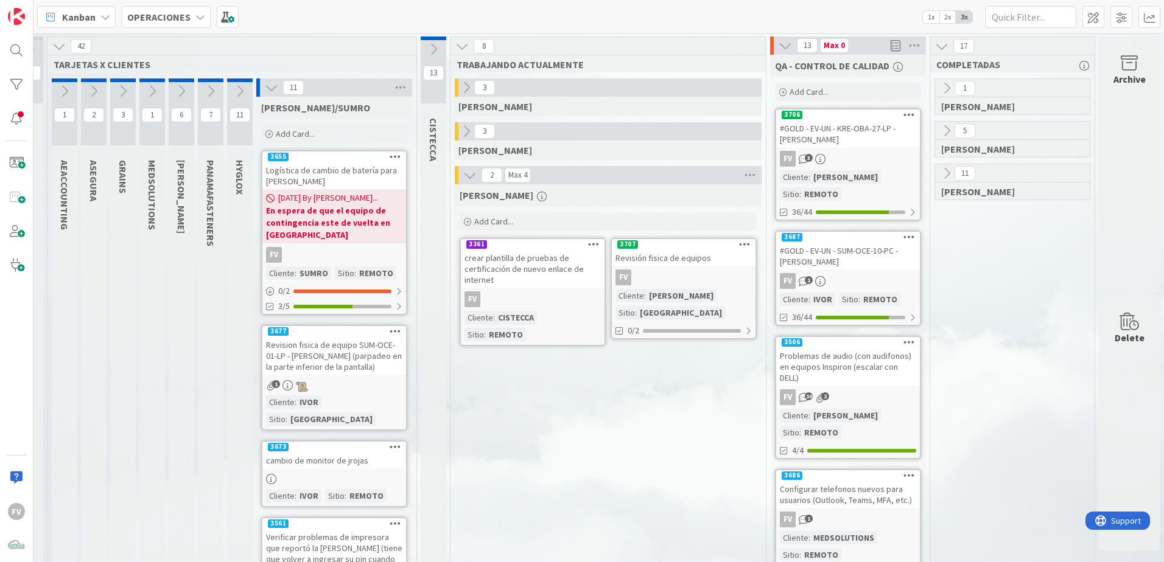
scroll to position [0, 29]
click at [271, 85] on div "11" at bounding box center [334, 88] width 156 height 18
click at [268, 85] on icon at bounding box center [271, 87] width 13 height 13
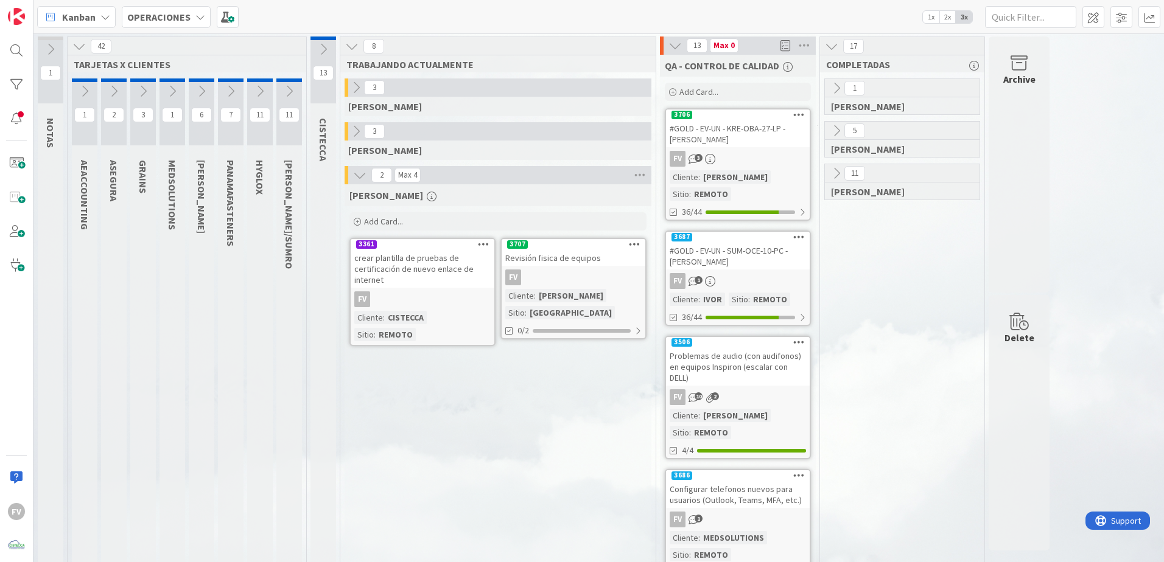
click at [289, 92] on icon at bounding box center [288, 91] width 13 height 13
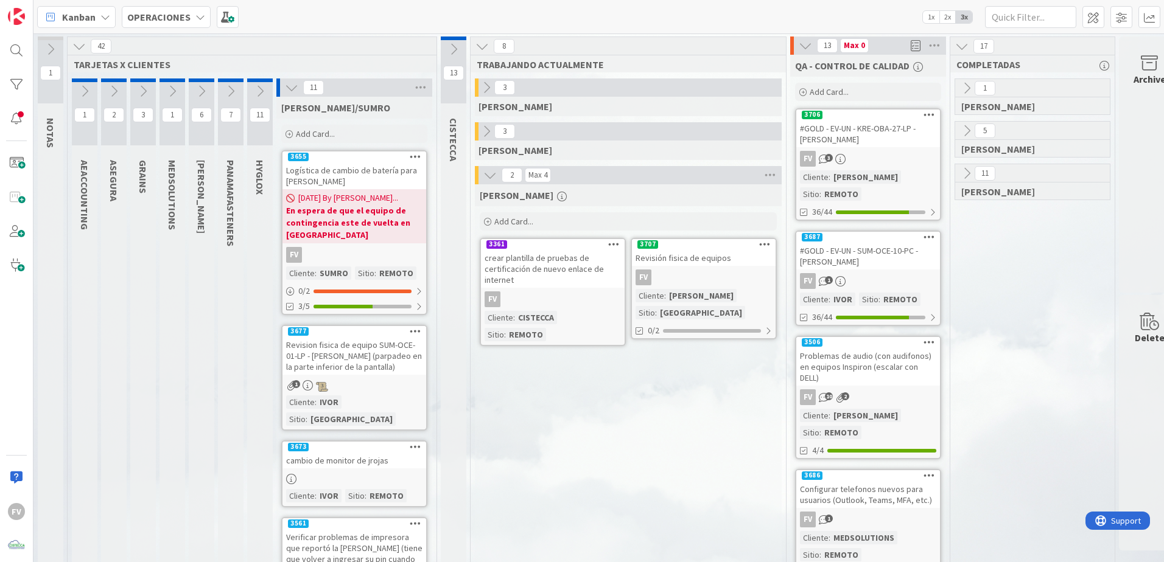
click at [289, 92] on icon at bounding box center [291, 87] width 13 height 13
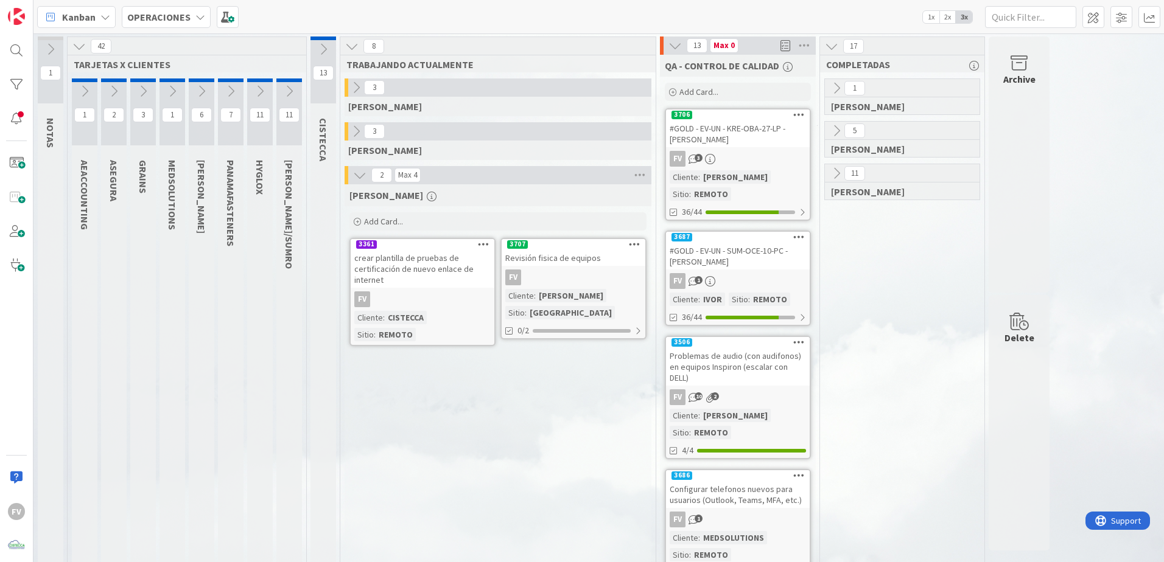
click at [207, 99] on button at bounding box center [202, 91] width 26 height 18
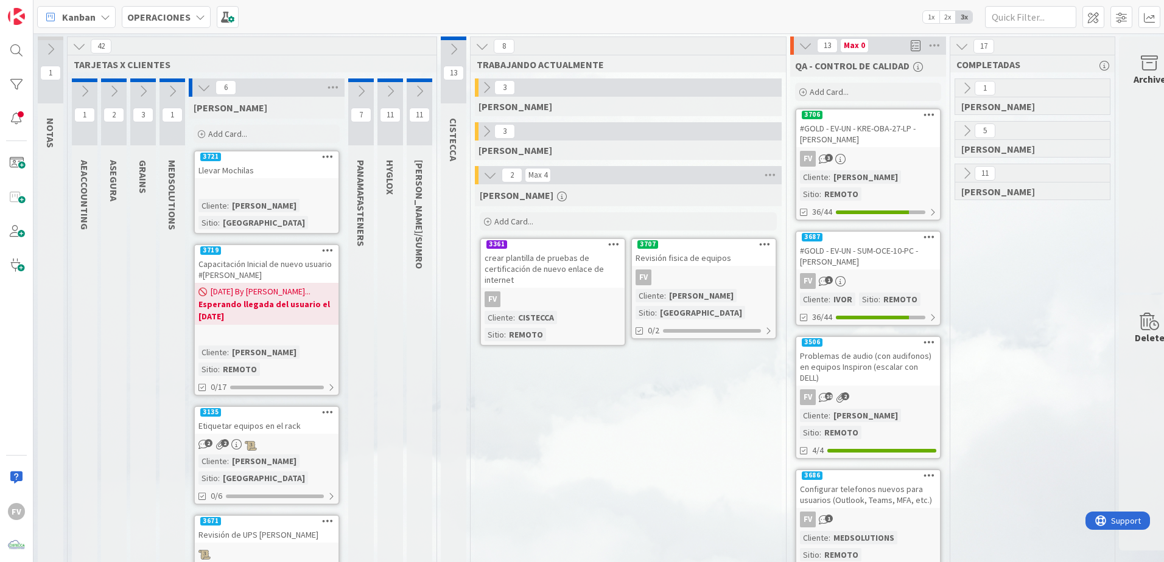
click at [702, 281] on div "FV" at bounding box center [704, 278] width 144 height 16
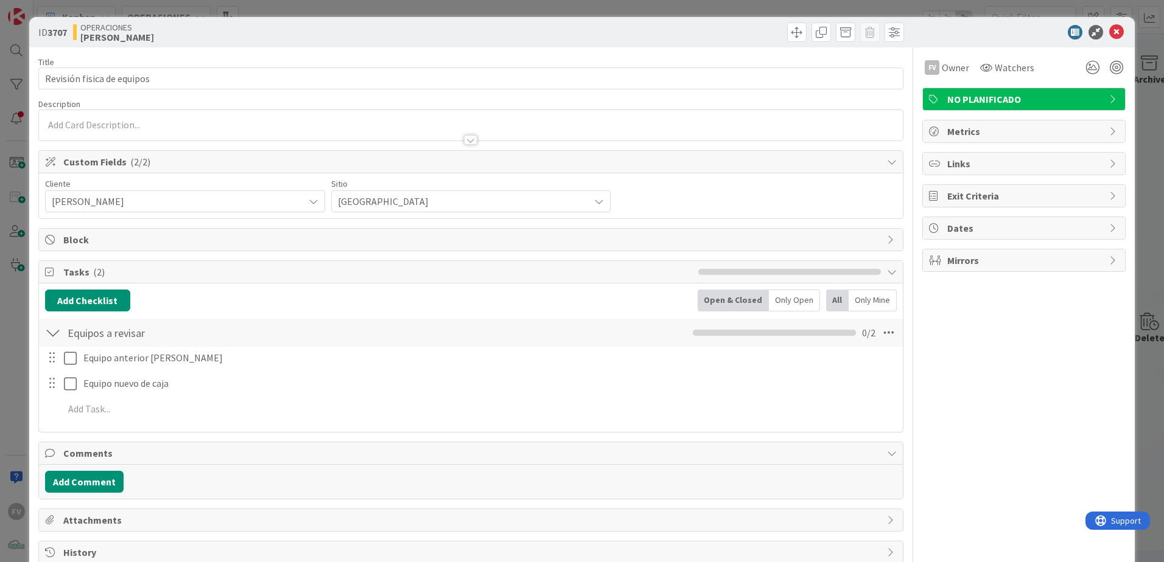
click at [172, 235] on span "Block" at bounding box center [471, 239] width 817 height 15
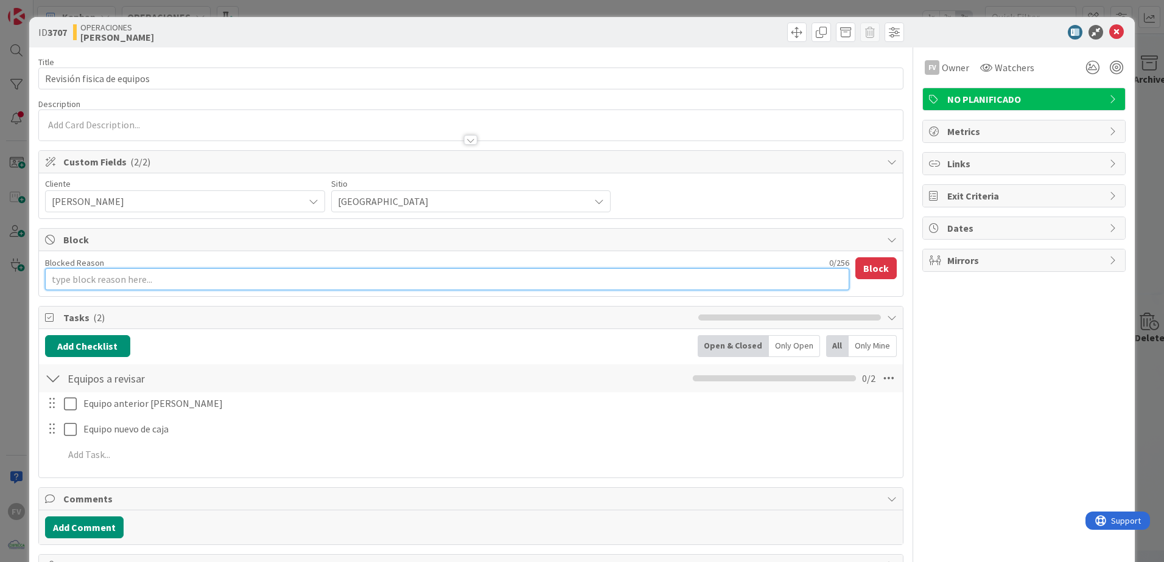
click at [170, 270] on textarea "Blocked Reason" at bounding box center [447, 279] width 804 height 22
type textarea "x"
type textarea "E"
type textarea "x"
type textarea "Es"
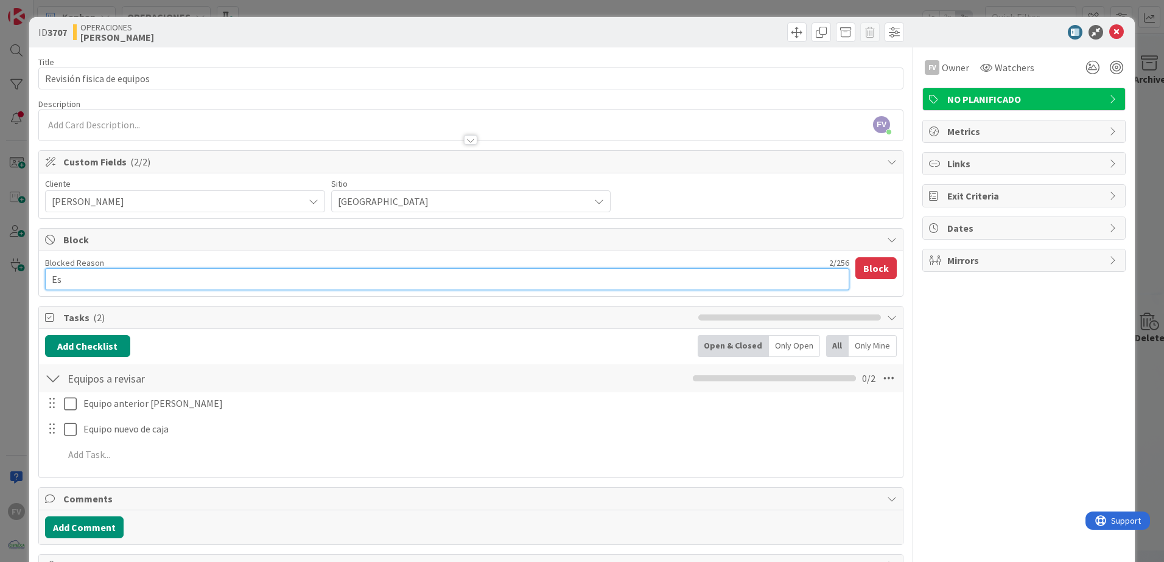
type textarea "x"
type textarea "Espe"
type textarea "x"
type textarea "Esper"
type textarea "x"
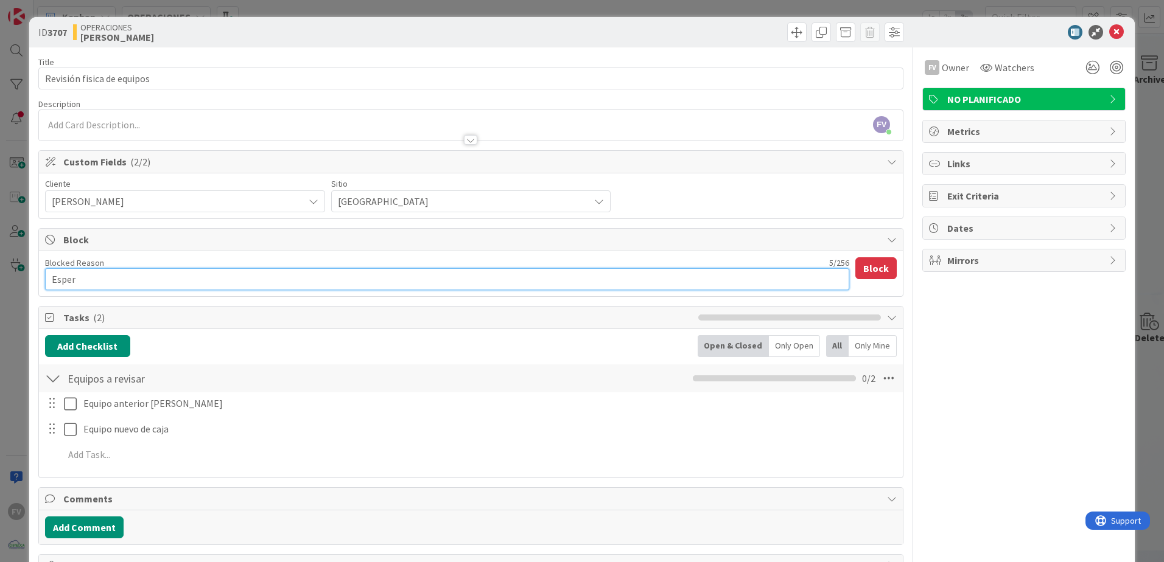
type textarea "Espera"
type textarea "x"
type textarea "Esperar"
type textarea "x"
type textarea "Esperar"
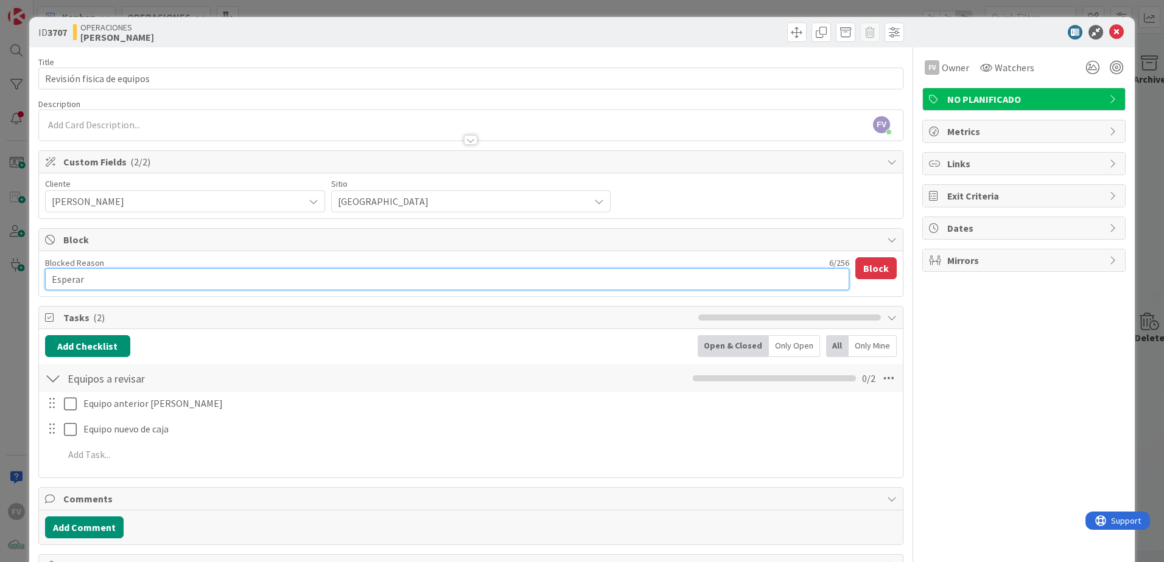
type textarea "x"
type textarea "Esperar a"
type textarea "x"
type textarea "Esperar a"
type textarea "x"
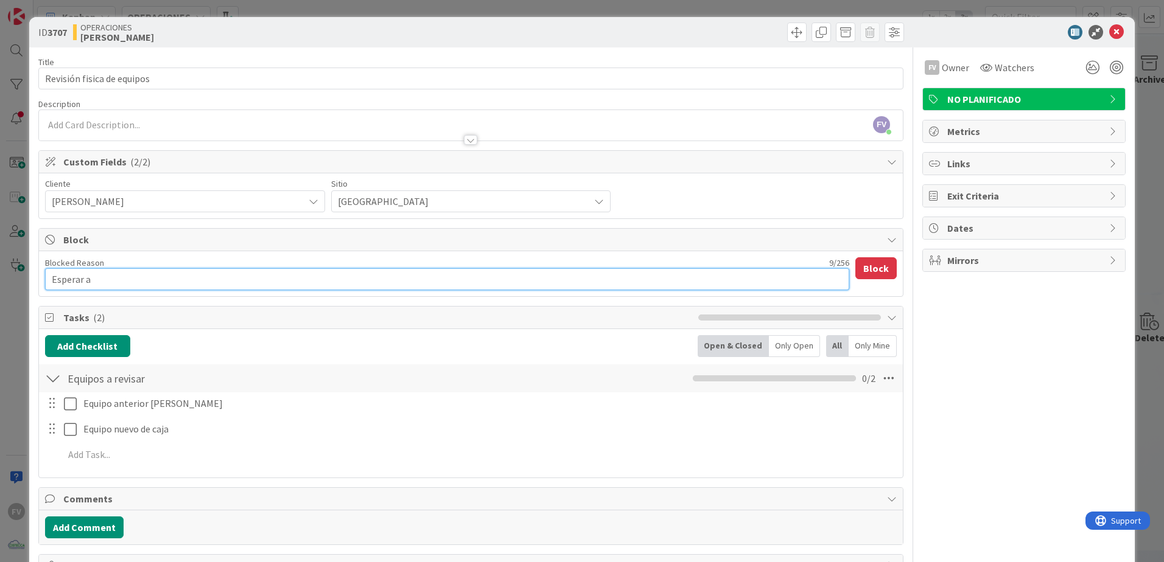
type textarea "Esperar a q"
type textarea "x"
type textarea "Esperar a qu"
type textarea "x"
type textarea "Esperar a que"
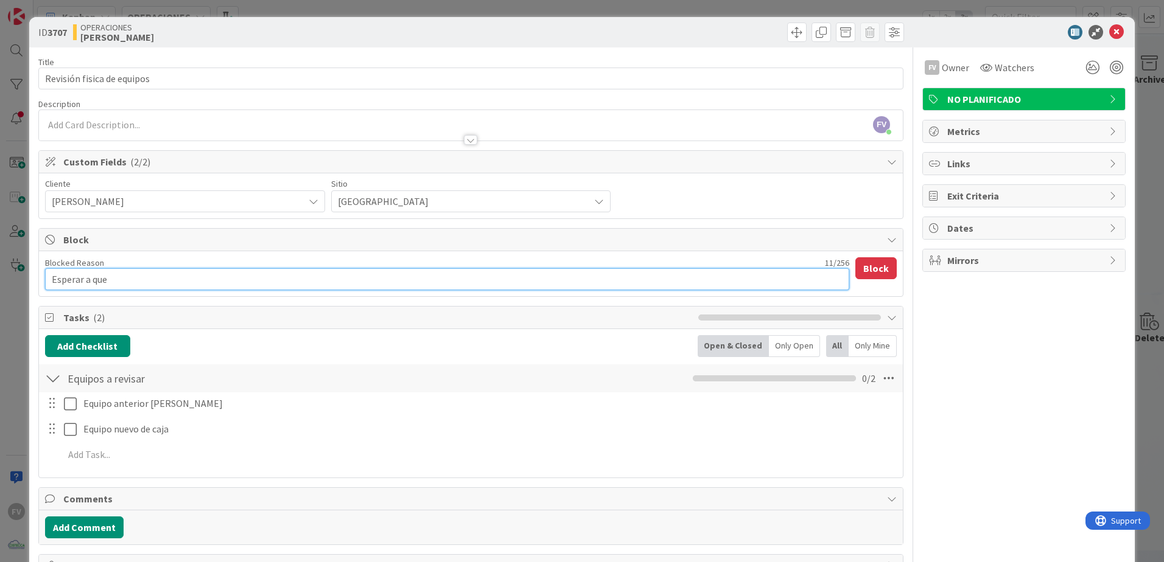
type textarea "x"
type textarea "Esperar a que"
type textarea "x"
type textarea "Esperar a que l"
type textarea "x"
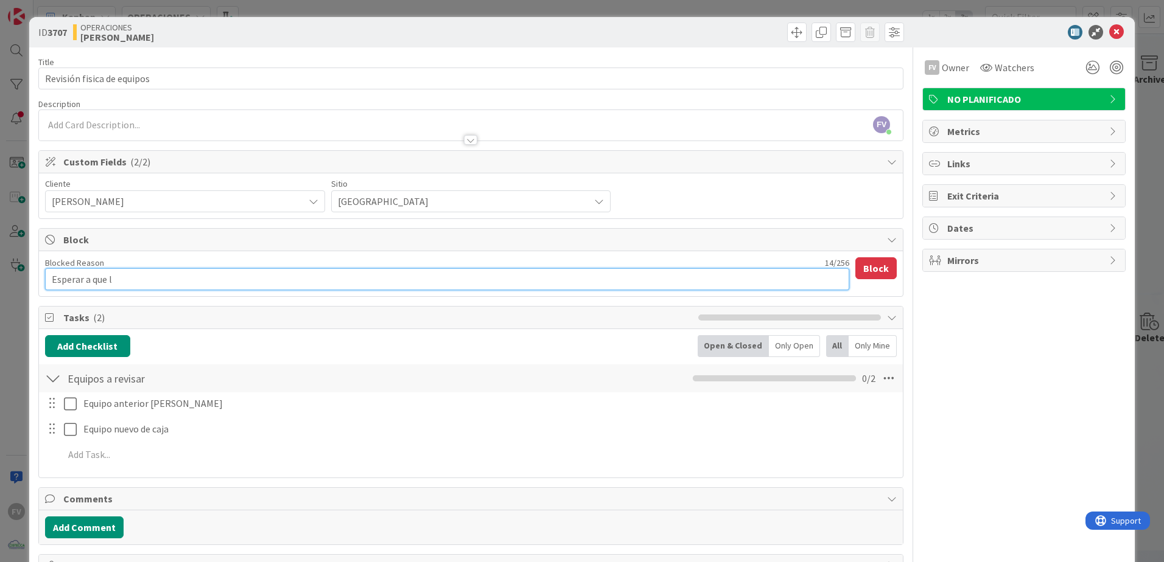
type textarea "Esperar a que ll"
type textarea "x"
type textarea "Esperar a que lleg"
type textarea "x"
type textarea "Esperar a que llegu"
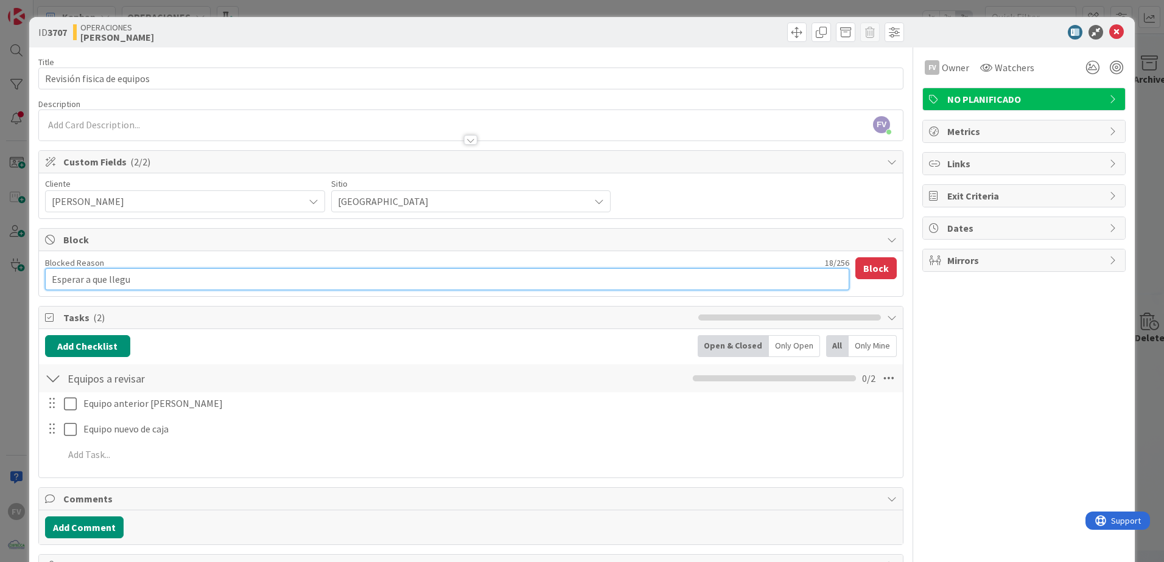
type textarea "x"
type textarea "Esperar a que lleguen"
type textarea "x"
type textarea "Esperar a que lleguen"
type textarea "x"
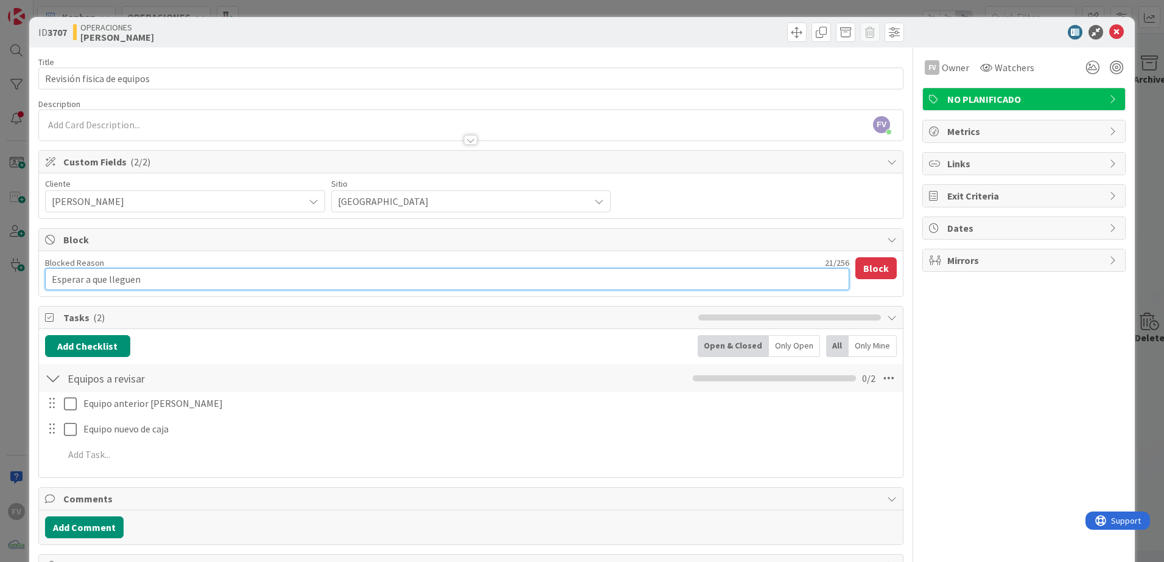
type textarea "Esperar a que lleguen l"
type textarea "x"
type textarea "Esperar a que lleguen la"
type textarea "x"
type textarea "Esperar a que lleguen las"
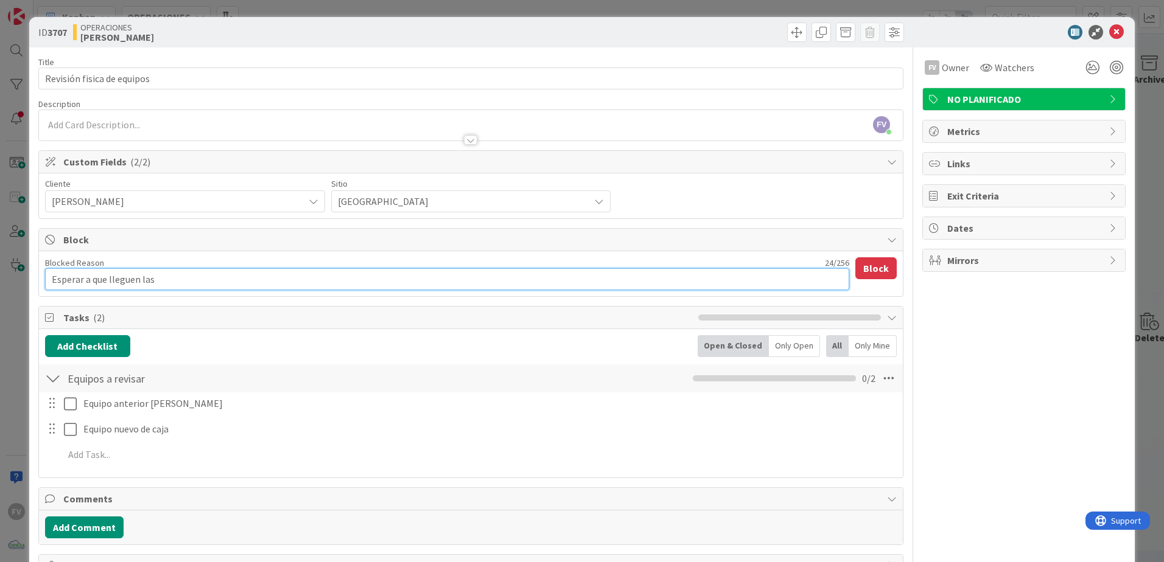
type textarea "x"
type textarea "Esperar a que lleguen las"
type textarea "x"
type textarea "Esperar a que lleguen las m"
type textarea "x"
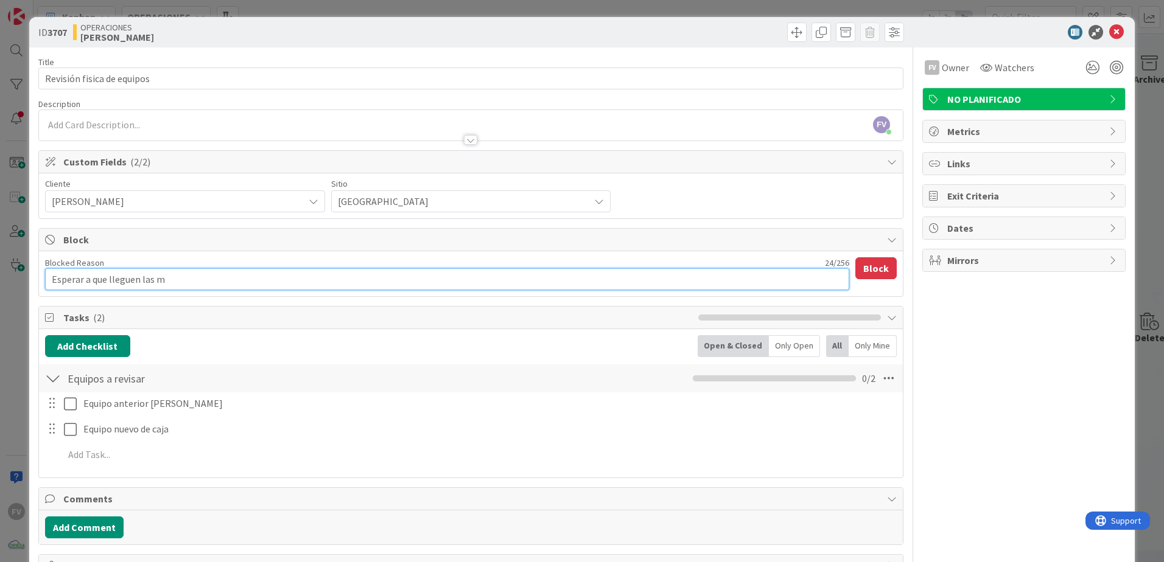
type textarea "Esperar a que lleguen las mo"
type textarea "x"
type textarea "Esperar a que lleguen las moc"
type textarea "x"
type textarea "Esperar a que lleguen las moch"
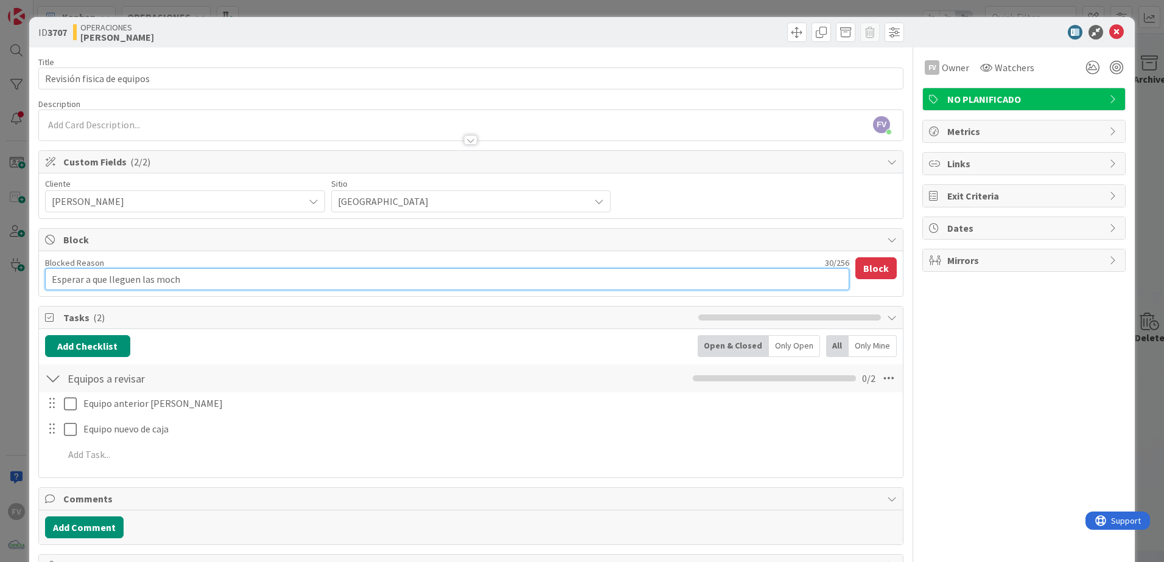
type textarea "x"
type textarea "Esperar a que lleguen las mochi"
type textarea "x"
type textarea "Esperar a que lleguen las mochia"
type textarea "x"
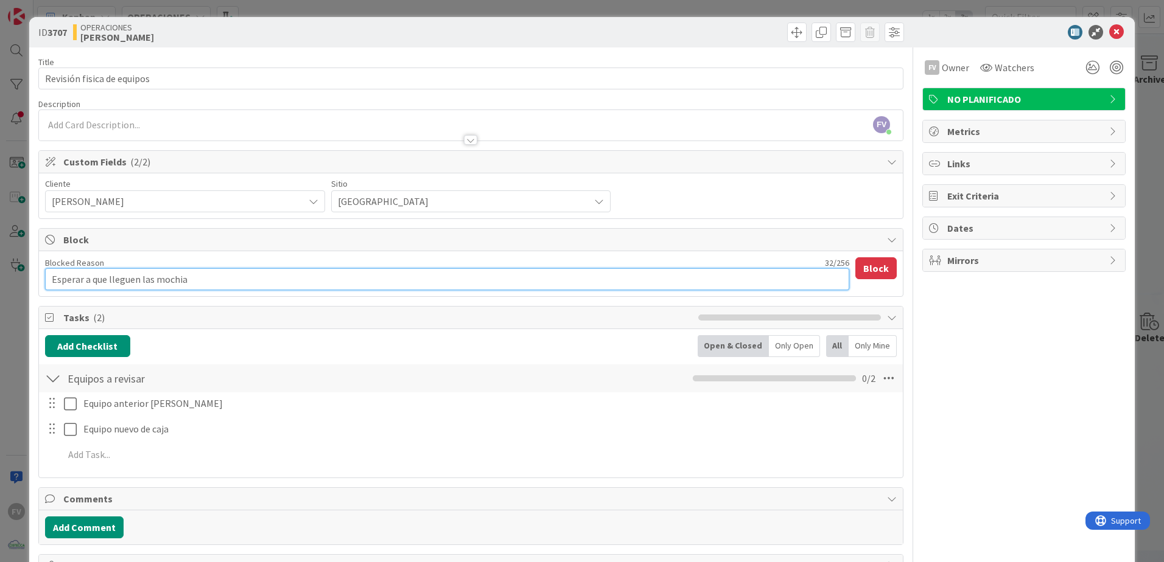
type textarea "Esperar a que lleguen las mochi"
type textarea "x"
type textarea "Esperar a que lleguen las mochil"
type textarea "x"
type textarea "Esperar a que lleguen las mochila"
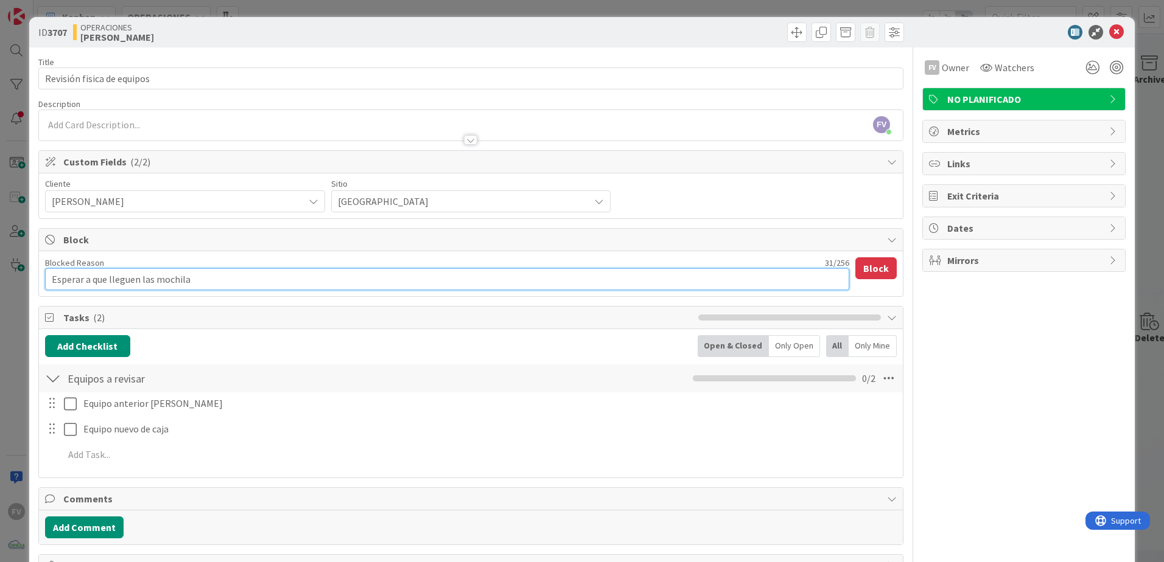
type textarea "x"
type textarea "Esperar a que lleguen las mochilas"
type textarea "x"
type textarea "Esperar a que lleguen las mochilas"
type textarea "x"
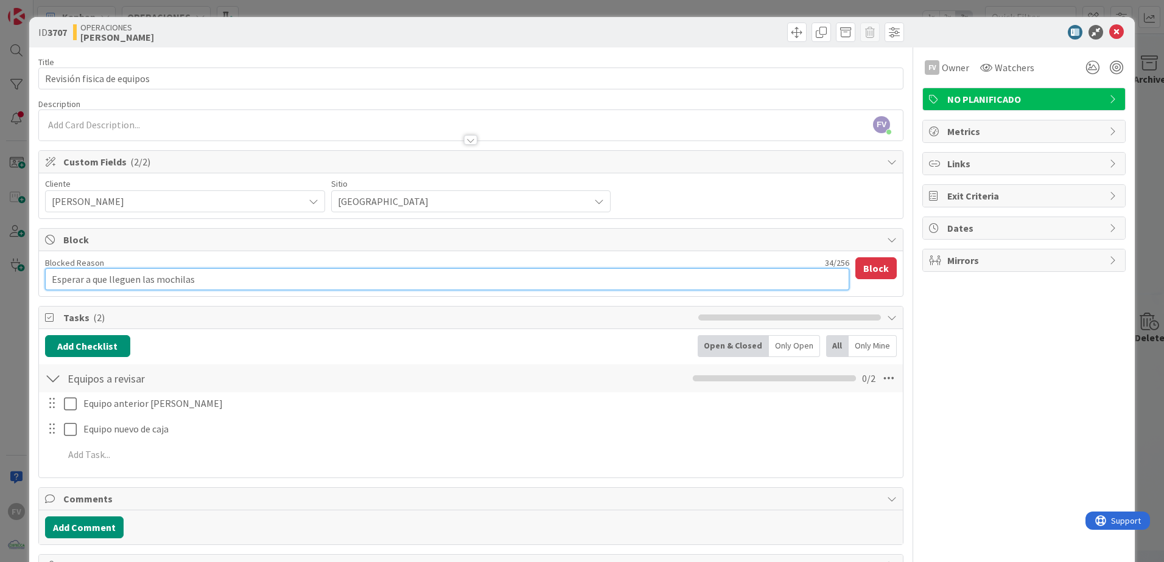
type textarea "Esperar a que lleguen las mochilas p"
type textarea "x"
type textarea "Esperar a que lleguen las mochilas pa"
type textarea "x"
type textarea "Esperar a que lleguen las mochilas para"
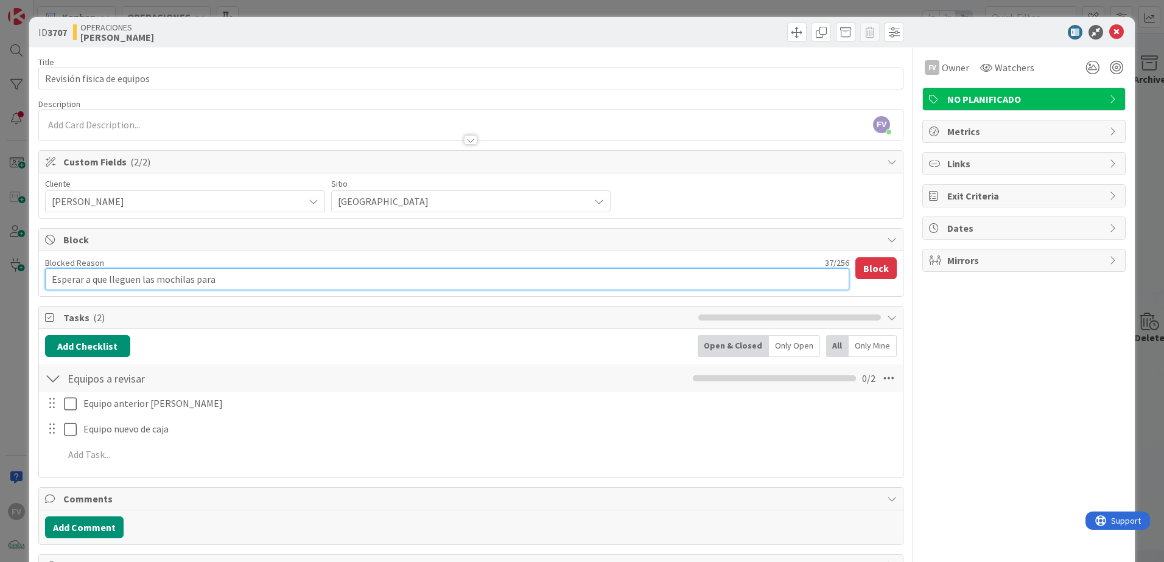
type textarea "x"
type textarea "Esperar a que lleguen las mochilas para"
type textarea "x"
type textarea "Esperar a que lleguen las mochilas para p"
type textarea "x"
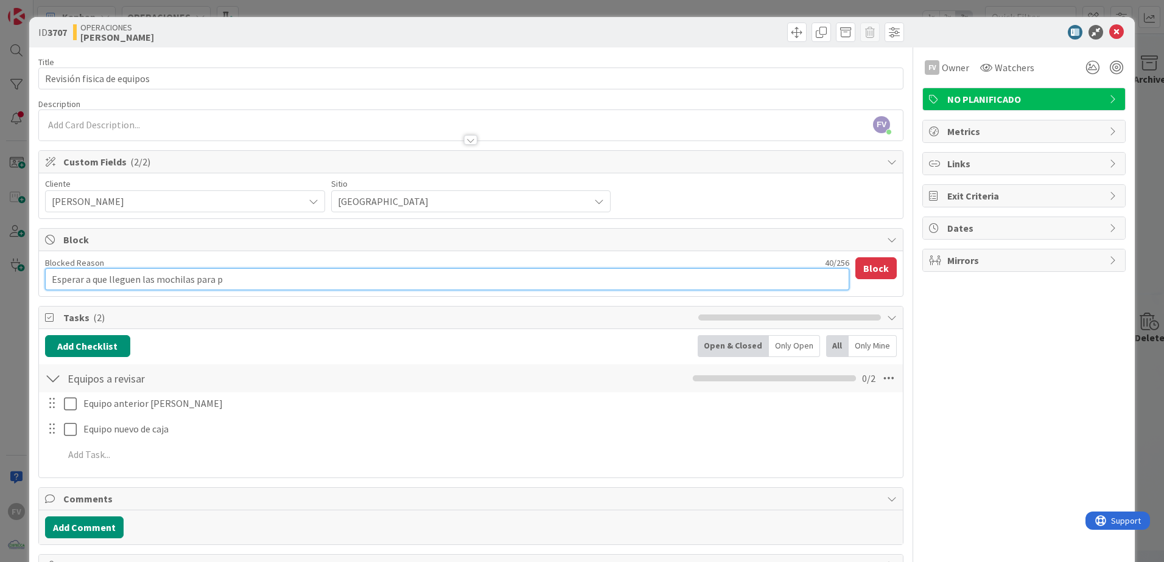
type textarea "Esperar a que lleguen las mochilas para po"
type textarea "x"
type textarea "Esperar a que lleguen las mochilas para p"
type textarea "x"
type textarea "Esperar a que lleguen las mochilas para"
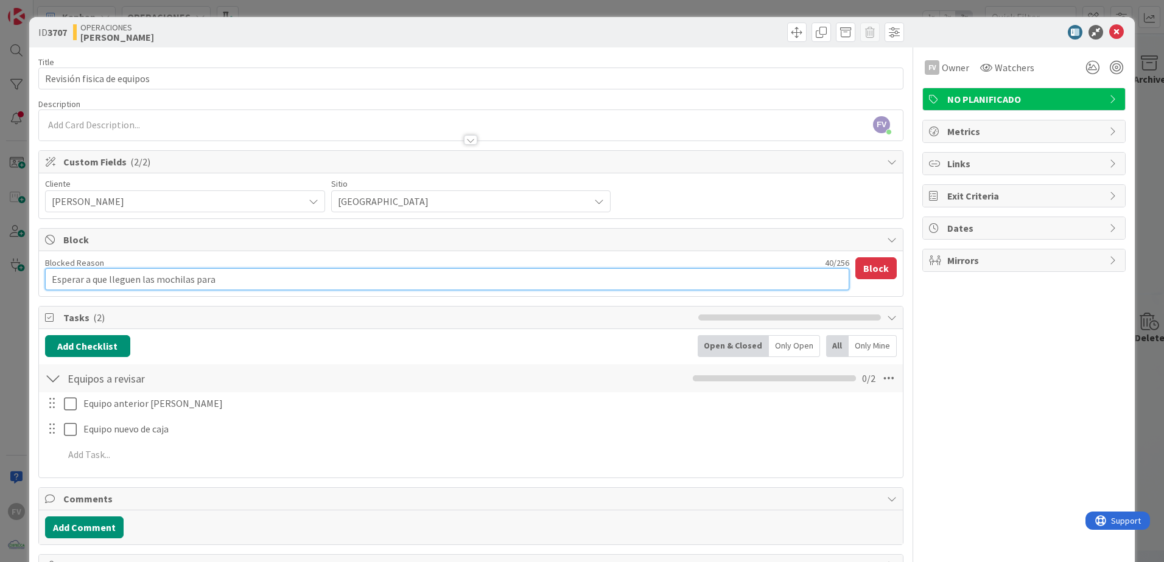
type textarea "x"
type textarea "Esperar a que lleguen las mochilas para"
type textarea "x"
type textarea "Esperar a que lleguen las mochilas para"
type textarea "x"
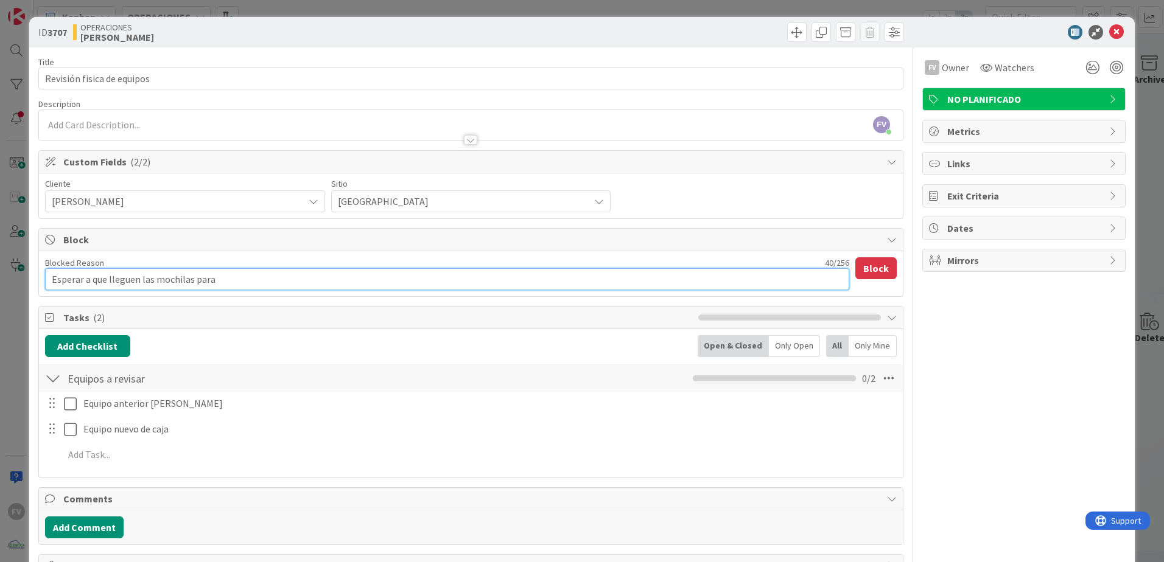
type textarea "Esperar a que lleguen las mochilas para l"
type textarea "x"
type textarea "Esperar a que lleguen las mochilas para ll"
type textarea "x"
type textarea "Esperar a que lleguen las mochilas para lle"
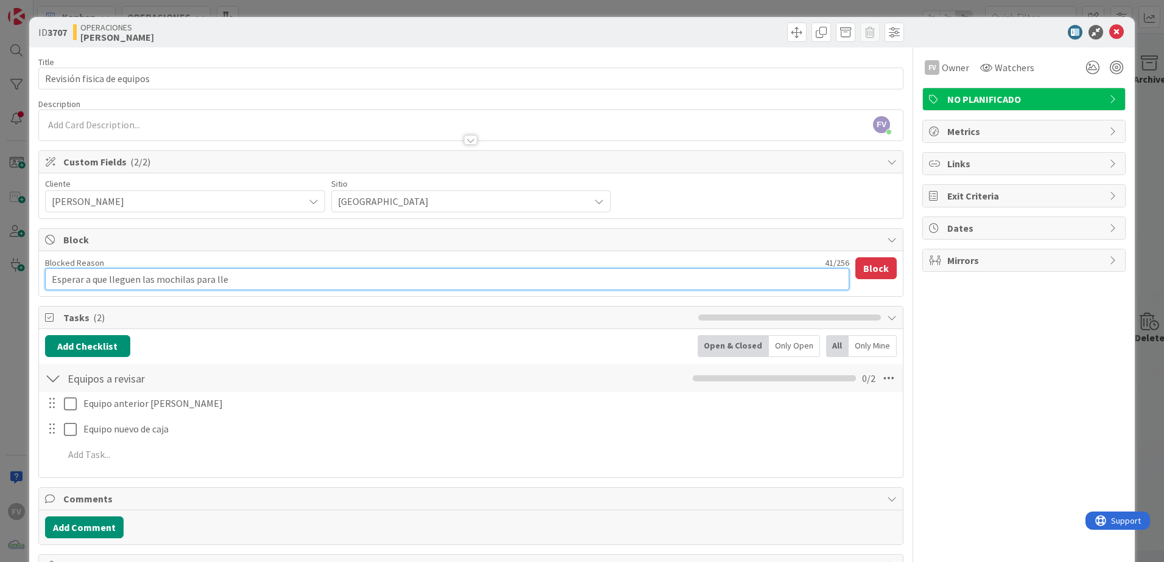
type textarea "x"
type textarea "Esperar a que lleguen las mochilas para llev"
type textarea "x"
type textarea "Esperar a que lleguen las mochilas para lleva"
type textarea "x"
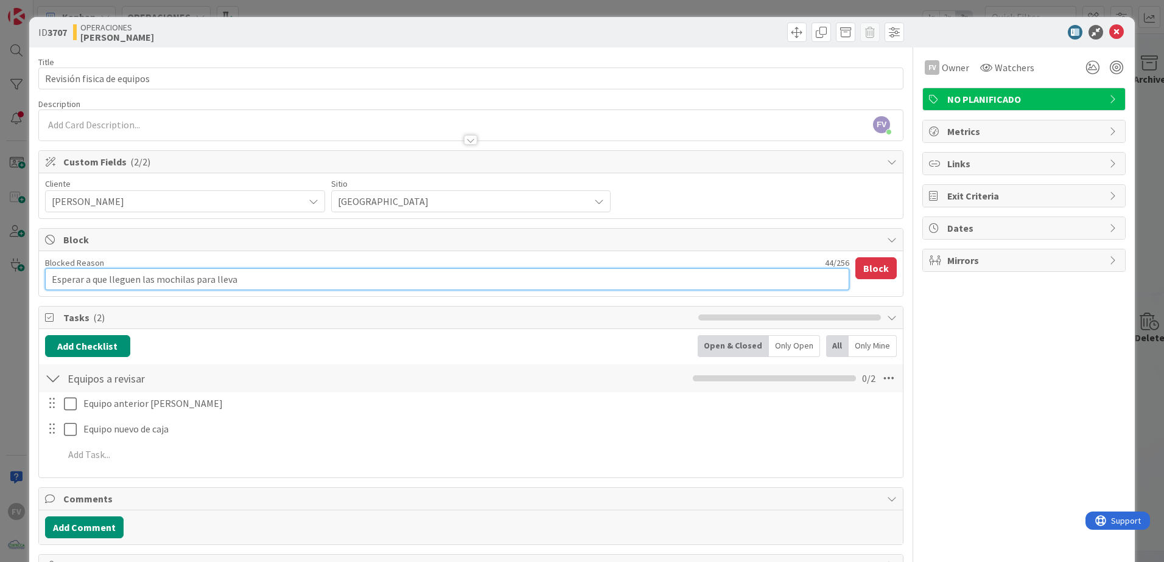
type textarea "Esperar a que lleguen las mochilas para llevar"
type textarea "x"
type textarea "Esperar a que lleguen las mochilas para llevarl"
type textarea "x"
type textarea "Esperar a que lleguen las mochilas para llevarla"
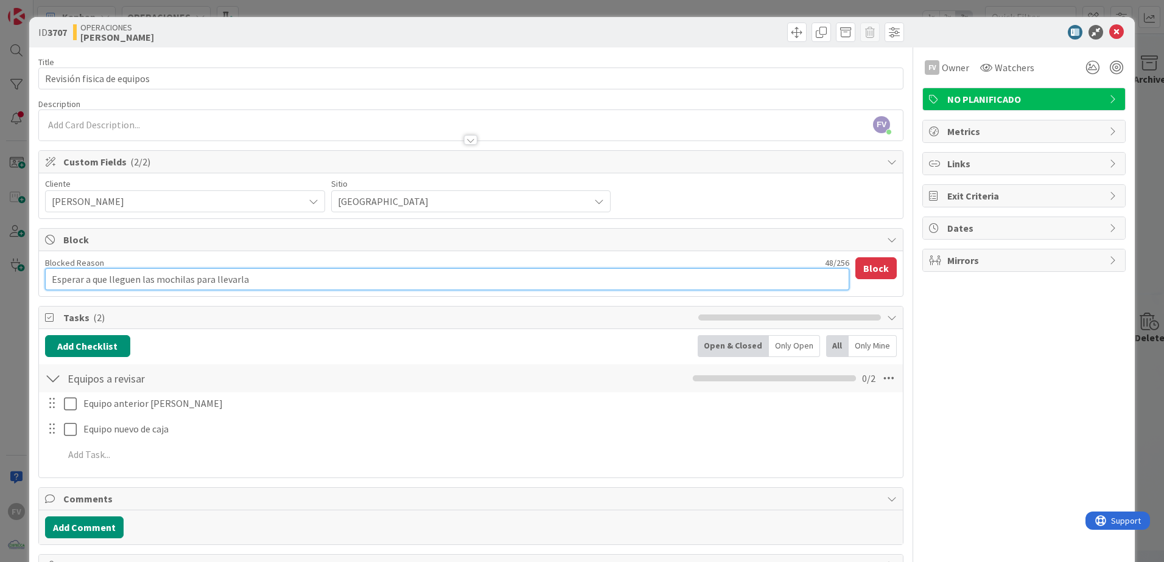
type textarea "x"
type textarea "Esperar a que lleguen las mochilas para llevarlas"
type textarea "x"
type textarea "Esperar a que lleguen las mochilas para llevarlas"
type textarea "x"
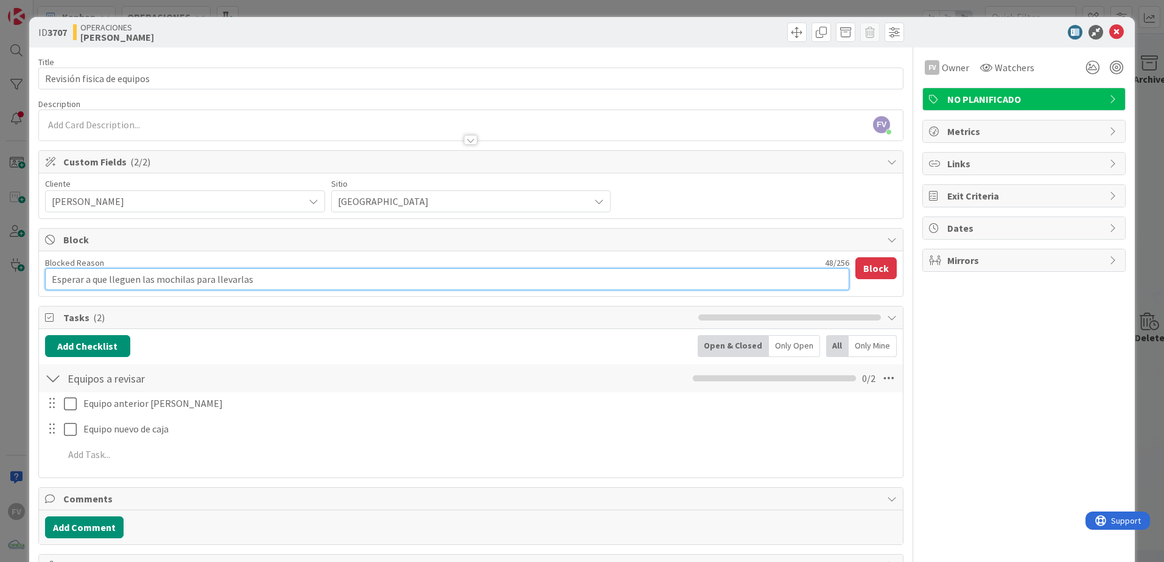
type textarea "Esperar a que lleguen las mochilas para llevarlas y"
type textarea "x"
type textarea "Esperar a que lleguen las mochilas para llevarlas y"
type textarea "x"
type textarea "Esperar a que lleguen las mochilas para llevarlas y a"
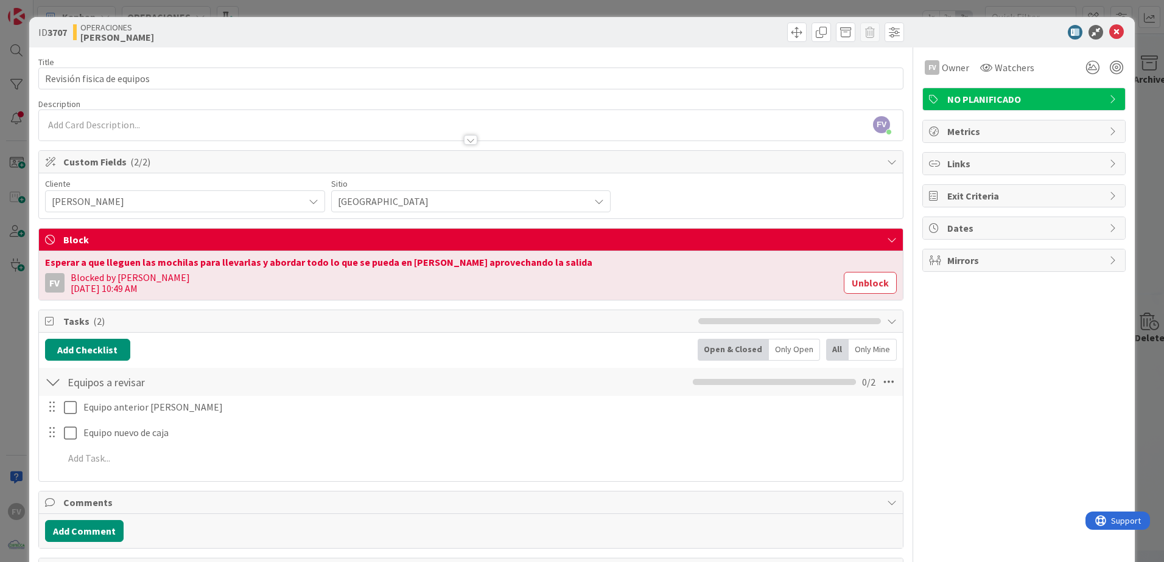
click at [1129, 250] on div "ID 3707 OPERACIONES FERNANDO Title 26 / 128 Revisión fisica de equipos Descript…" at bounding box center [582, 281] width 1164 height 562
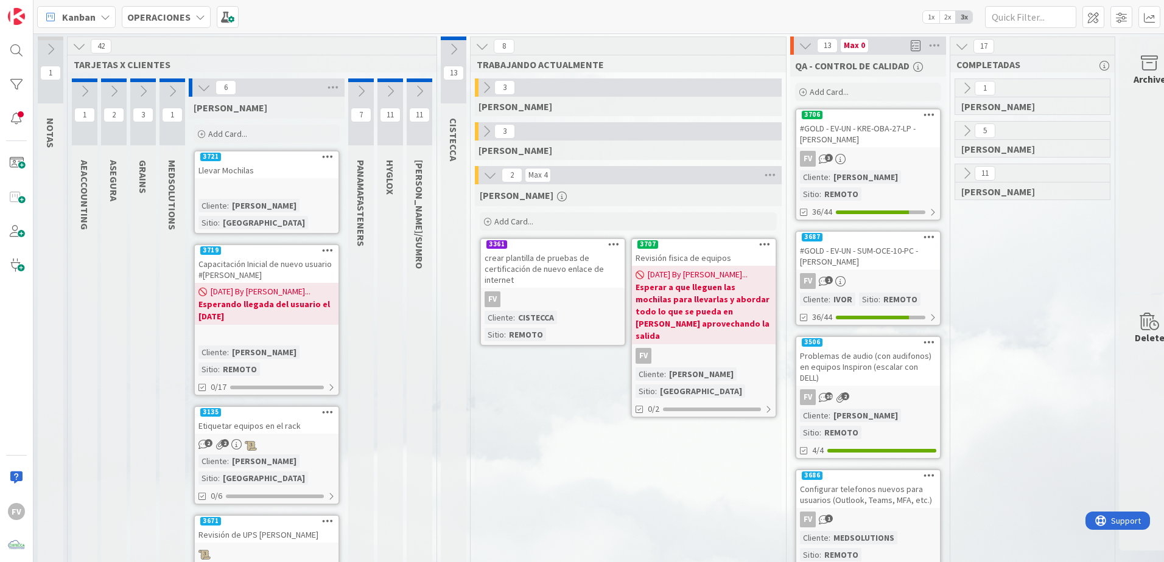
click at [201, 94] on div "6" at bounding box center [267, 88] width 156 height 18
click at [201, 92] on icon at bounding box center [203, 87] width 13 height 13
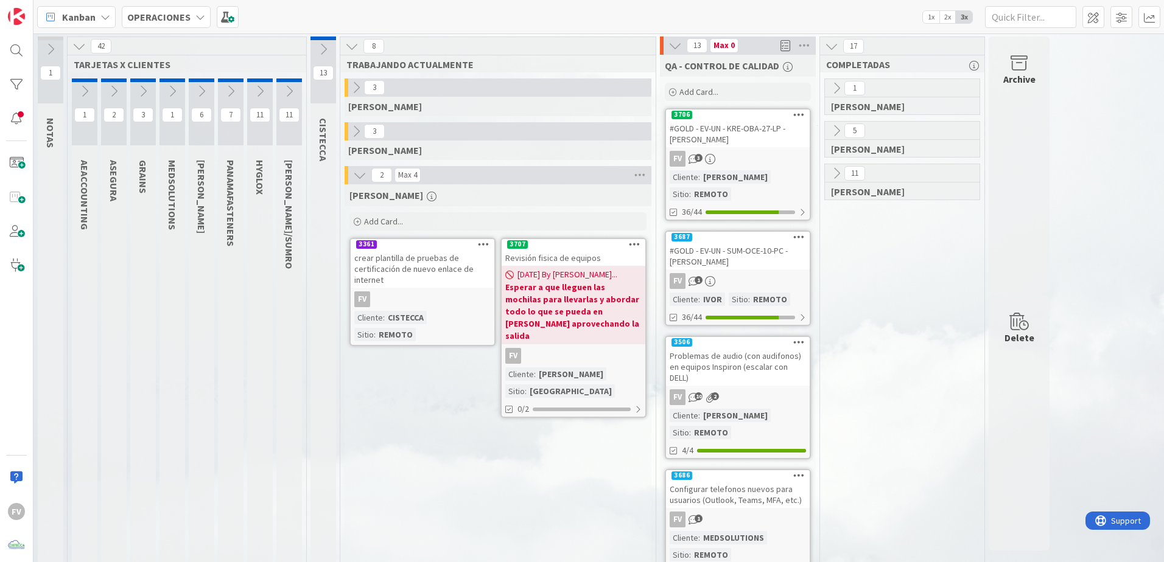
click at [282, 95] on icon at bounding box center [288, 91] width 13 height 13
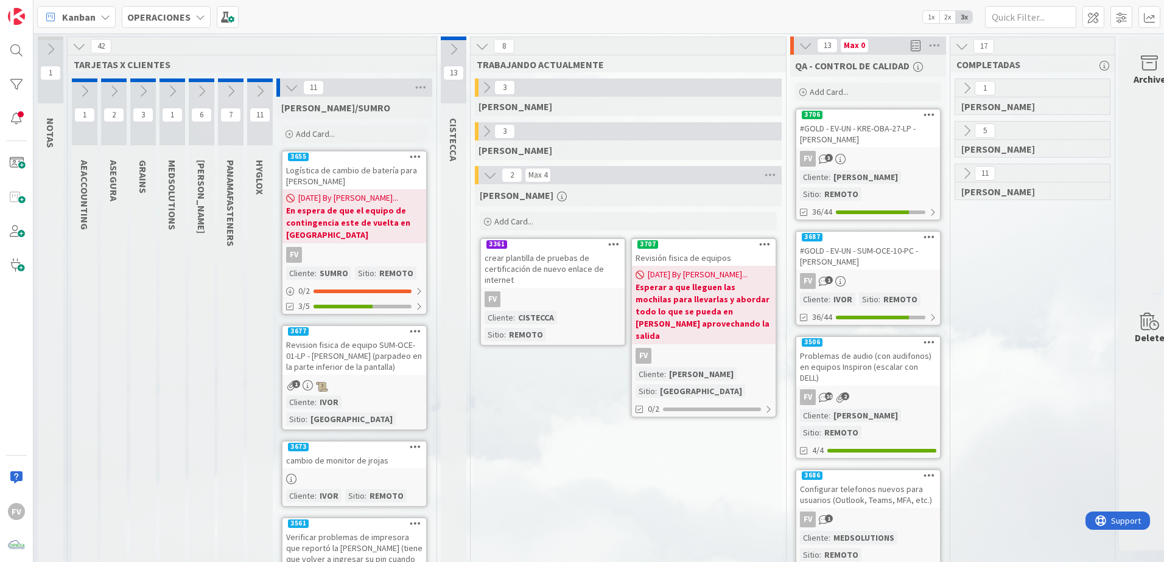
click at [288, 92] on icon at bounding box center [291, 87] width 13 height 13
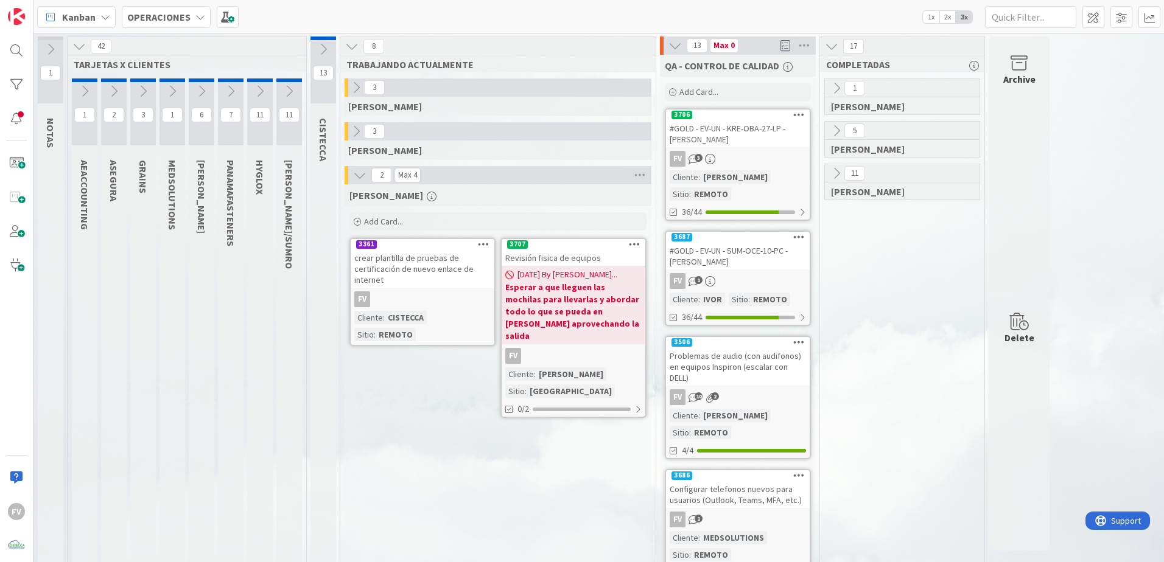
click at [329, 60] on div "13" at bounding box center [323, 70] width 26 height 67
click at [325, 60] on div "13" at bounding box center [323, 70] width 26 height 67
click at [324, 58] on div "13" at bounding box center [323, 70] width 26 height 67
click at [324, 55] on icon at bounding box center [322, 49] width 13 height 13
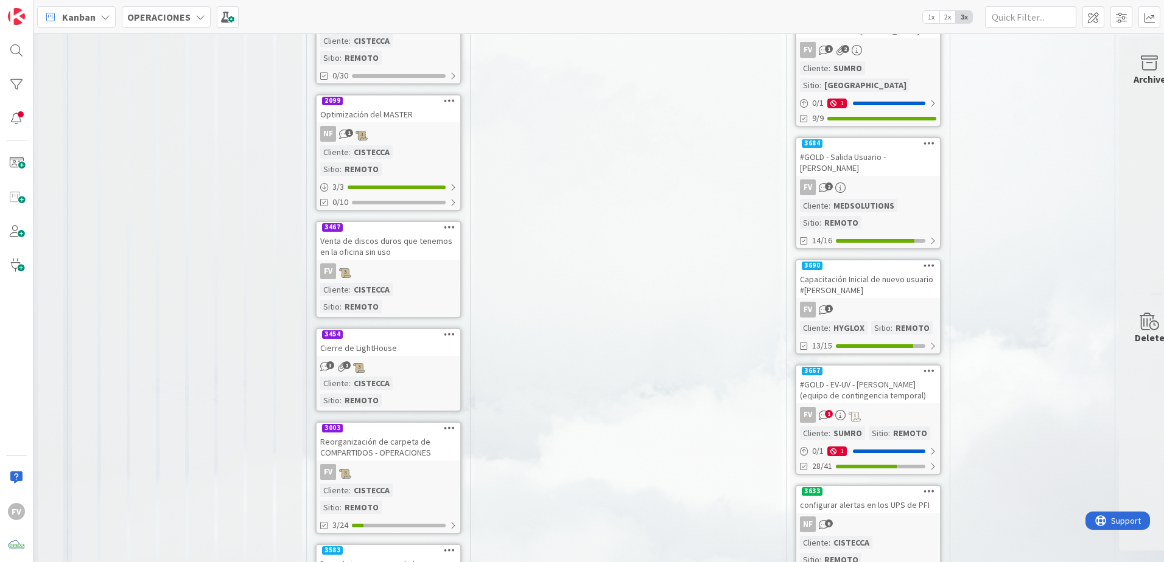
scroll to position [669, 0]
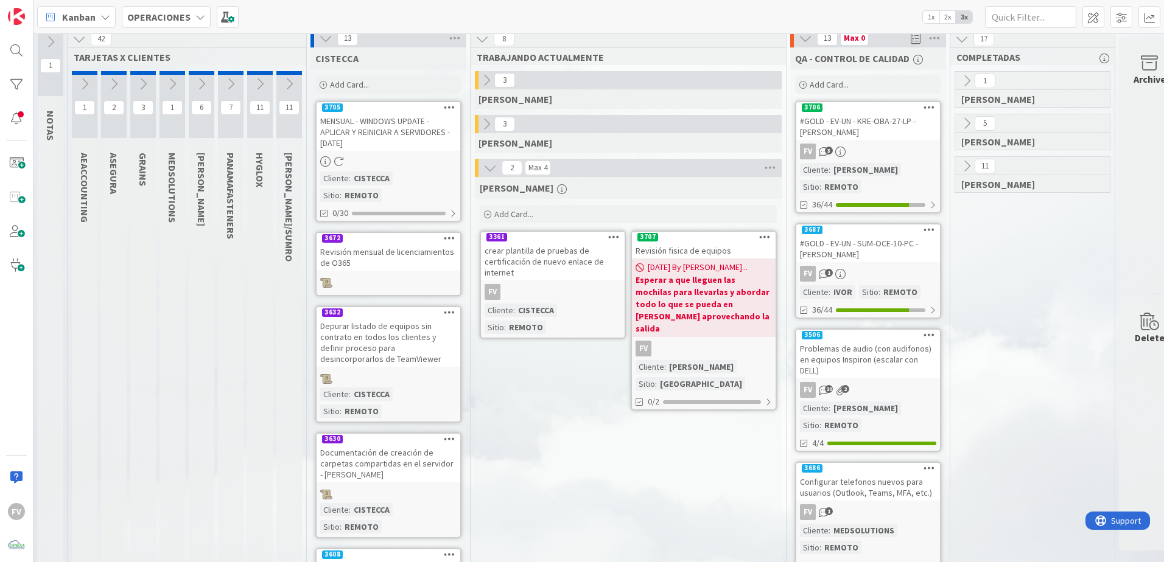
scroll to position [0, 0]
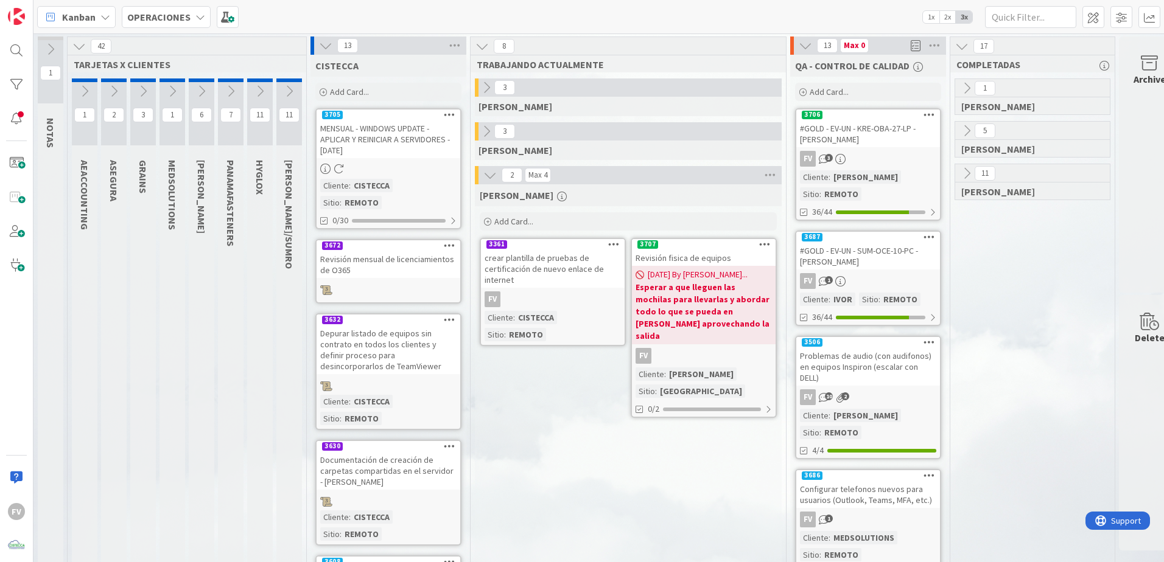
click at [329, 46] on icon at bounding box center [325, 45] width 13 height 13
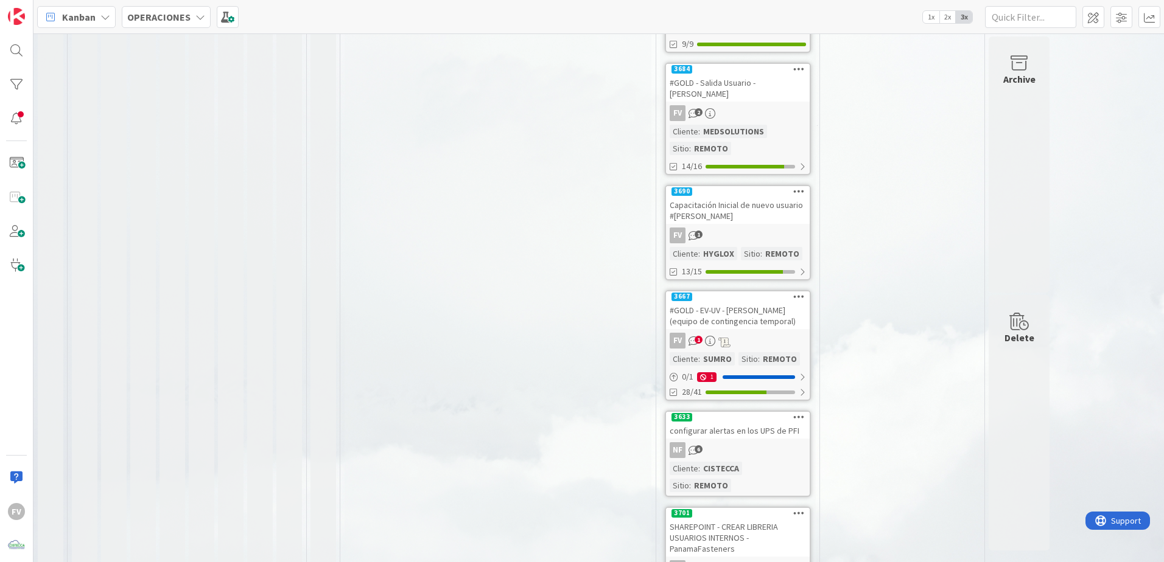
scroll to position [700, 0]
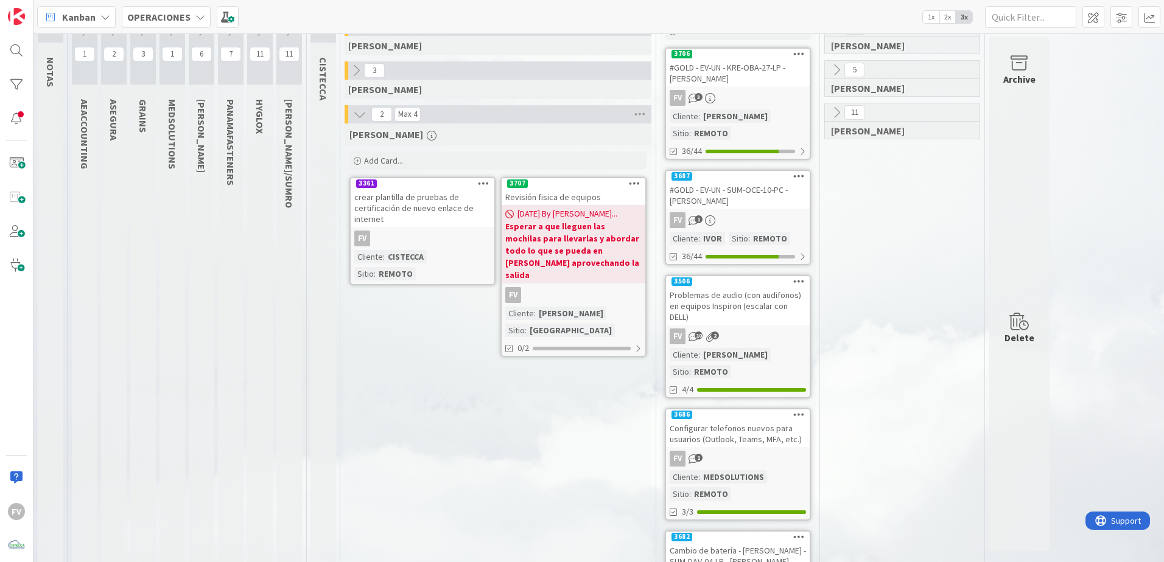
scroll to position [0, 0]
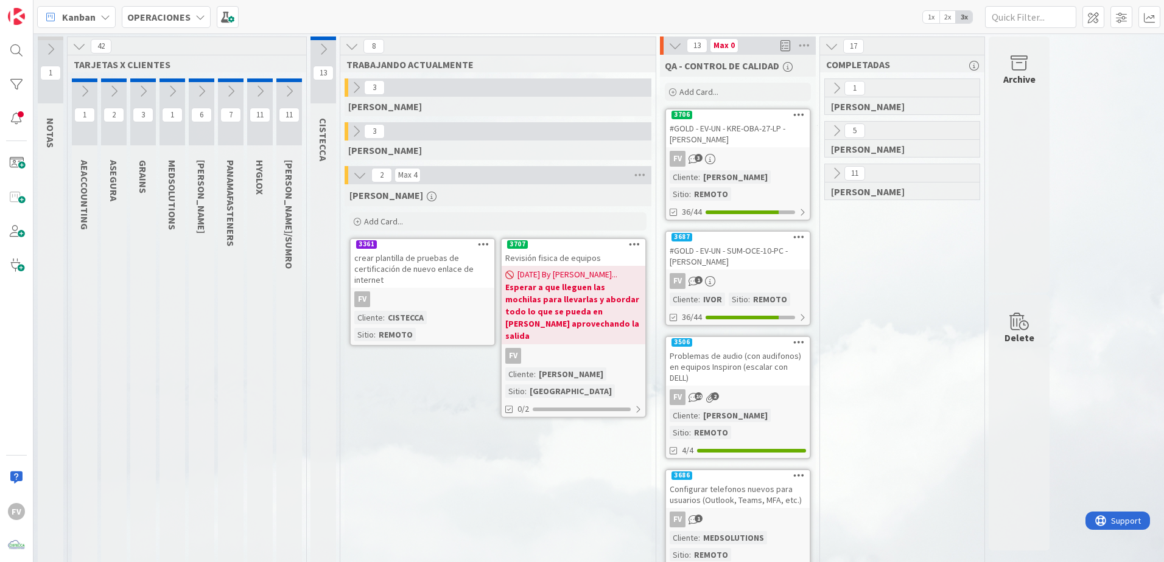
click at [282, 86] on icon at bounding box center [288, 91] width 13 height 13
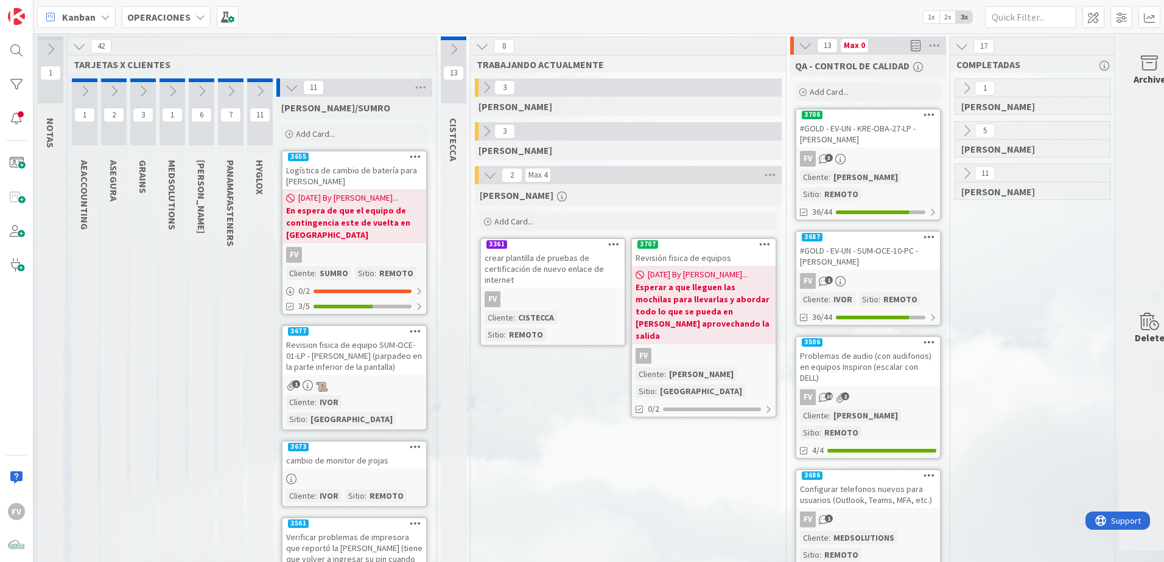
click at [291, 93] on icon at bounding box center [291, 87] width 13 height 13
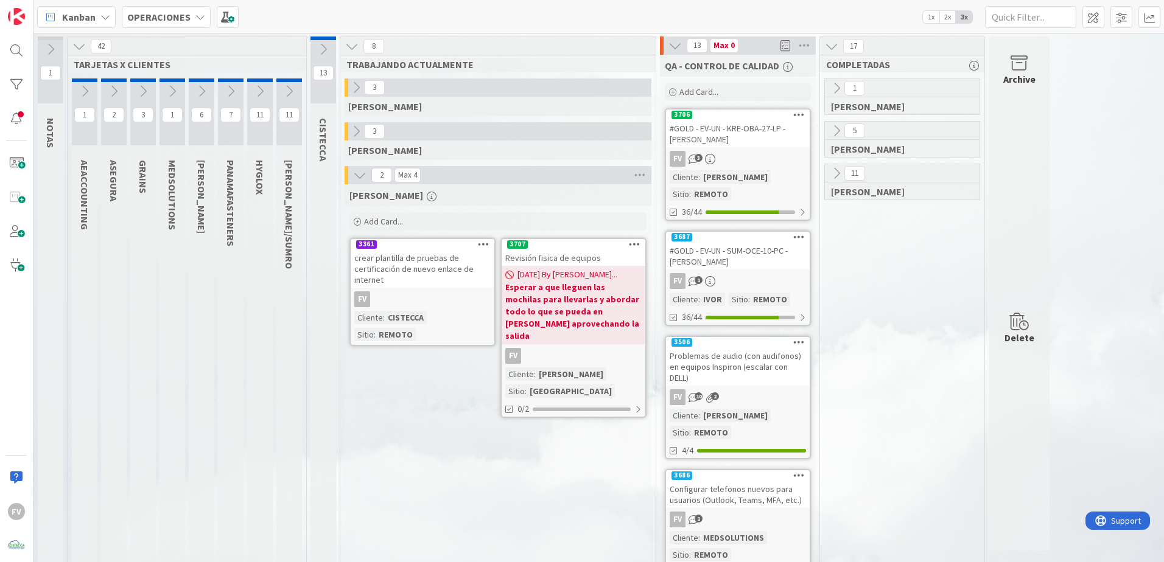
click at [200, 93] on icon at bounding box center [201, 91] width 13 height 13
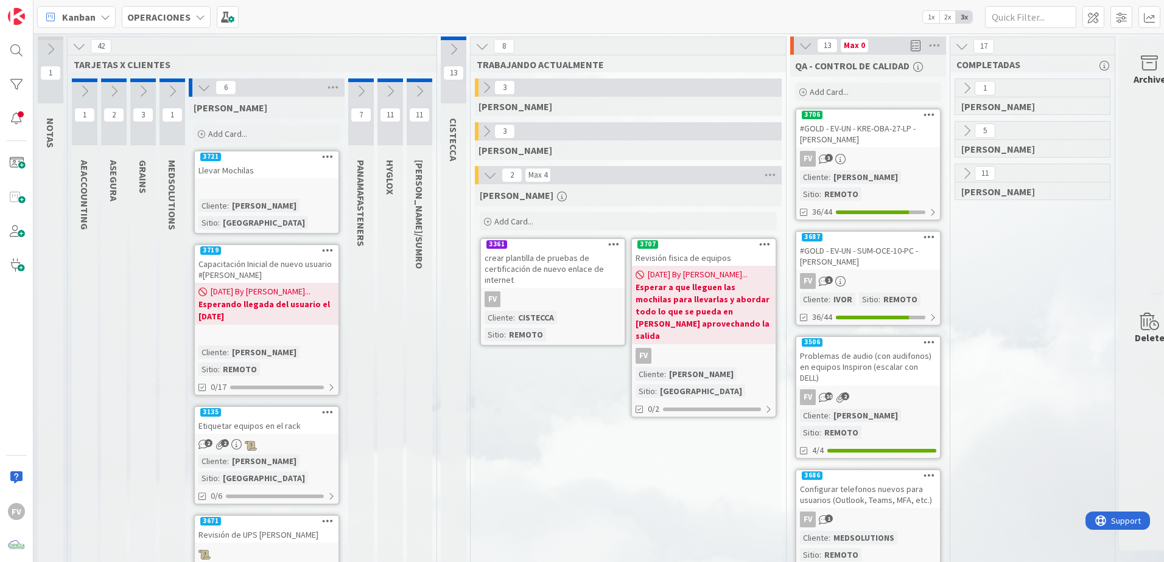
click at [290, 156] on div "3721" at bounding box center [267, 157] width 144 height 11
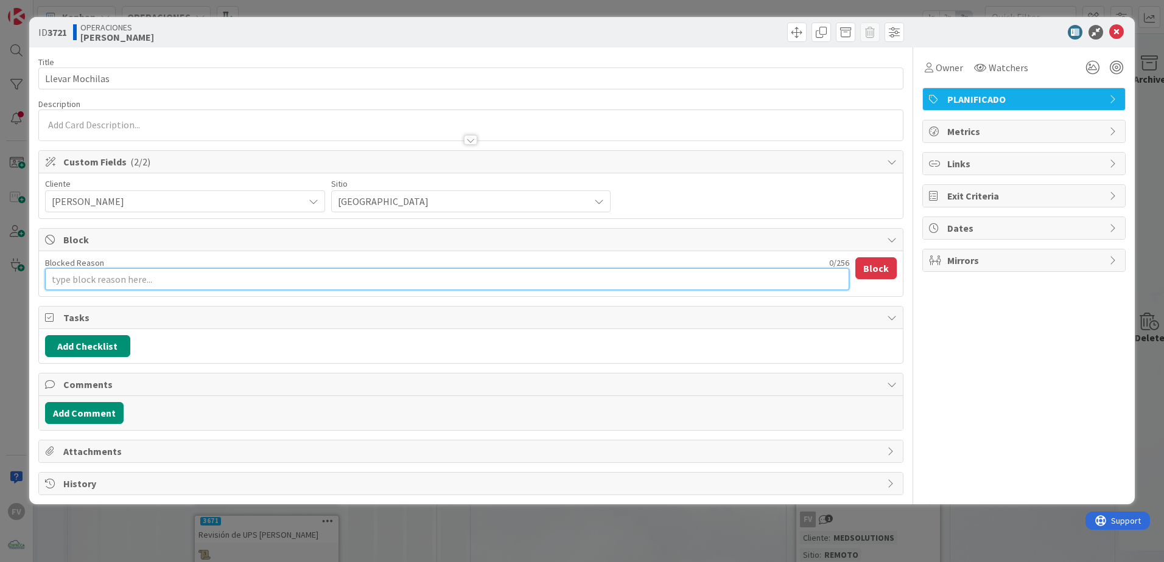
click at [116, 273] on textarea "Blocked Reason" at bounding box center [447, 279] width 804 height 22
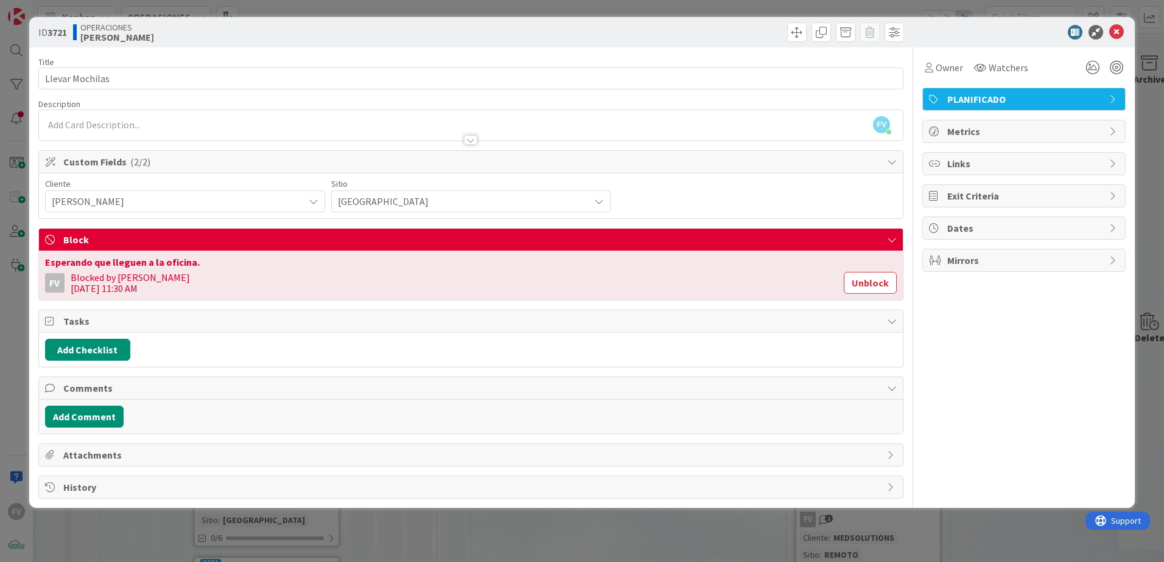
click at [397, 537] on div "ID 3721 OPERACIONES KRESTON Title 15 / 128 Llevar Mochilas Description FV Ferna…" at bounding box center [582, 281] width 1164 height 562
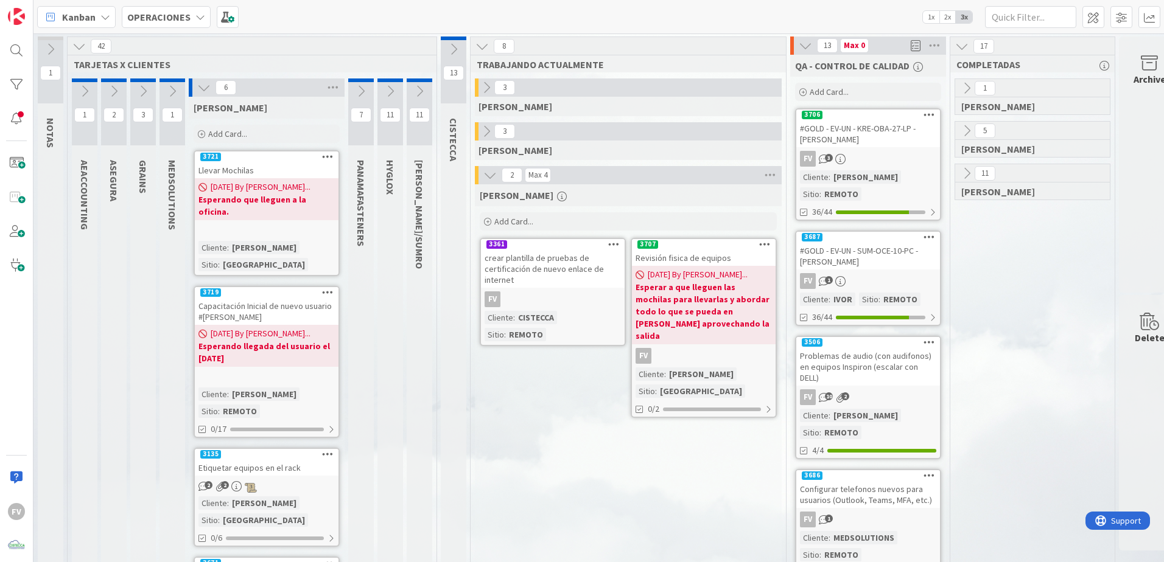
click at [207, 91] on icon at bounding box center [203, 87] width 13 height 13
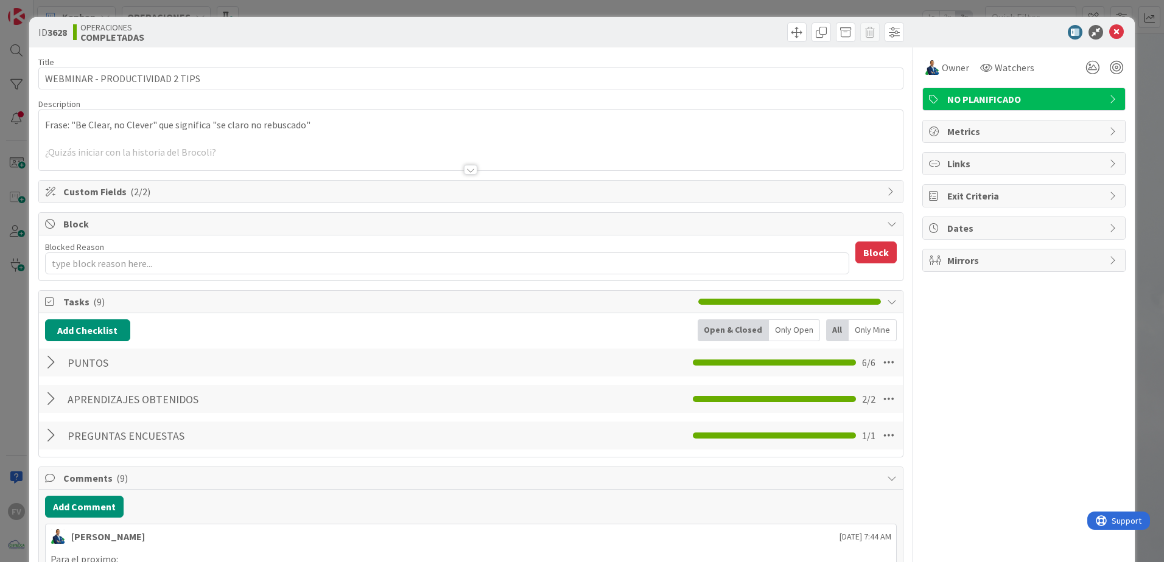
type textarea "x"
type input "WEBIMINAR - PRODUCTIVIDAD 2 TIPS"
type textarea "x"
type input "WEBINAR - PRODUCTIVIDAD 2 TIPS"
type textarea "x"
